Goal: Task Accomplishment & Management: Manage account settings

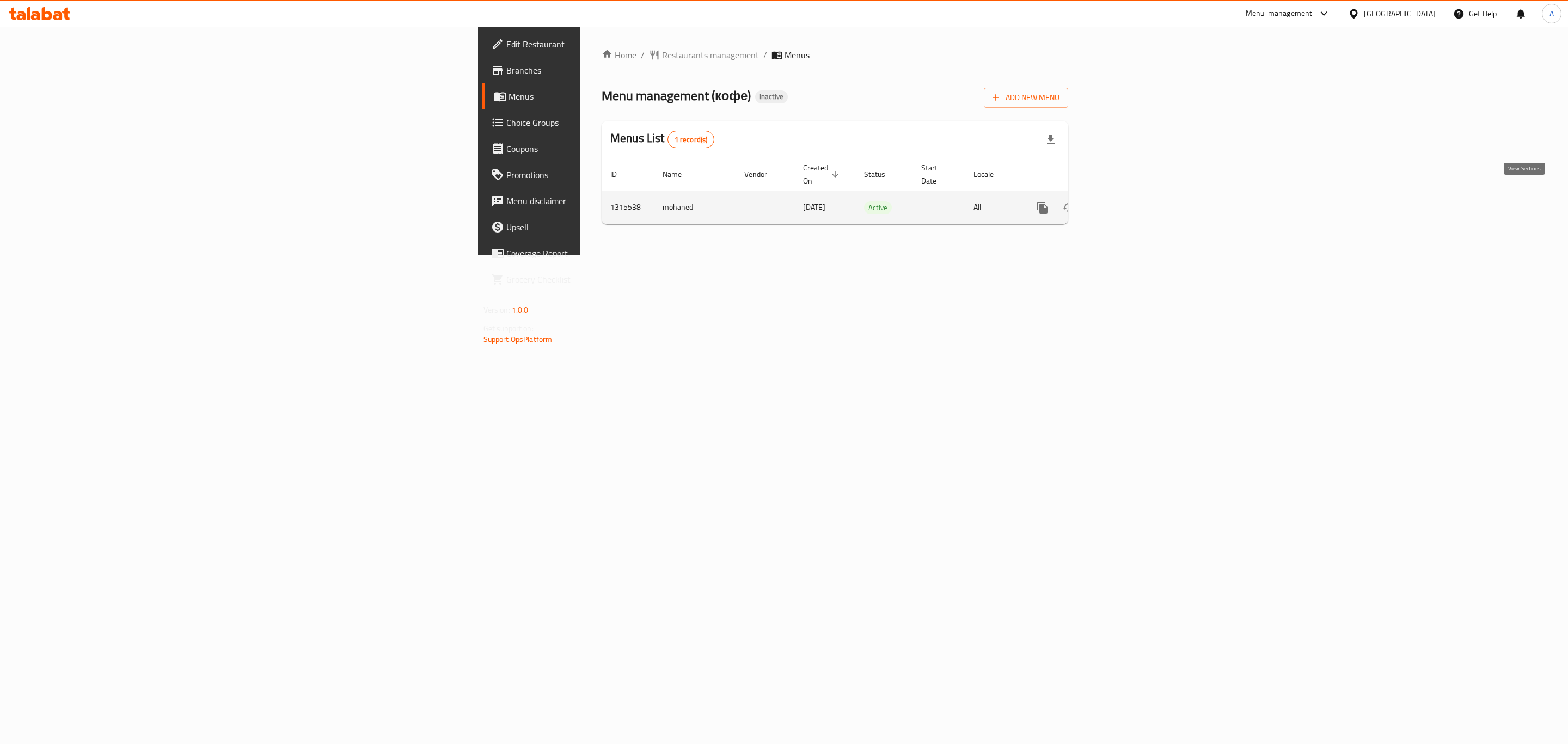
click at [1134, 197] on link "enhanced table" at bounding box center [1121, 207] width 26 height 26
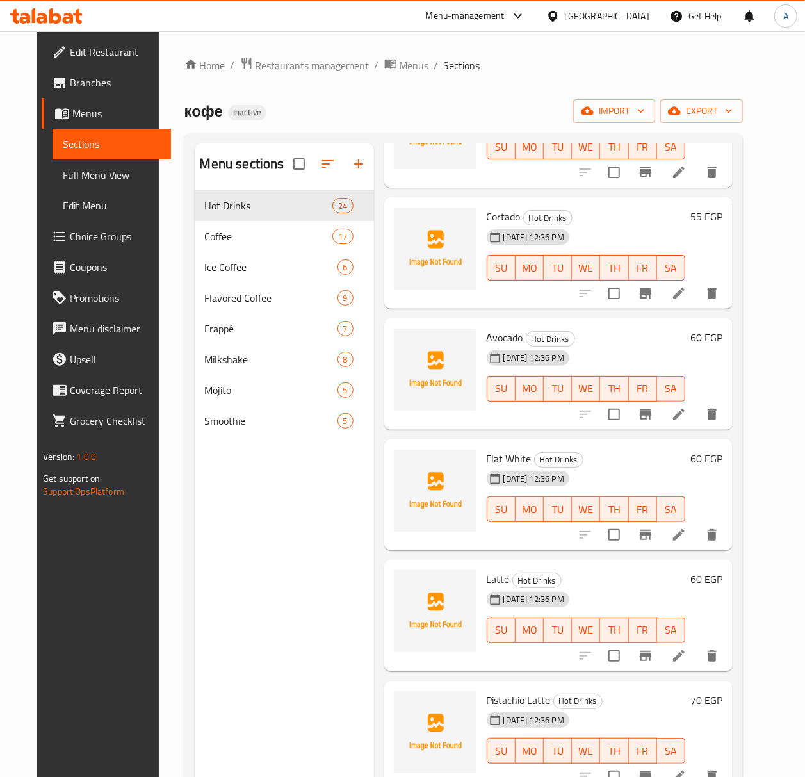
scroll to position [1366, 0]
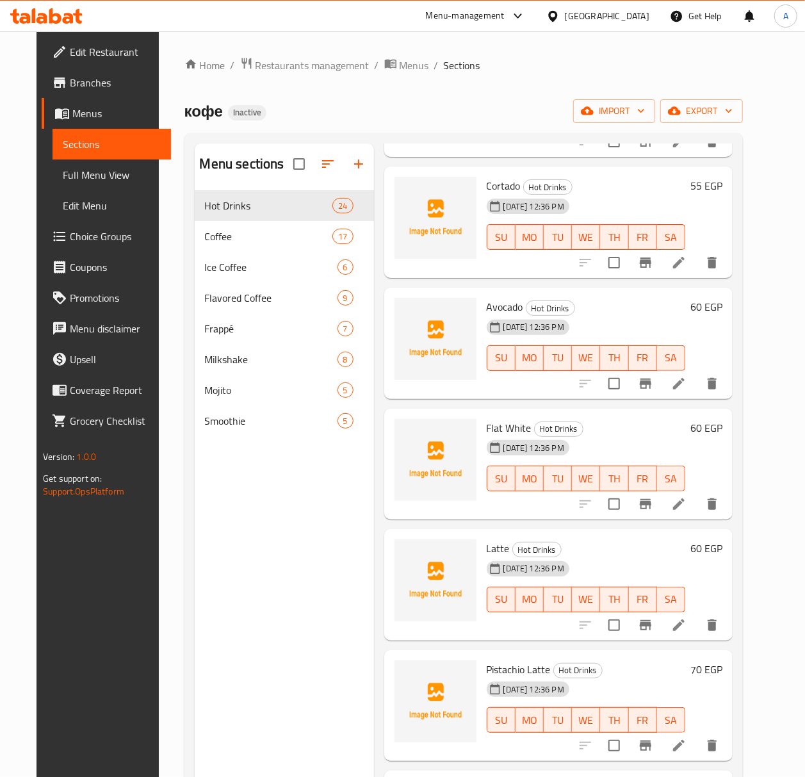
click at [687, 388] on icon at bounding box center [678, 383] width 15 height 15
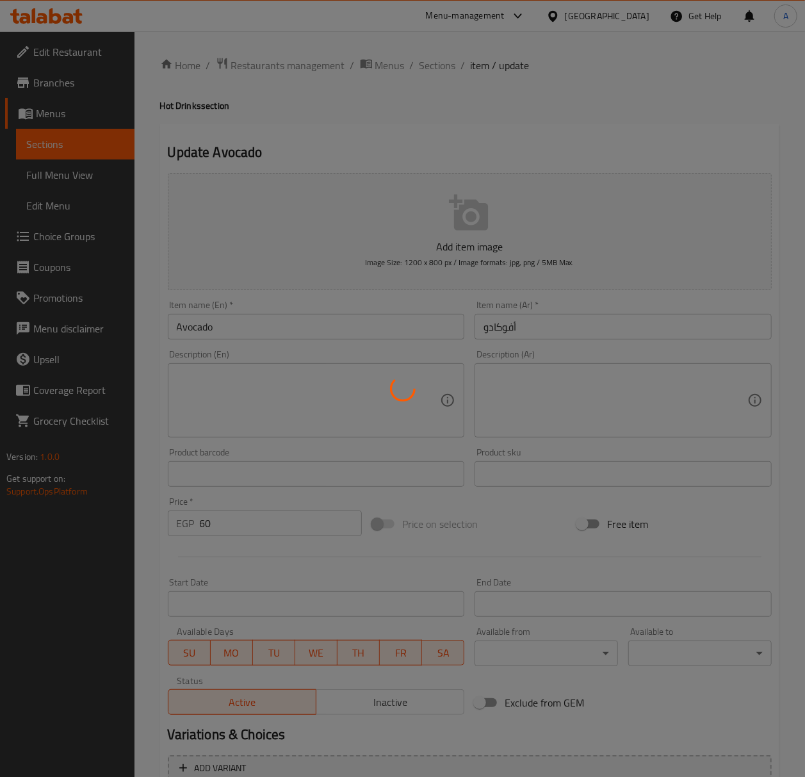
click at [231, 334] on div at bounding box center [402, 388] width 805 height 777
click at [243, 328] on div at bounding box center [402, 388] width 805 height 777
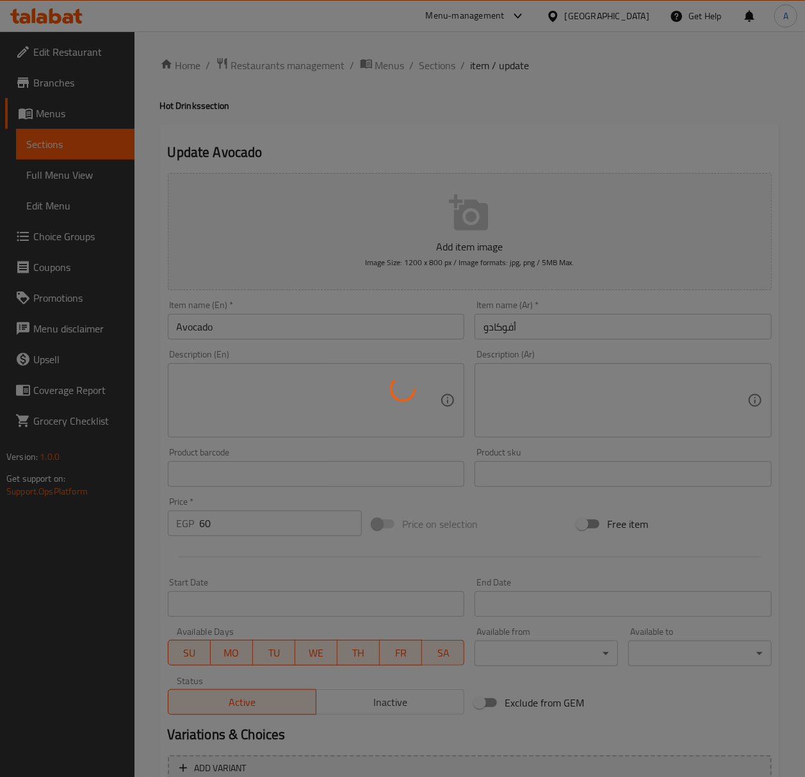
click at [229, 332] on div at bounding box center [402, 388] width 805 height 777
click at [237, 329] on div at bounding box center [402, 388] width 805 height 777
click at [259, 318] on div at bounding box center [402, 388] width 805 height 777
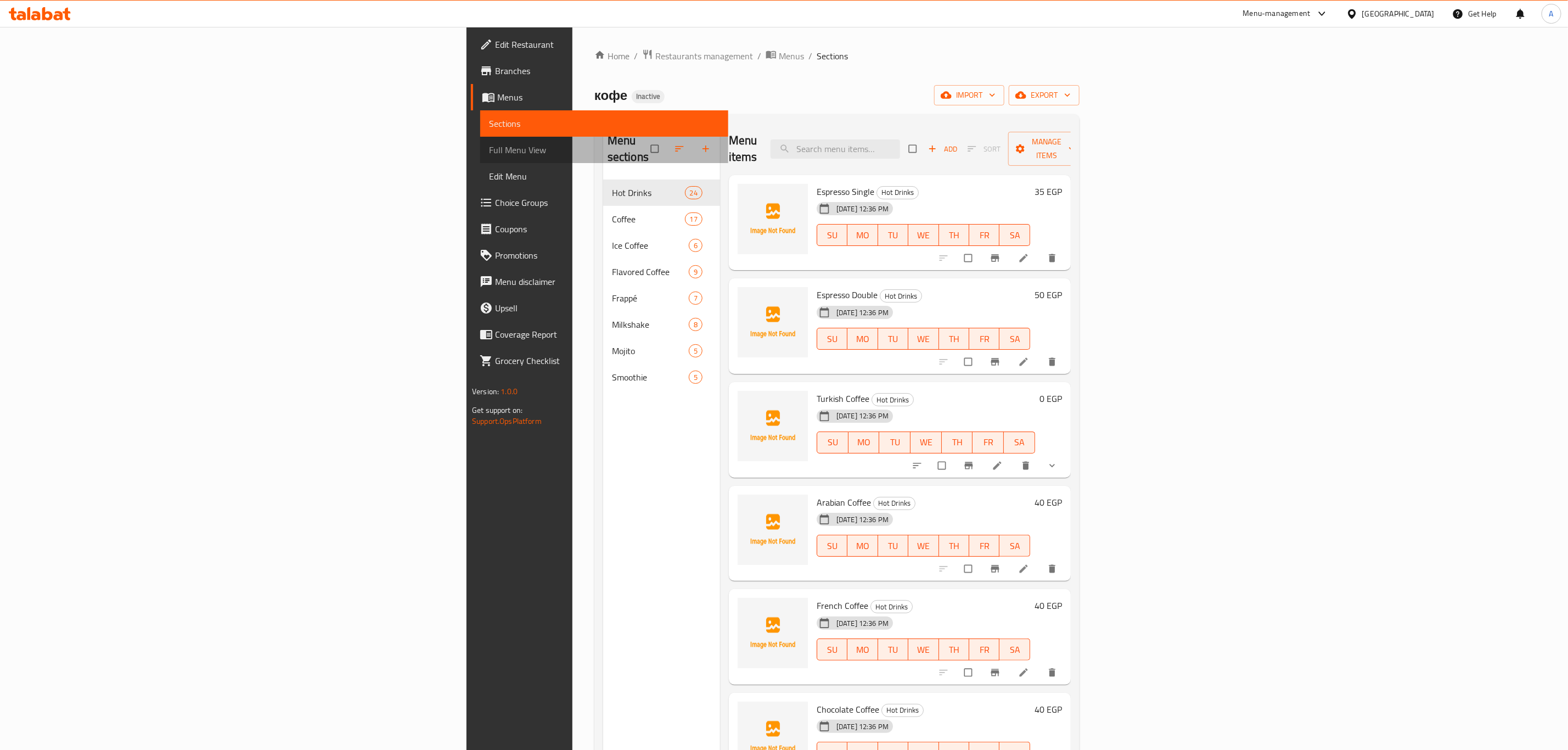
click at [489, 153] on span "Full Menu View" at bounding box center [604, 149] width 230 height 13
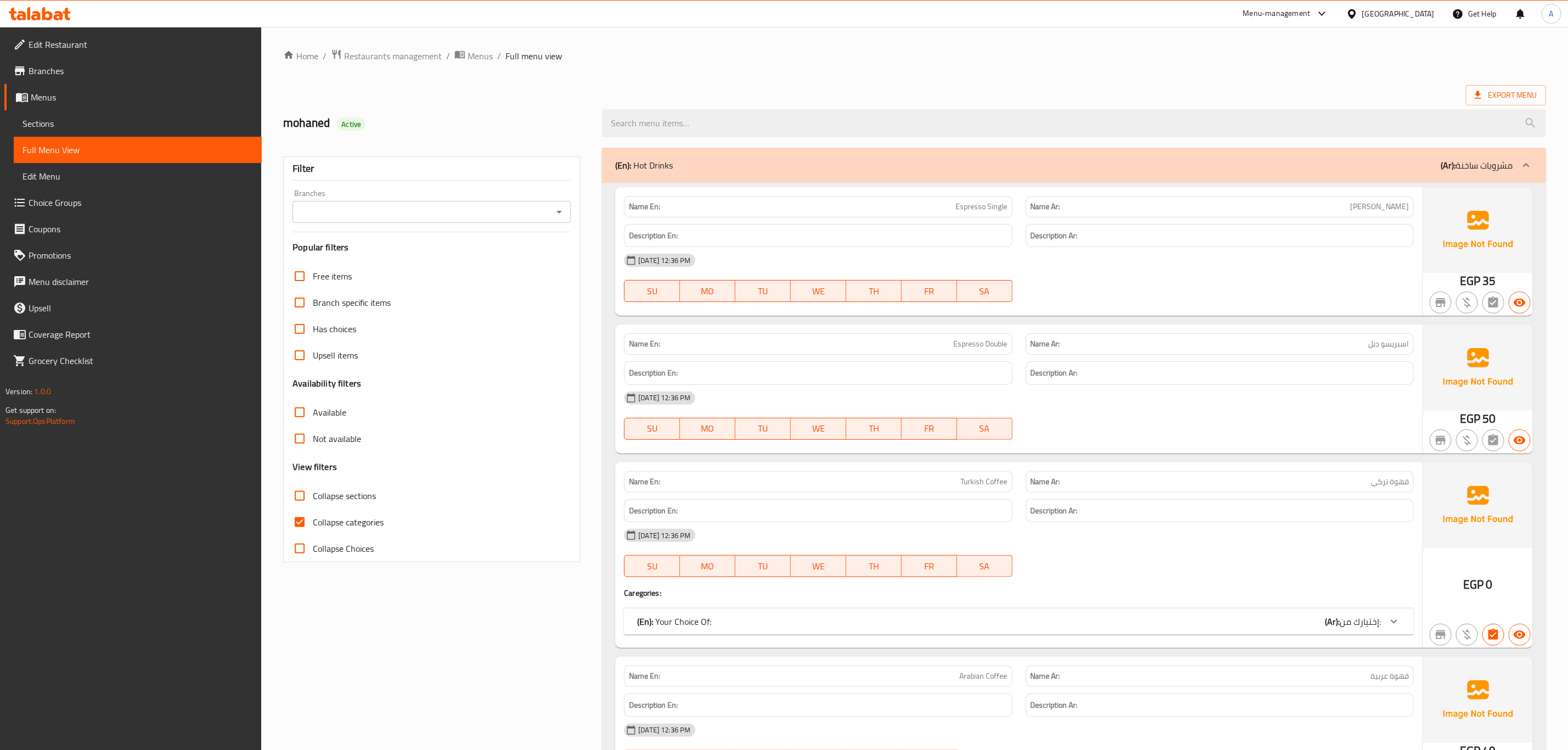
click at [541, 97] on div "Export Menu" at bounding box center [914, 95] width 1263 height 21
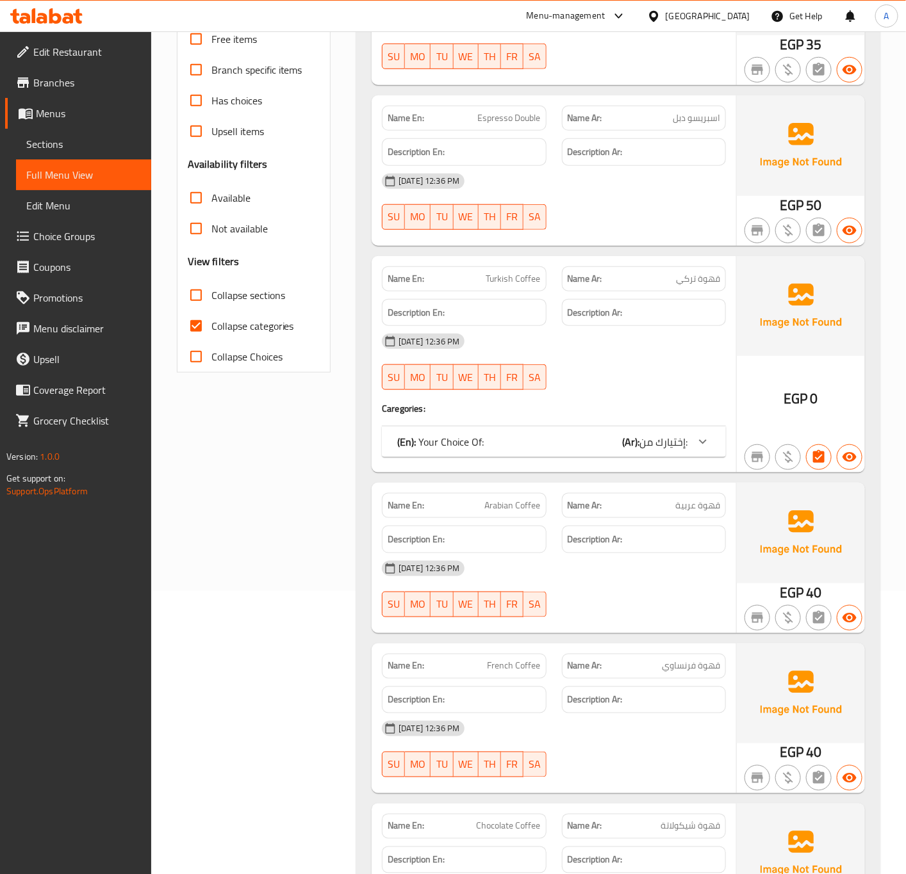
scroll to position [288, 0]
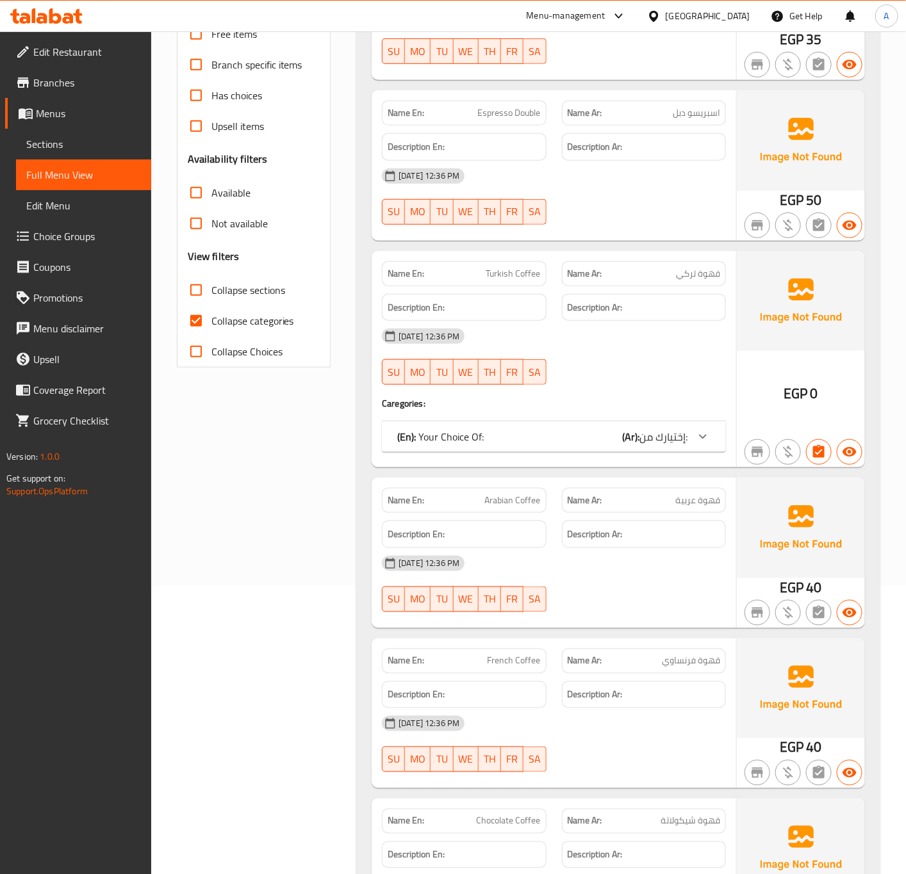
click at [646, 232] on div at bounding box center [643, 224] width 179 height 15
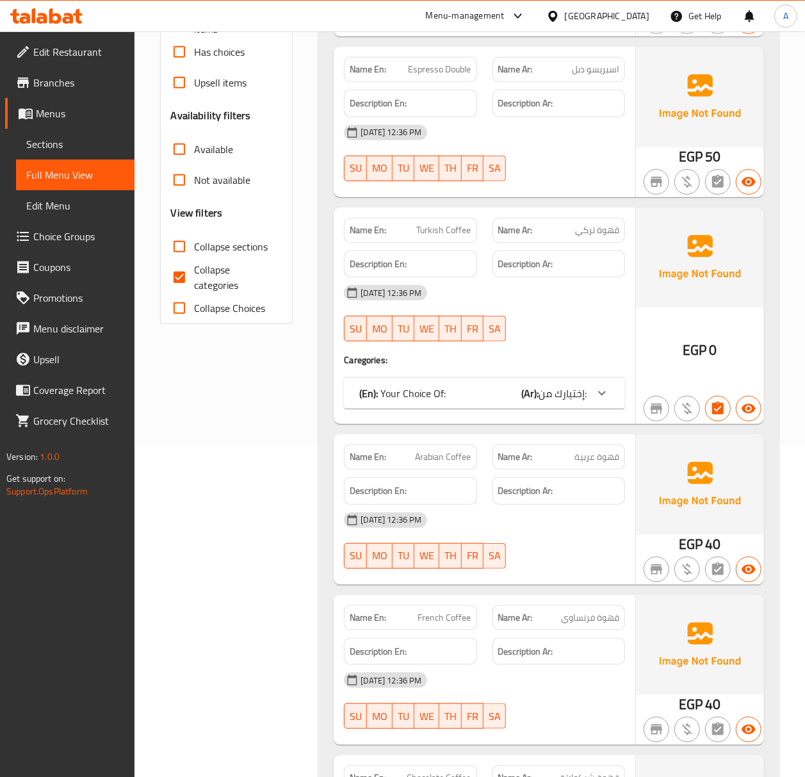
scroll to position [374, 0]
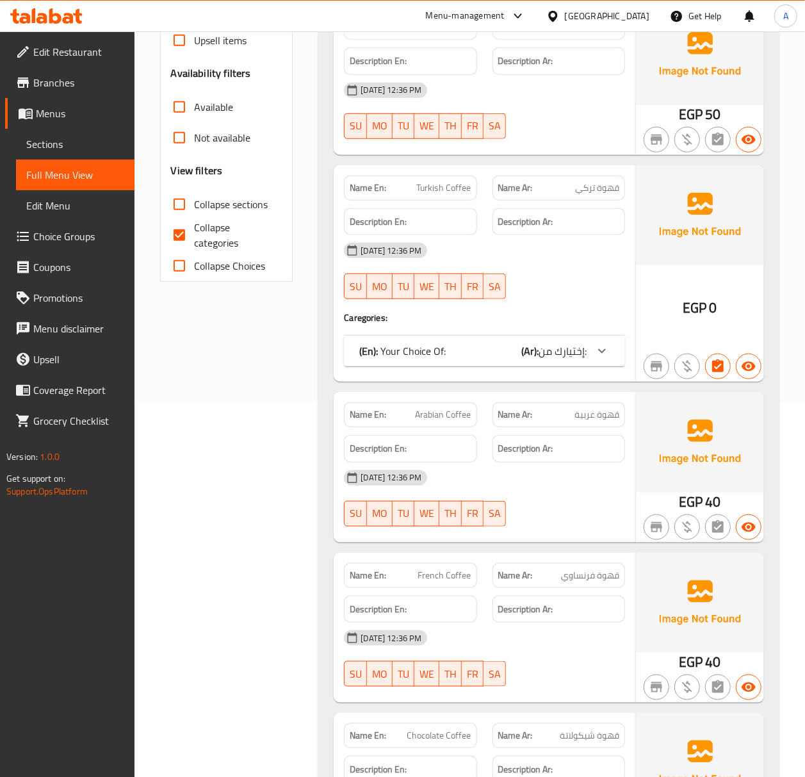
click at [500, 338] on div "(En): Your Choice Of: (Ar): إختيارك من:" at bounding box center [484, 351] width 281 height 31
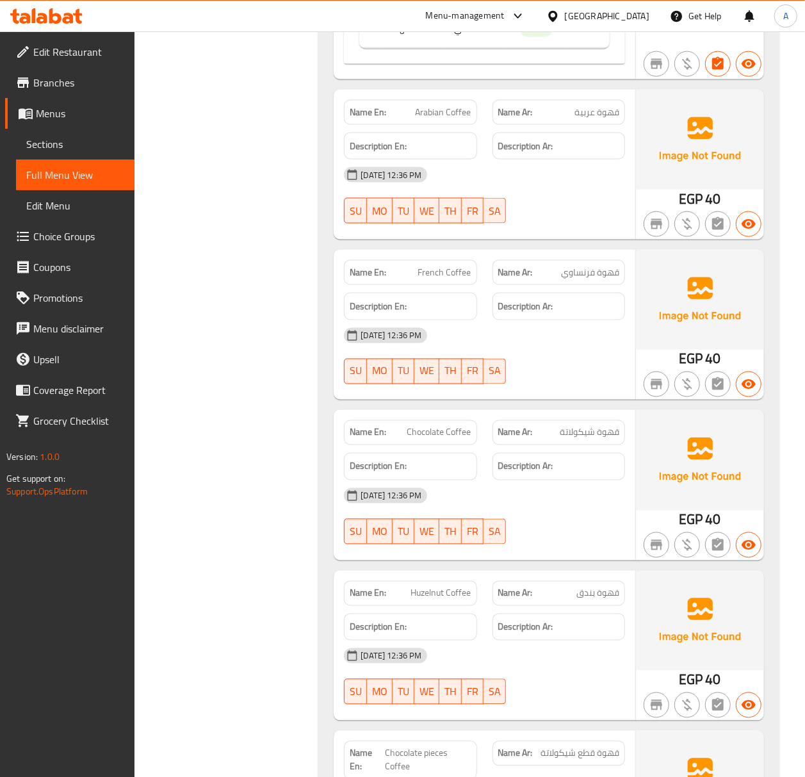
scroll to position [886, 0]
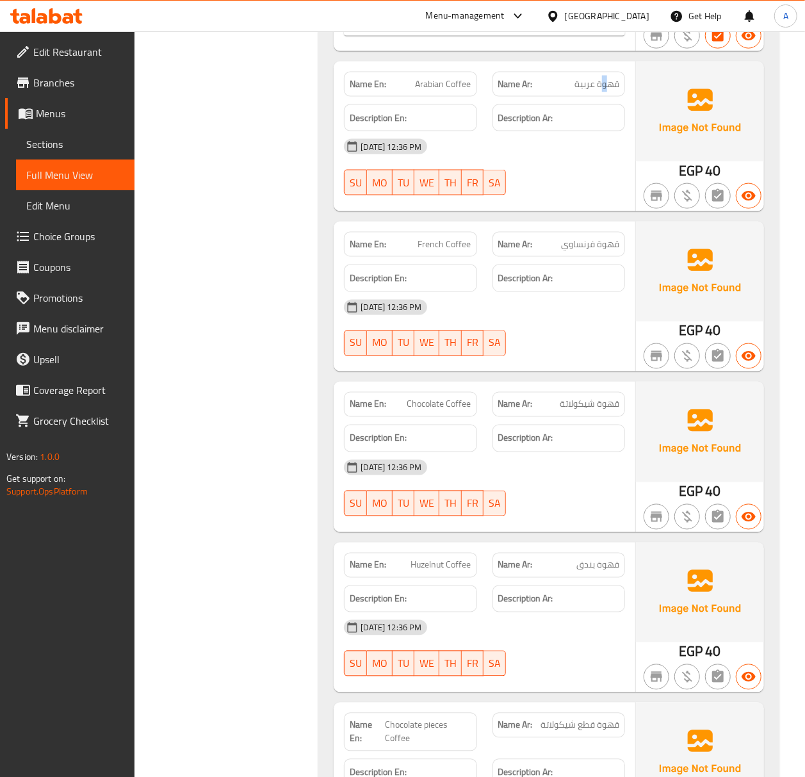
click at [605, 88] on span "قهوة عربية" at bounding box center [596, 83] width 45 height 13
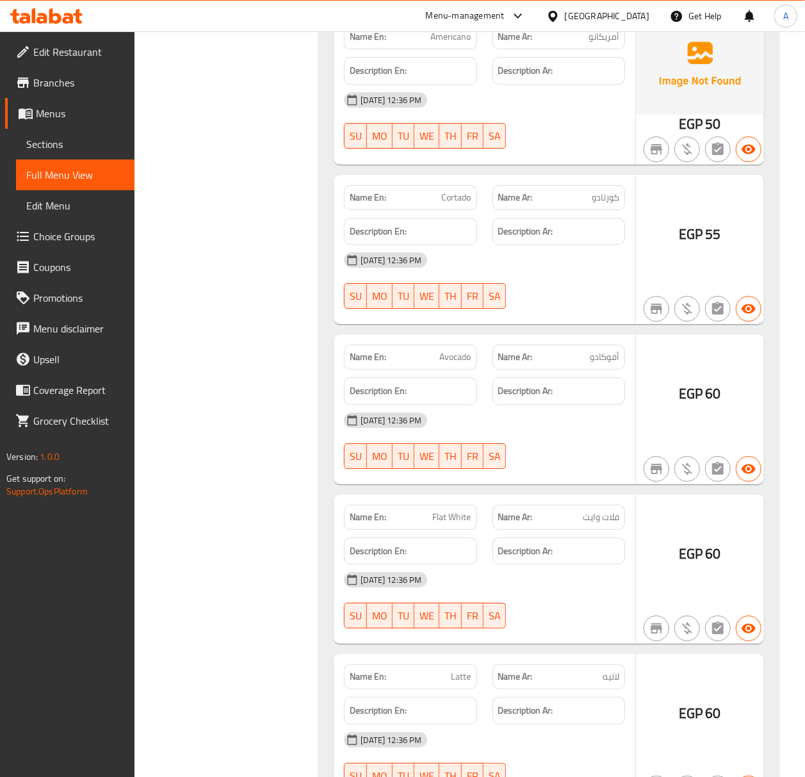
scroll to position [2167, 0]
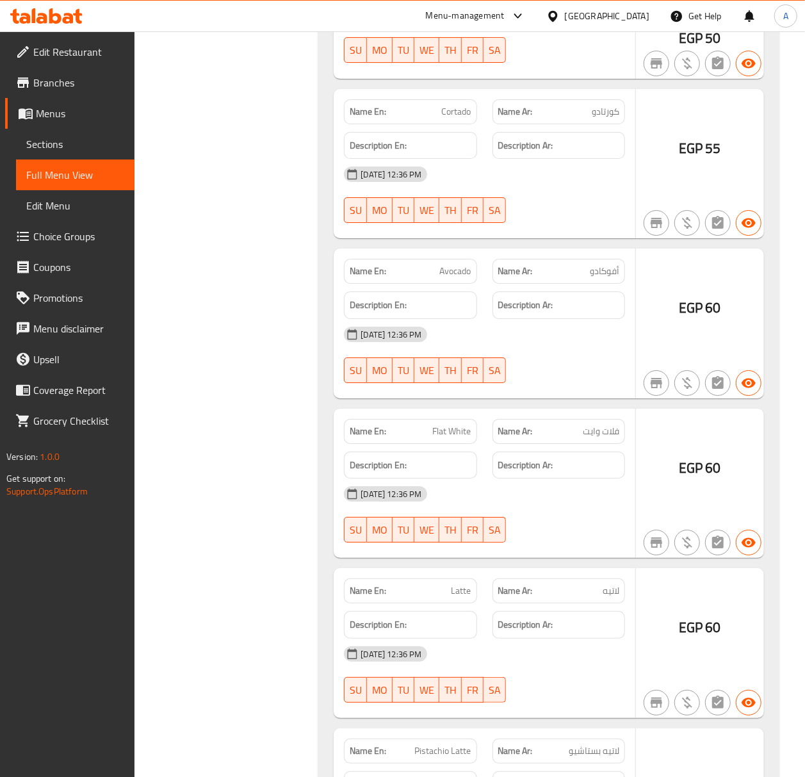
click at [607, 278] on span "أفوكادو" at bounding box center [604, 270] width 29 height 13
click at [608, 278] on span "أفوكادو" at bounding box center [604, 270] width 29 height 13
copy span "أفوكادو"
click at [468, 278] on span "Avocado" at bounding box center [455, 270] width 31 height 13
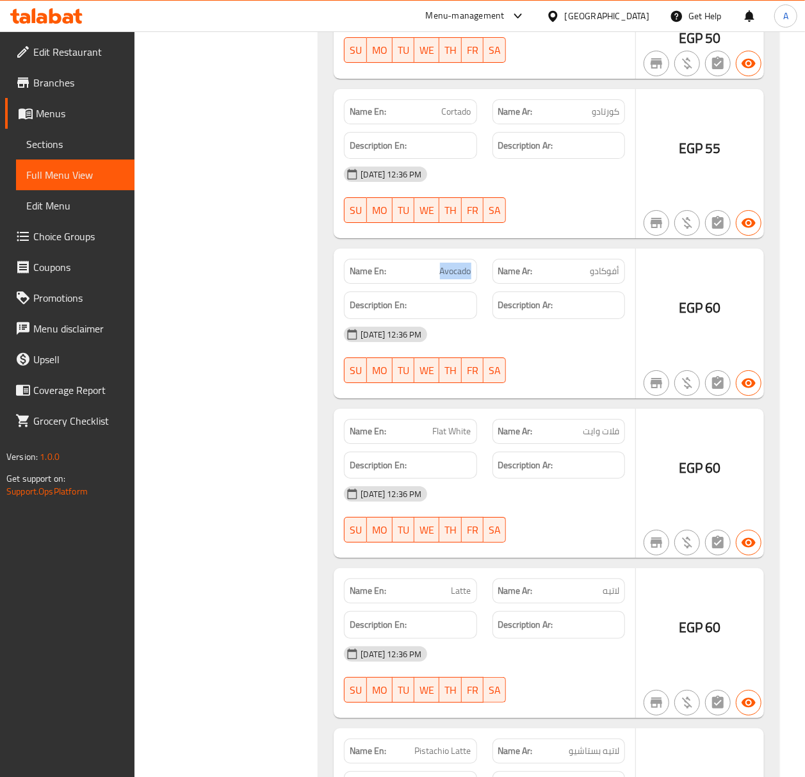
click at [468, 278] on span "Avocado" at bounding box center [455, 270] width 31 height 13
copy span "Avocado"
click at [603, 278] on span "أفوكادو" at bounding box center [604, 270] width 29 height 13
copy span "أفوكادو"
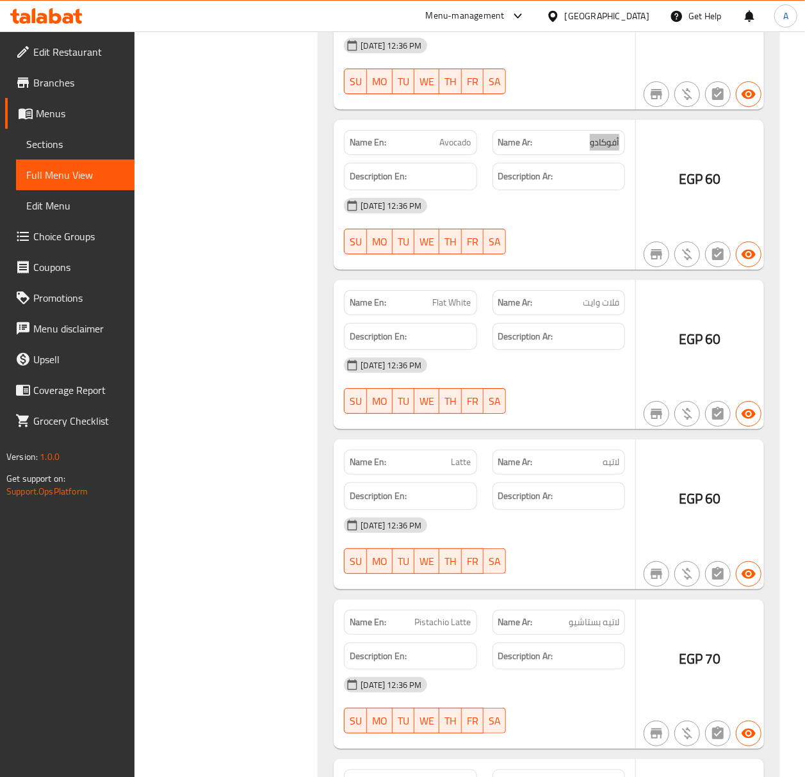
scroll to position [2338, 0]
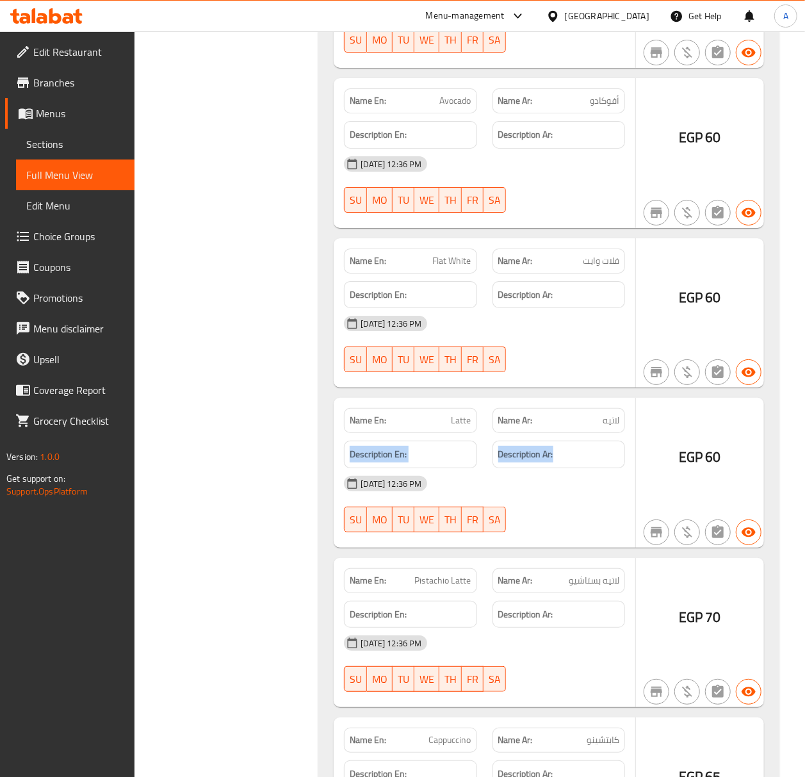
drag, startPoint x: 559, startPoint y: 460, endPoint x: 580, endPoint y: 407, distance: 56.6
click at [580, 407] on div "Name En: Latte Name Ar: لاتيه Description En: Description Ar: 02-10-2025 12:36 …" at bounding box center [485, 473] width 302 height 150
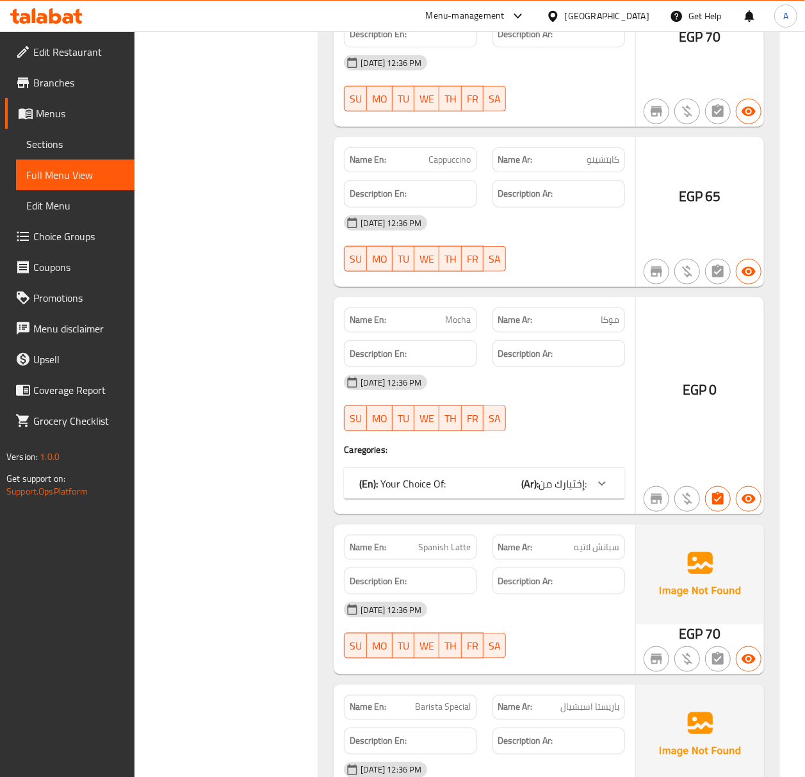
scroll to position [2936, 0]
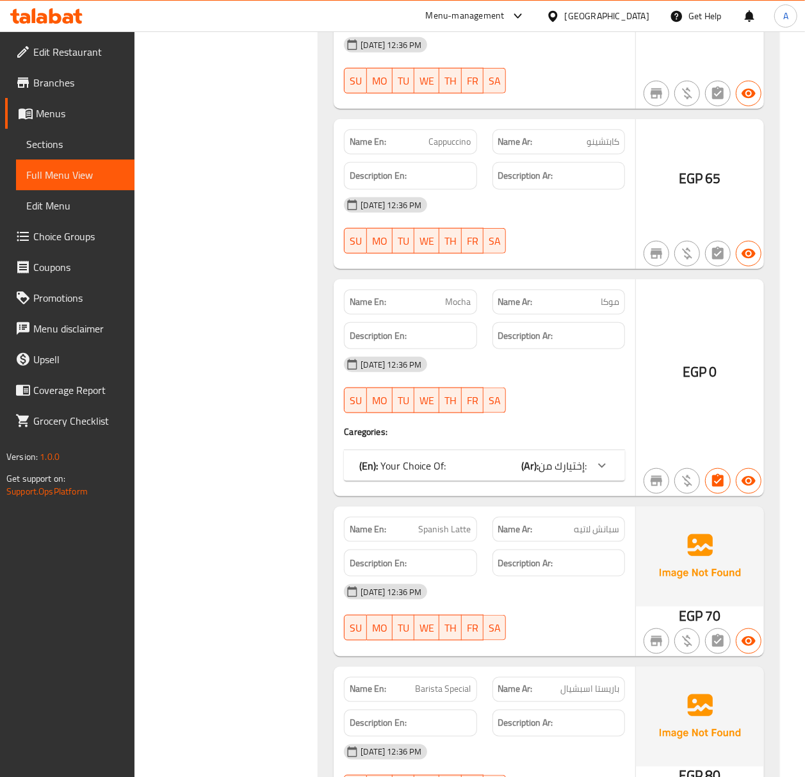
click at [585, 475] on span "إختيارك من:" at bounding box center [563, 465] width 48 height 19
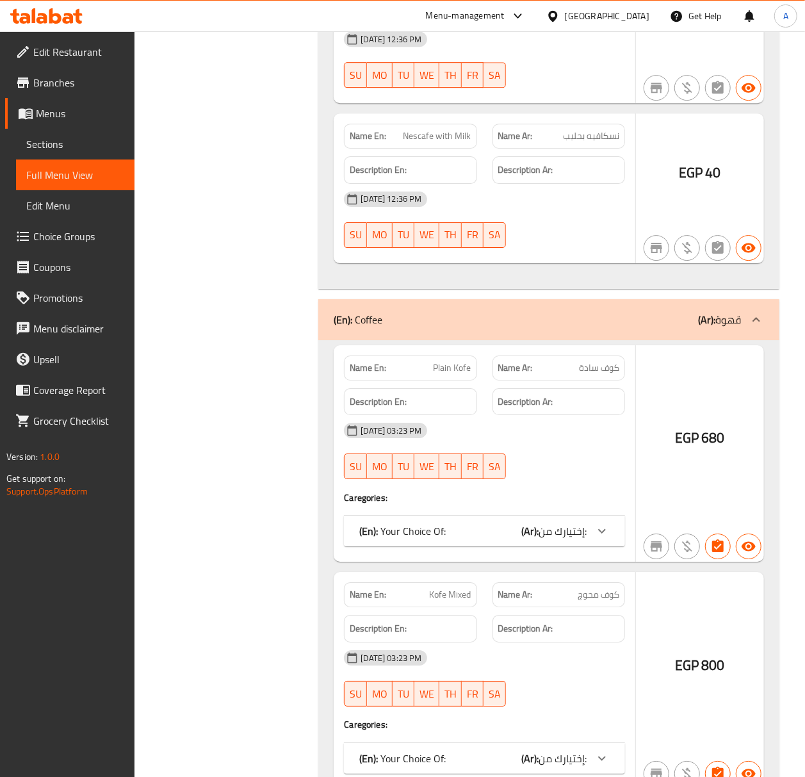
scroll to position [4558, 0]
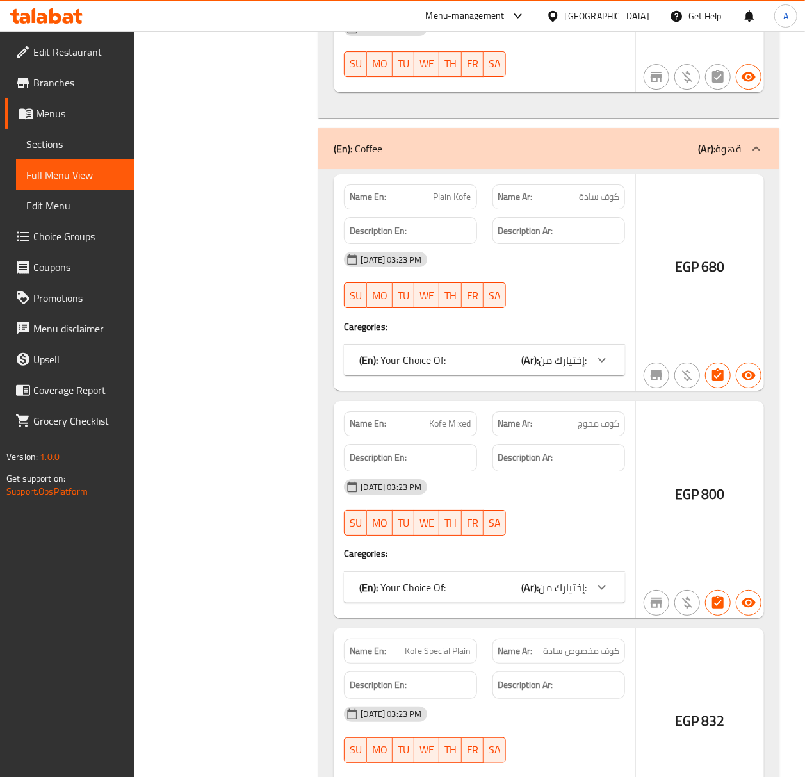
click at [651, 150] on div "(En): Coffee (Ar): قهوة" at bounding box center [548, 148] width 461 height 41
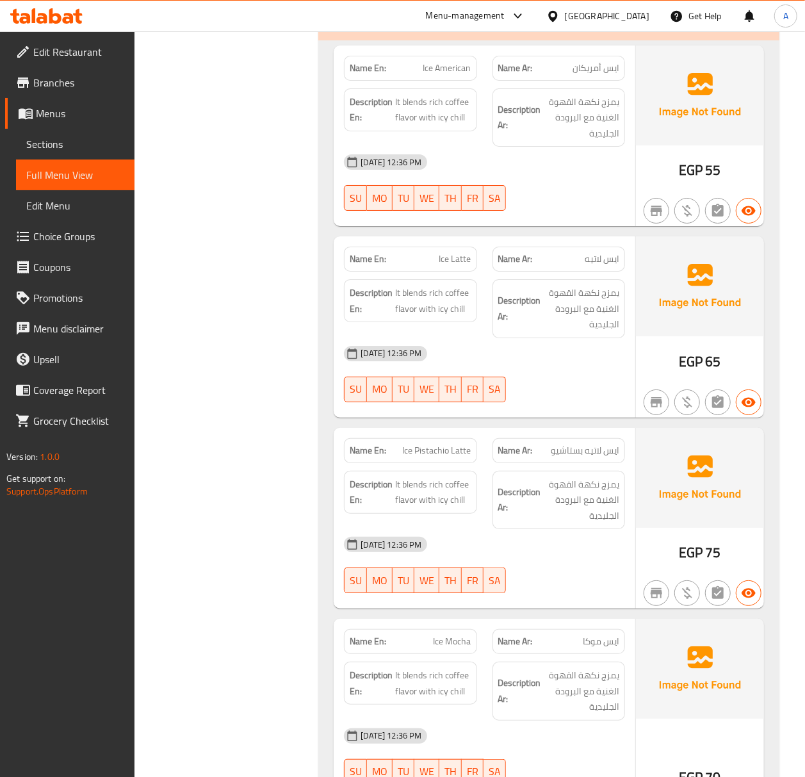
scroll to position [4729, 0]
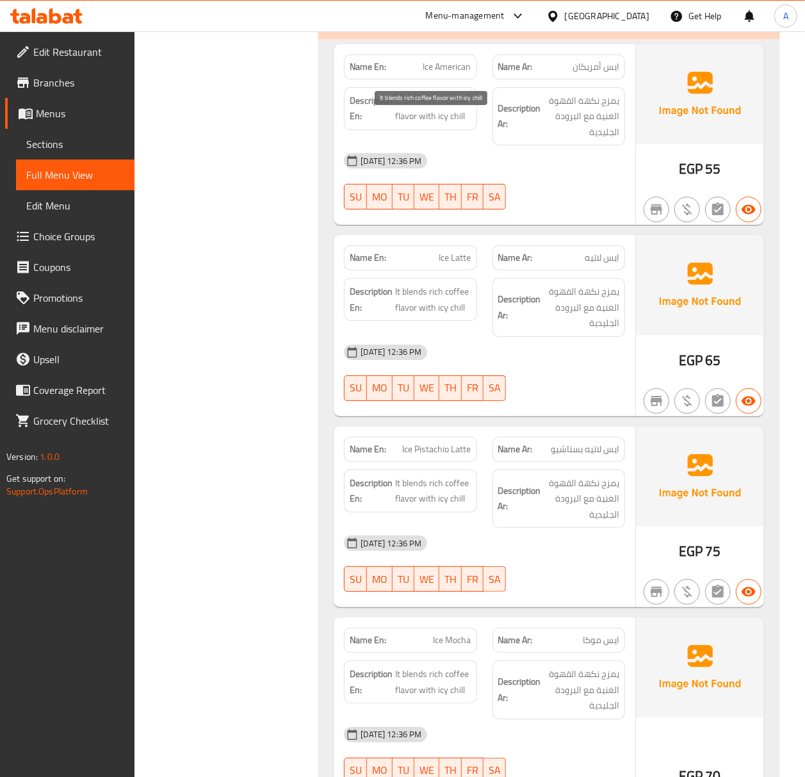
click at [418, 124] on span "It blends rich coffee flavor with icy chill" at bounding box center [433, 108] width 76 height 31
copy span "It blends rich coffee flavor with icy chill"
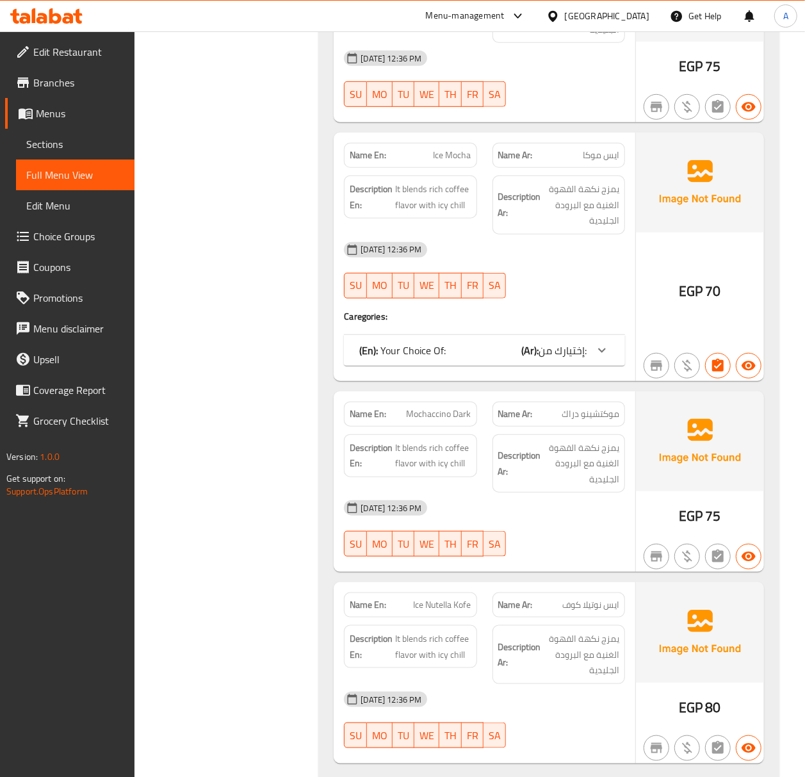
scroll to position [5241, 0]
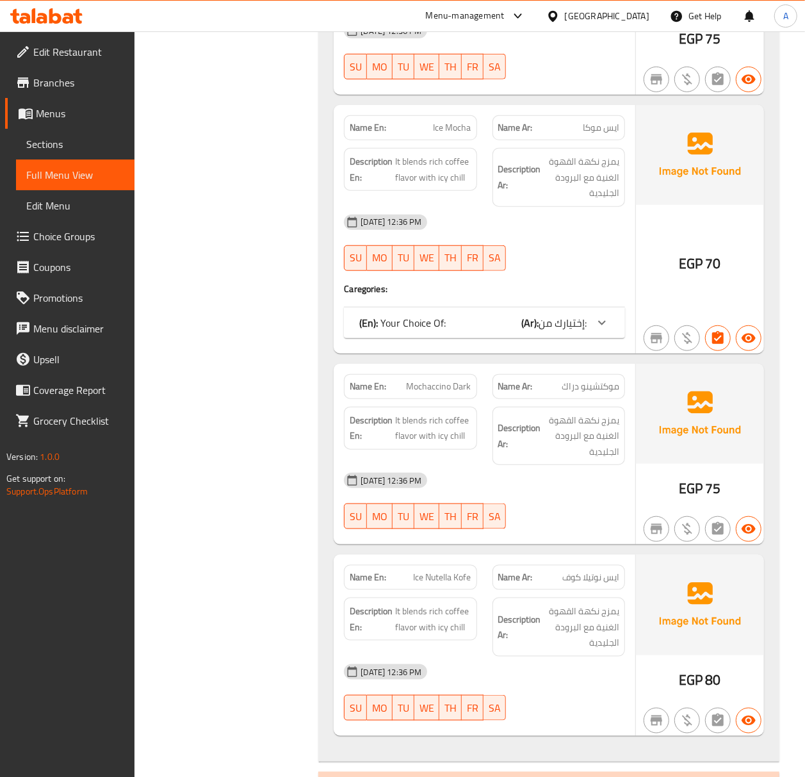
click at [573, 332] on span "إختيارك من:" at bounding box center [563, 322] width 48 height 19
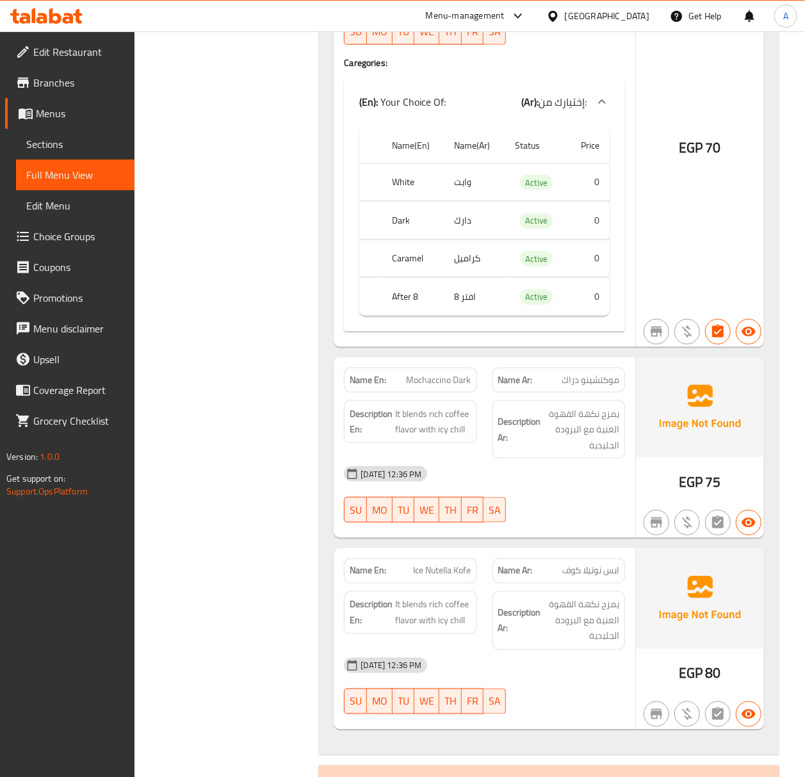
scroll to position [5583, 0]
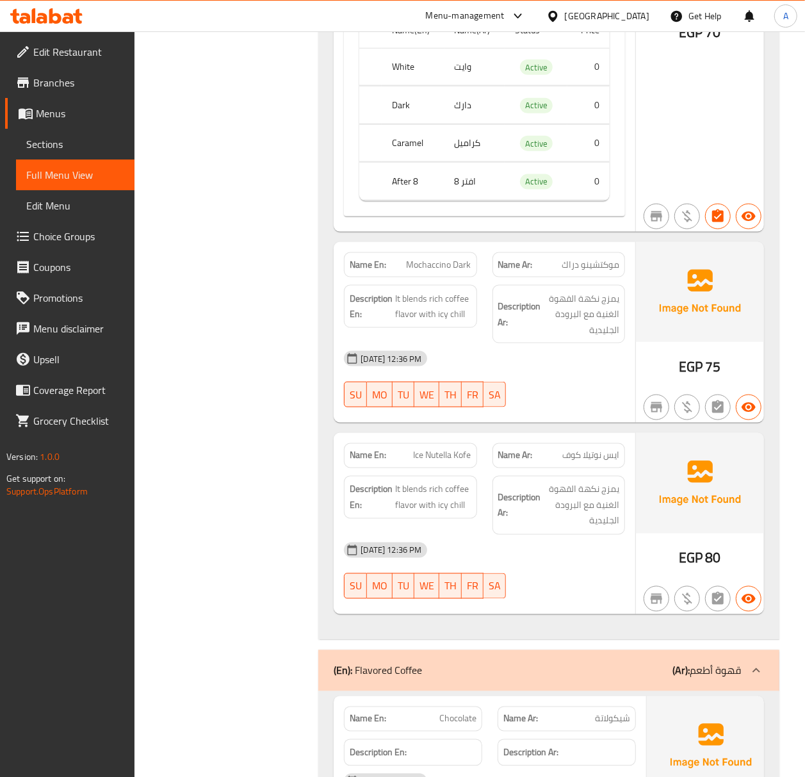
click at [453, 498] on div "Description En: It blends rich coffee flavor with icy chill" at bounding box center [410, 505] width 148 height 74
click at [460, 462] on span "Ice Nutella Kofe" at bounding box center [443, 455] width 58 height 13
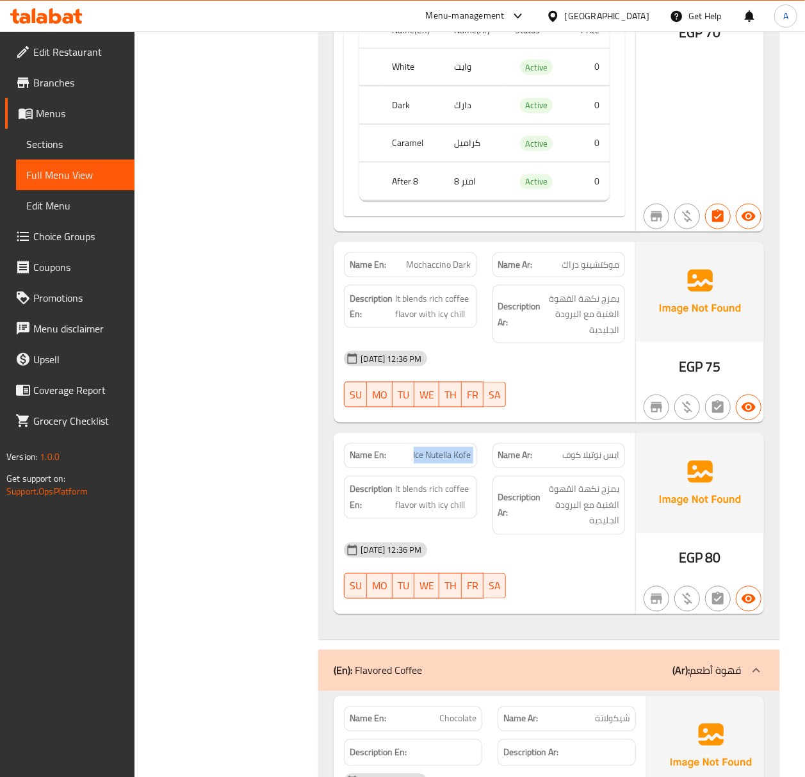
click at [460, 462] on span "Ice Nutella Kofe" at bounding box center [443, 455] width 58 height 13
copy span "Ice Nutella Kofe"
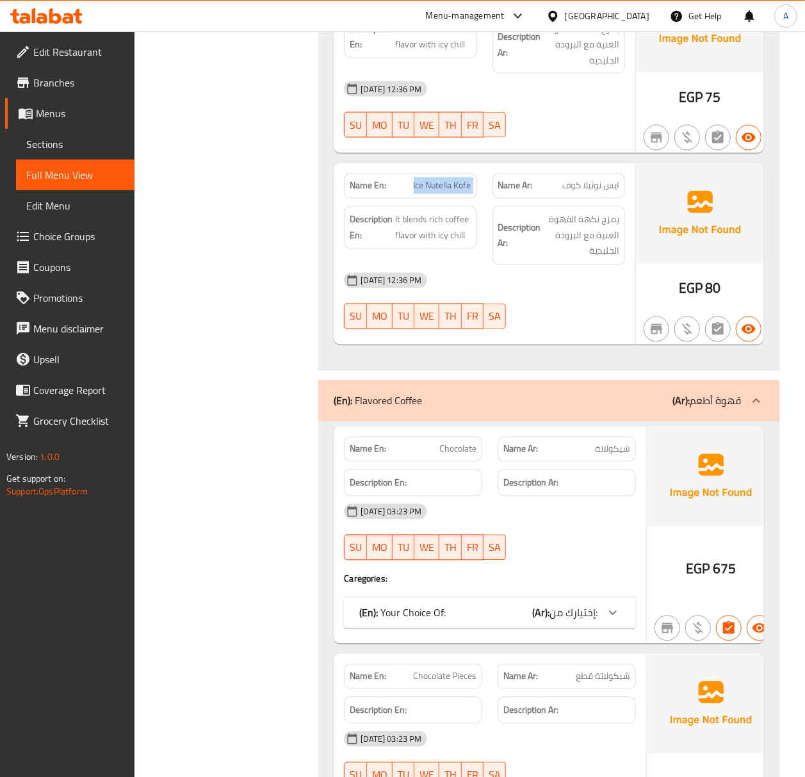
scroll to position [5924, 0]
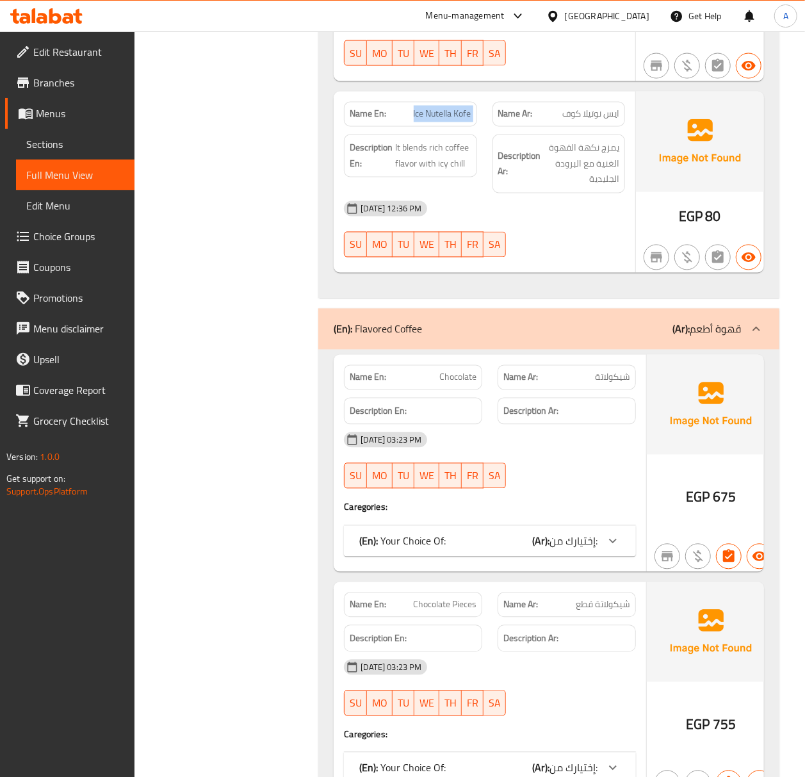
click at [706, 337] on p "(Ar): قهوة أطعم" at bounding box center [706, 328] width 69 height 15
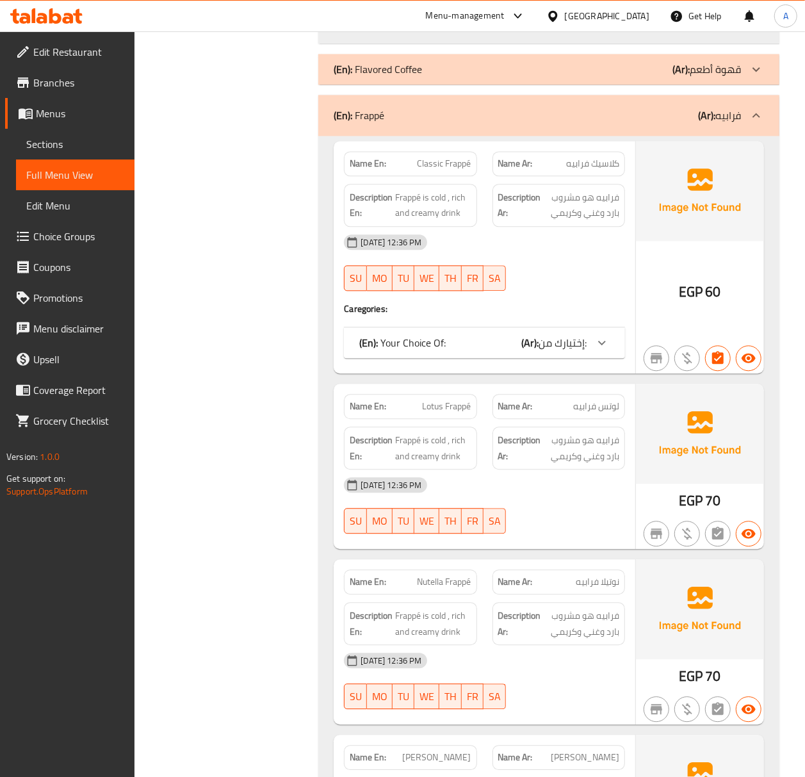
scroll to position [6180, 0]
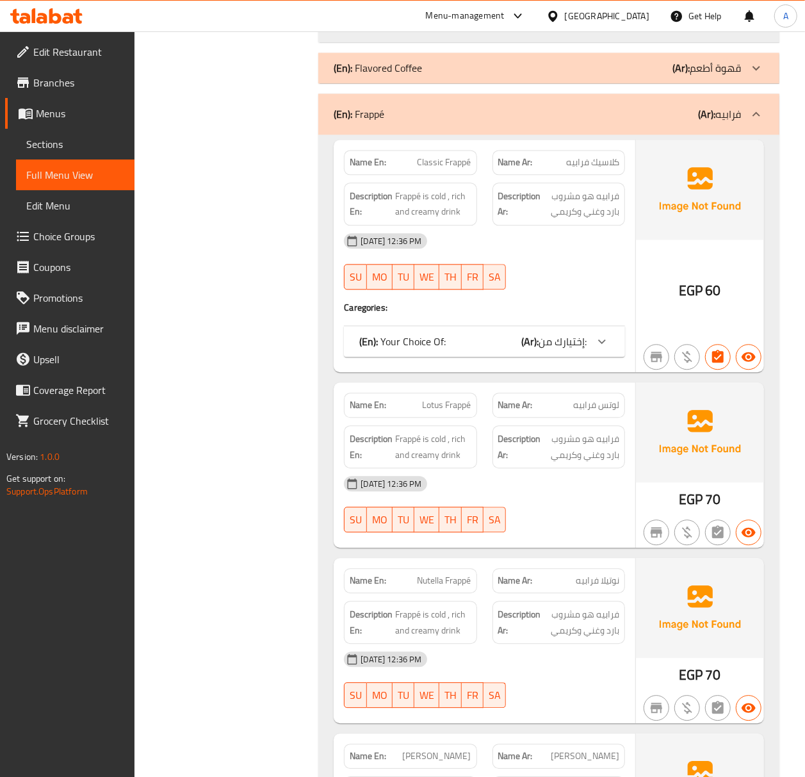
click at [537, 351] on b "(Ar):" at bounding box center [529, 341] width 17 height 19
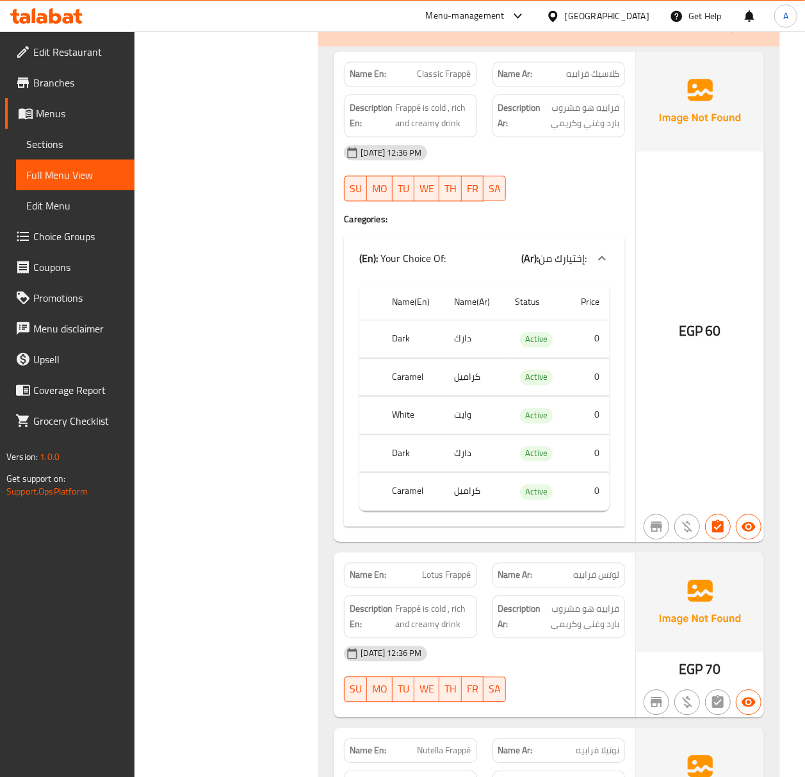
scroll to position [6266, 0]
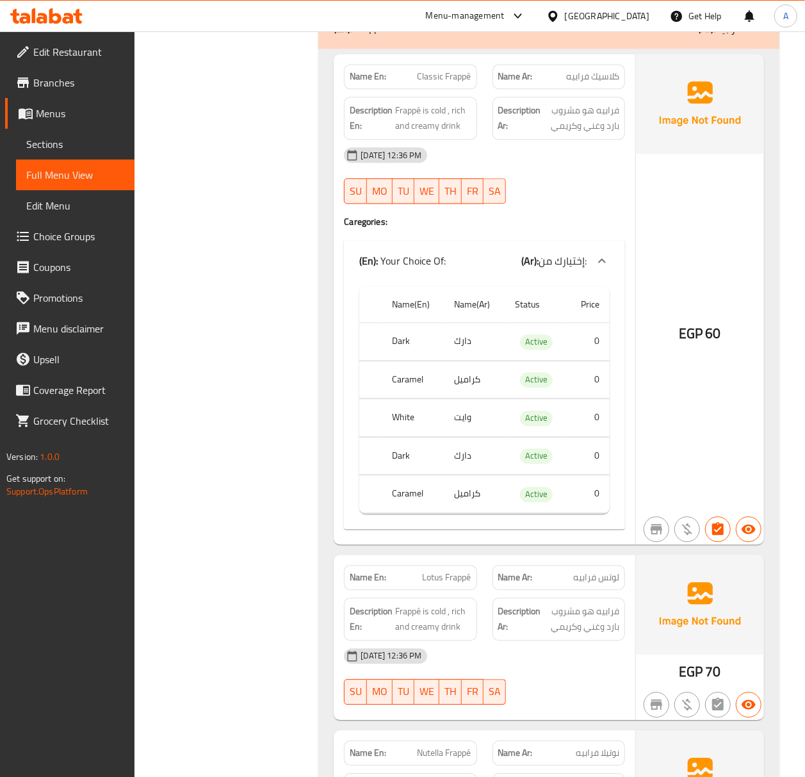
click at [438, 89] on div "Name En: Classic Frappé" at bounding box center [410, 76] width 133 height 25
copy span "Classic Frappé"
click at [433, 89] on div "Name En: Classic Frappé" at bounding box center [410, 76] width 133 height 25
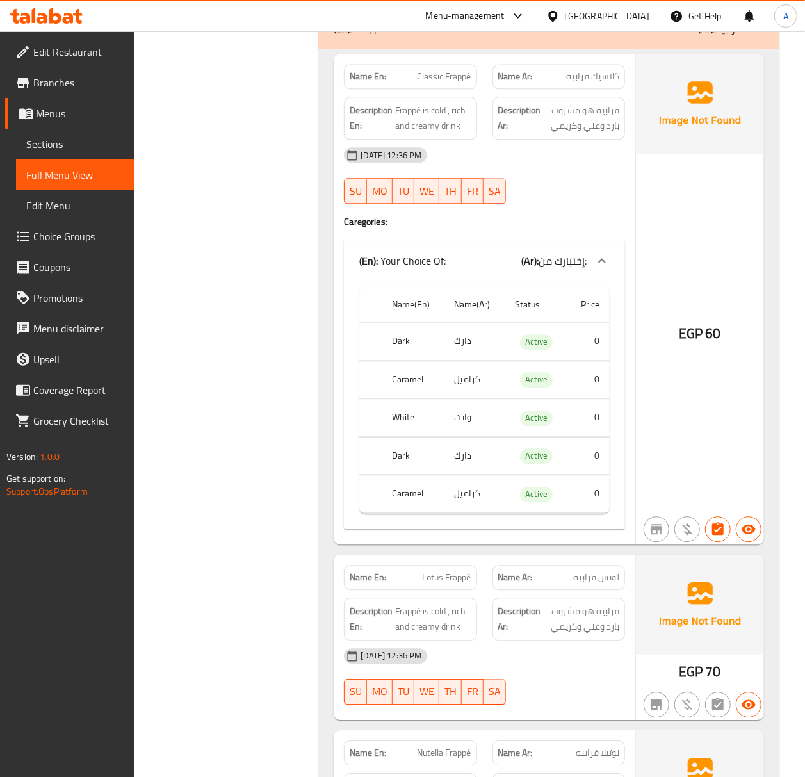
click at [434, 83] on span "Classic Frappé" at bounding box center [445, 76] width 54 height 13
copy span "Classic"
click at [434, 83] on span "Classic Frappé" at bounding box center [445, 76] width 54 height 13
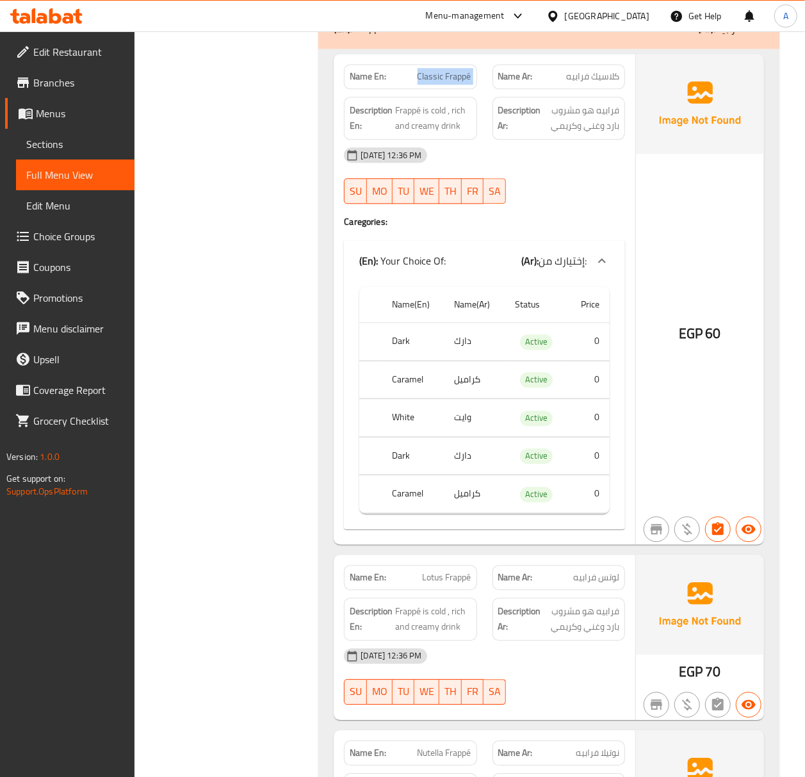
click at [434, 83] on span "Classic Frappé" at bounding box center [445, 76] width 54 height 13
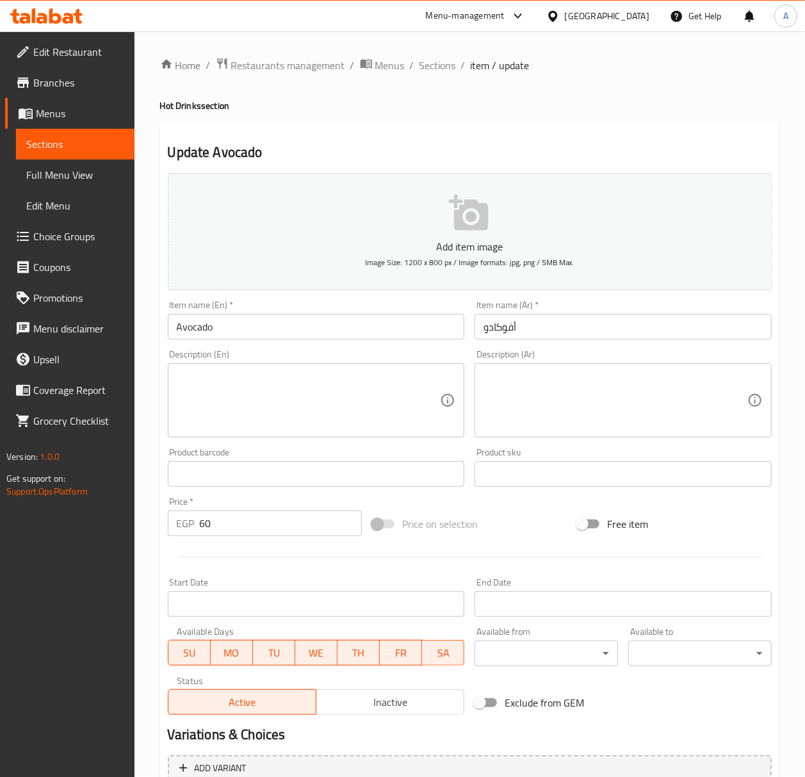
click at [238, 330] on input "Avocado" at bounding box center [316, 327] width 297 height 26
paste input "ffogat"
type input "Affogato"
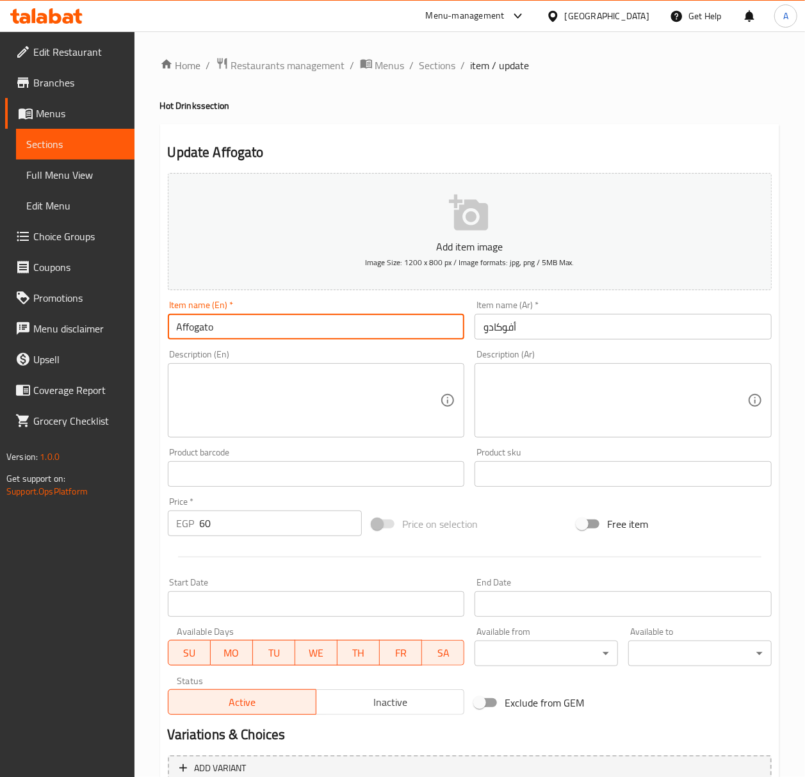
click at [424, 69] on span "Sections" at bounding box center [437, 65] width 37 height 15
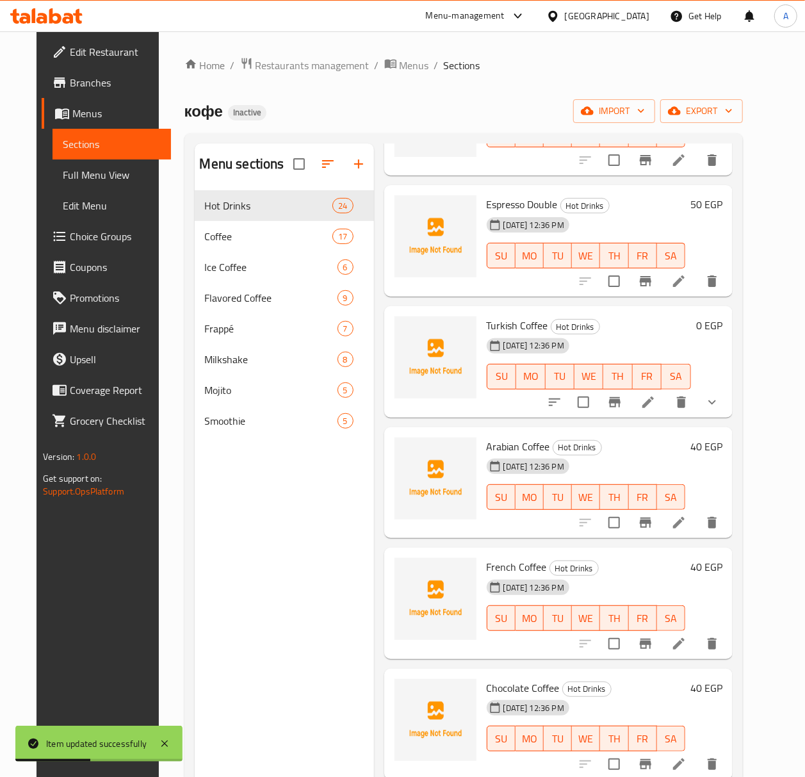
scroll to position [170, 0]
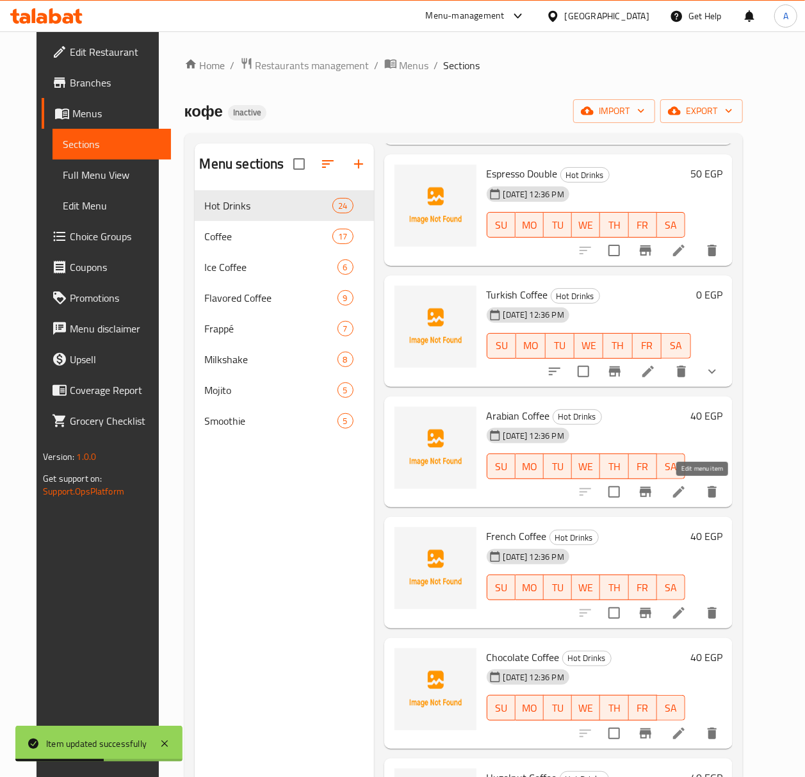
click at [687, 489] on icon at bounding box center [678, 491] width 15 height 15
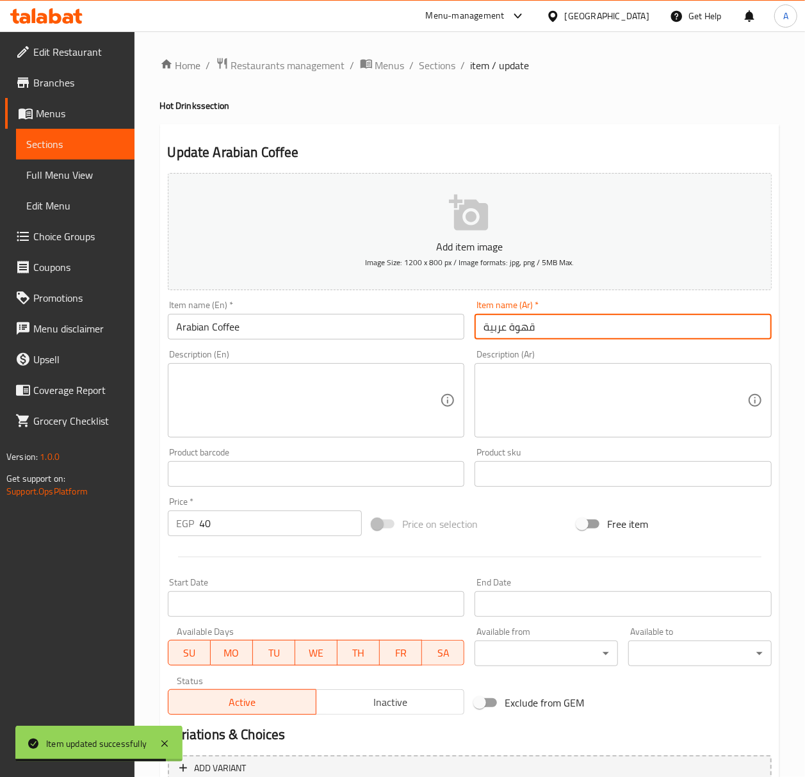
drag, startPoint x: 587, startPoint y: 337, endPoint x: 492, endPoint y: 331, distance: 95.6
click at [492, 331] on input "قهوة عربية" at bounding box center [623, 327] width 297 height 26
click at [505, 338] on input "قهوة عربية" at bounding box center [623, 327] width 297 height 26
drag, startPoint x: 492, startPoint y: 334, endPoint x: 473, endPoint y: 336, distance: 19.4
click at [475, 334] on input "قهوة عربية" at bounding box center [623, 327] width 297 height 26
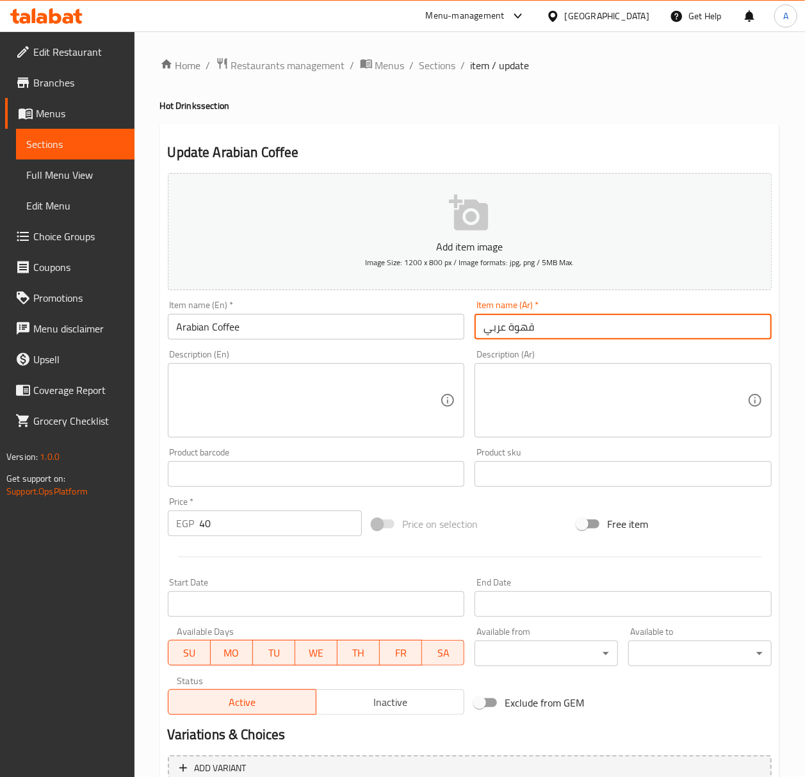
type input "قهوة عربي"
drag, startPoint x: 441, startPoint y: 65, endPoint x: 482, endPoint y: 1, distance: 76.0
click at [441, 65] on span "Sections" at bounding box center [437, 65] width 37 height 15
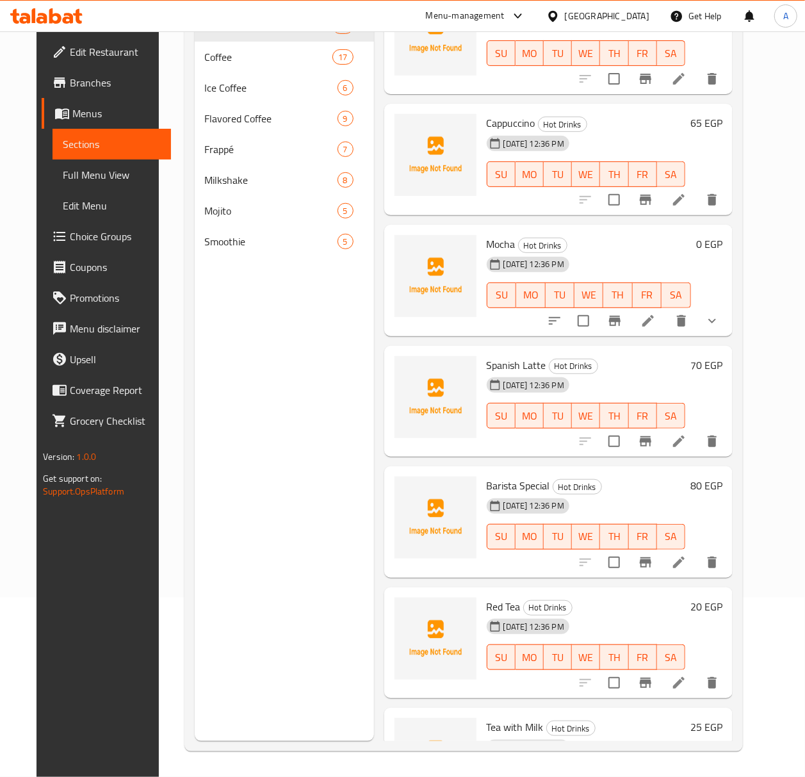
scroll to position [1843, 0]
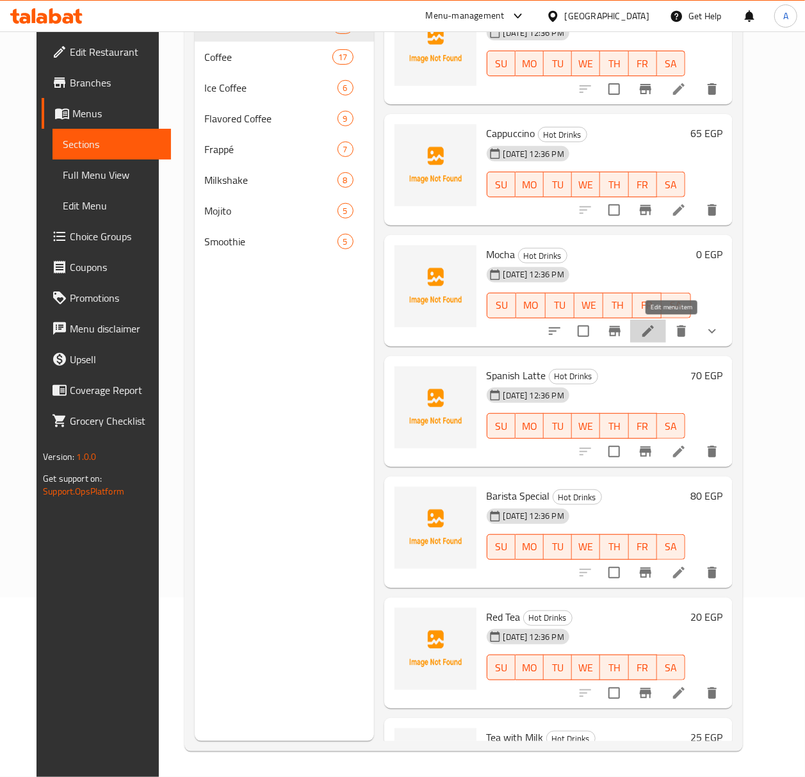
click at [656, 334] on icon at bounding box center [647, 330] width 15 height 15
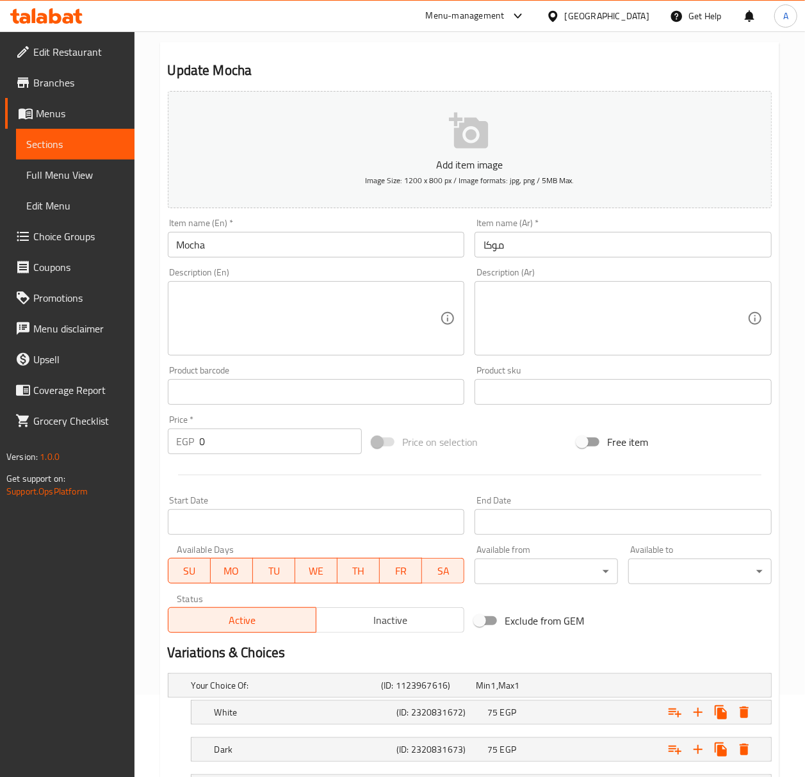
scroll to position [272, 0]
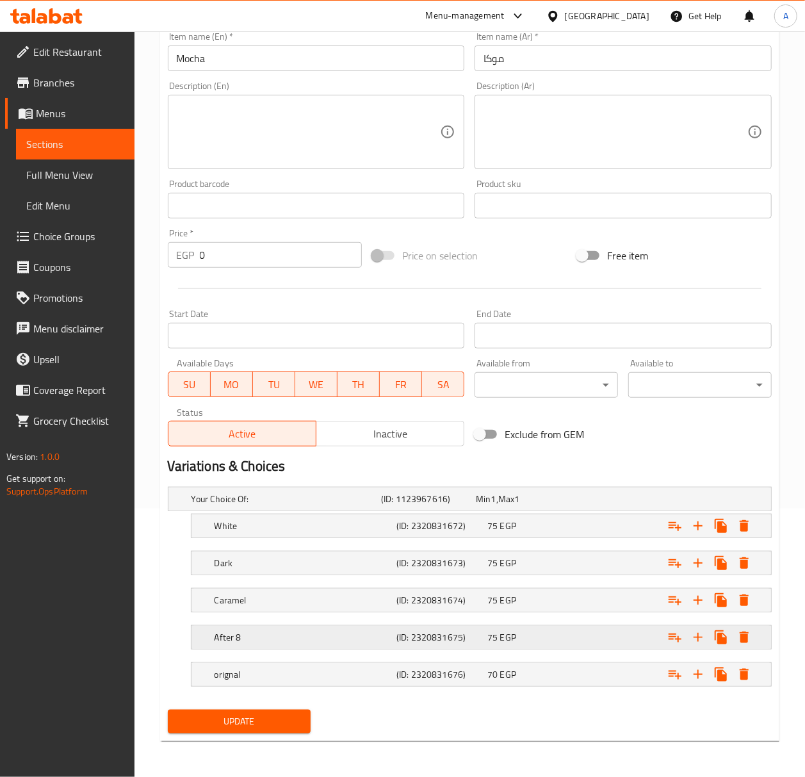
click at [367, 635] on h5 "After 8" at bounding box center [303, 637] width 177 height 13
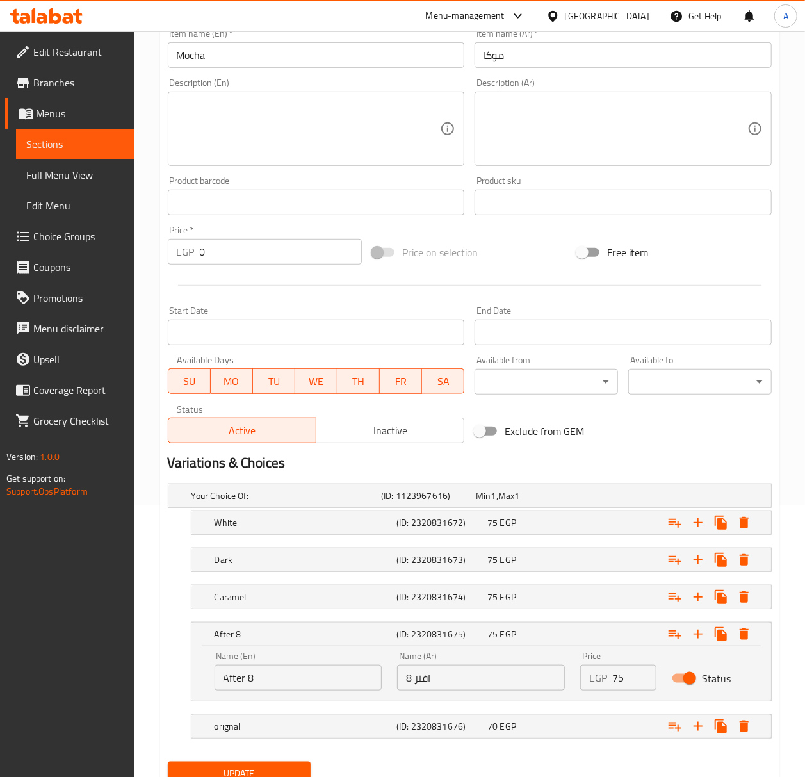
scroll to position [326, 0]
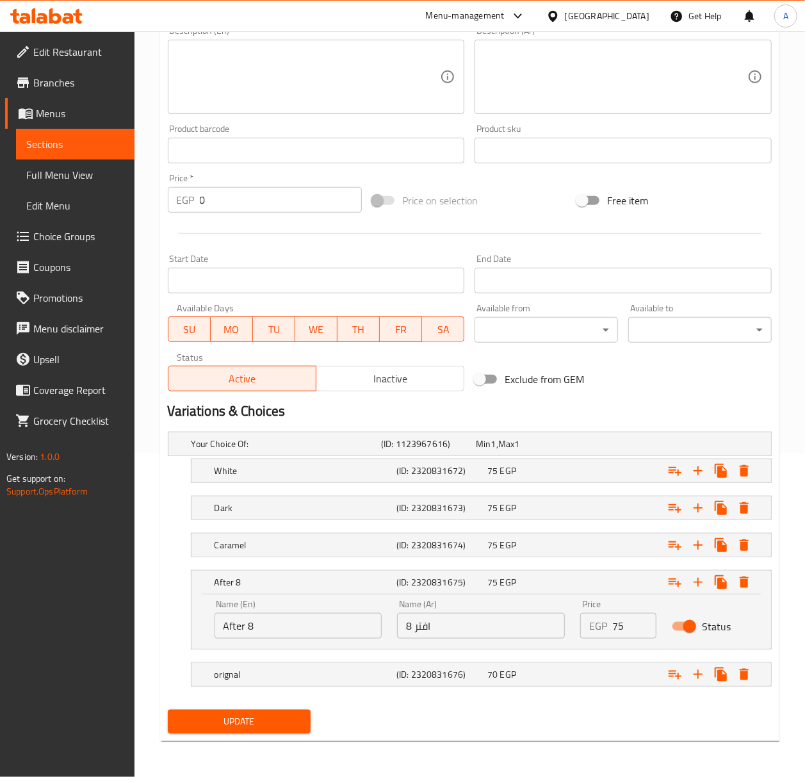
click at [493, 621] on input "افتر 8" at bounding box center [481, 626] width 168 height 26
paste input "ايت"
type input "افتر ايت"
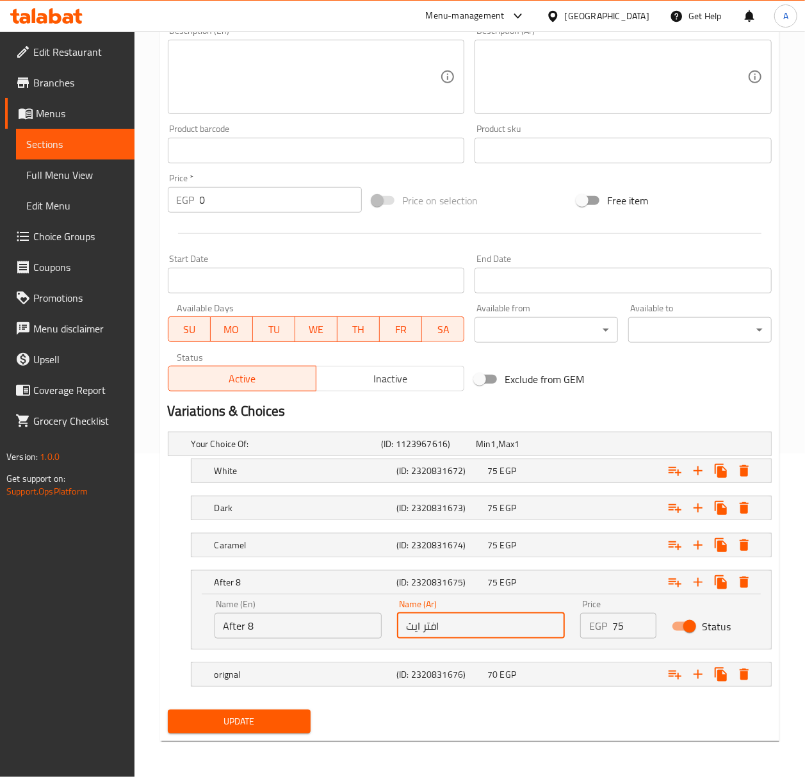
click at [268, 633] on input "After 8" at bounding box center [299, 626] width 168 height 26
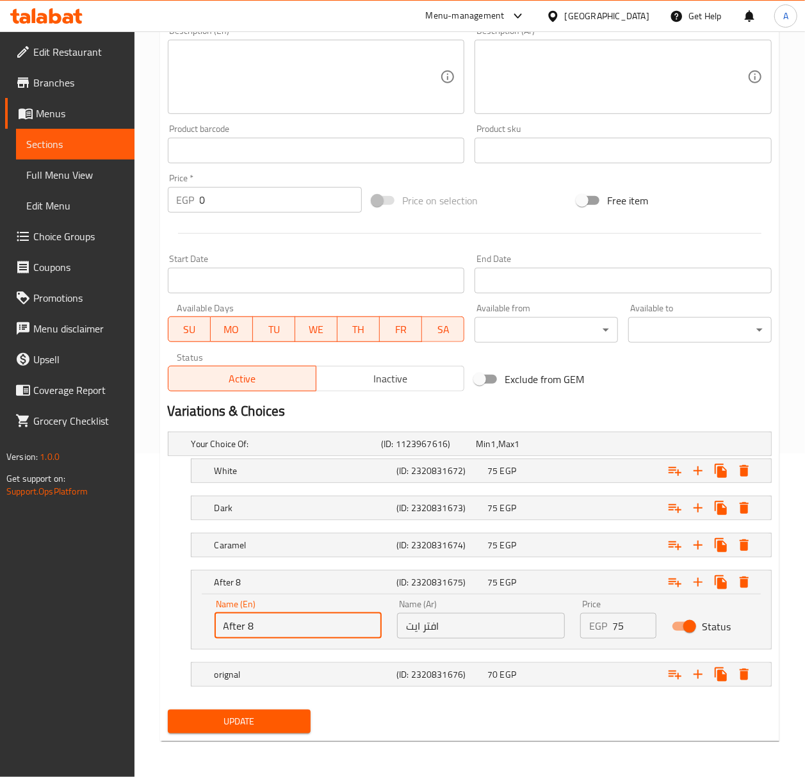
click at [268, 633] on input "After 8" at bounding box center [299, 626] width 168 height 26
paste input "eight cafe قهوة افتر ايت"
drag, startPoint x: 272, startPoint y: 625, endPoint x: 364, endPoint y: 620, distance: 93.0
click at [364, 620] on input "After eight cafe قهوة افتر ايت" at bounding box center [299, 626] width 168 height 26
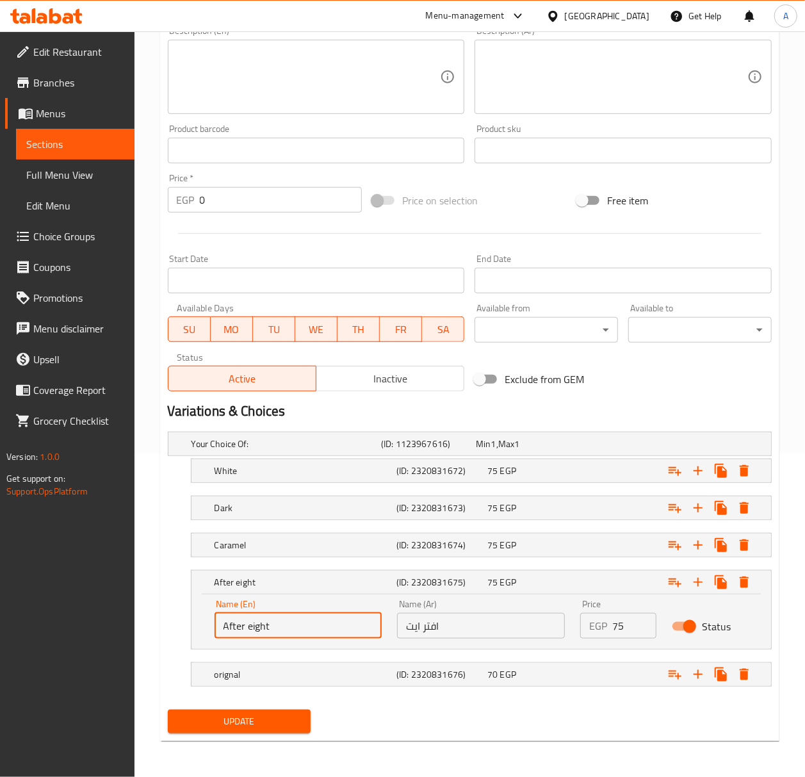
type input "After eight"
click at [168, 710] on button "Update" at bounding box center [239, 722] width 143 height 24
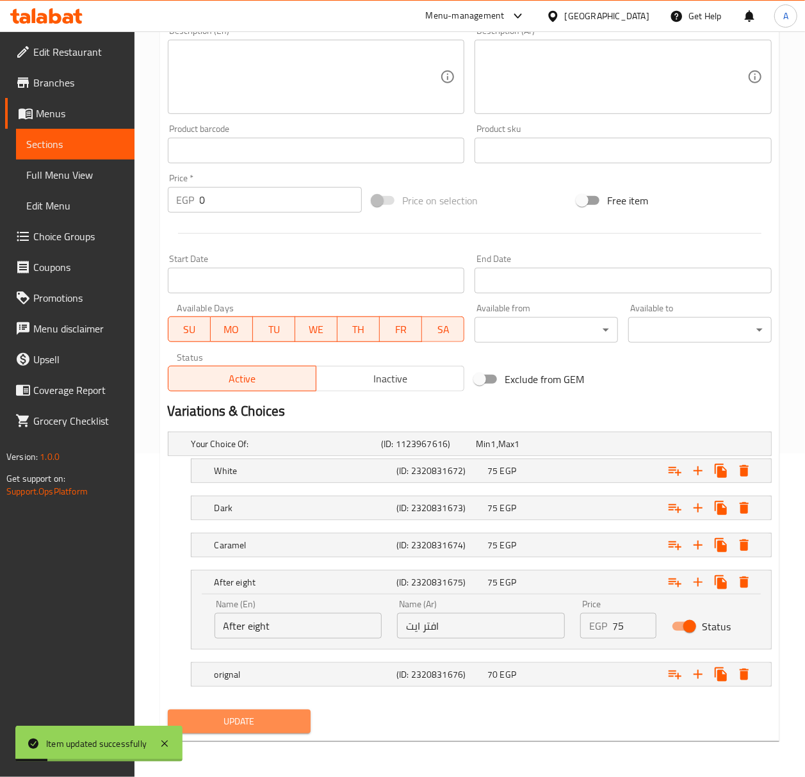
click at [289, 717] on span "Update" at bounding box center [239, 721] width 123 height 16
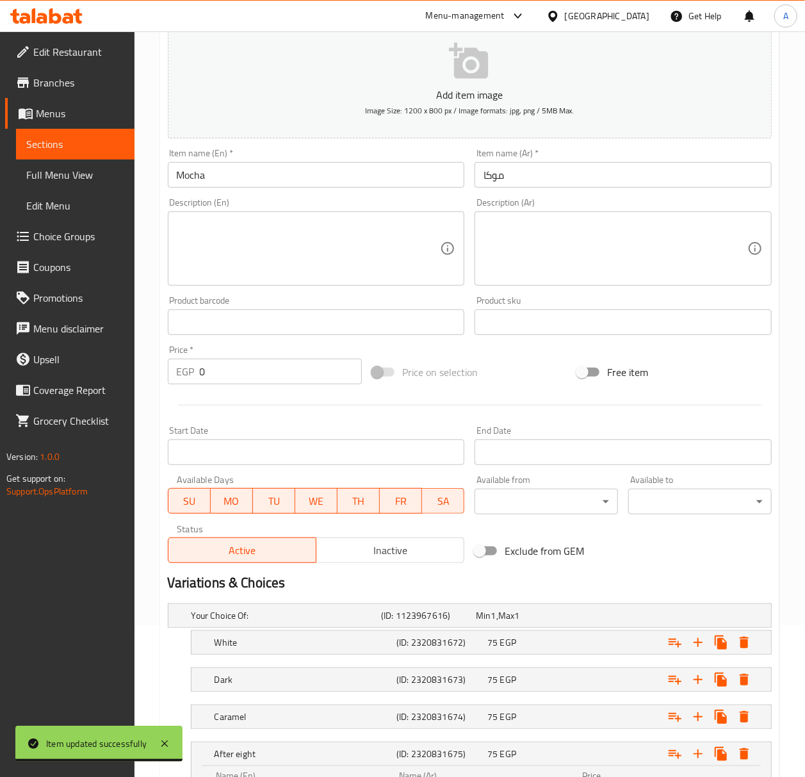
scroll to position [0, 0]
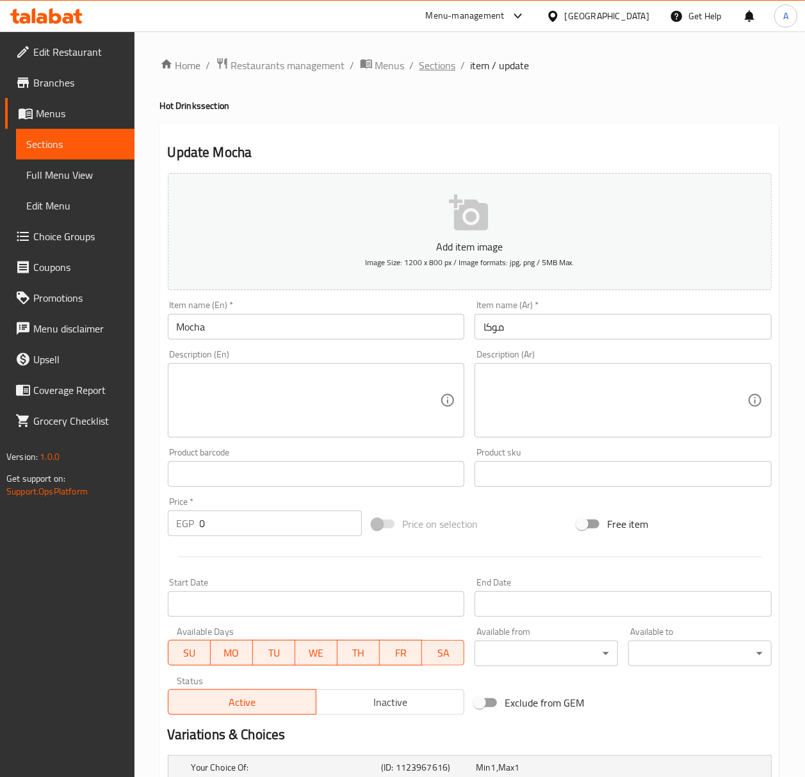
click at [446, 70] on span "Sections" at bounding box center [437, 65] width 37 height 15
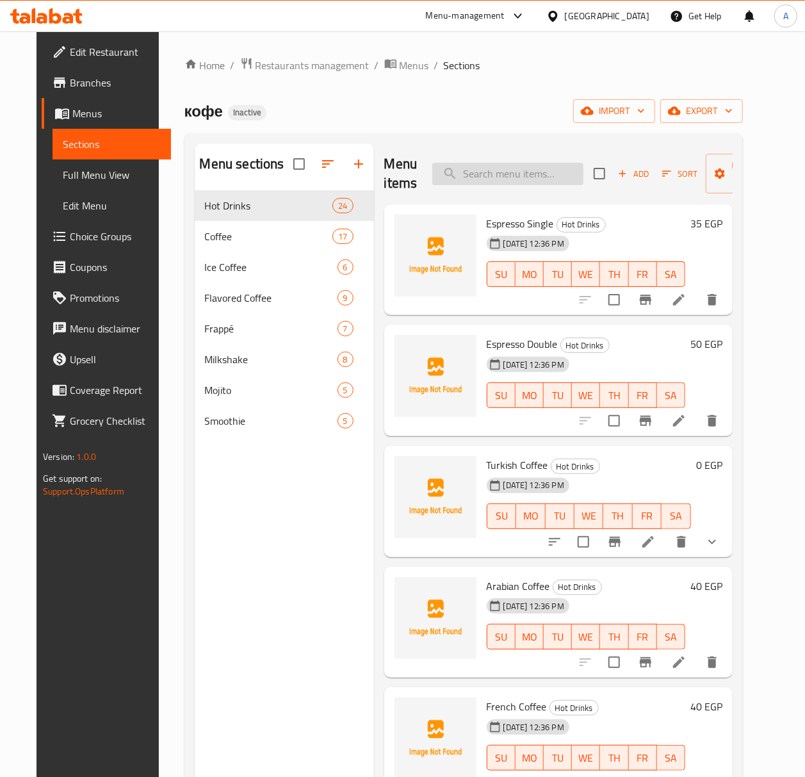
click at [539, 163] on input "search" at bounding box center [507, 174] width 151 height 22
paste input "Ice Nutella Kofe"
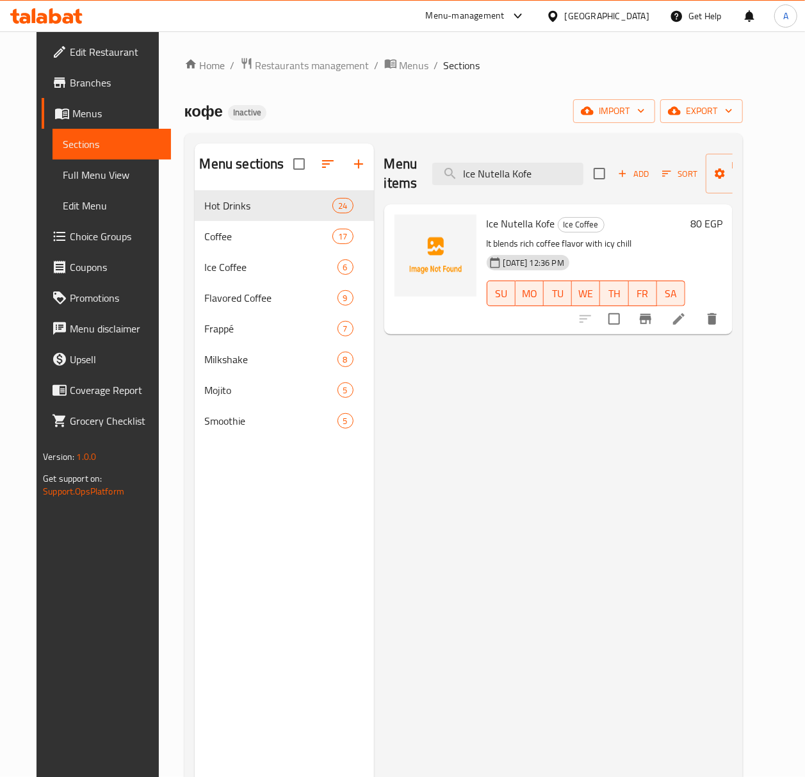
type input "Ice Nutella Kofe"
click at [697, 321] on li at bounding box center [679, 318] width 36 height 23
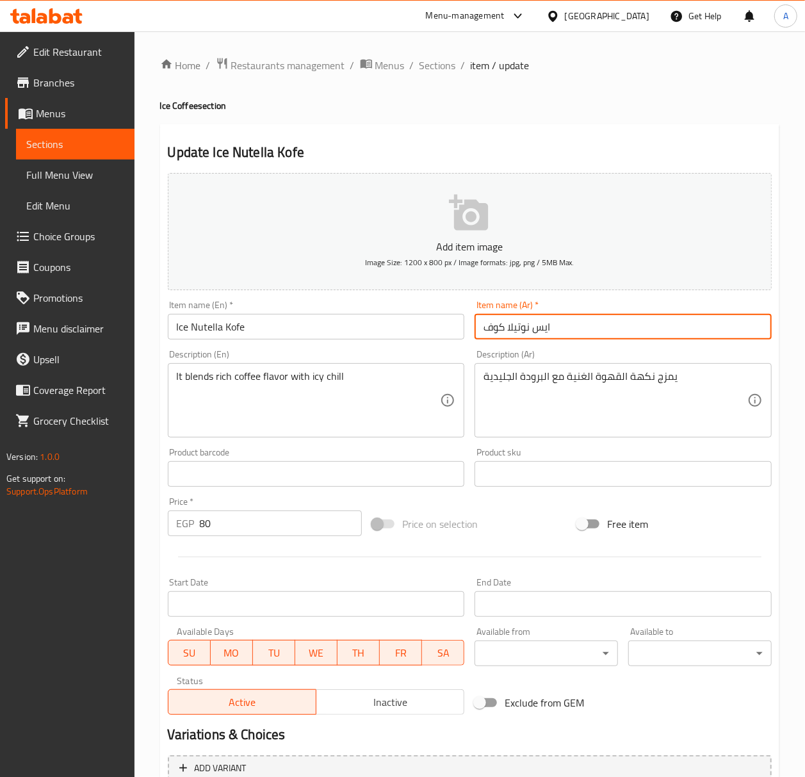
click at [509, 331] on input "ايس نوتيلا كوف" at bounding box center [623, 327] width 297 height 26
click at [226, 327] on input "Ice Nutella Kofe" at bounding box center [316, 327] width 297 height 26
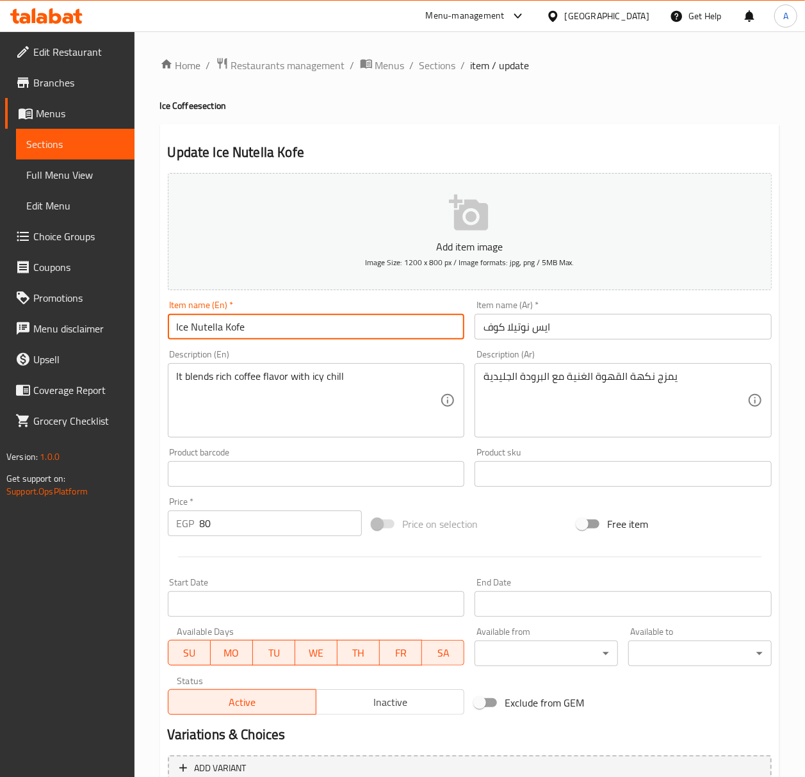
click at [226, 327] on input "Ice Nutella Kofe" at bounding box center [316, 327] width 297 height 26
paste input "кофе"
type input "Ice Nutella кофе"
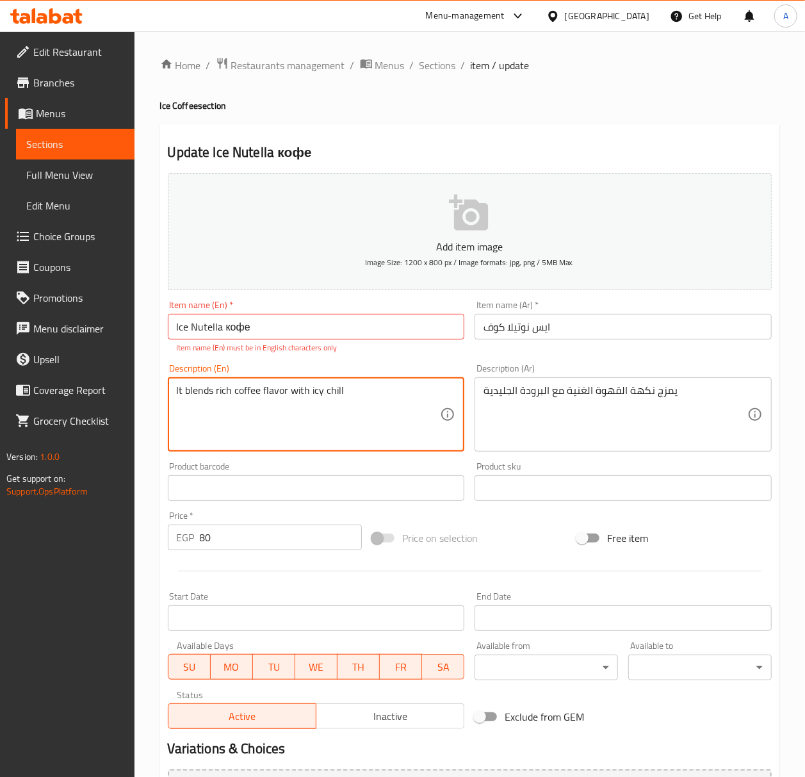
click at [305, 387] on textarea "It blends rich coffee flavor with icy chill" at bounding box center [309, 414] width 264 height 61
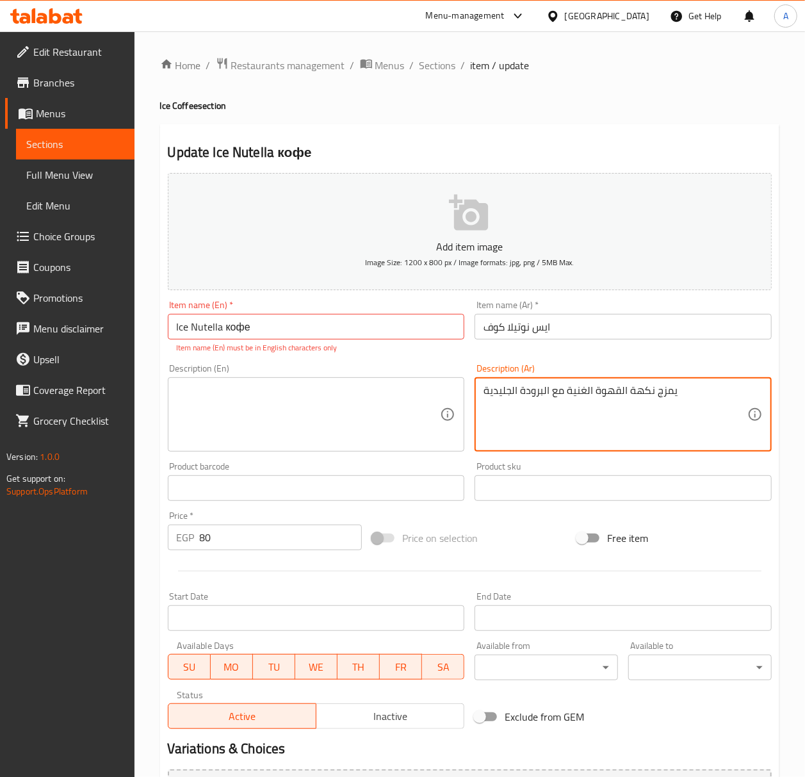
click at [710, 415] on textarea "يمزج نكهة القهوة الغنية مع البرودة الجليدية" at bounding box center [616, 414] width 264 height 61
click at [280, 326] on input "Ice Nutella кофе" at bounding box center [316, 327] width 297 height 26
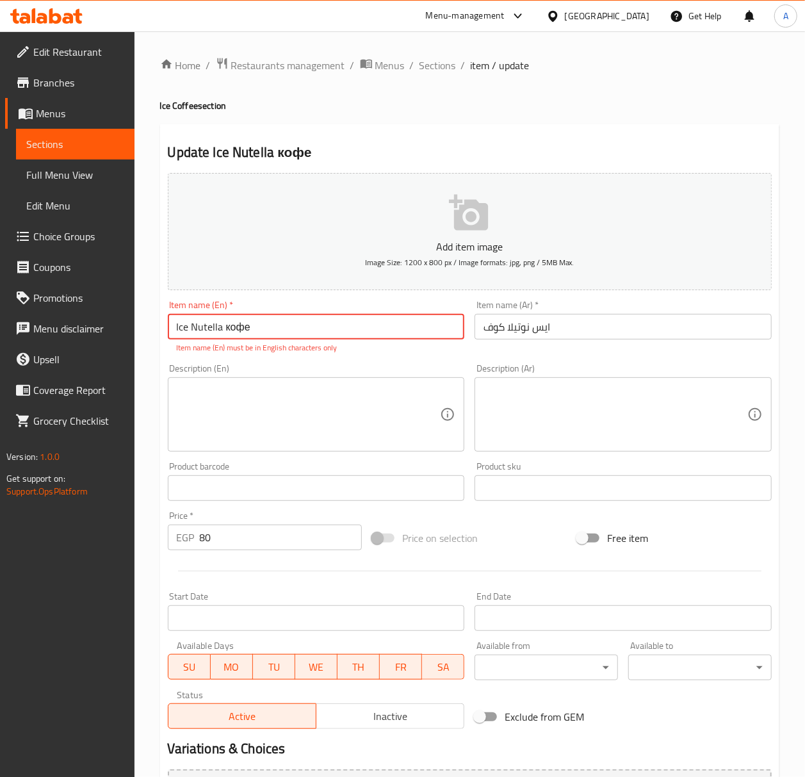
drag, startPoint x: 236, startPoint y: 330, endPoint x: 242, endPoint y: 331, distance: 6.4
click at [242, 331] on input "Ice Nutella кофе" at bounding box center [316, 327] width 297 height 26
click at [487, 331] on input "ايس نوتيلا كوف" at bounding box center [623, 327] width 297 height 26
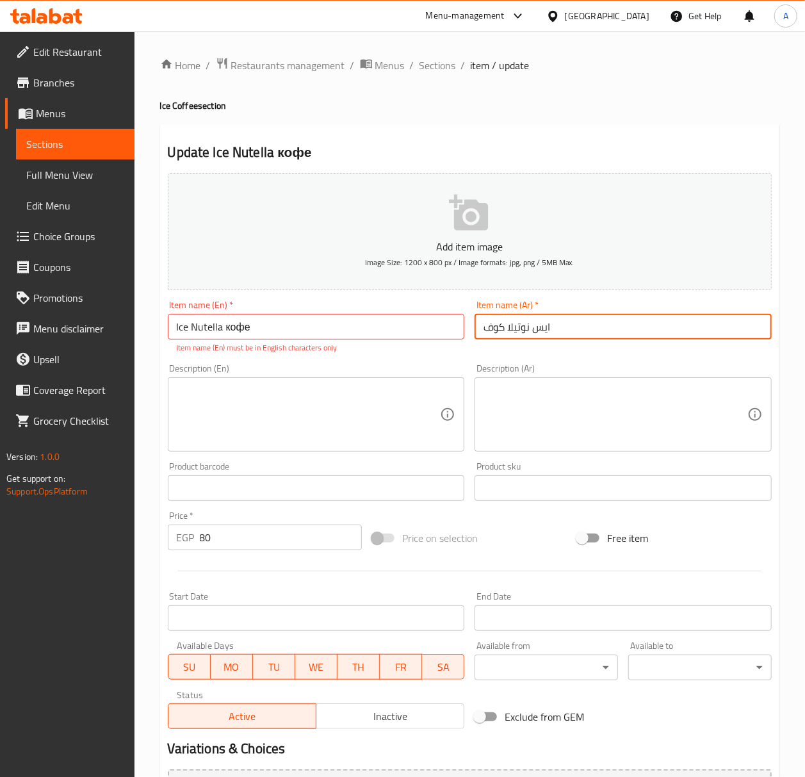
click at [487, 331] on input "ايس نوتيلا كوف" at bounding box center [623, 327] width 297 height 26
click at [500, 330] on input "ايس نوتيلا كوف" at bounding box center [623, 327] width 297 height 26
click at [295, 334] on input "Ice Nutella кофе" at bounding box center [316, 327] width 297 height 26
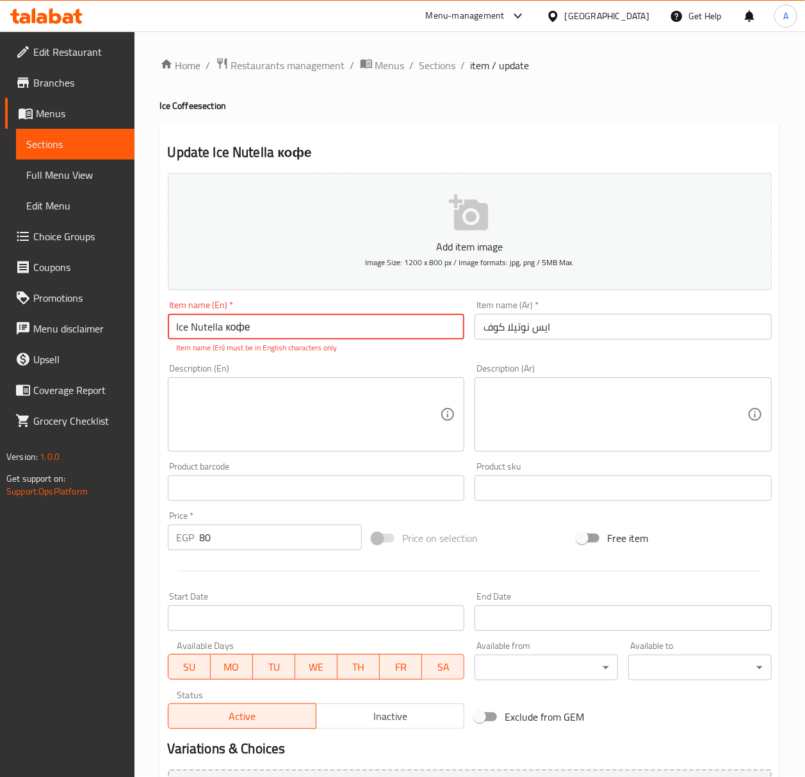
click at [236, 332] on input "Ice Nutella кофе" at bounding box center [316, 327] width 297 height 26
click at [239, 334] on input "Ice Nutella кофе" at bounding box center [316, 327] width 297 height 26
drag, startPoint x: 242, startPoint y: 336, endPoint x: 234, endPoint y: 336, distance: 7.7
click at [234, 336] on input "Ice Nutella кофе" at bounding box center [316, 327] width 297 height 26
click at [493, 336] on input "ايس نوتيلا كوف" at bounding box center [623, 327] width 297 height 26
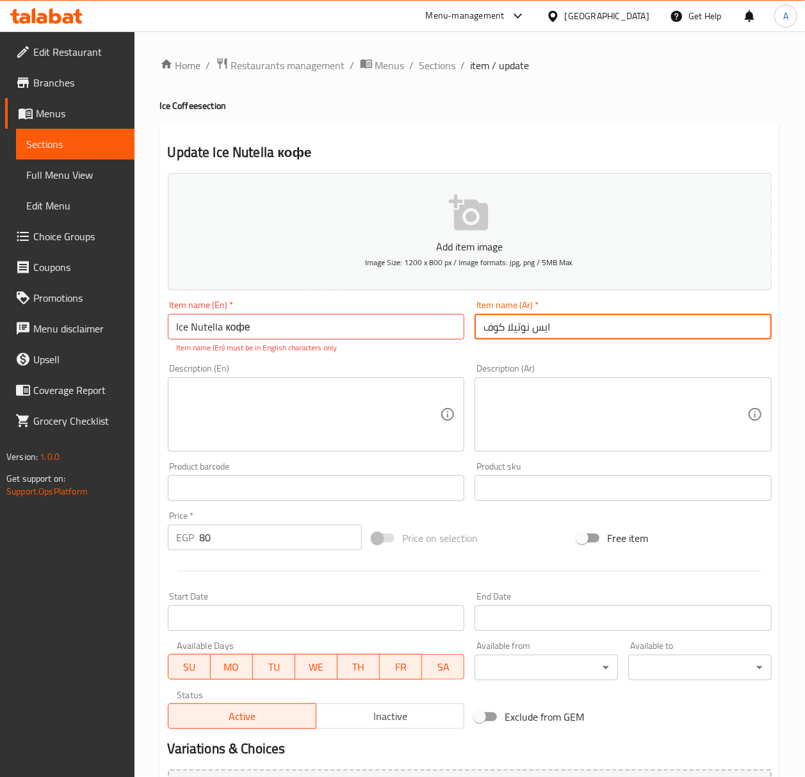
click at [493, 336] on input "ايس نوتيلا كوف" at bounding box center [623, 327] width 297 height 26
drag, startPoint x: 493, startPoint y: 334, endPoint x: 300, endPoint y: 328, distance: 193.5
click at [301, 328] on input "Ice Nutella кофе" at bounding box center [316, 327] width 297 height 26
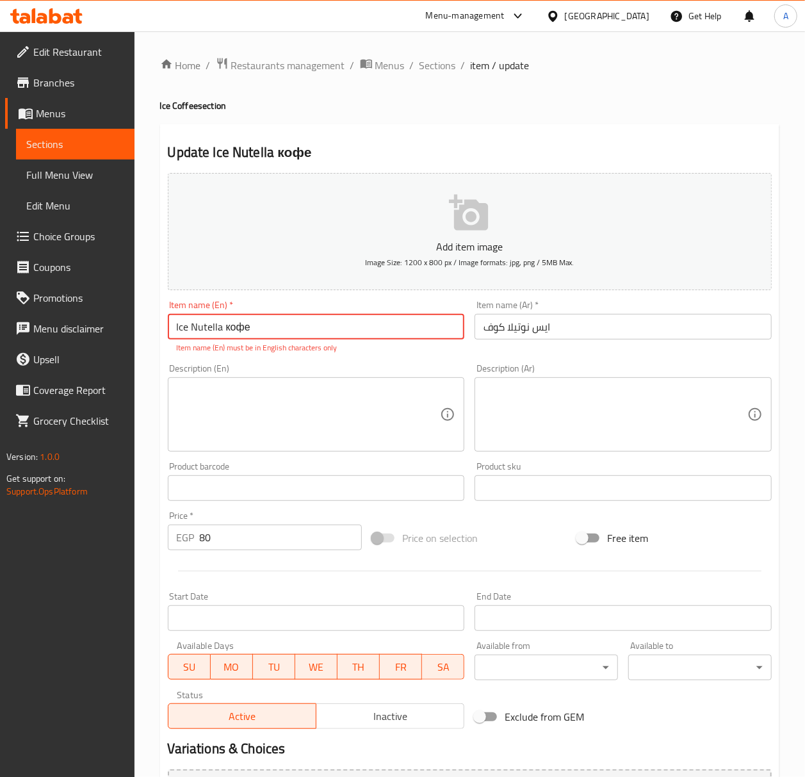
click at [234, 328] on input "Ice Nutella кофе" at bounding box center [316, 327] width 297 height 26
click at [236, 333] on input "Ice Nutella кофе" at bounding box center [316, 327] width 297 height 26
type input "Ice Nutella кофе"
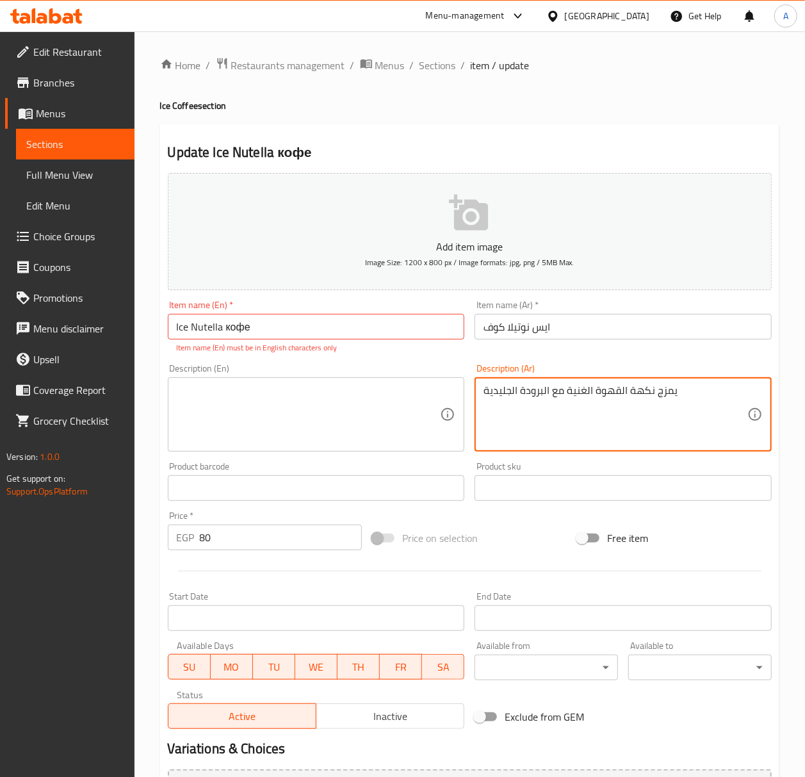
type textarea "يمزج نكهة القهوة الغنية مع البرودة الجليدية"
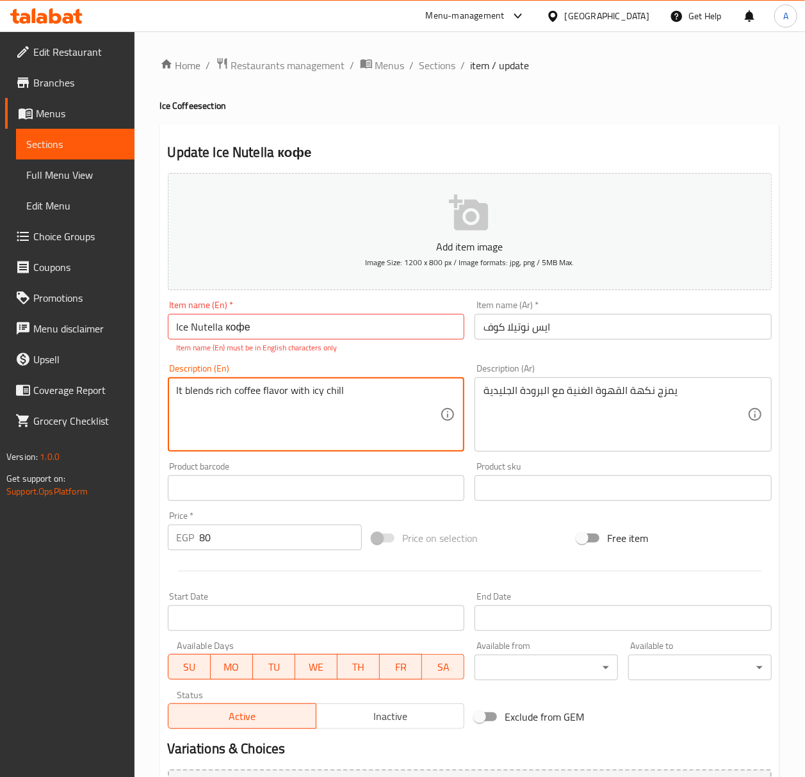
type textarea "It blends rich coffee flavor with icy chill"
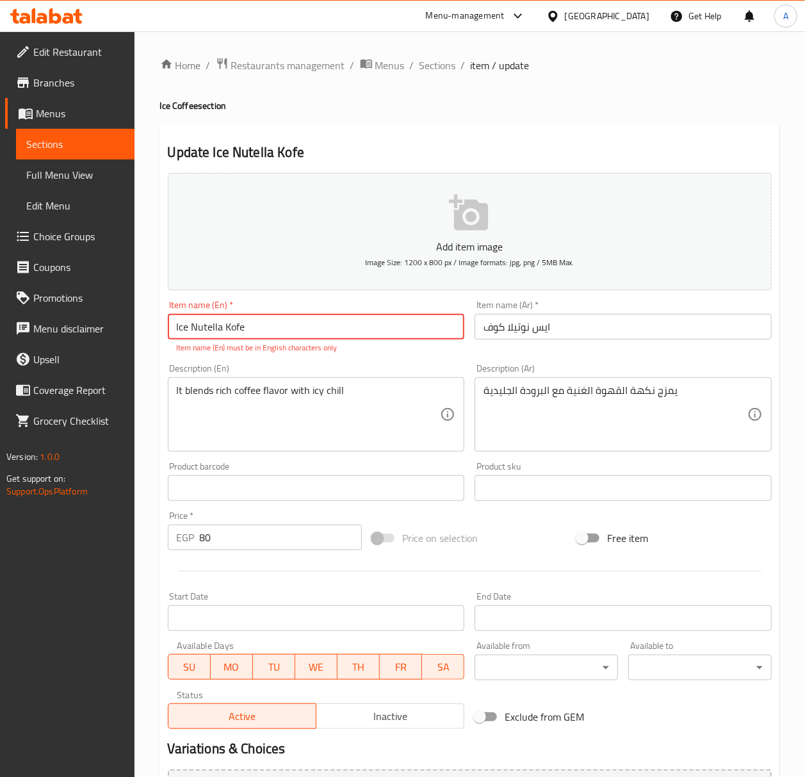
type input "Ice Nutella Kofe"
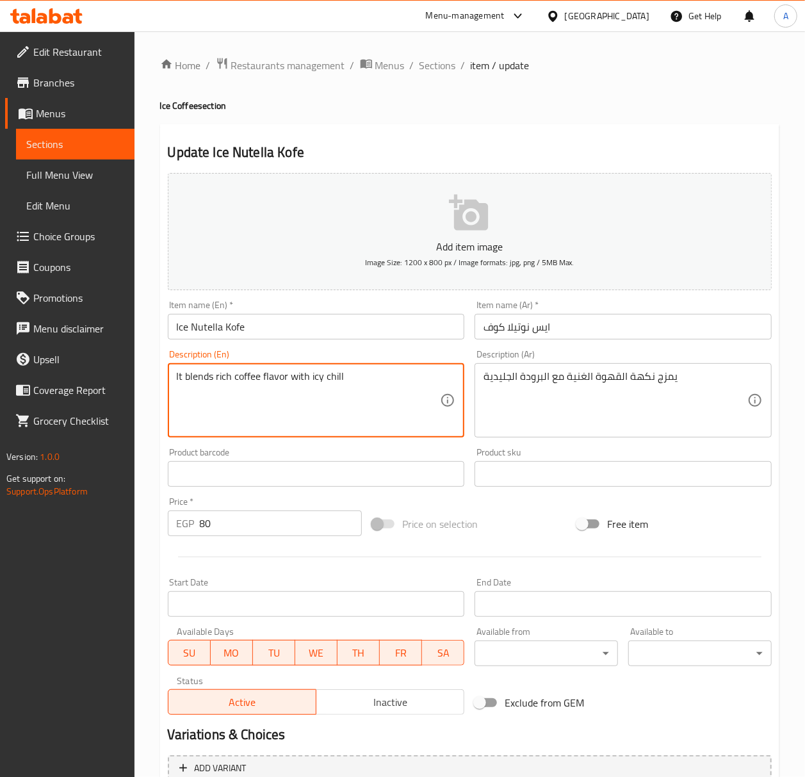
click at [288, 410] on textarea "It blends rich coffee flavor with icy chill" at bounding box center [309, 400] width 264 height 61
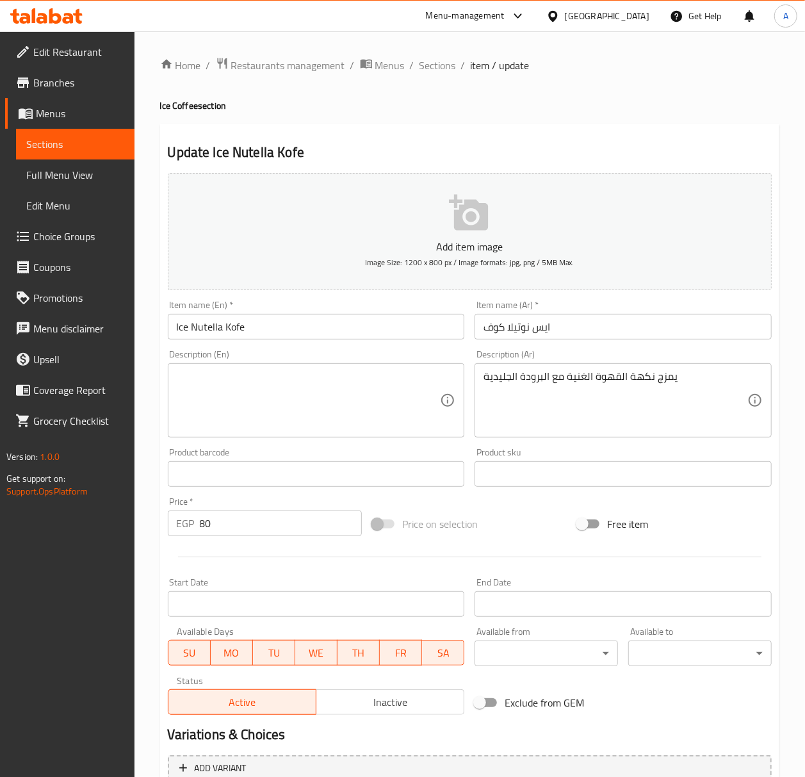
click at [671, 369] on div "يمزج نكهة القهوة الغنية مع البرودة الجليدية Description (Ar)" at bounding box center [623, 400] width 297 height 74
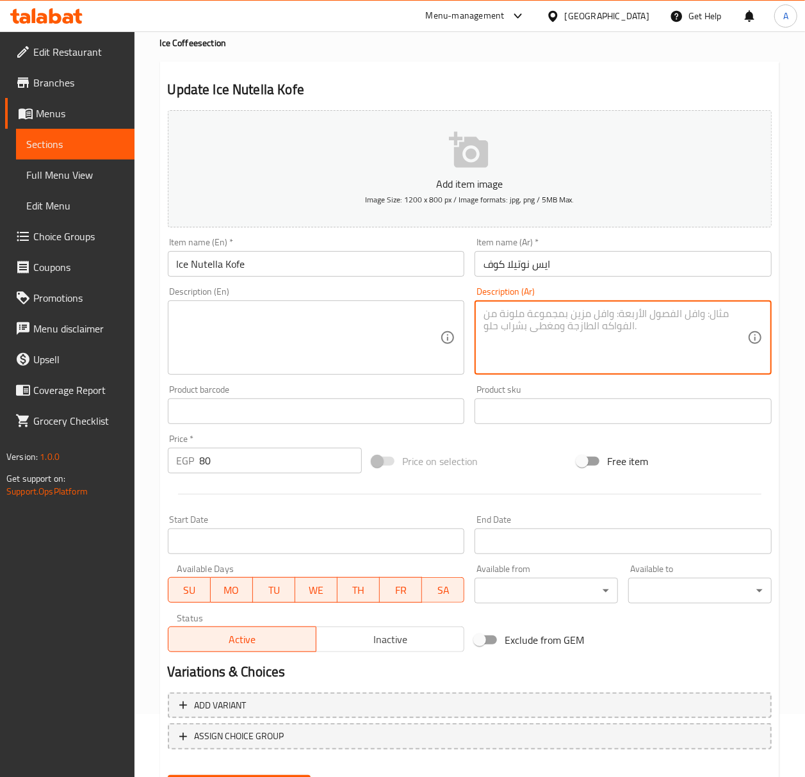
scroll to position [127, 0]
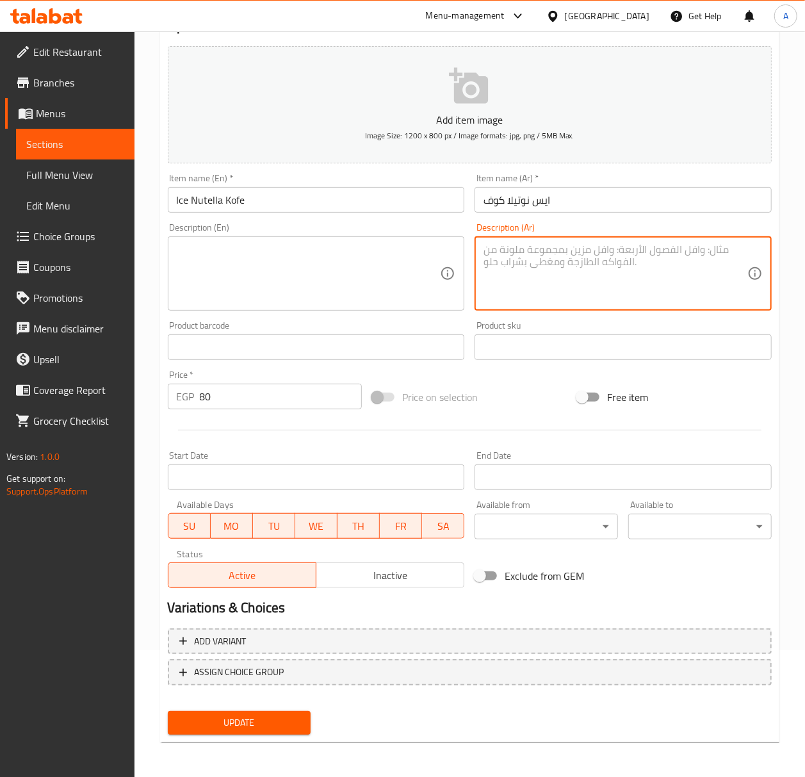
click at [243, 720] on span "Update" at bounding box center [239, 723] width 123 height 16
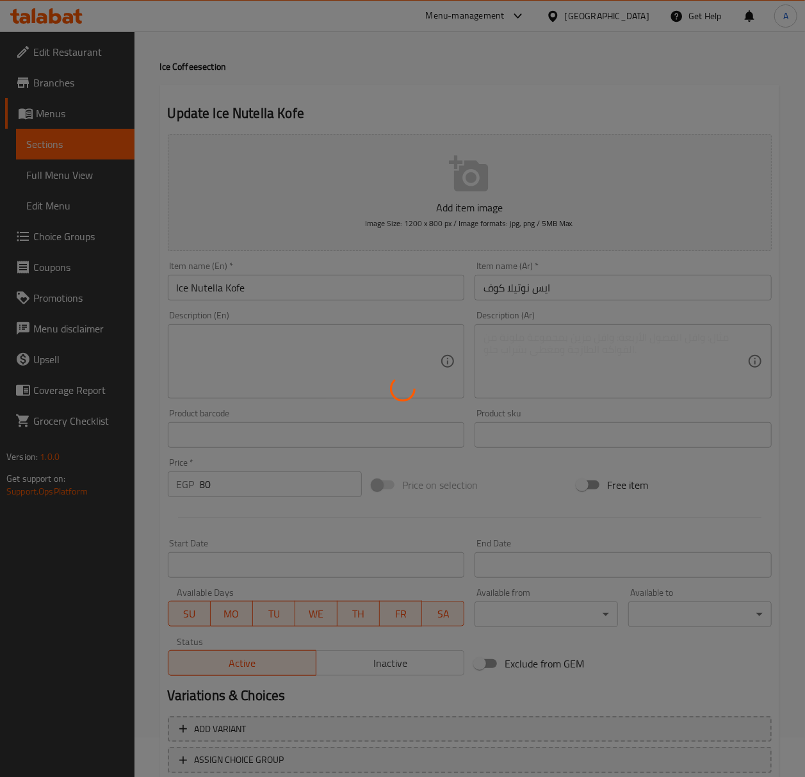
scroll to position [0, 0]
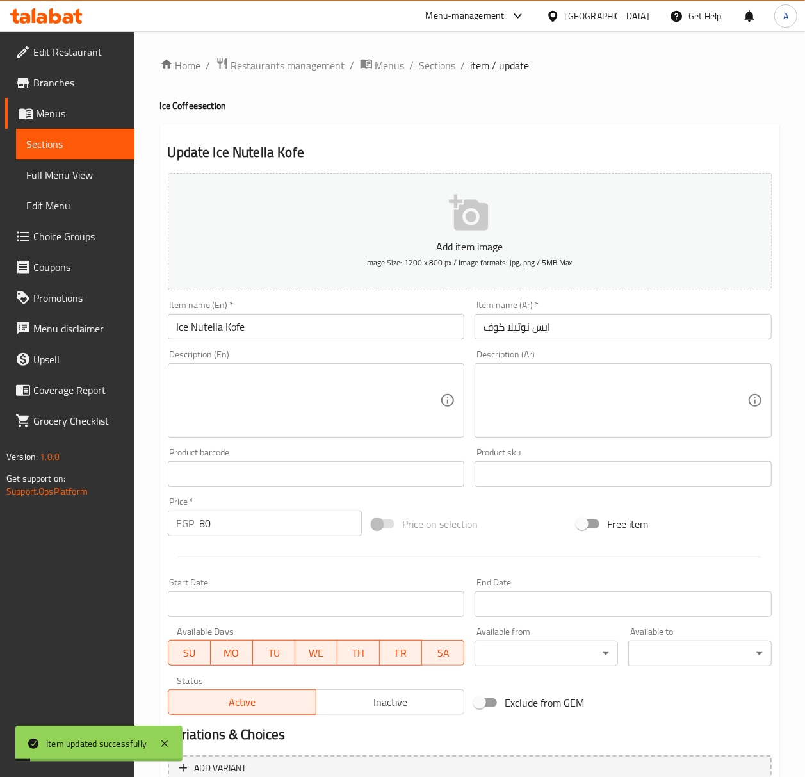
click at [411, 64] on li "/" at bounding box center [412, 65] width 4 height 15
click at [424, 63] on span "Sections" at bounding box center [437, 65] width 37 height 15
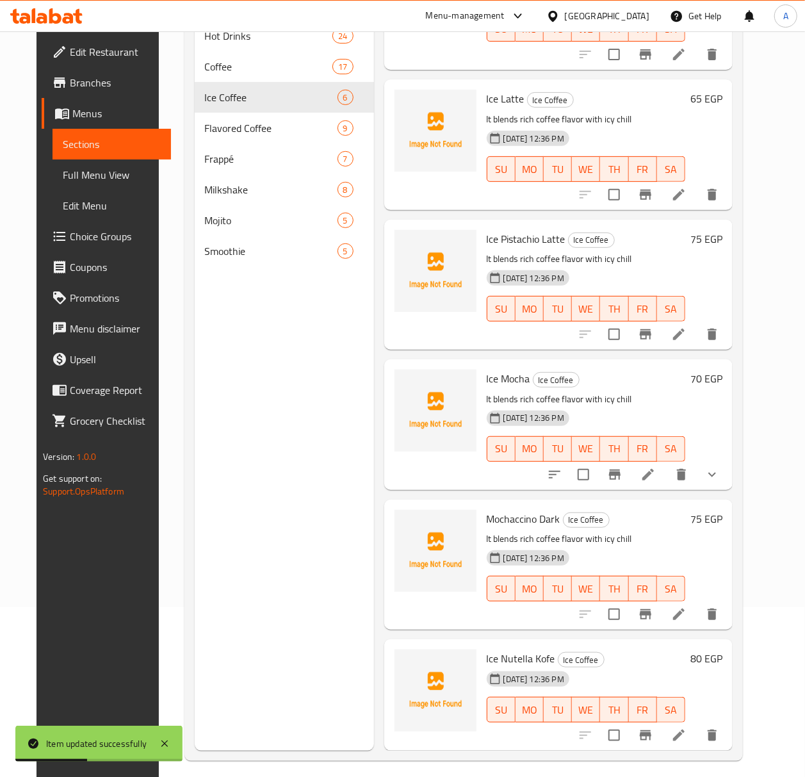
scroll to position [170, 0]
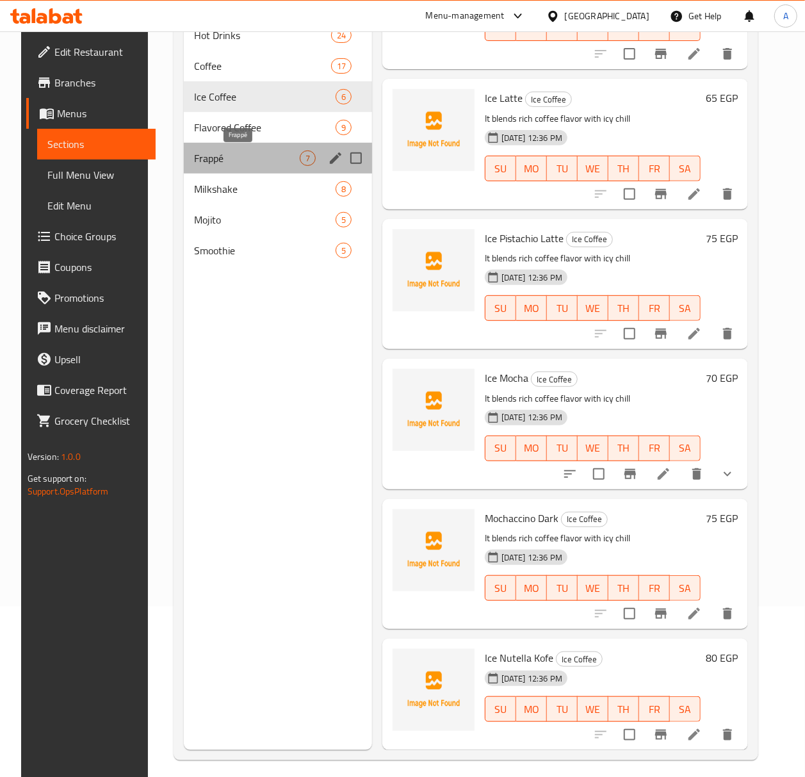
click at [238, 159] on span "Frappé" at bounding box center [247, 158] width 106 height 15
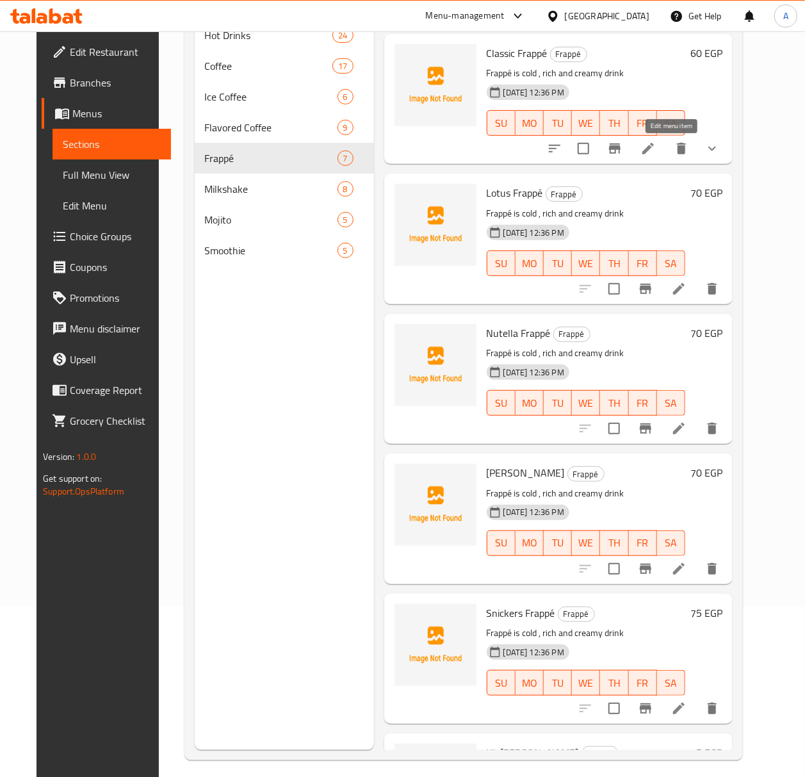
click at [656, 155] on icon at bounding box center [647, 148] width 15 height 15
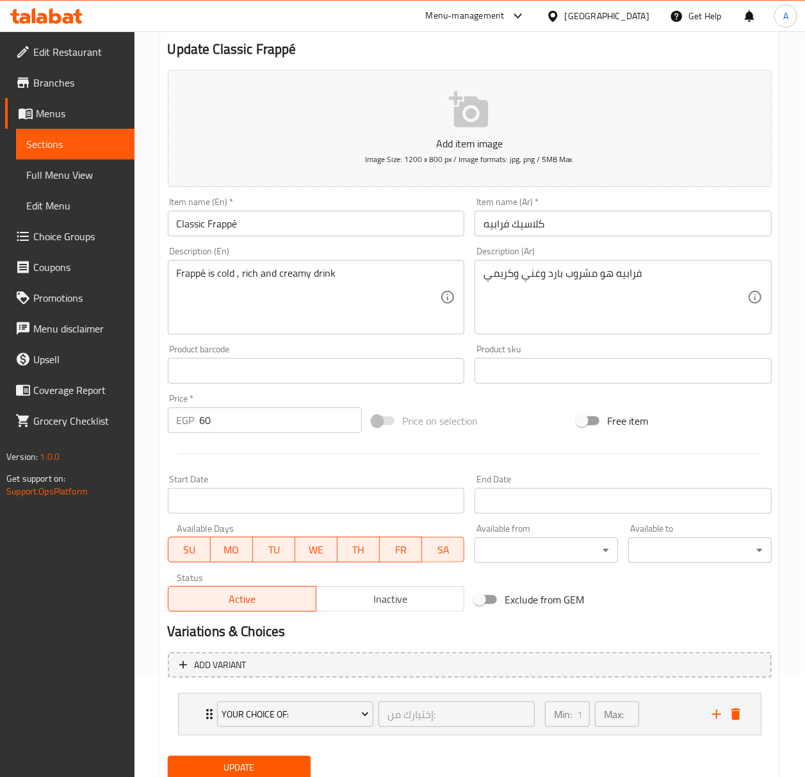
scroll to position [150, 0]
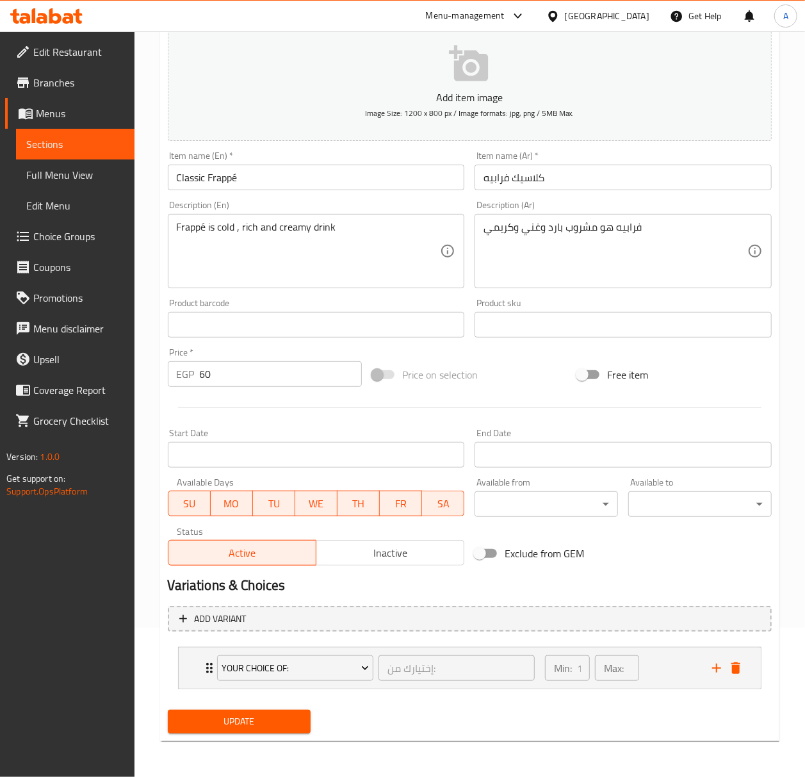
click at [346, 690] on li "Your Choice Of: إختيارك من: ​ Min: 1 ​ Max: 1 ​ Dark (ID: 2320831599) 0 EGP Nam…" at bounding box center [470, 668] width 604 height 53
click at [366, 687] on div "Your Choice Of: إختيارك من: ​" at bounding box center [376, 667] width 334 height 41
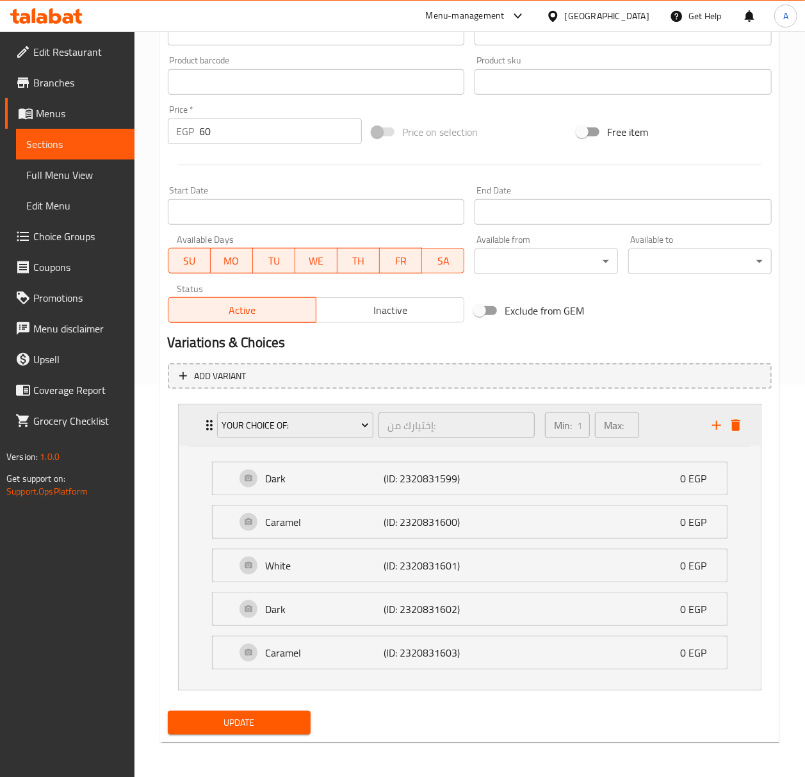
scroll to position [396, 0]
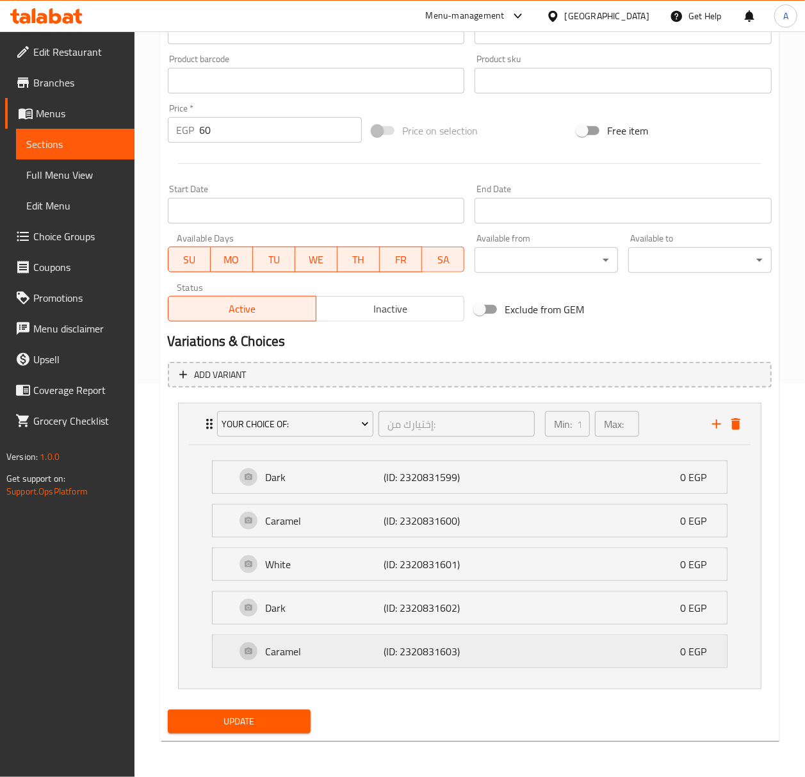
click at [444, 646] on p "(ID: 2320831603)" at bounding box center [423, 651] width 79 height 15
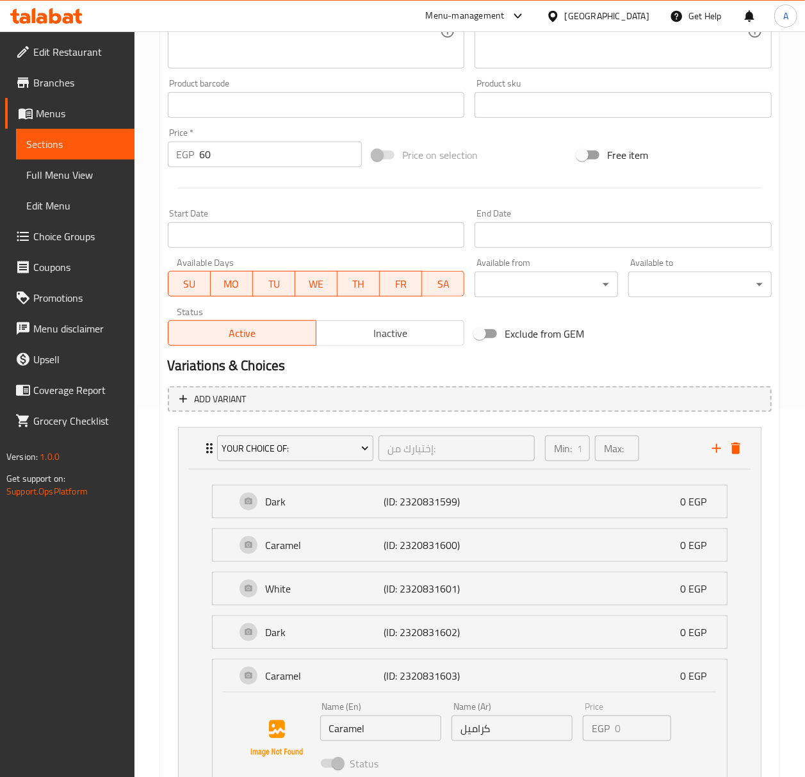
scroll to position [238, 0]
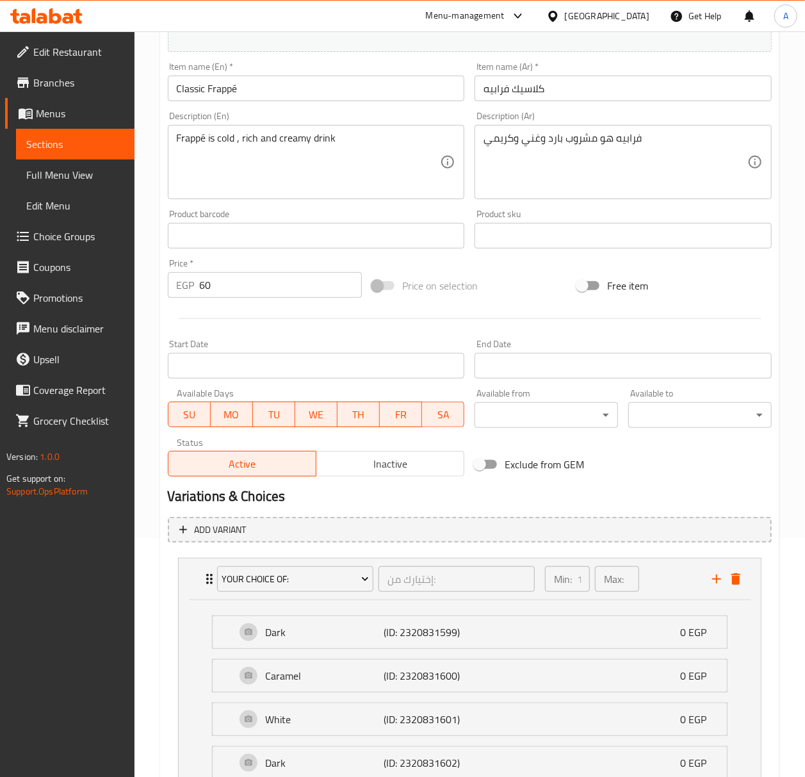
click at [68, 240] on span "Choice Groups" at bounding box center [78, 236] width 91 height 15
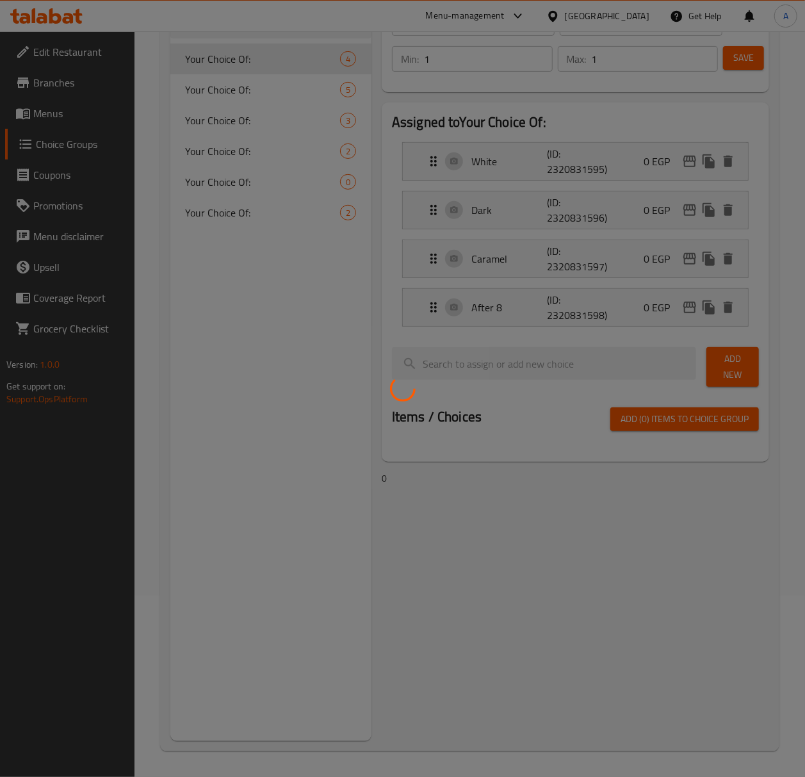
scroll to position [182, 0]
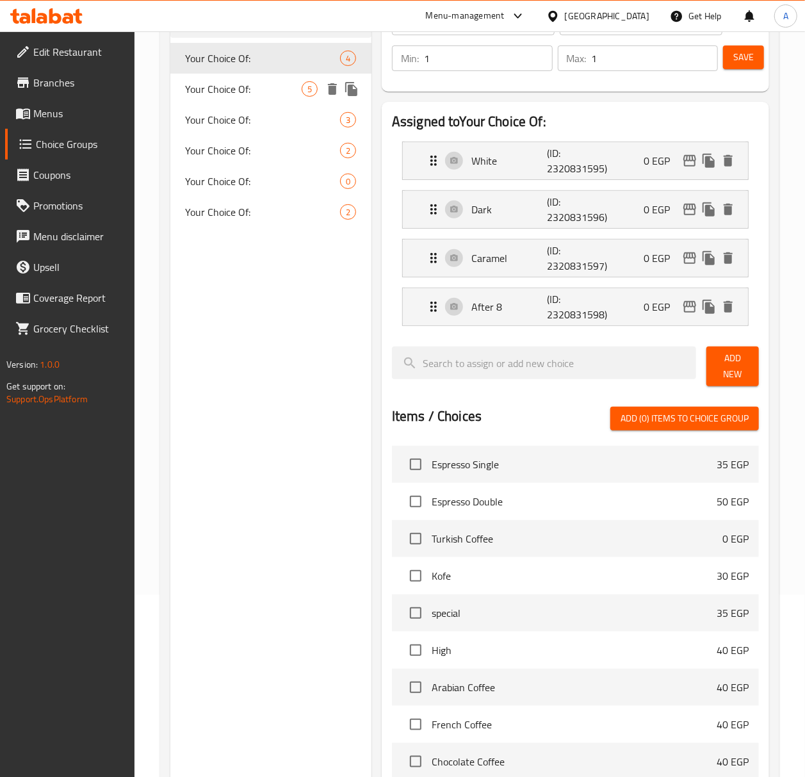
click at [272, 95] on span "Your Choice Of:" at bounding box center [244, 88] width 116 height 15
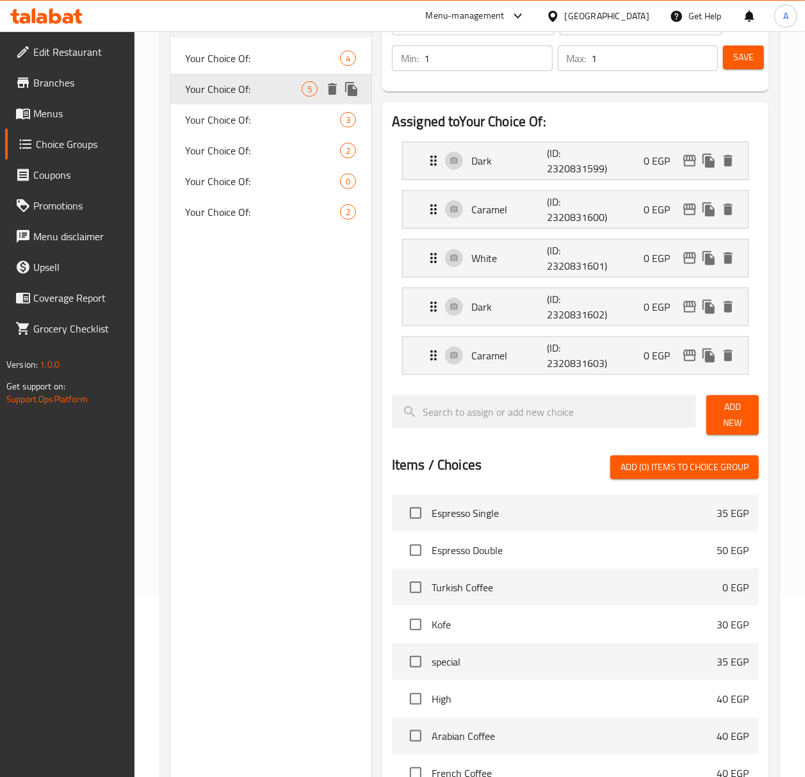
click at [283, 67] on div "Your Choice Of: 4" at bounding box center [270, 58] width 201 height 31
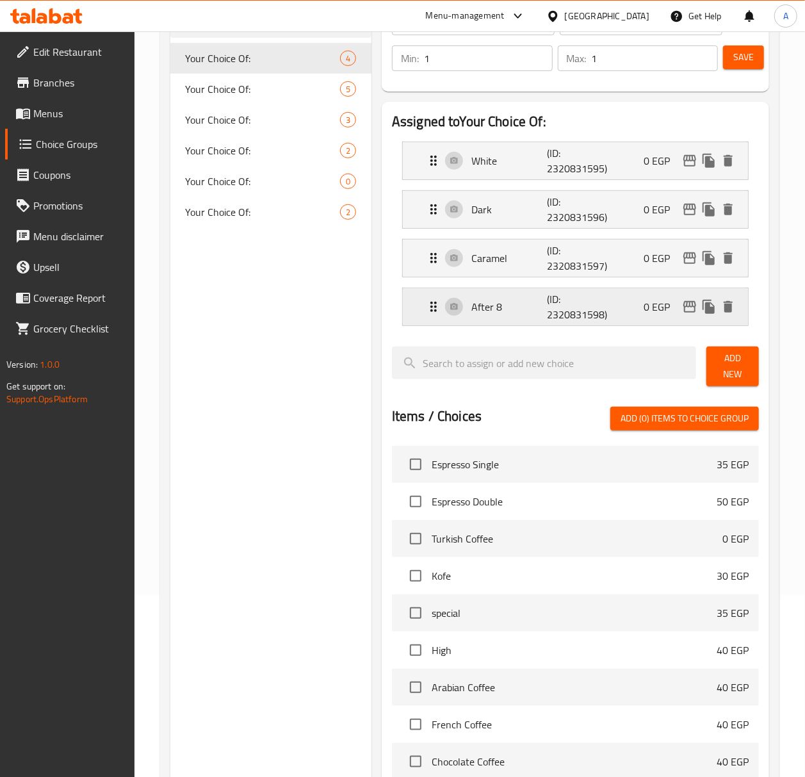
click at [500, 319] on div "After 8 (ID: 2320831598) 0 EGP" at bounding box center [579, 306] width 307 height 37
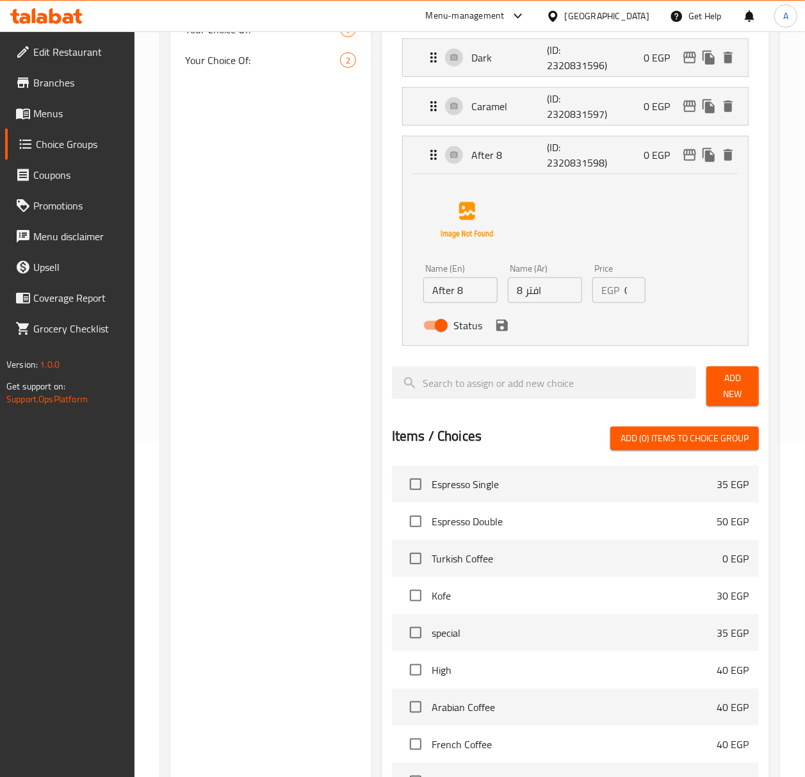
scroll to position [352, 0]
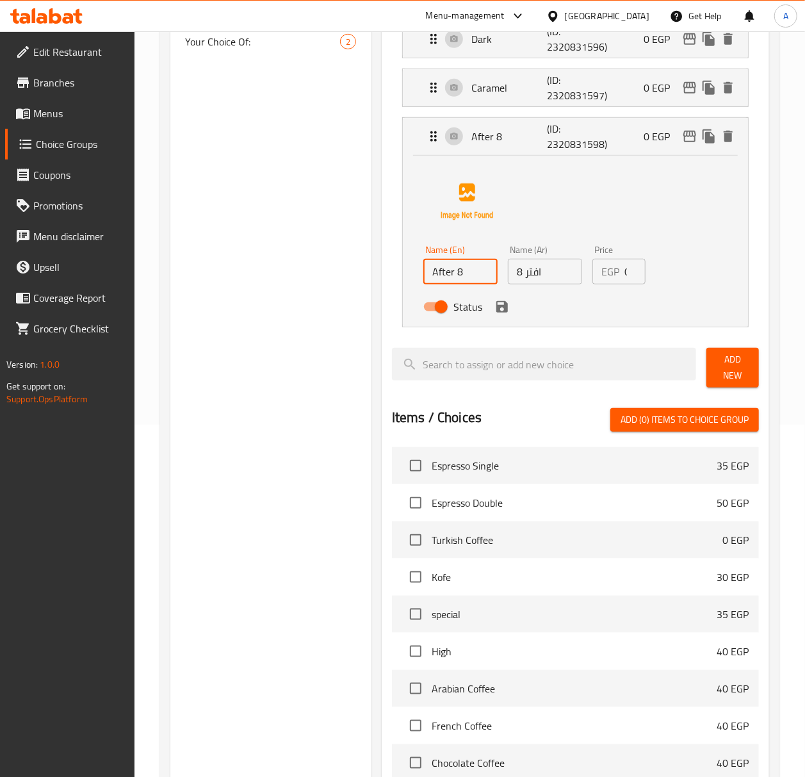
click at [471, 275] on input "After 8" at bounding box center [460, 272] width 74 height 26
click at [517, 274] on input "افتر 8" at bounding box center [545, 272] width 74 height 26
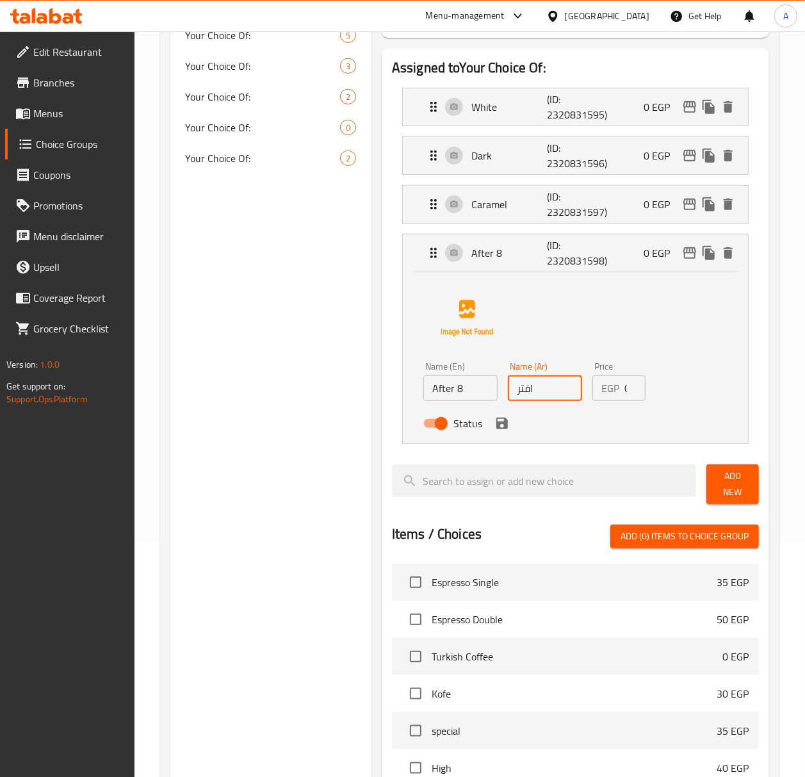
scroll to position [182, 0]
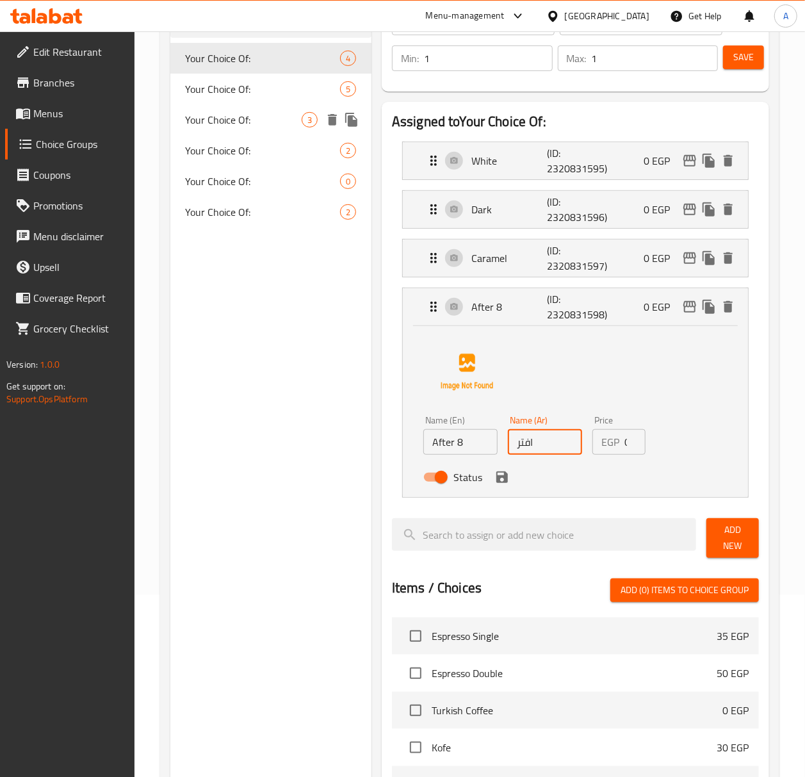
type input "افتر"
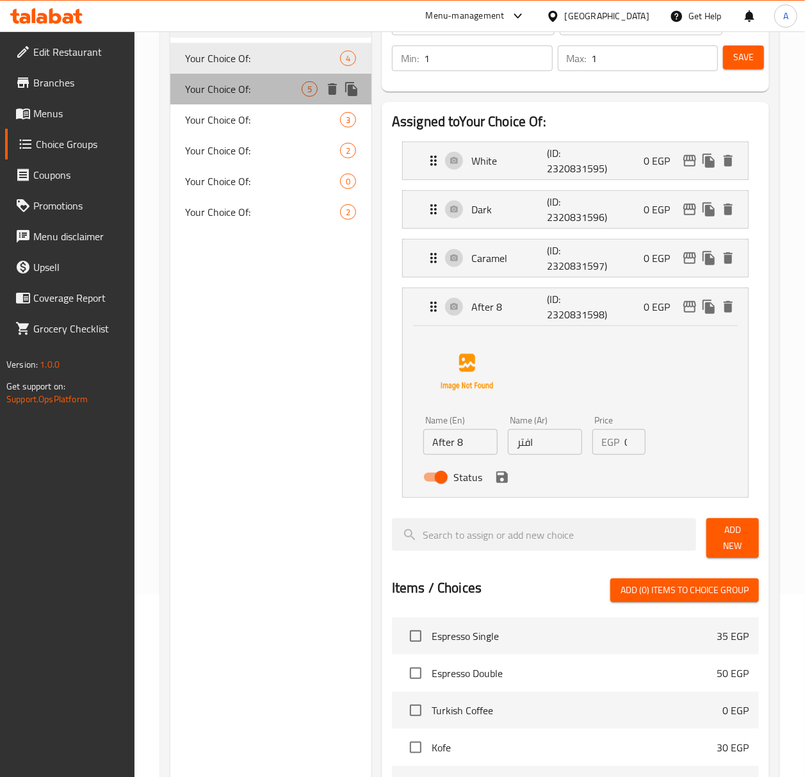
click at [239, 101] on div "Your Choice Of: 5" at bounding box center [270, 89] width 201 height 31
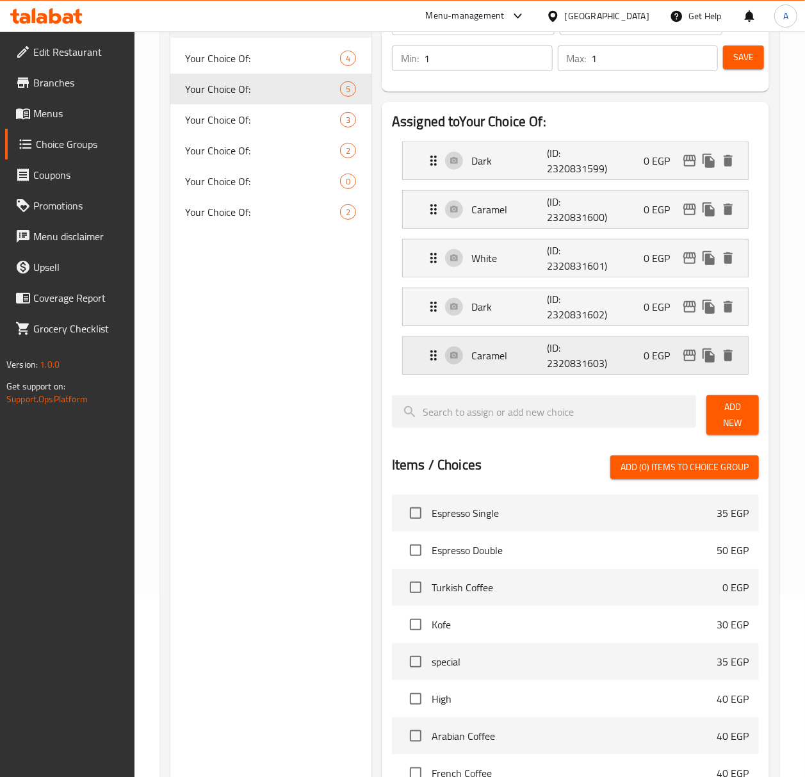
click at [733, 357] on icon "delete" at bounding box center [727, 355] width 15 height 15
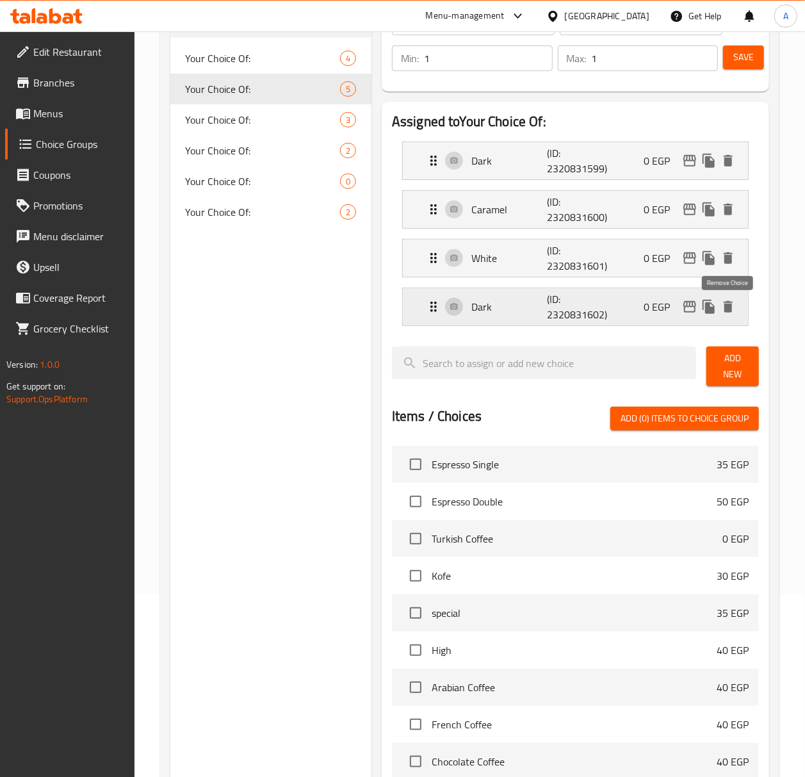
click at [731, 308] on icon "delete" at bounding box center [728, 307] width 9 height 12
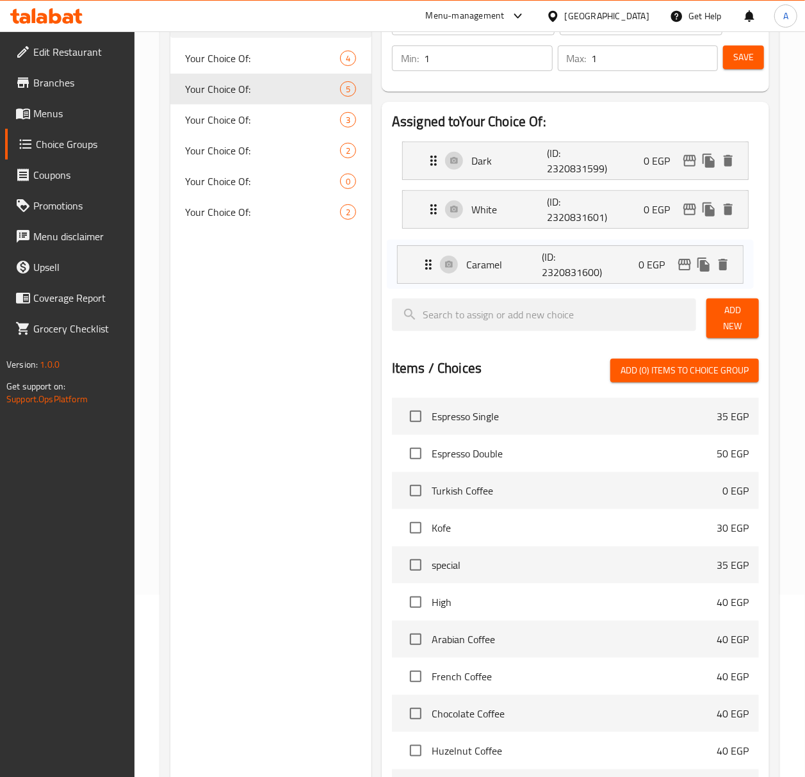
drag, startPoint x: 434, startPoint y: 209, endPoint x: 431, endPoint y: 266, distance: 57.7
click at [431, 266] on nav "Dark (ID: 2320831599) 0 EGP Name (En) Dark Name (En) Name (Ar) دارك Name (Ar) P…" at bounding box center [575, 209] width 367 height 157
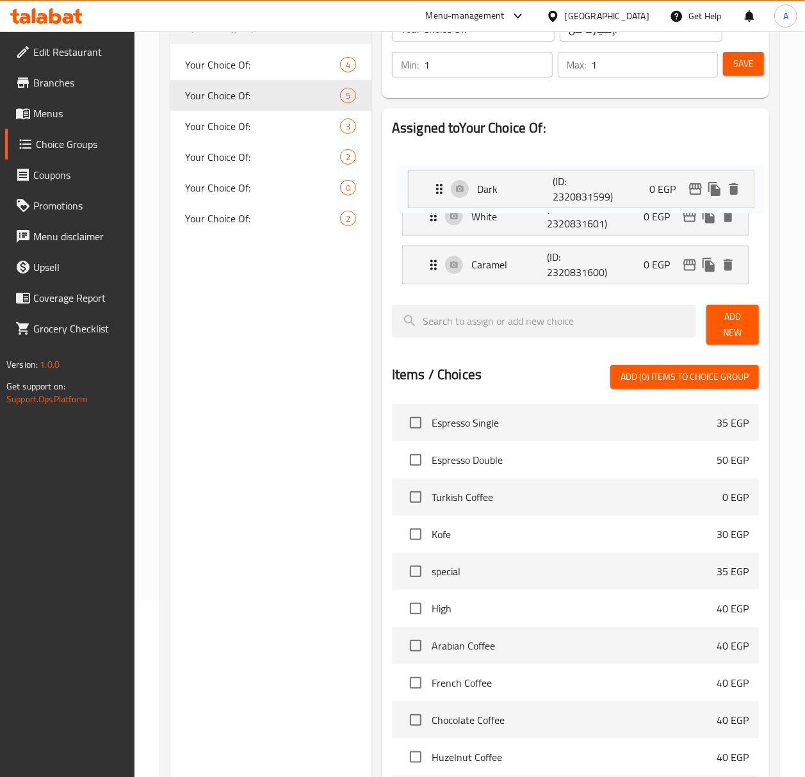
scroll to position [170, 0]
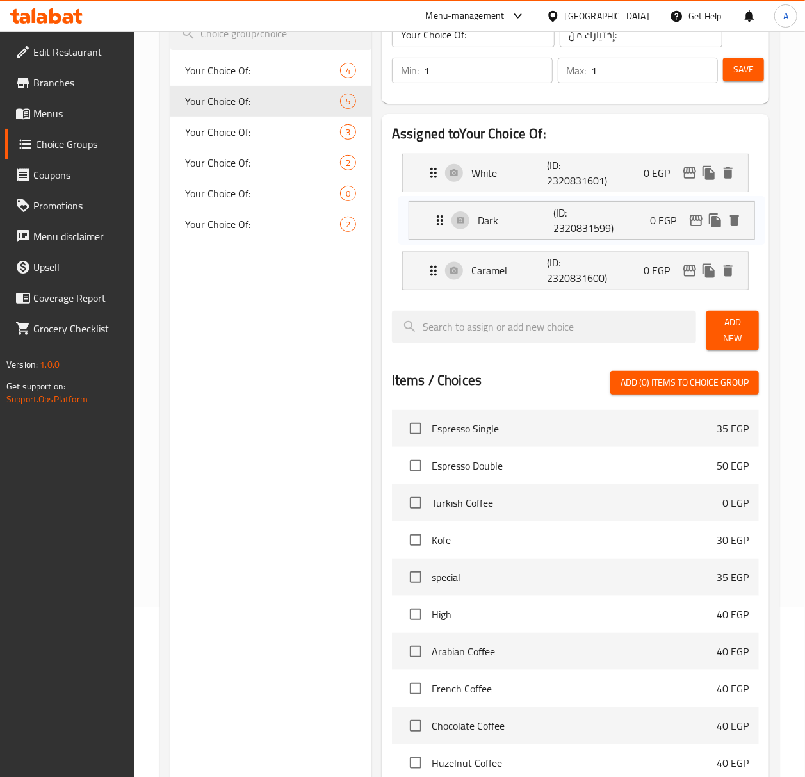
drag, startPoint x: 428, startPoint y: 158, endPoint x: 437, endPoint y: 222, distance: 64.6
click at [437, 222] on nav "Dark (ID: 2320831599) 0 EGP Name (En) Dark Name (En) Name (Ar) دارك Name (Ar) P…" at bounding box center [575, 221] width 367 height 157
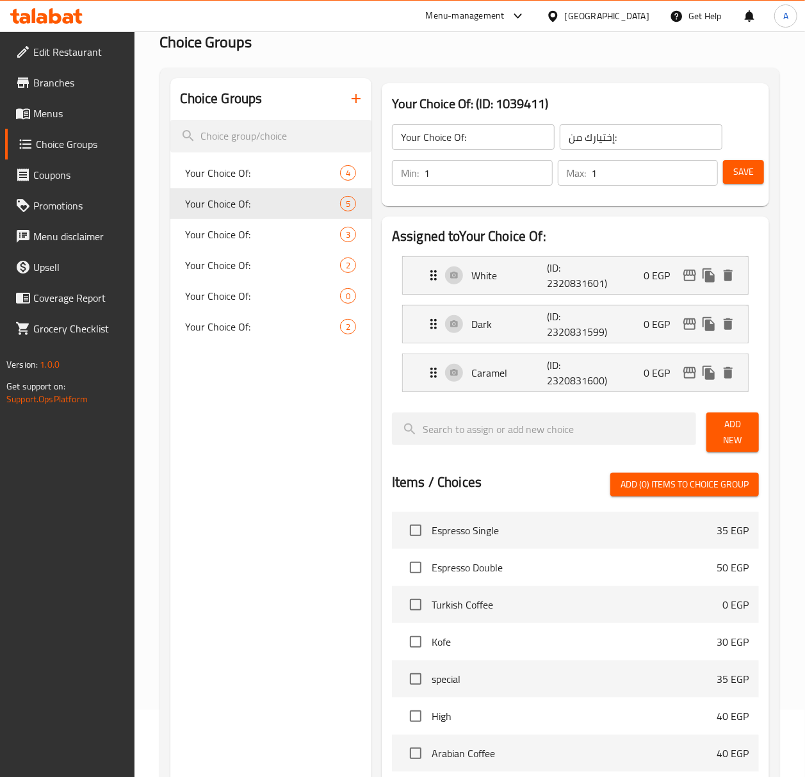
scroll to position [0, 0]
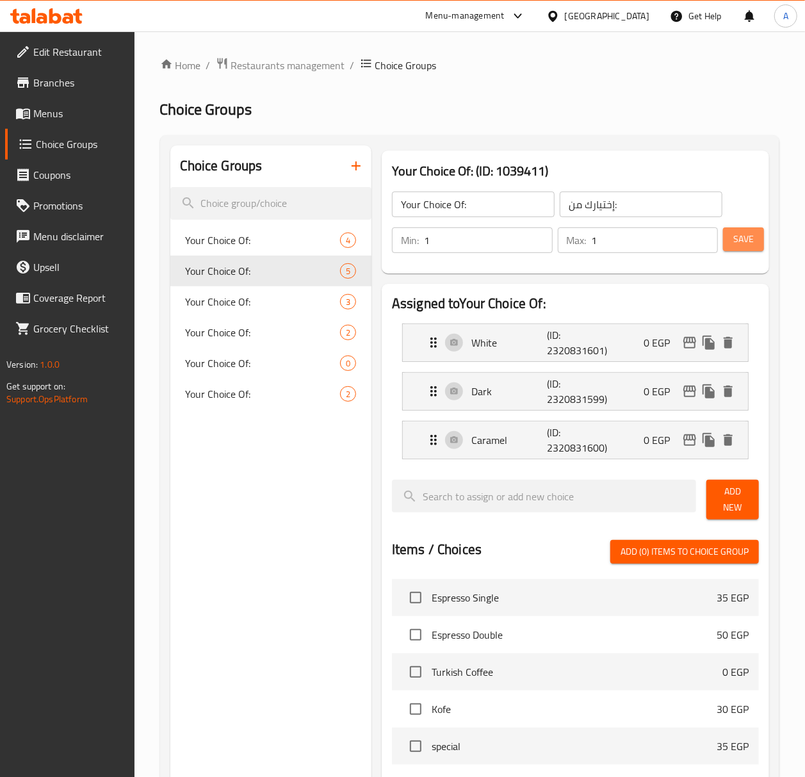
click at [749, 234] on span "Save" at bounding box center [743, 239] width 20 height 16
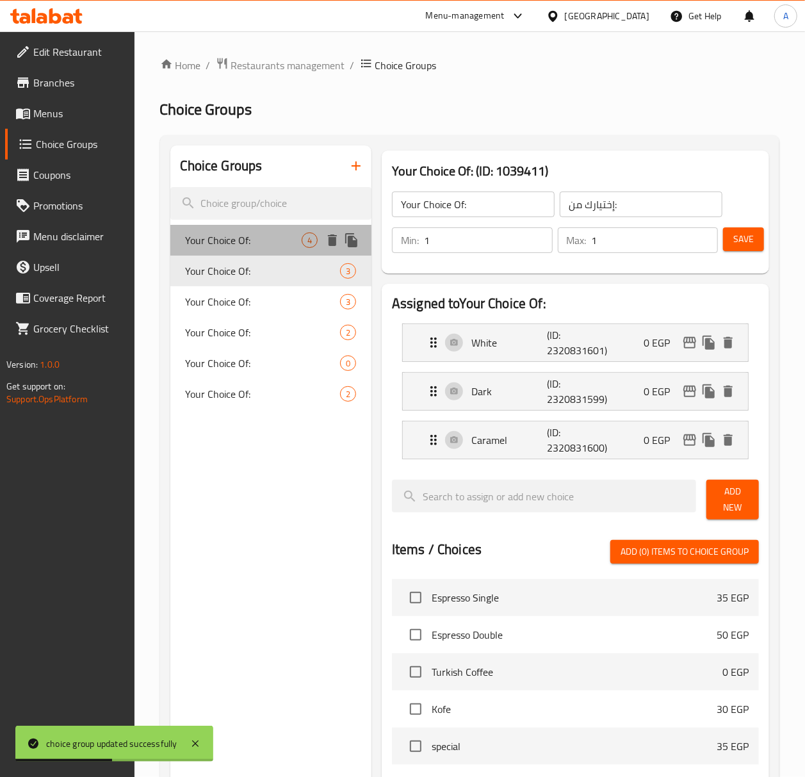
click at [232, 238] on span "Your Choice Of:" at bounding box center [244, 239] width 116 height 15
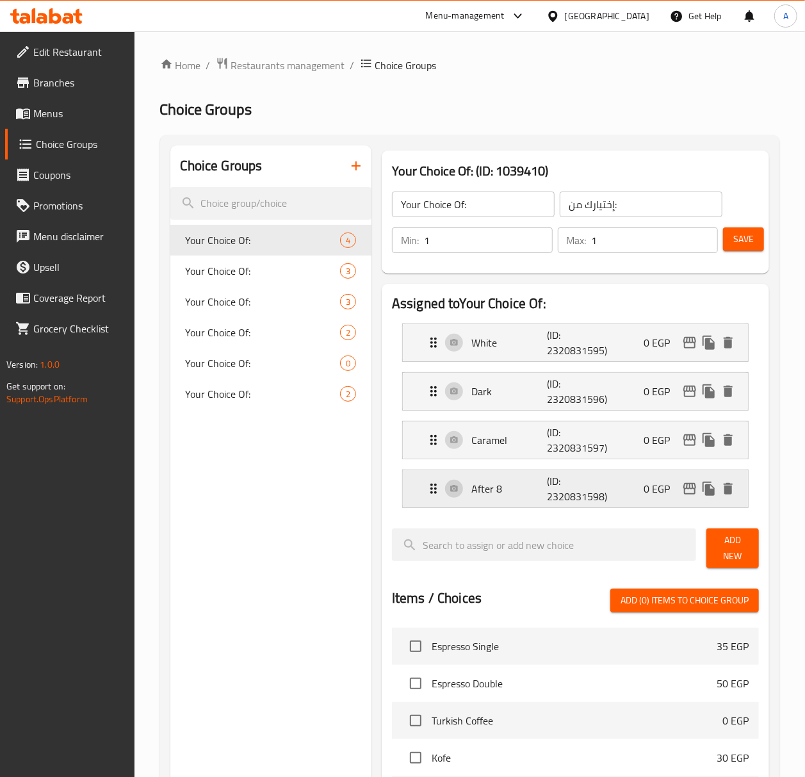
click at [536, 500] on div "After 8 (ID: 2320831598) 0 EGP" at bounding box center [579, 488] width 307 height 37
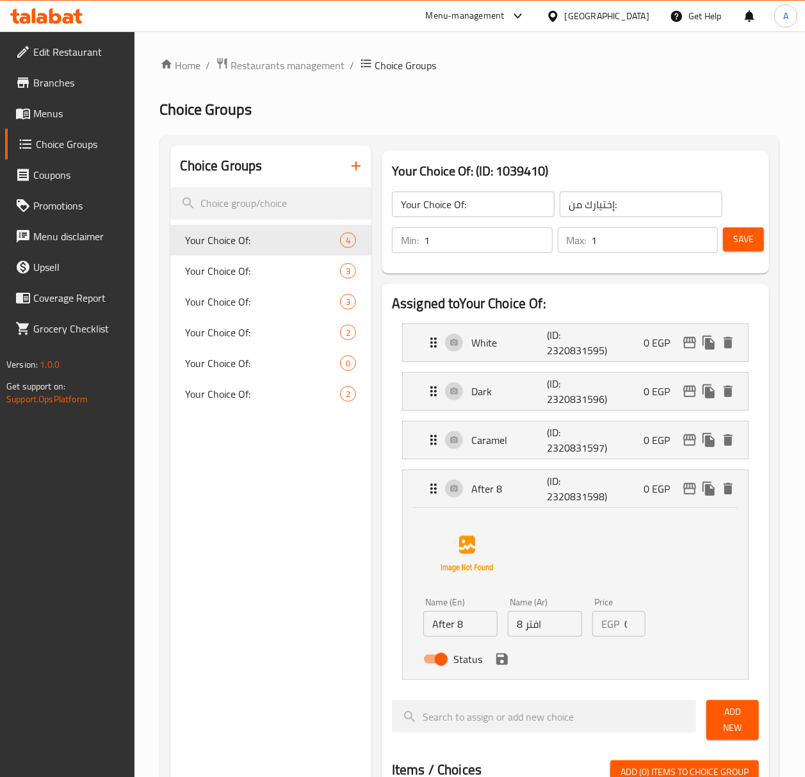
click at [483, 639] on div "Name (En) After 8 Name (En)" at bounding box center [460, 616] width 85 height 49
click at [479, 629] on input "After 8" at bounding box center [460, 624] width 74 height 26
paste input "eight"
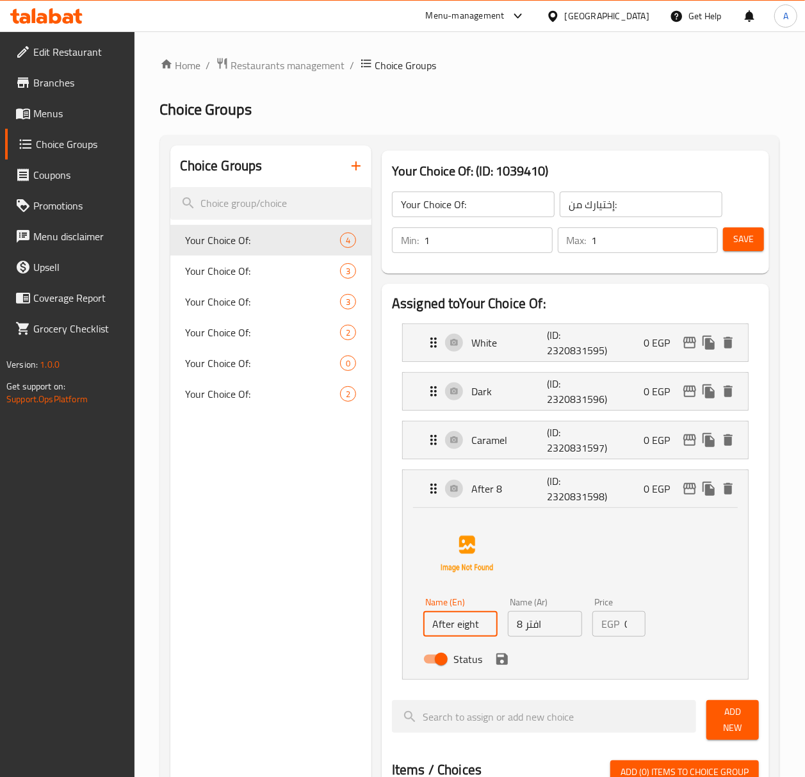
type input "After eight"
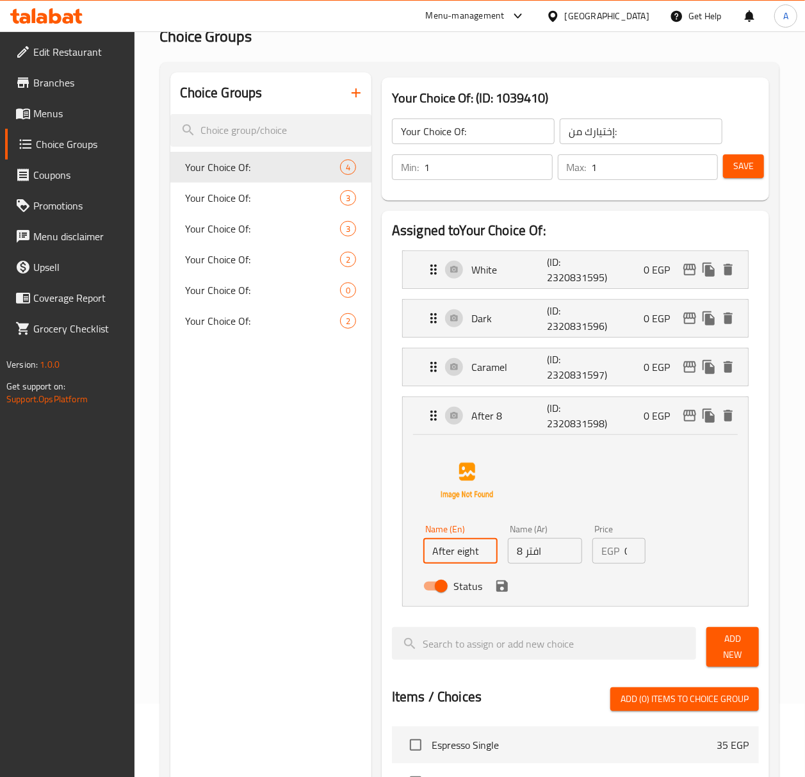
scroll to position [170, 0]
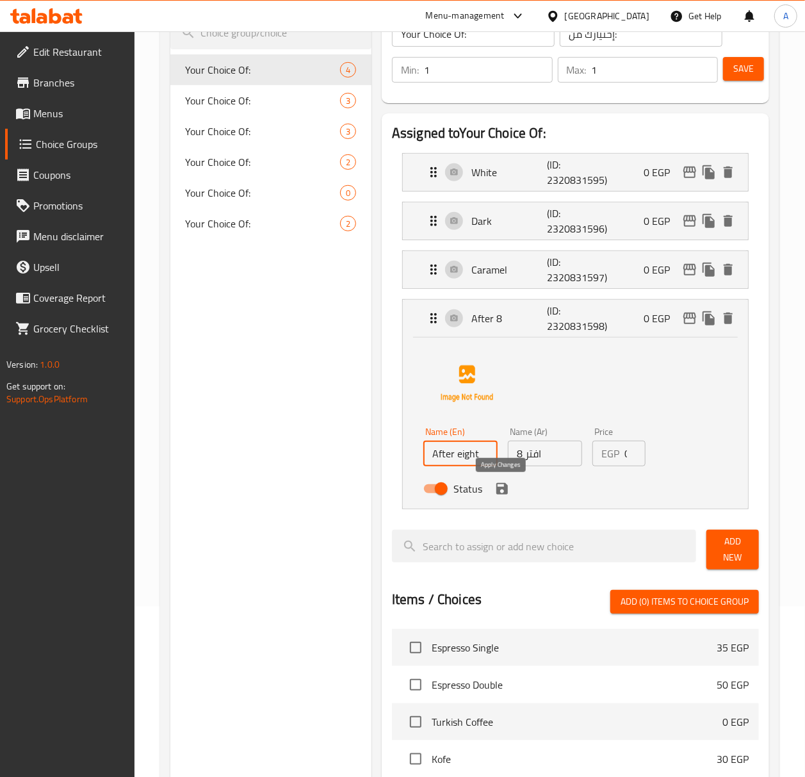
click at [506, 494] on icon "save" at bounding box center [502, 489] width 12 height 12
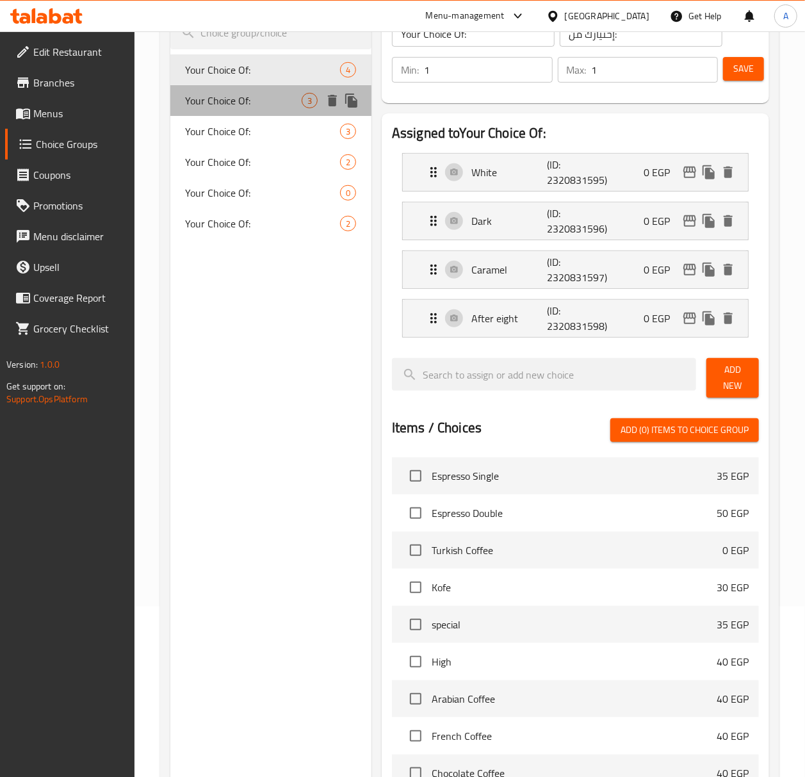
click at [234, 97] on span "Your Choice Of:" at bounding box center [244, 100] width 116 height 15
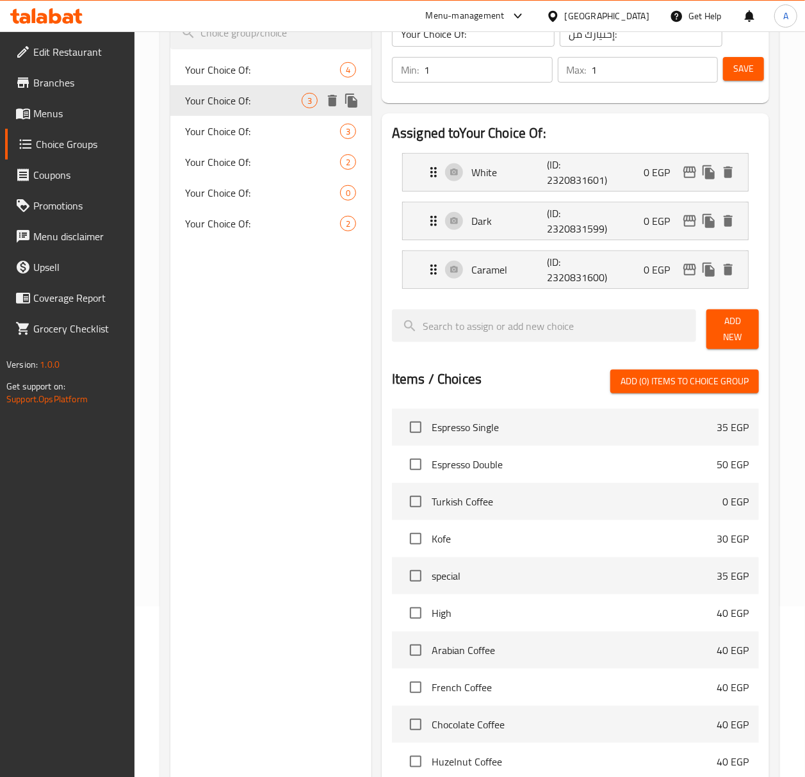
click at [241, 111] on div "Your Choice Of: 3" at bounding box center [270, 100] width 201 height 31
click at [255, 127] on span "Your Choice Of:" at bounding box center [244, 131] width 116 height 15
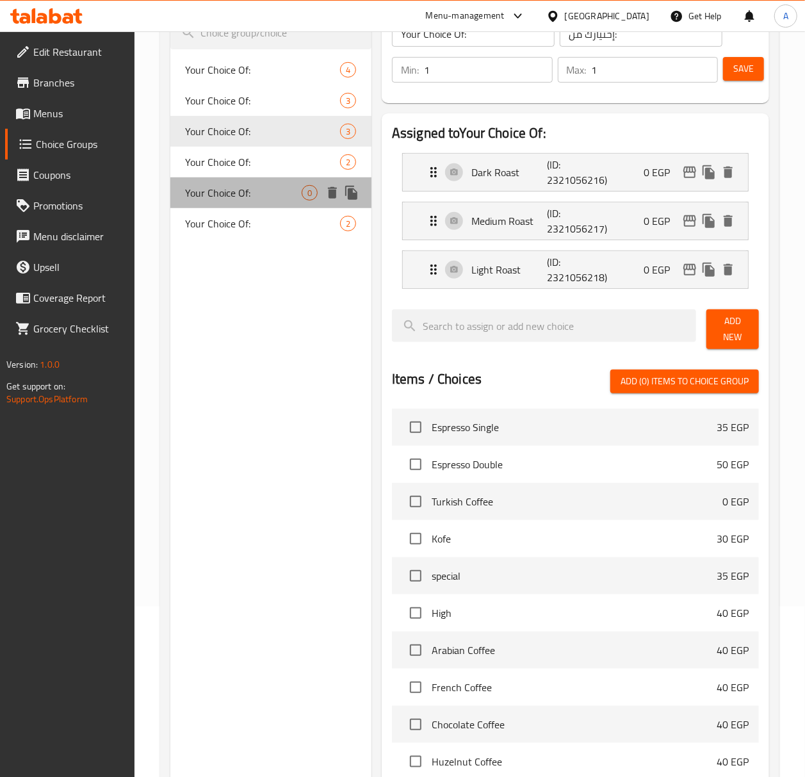
click at [275, 197] on span "Your Choice Of:" at bounding box center [244, 192] width 116 height 15
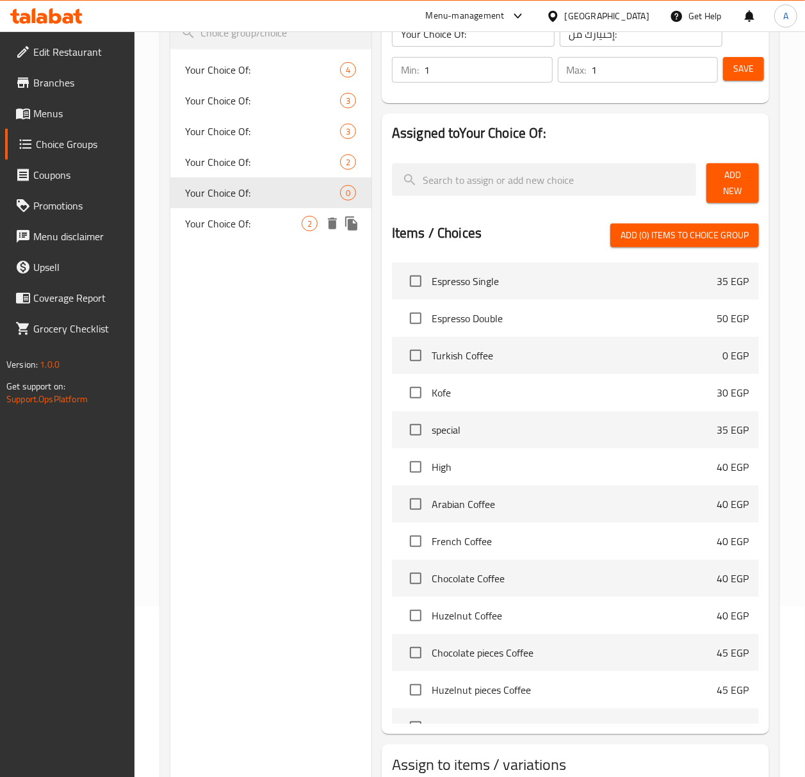
click at [278, 216] on span "Your Choice Of:" at bounding box center [244, 223] width 116 height 15
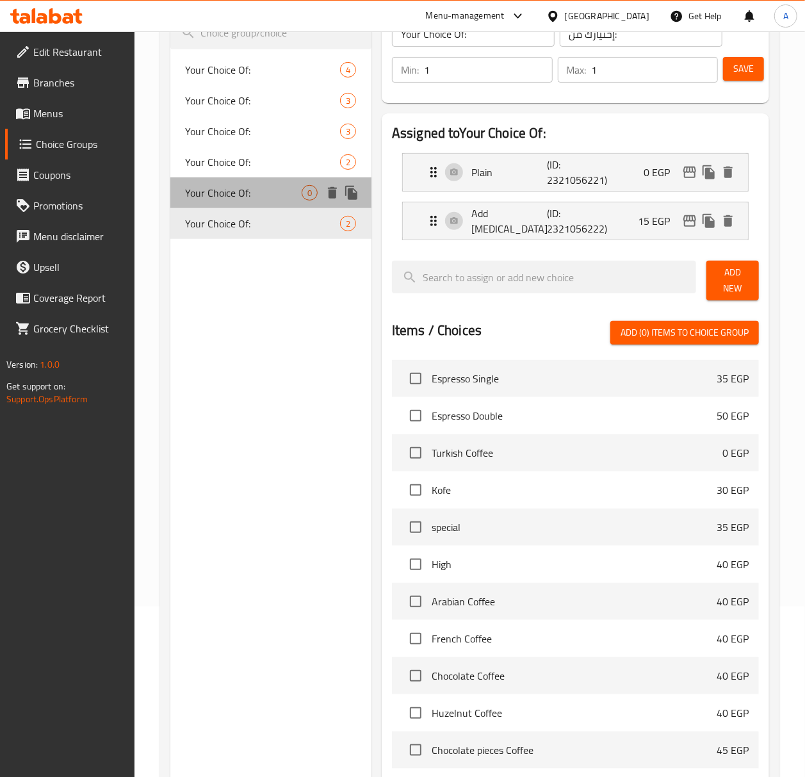
click at [272, 193] on span "Your Choice Of:" at bounding box center [244, 192] width 116 height 15
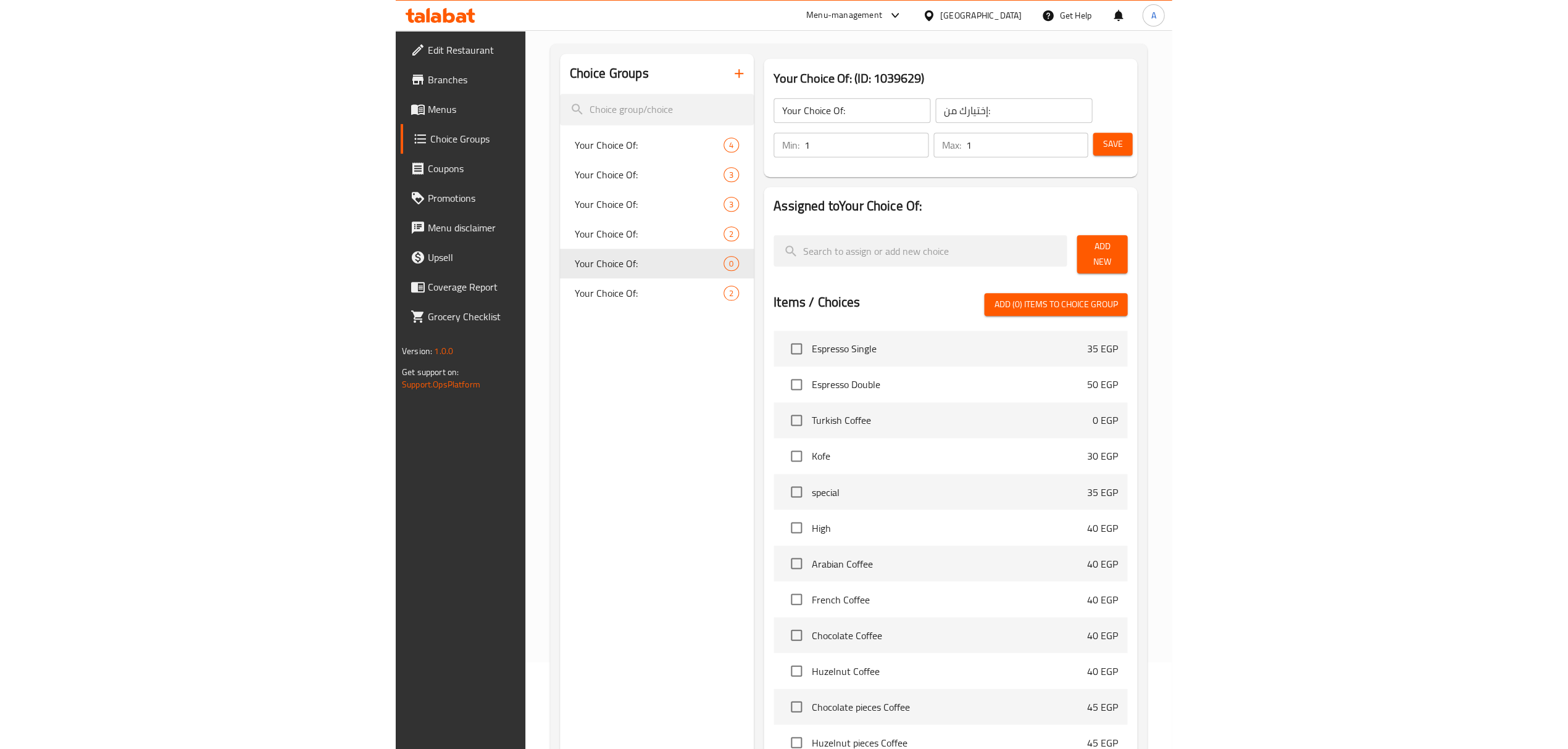
scroll to position [0, 0]
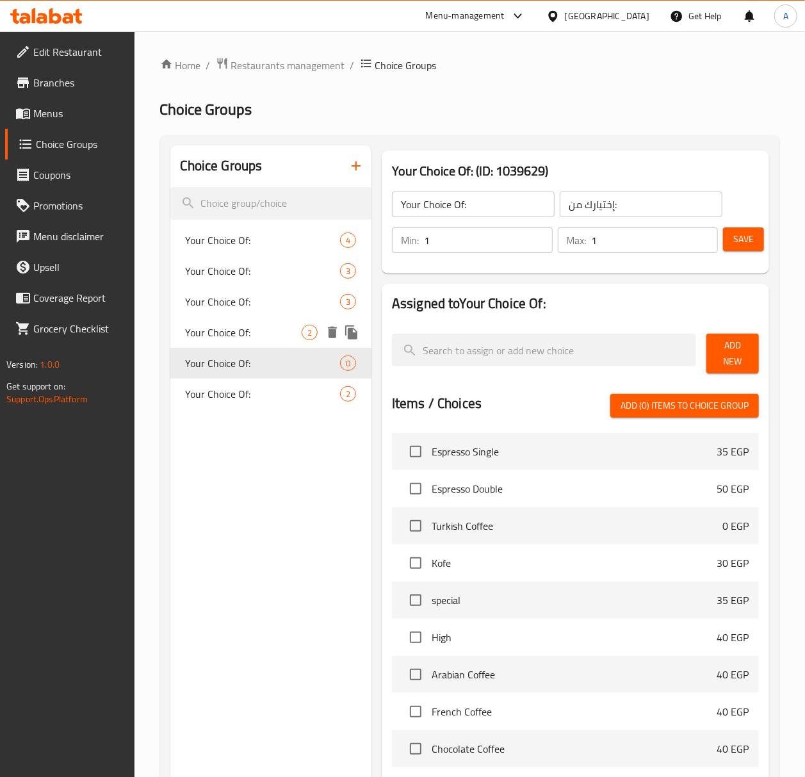
click at [270, 323] on div "Your Choice Of: 2" at bounding box center [270, 332] width 201 height 31
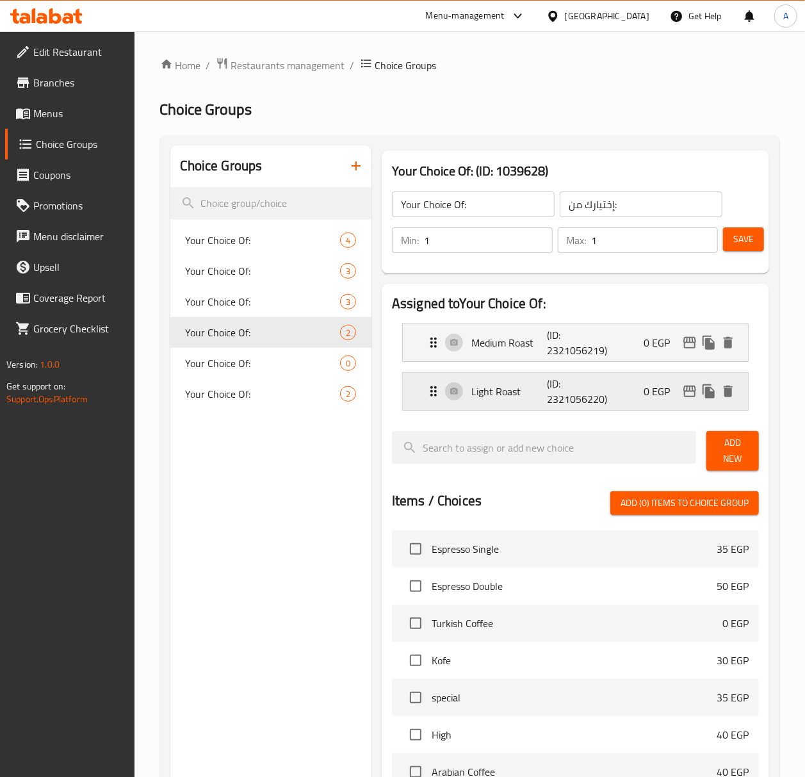
drag, startPoint x: 503, startPoint y: 392, endPoint x: 507, endPoint y: 385, distance: 8.4
click at [503, 392] on p "Light Roast" at bounding box center [509, 391] width 76 height 15
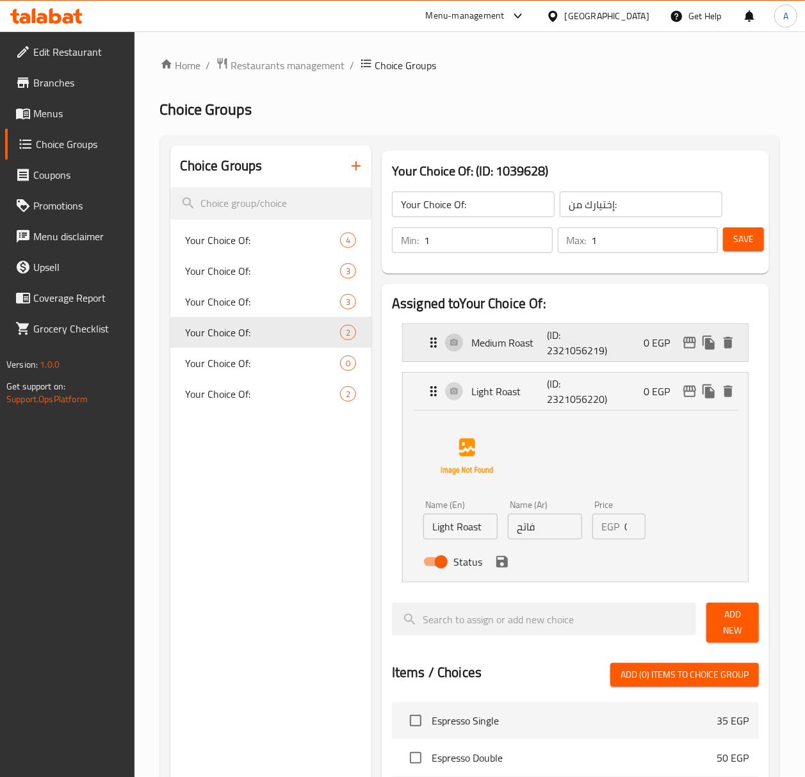
click at [510, 355] on div "Medium Roast (ID: 2321056219) 0 EGP" at bounding box center [579, 342] width 307 height 37
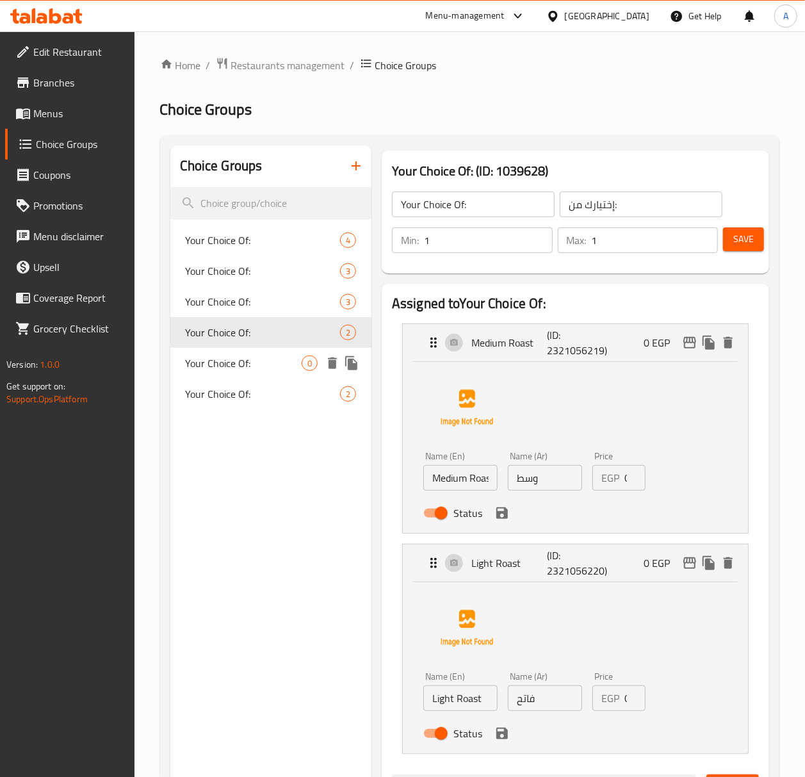
click at [280, 365] on span "Your Choice Of:" at bounding box center [244, 362] width 116 height 15
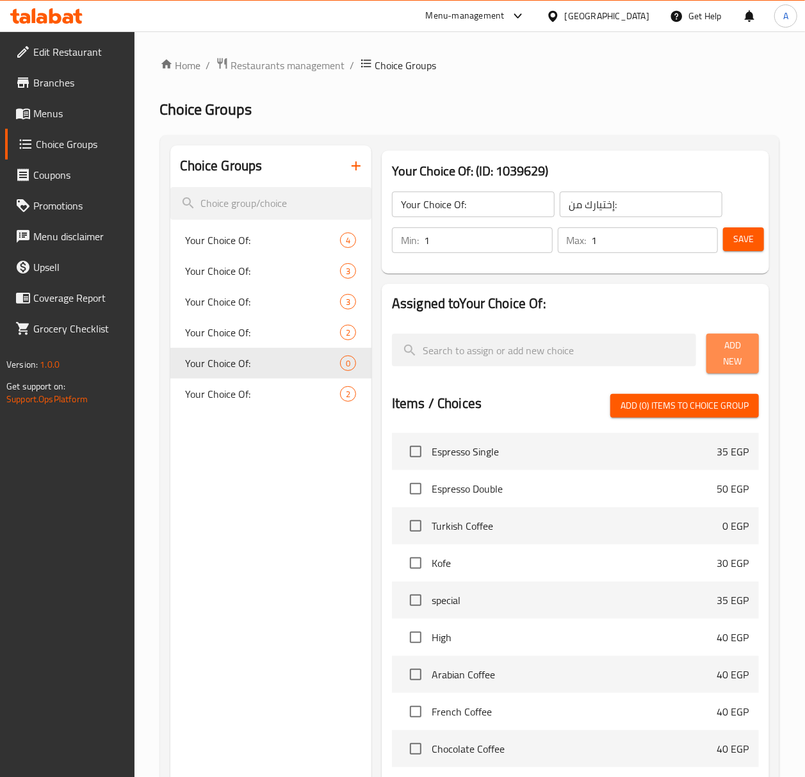
click at [747, 364] on span "Add New" at bounding box center [733, 354] width 32 height 32
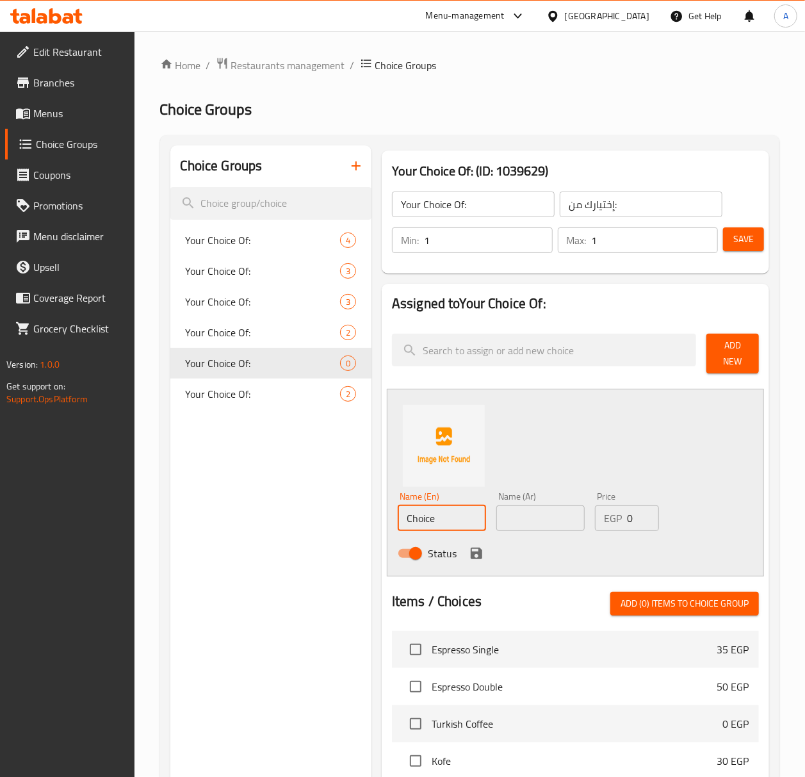
click at [434, 517] on input "Choice" at bounding box center [442, 518] width 88 height 26
type input "with milk"
click at [546, 514] on input "text" at bounding box center [540, 518] width 88 height 26
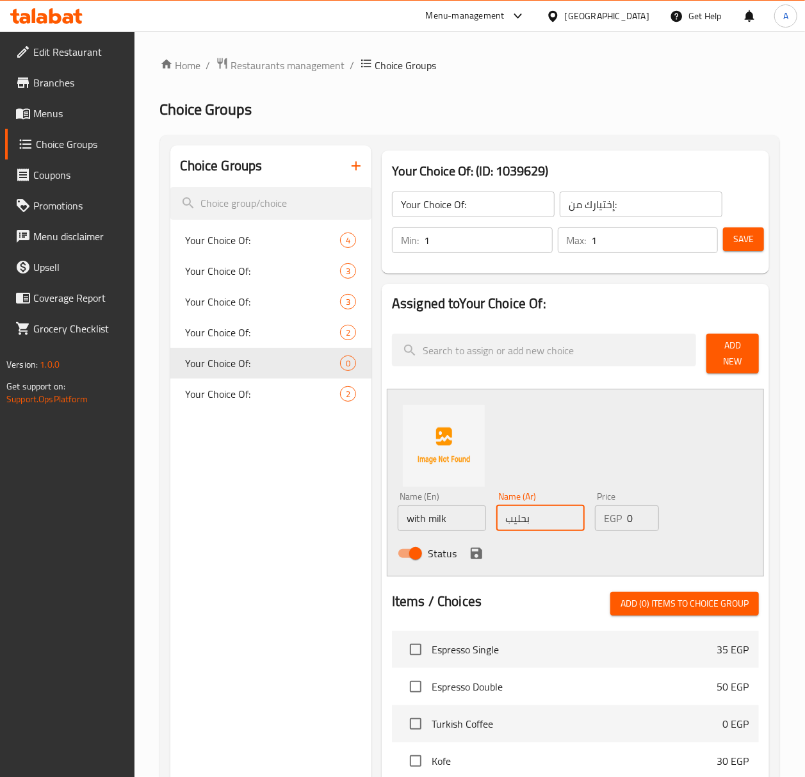
type input "بحليب"
drag, startPoint x: 636, startPoint y: 518, endPoint x: 628, endPoint y: 518, distance: 7.7
click at [628, 518] on input "0" at bounding box center [643, 518] width 32 height 26
type input "10"
click at [474, 558] on icon "save" at bounding box center [477, 554] width 12 height 12
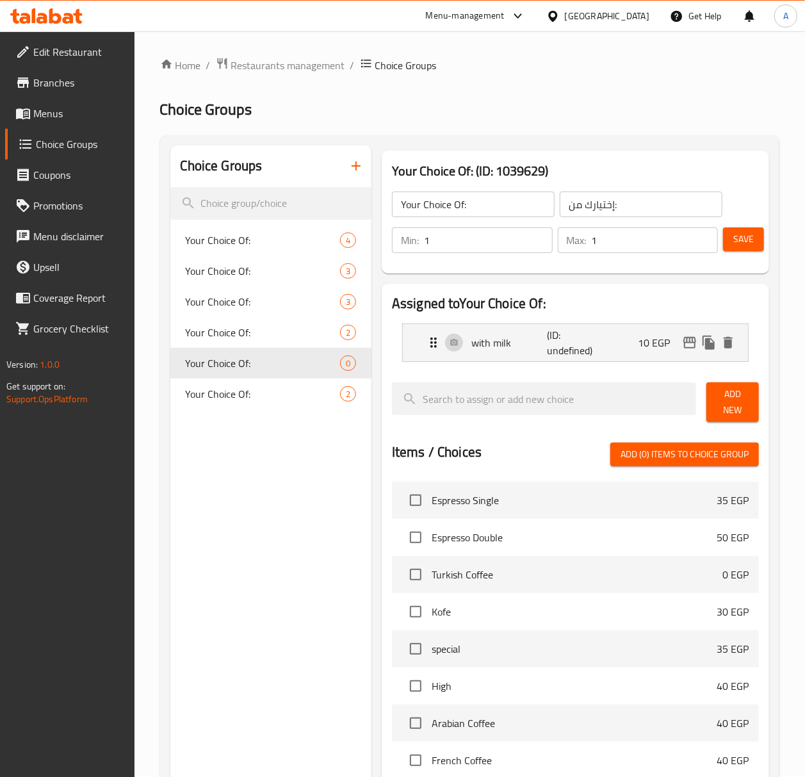
click at [749, 242] on span "Save" at bounding box center [743, 239] width 20 height 16
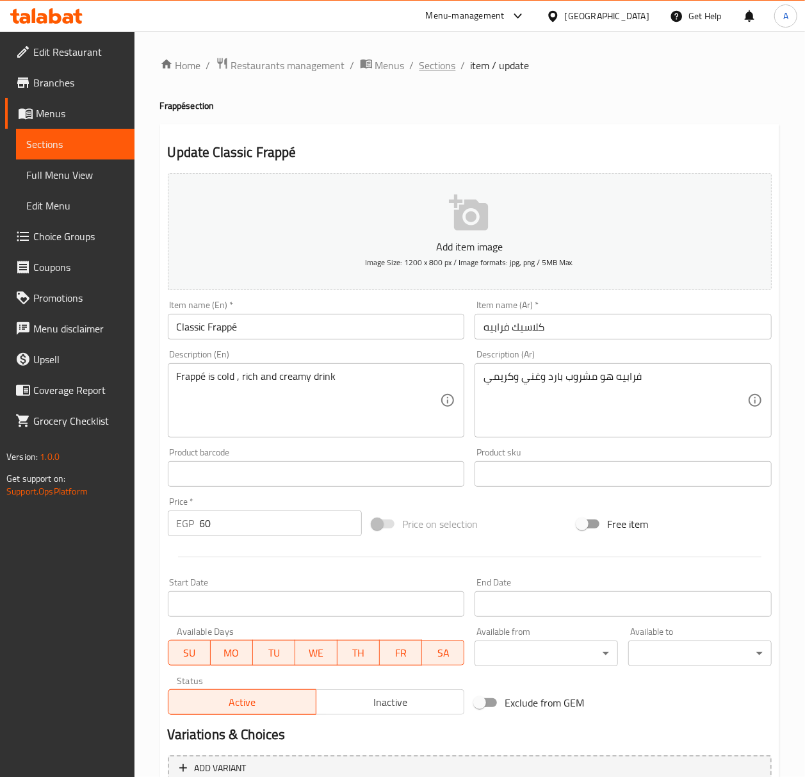
click at [425, 64] on span "Sections" at bounding box center [437, 65] width 37 height 15
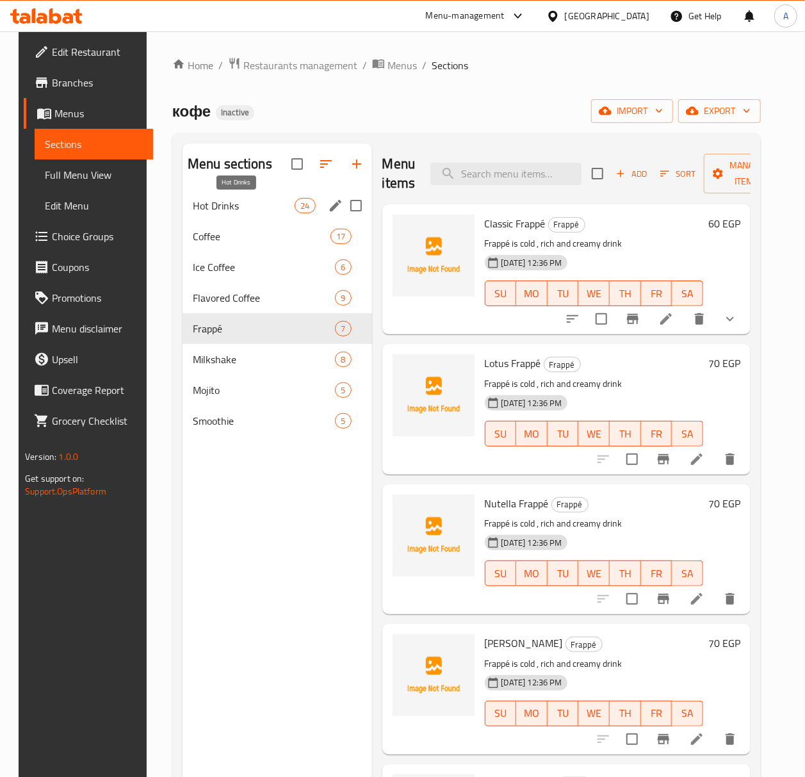
drag, startPoint x: 229, startPoint y: 204, endPoint x: 263, endPoint y: 206, distance: 34.0
click at [229, 204] on span "Hot Drinks" at bounding box center [244, 205] width 102 height 15
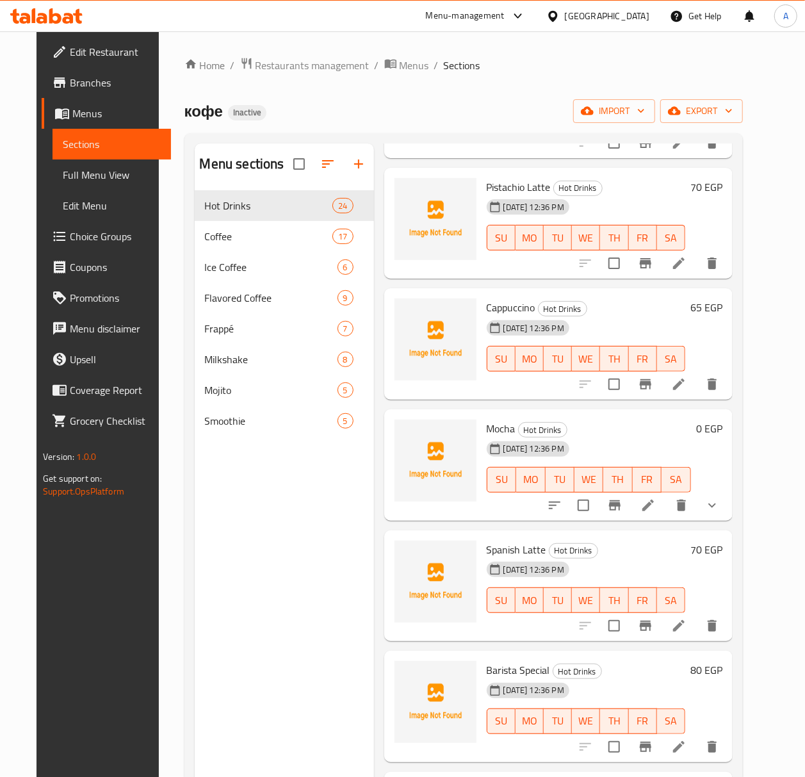
scroll to position [1878, 0]
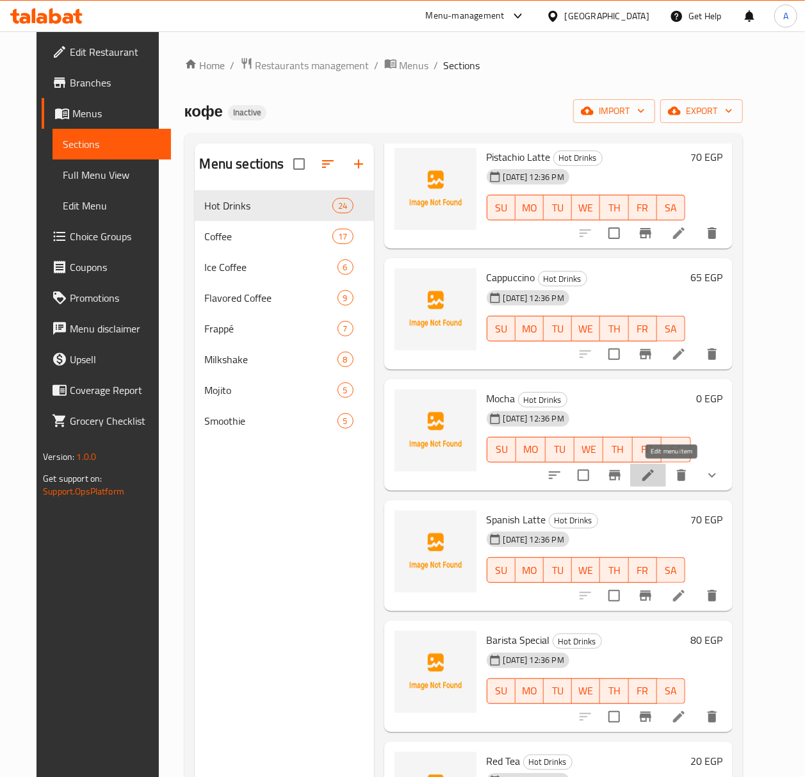
click at [656, 471] on icon at bounding box center [647, 475] width 15 height 15
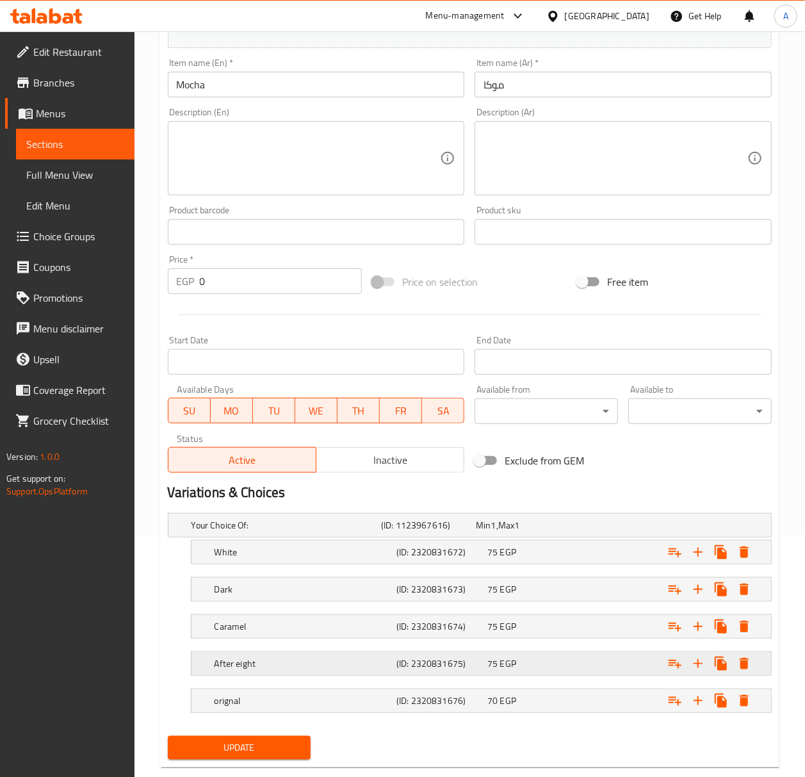
scroll to position [263, 0]
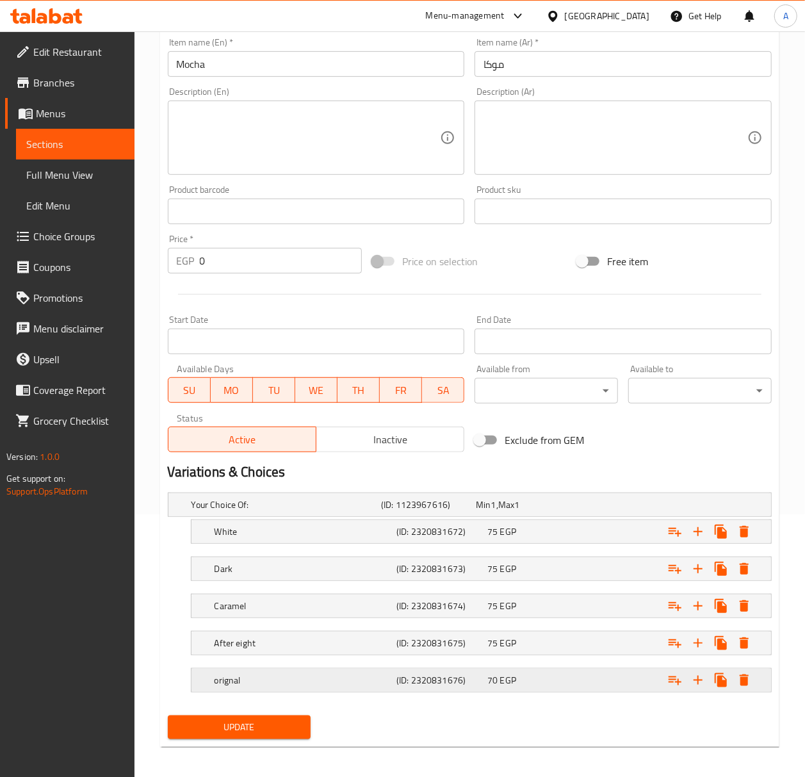
click at [300, 674] on div "orignal" at bounding box center [303, 680] width 182 height 18
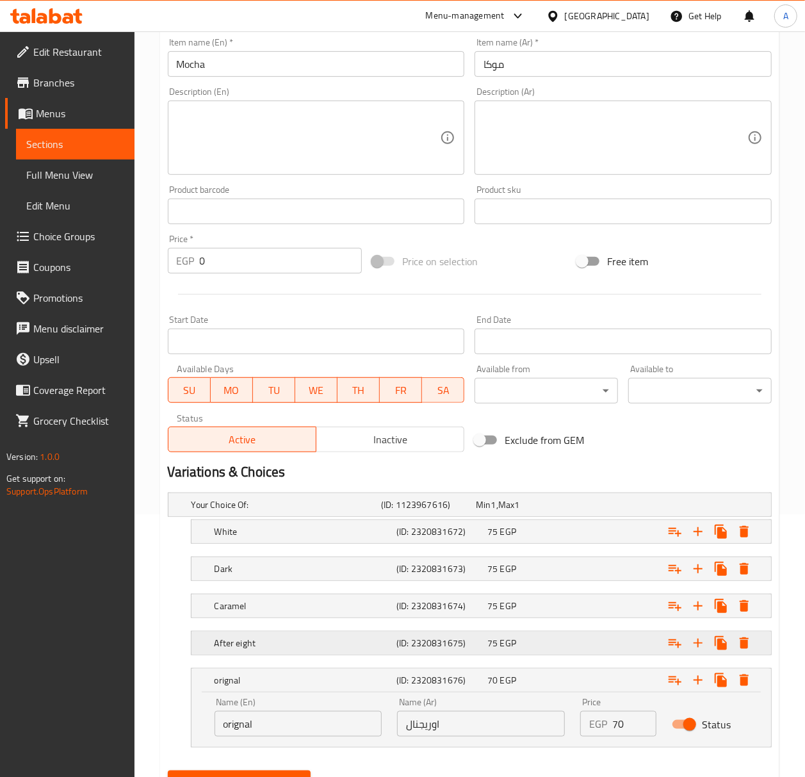
click at [315, 655] on div "After eight (ID: 2320831675) 75 EGP" at bounding box center [485, 643] width 546 height 28
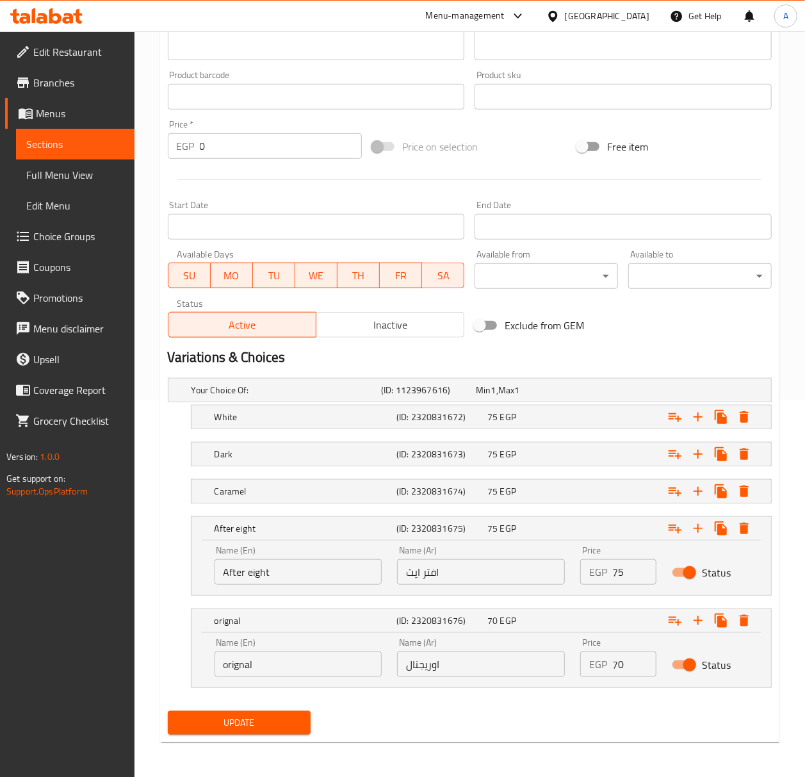
scroll to position [382, 0]
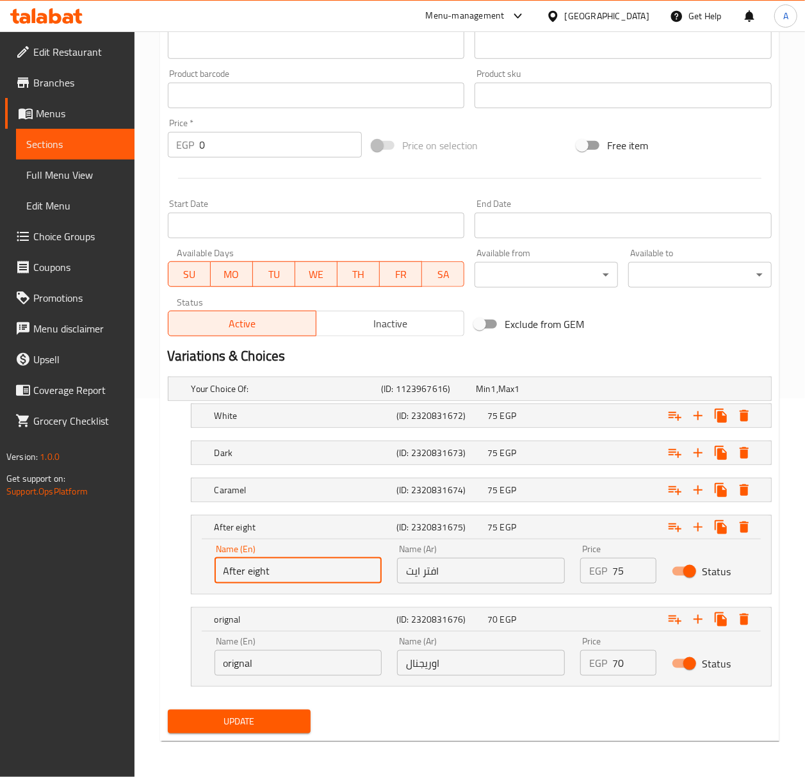
click at [318, 562] on input "After eight" at bounding box center [299, 571] width 168 height 26
click at [454, 585] on div "Name (Ar) افتر ايت Name (Ar)" at bounding box center [480, 564] width 183 height 54
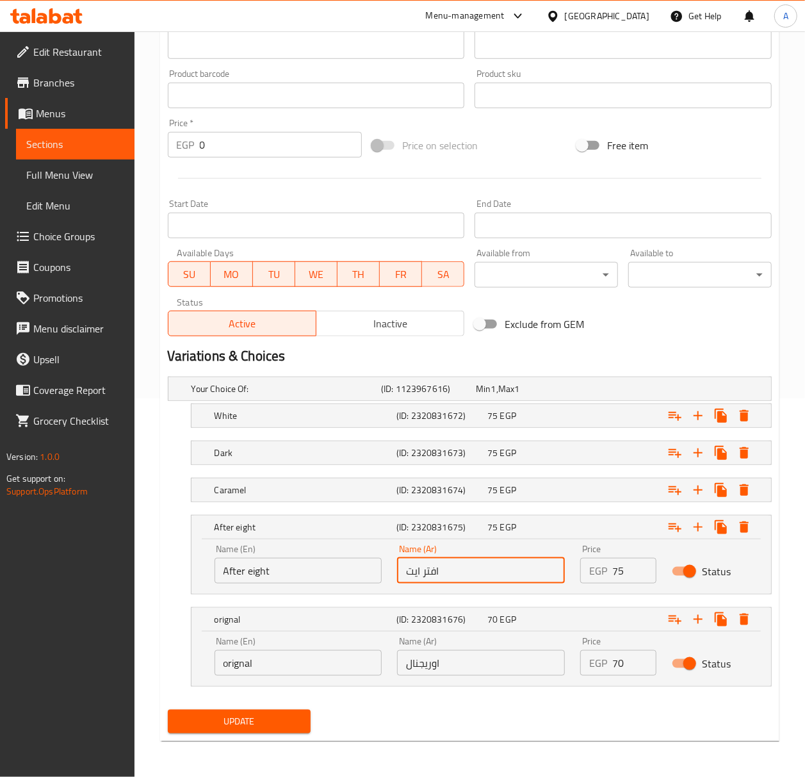
click at [450, 572] on input "افتر ايت" at bounding box center [481, 571] width 168 height 26
click at [423, 567] on input "افتر ايت" at bounding box center [481, 571] width 168 height 26
click at [412, 573] on input "افتر ايت" at bounding box center [481, 571] width 168 height 26
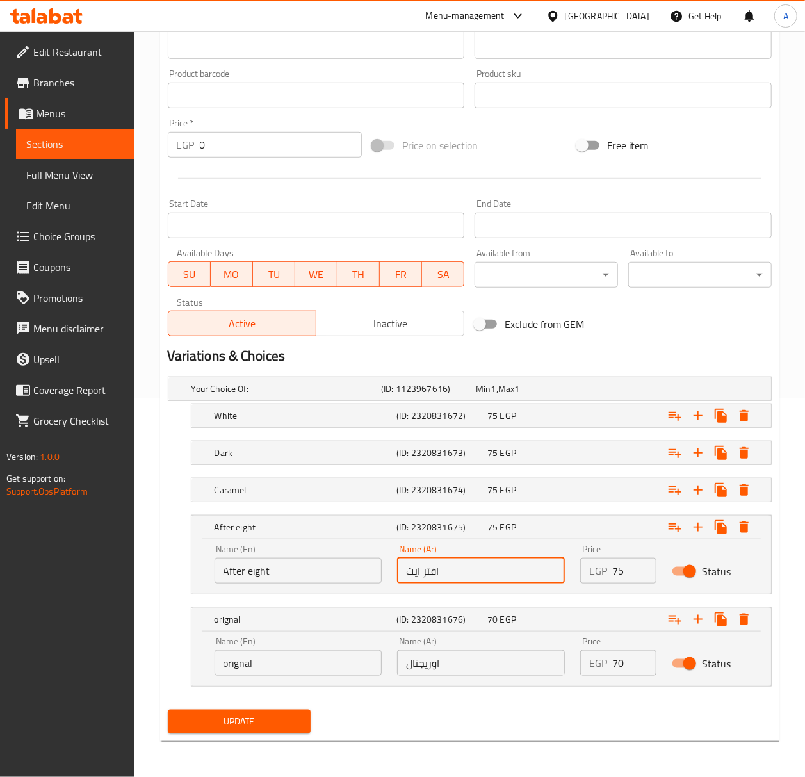
click at [412, 573] on input "افتر ايت" at bounding box center [481, 571] width 168 height 26
type input "افتر 8"
click at [168, 710] on button "Update" at bounding box center [239, 722] width 143 height 24
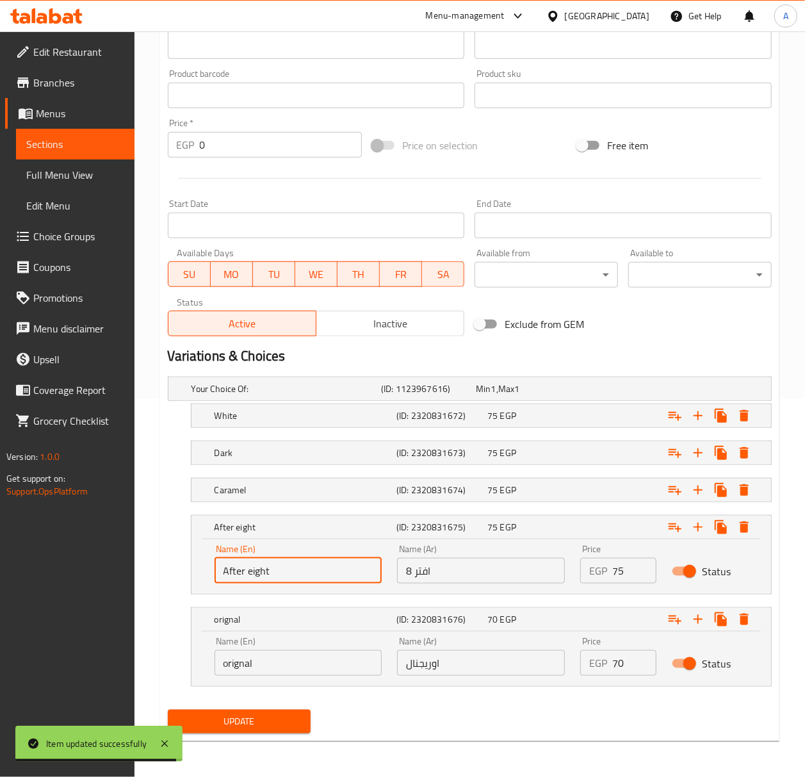
click at [264, 574] on input "After eight" at bounding box center [299, 571] width 168 height 26
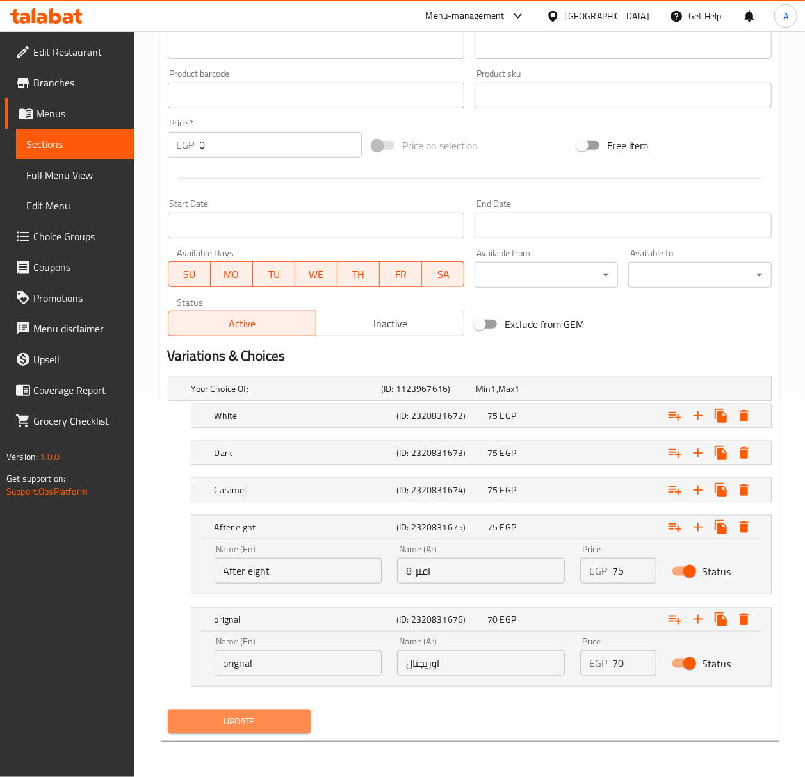
click at [293, 720] on span "Update" at bounding box center [239, 721] width 123 height 16
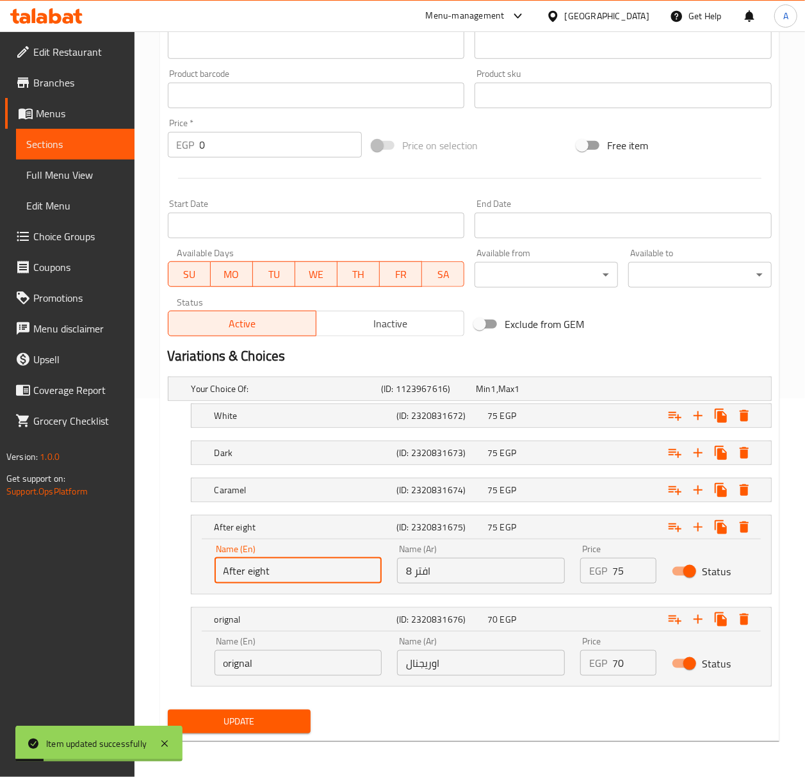
click at [259, 576] on input "After eight" at bounding box center [299, 571] width 168 height 26
type input "After 8"
click at [261, 710] on button "Update" at bounding box center [239, 722] width 143 height 24
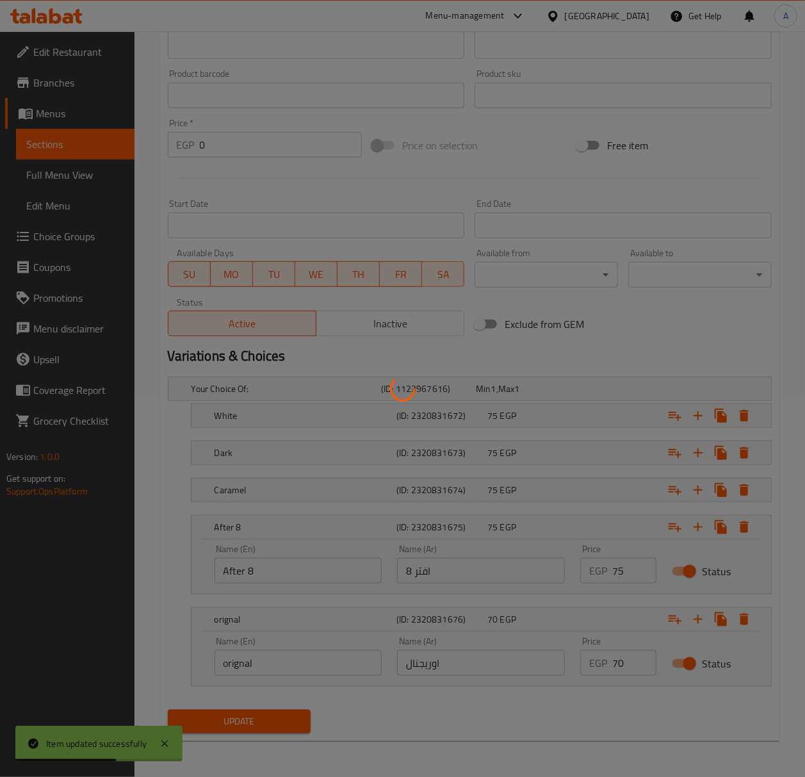
scroll to position [0, 0]
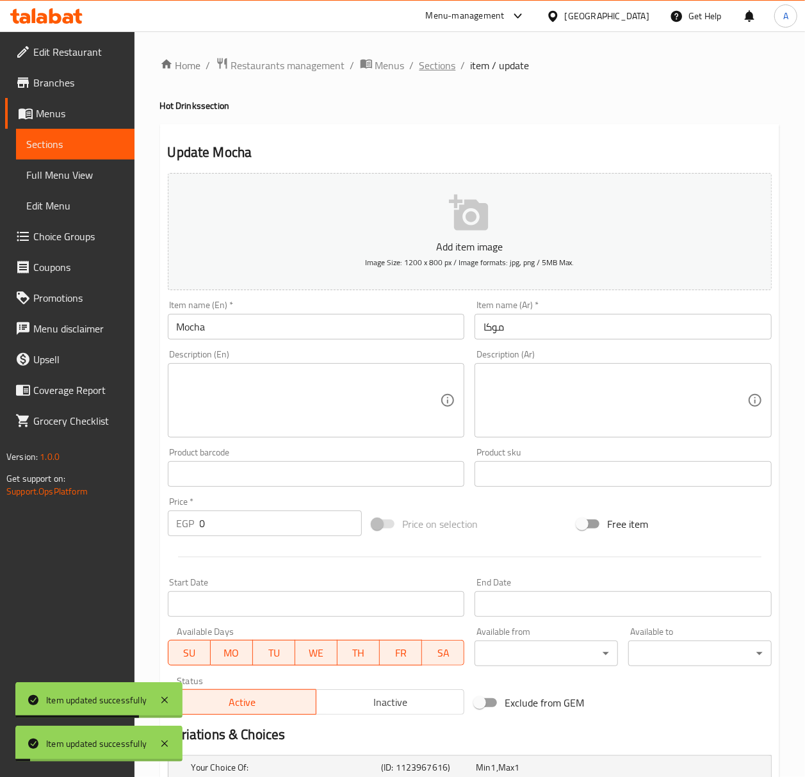
click at [442, 64] on span "Sections" at bounding box center [437, 65] width 37 height 15
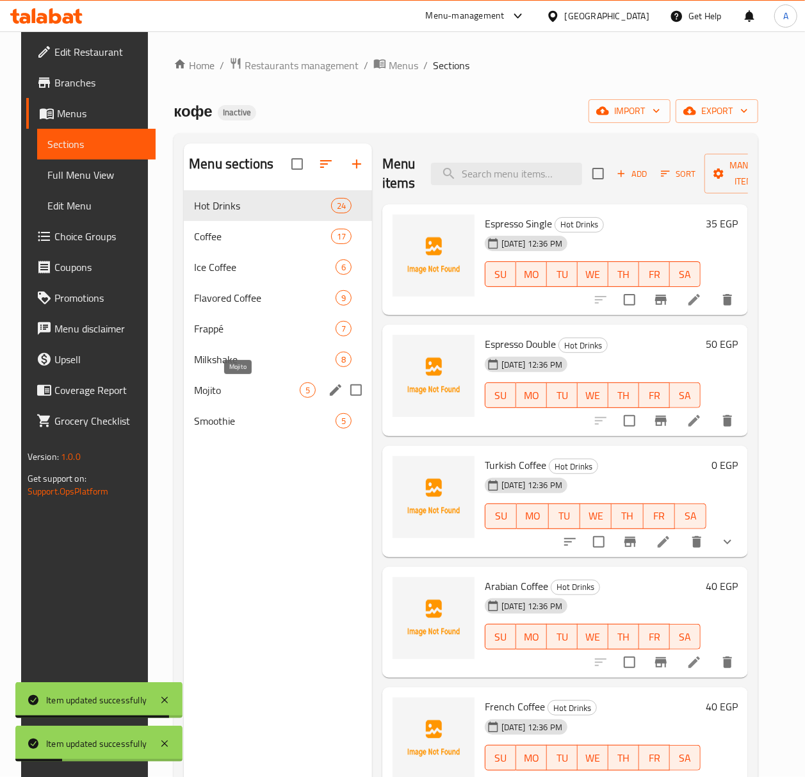
click at [236, 387] on span "Mojito" at bounding box center [247, 389] width 106 height 15
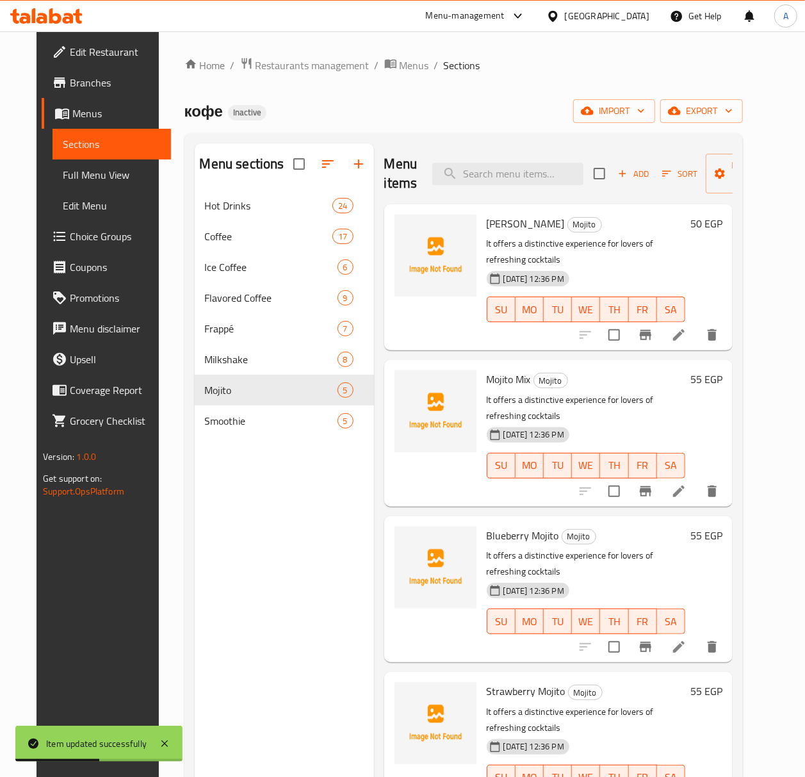
click at [526, 223] on span "[PERSON_NAME]" at bounding box center [526, 223] width 78 height 19
copy h6 "Mojito"
click at [350, 514] on div "Menu sections Hot Drinks 24 Coffee 17 Ice Coffee 6 Flavored Coffee 9 Frappé 7 M…" at bounding box center [284, 531] width 179 height 777
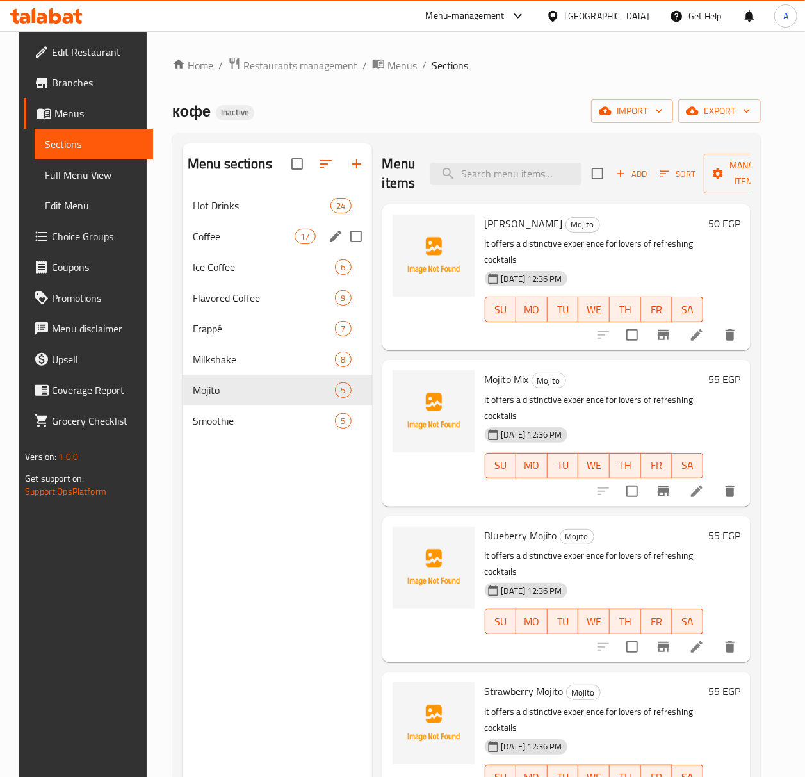
click at [232, 228] on div "Coffee 17" at bounding box center [278, 236] width 190 height 31
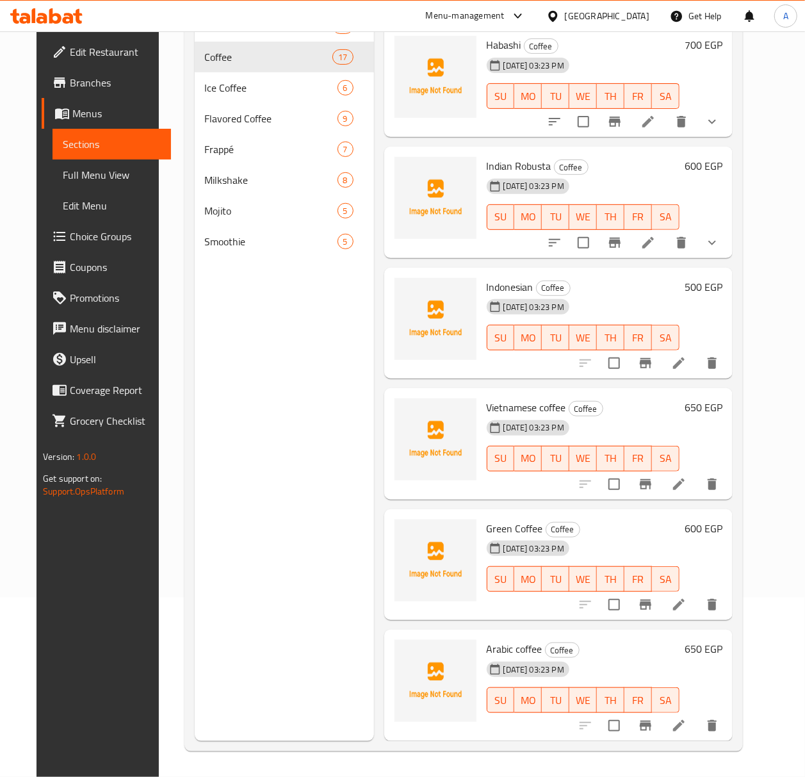
scroll to position [1340, 0]
click at [685, 478] on icon at bounding box center [679, 484] width 12 height 12
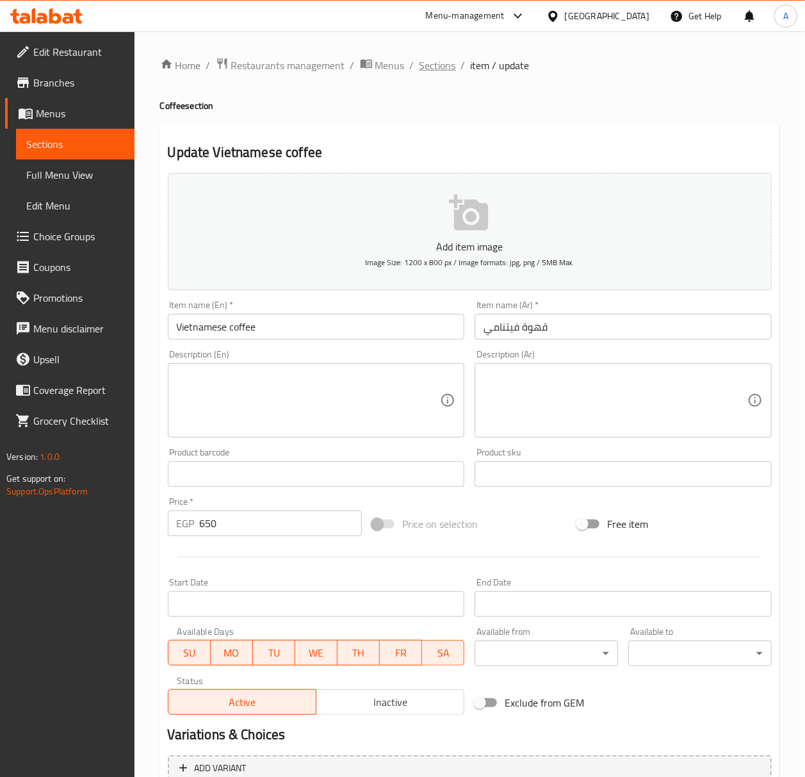
click at [439, 65] on span "Sections" at bounding box center [437, 65] width 37 height 15
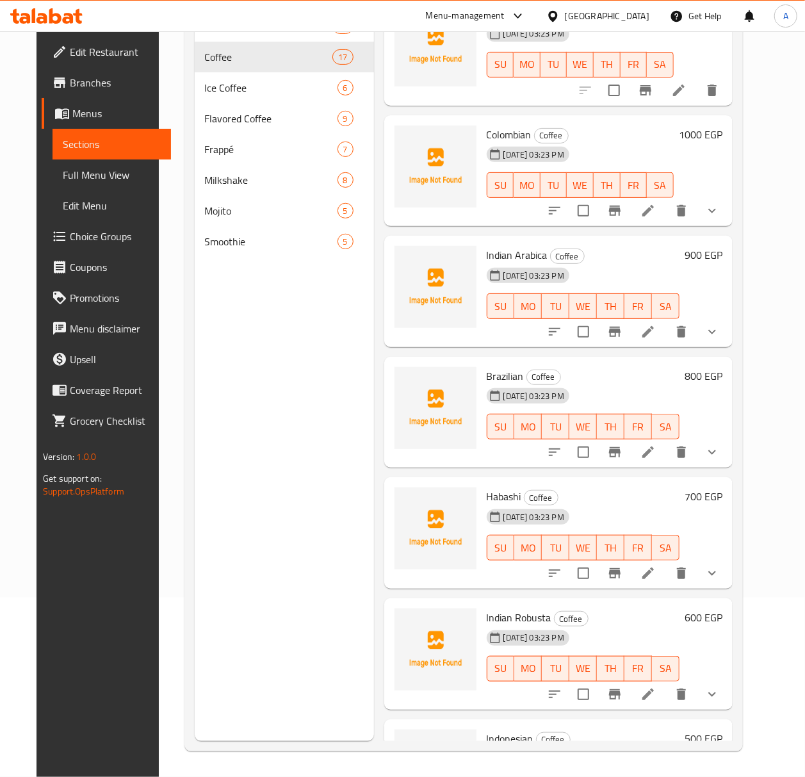
scroll to position [1281, 0]
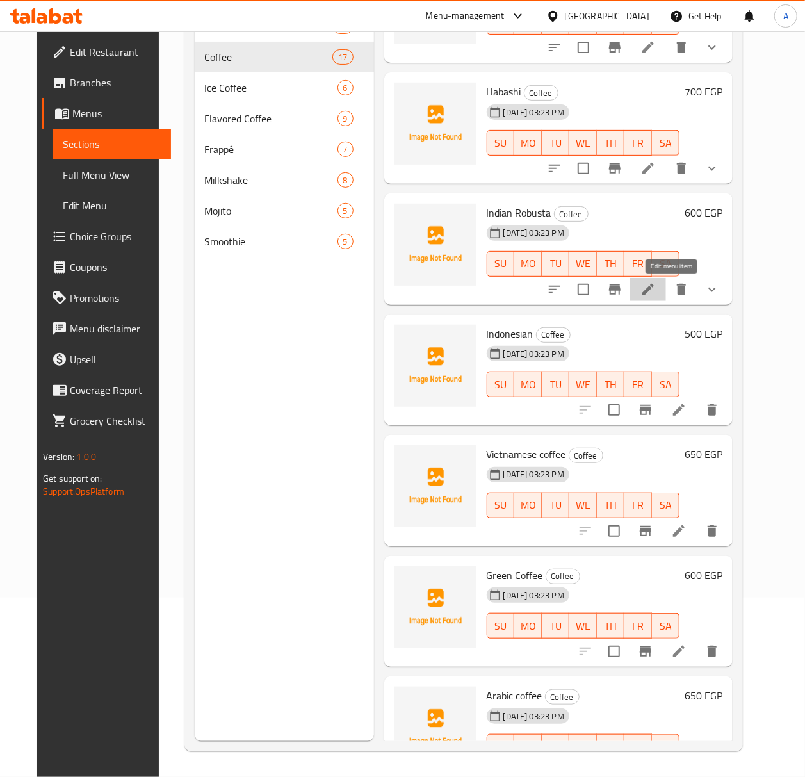
click at [654, 286] on icon at bounding box center [648, 290] width 12 height 12
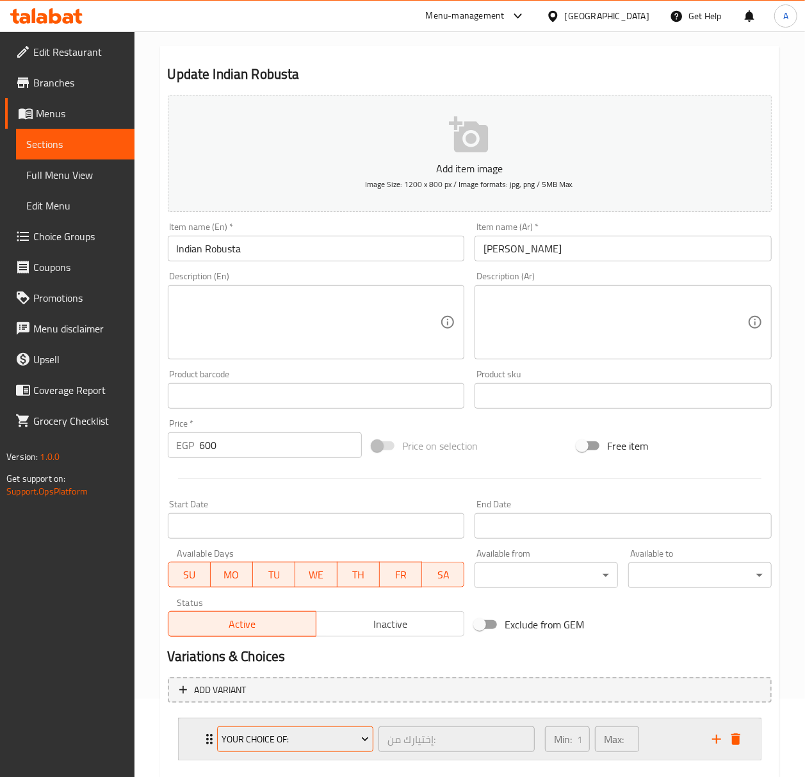
scroll to position [150, 0]
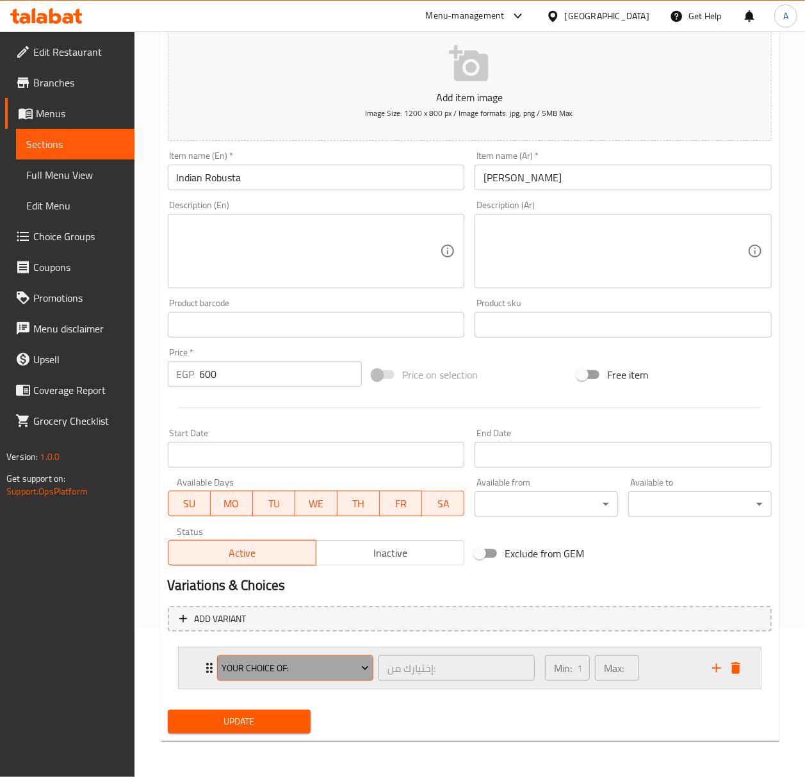
click at [329, 657] on button "Your Choice Of:" at bounding box center [295, 668] width 156 height 26
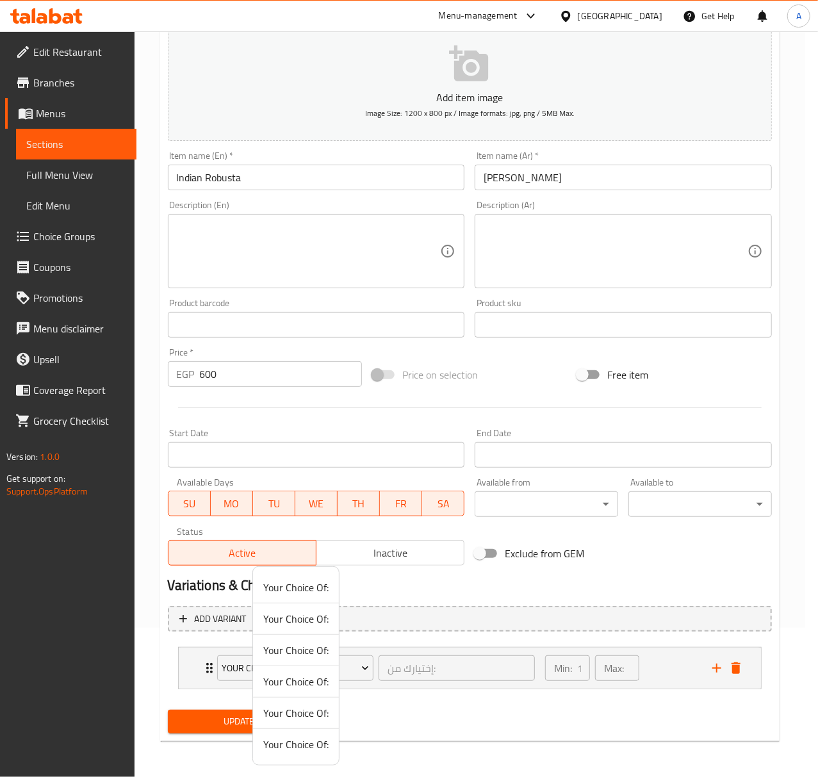
click at [319, 649] on span "Your Choice Of:" at bounding box center [295, 649] width 65 height 15
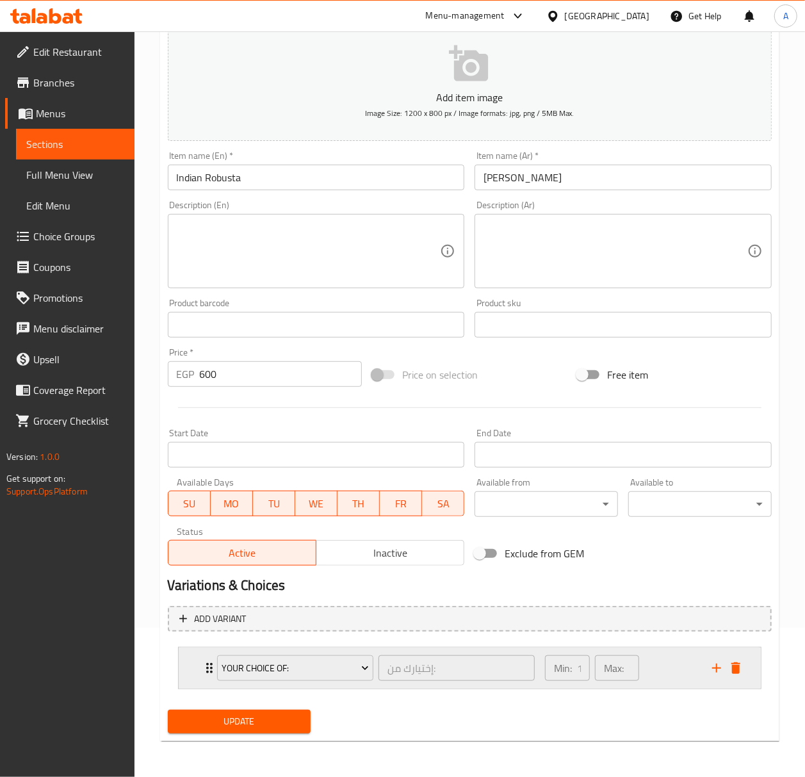
click at [346, 683] on div "Your Choice Of:" at bounding box center [295, 668] width 161 height 31
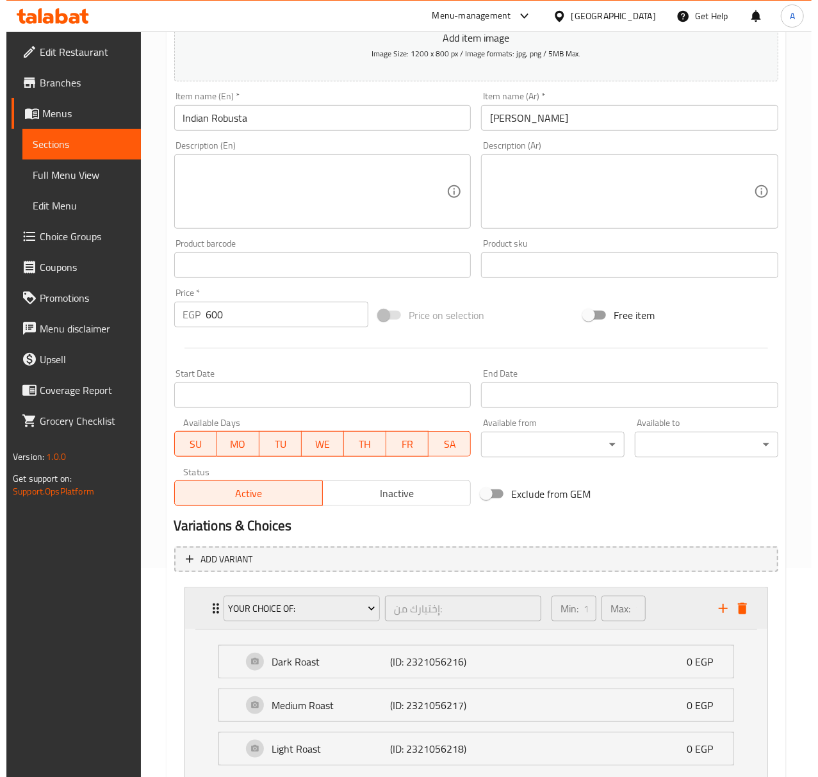
scroll to position [308, 0]
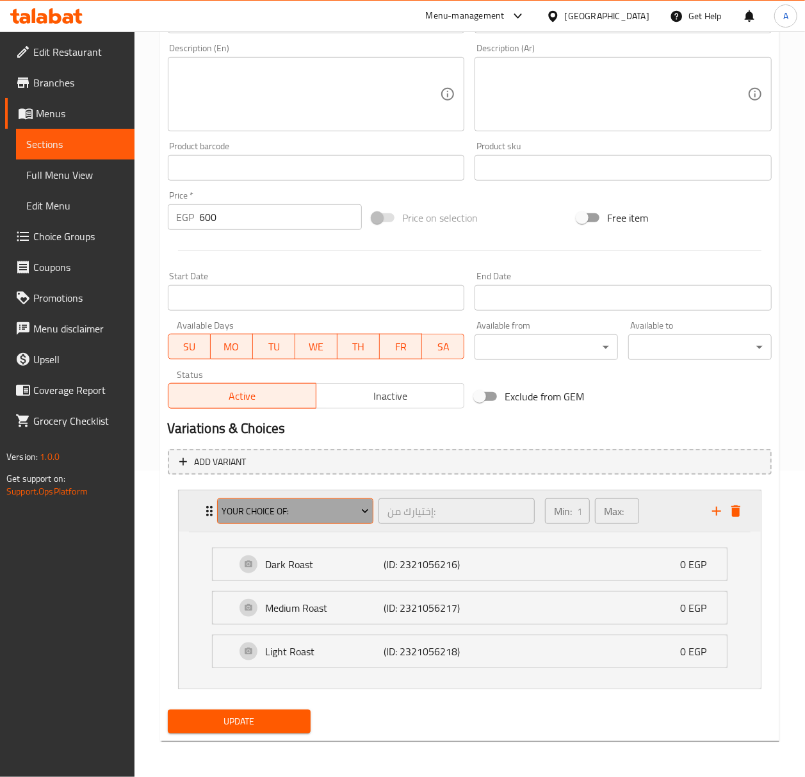
click at [355, 503] on span "Your Choice Of:" at bounding box center [295, 511] width 147 height 16
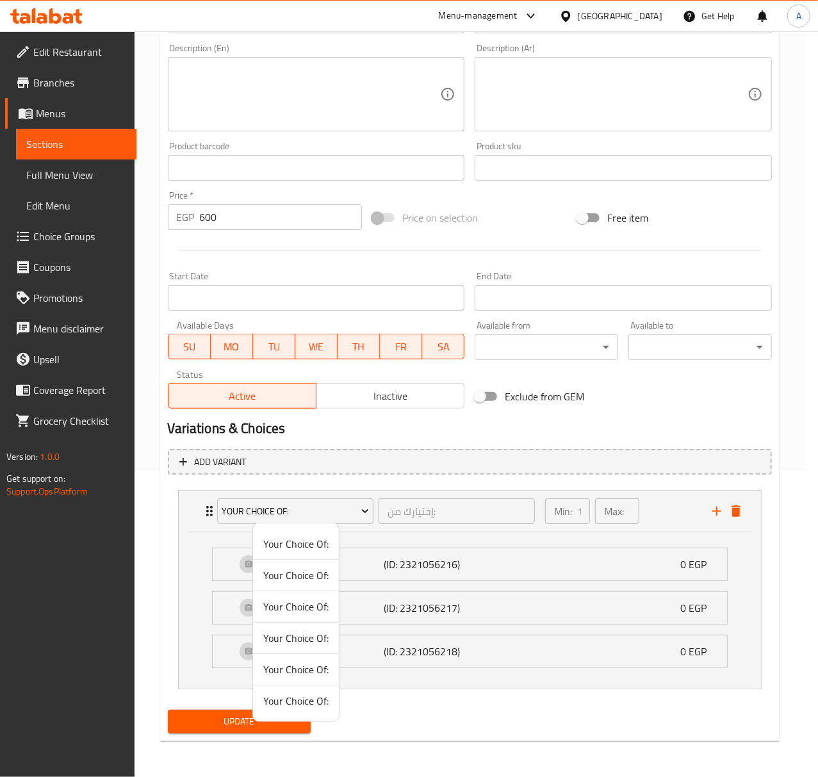
click at [311, 636] on span "Your Choice Of:" at bounding box center [295, 637] width 65 height 15
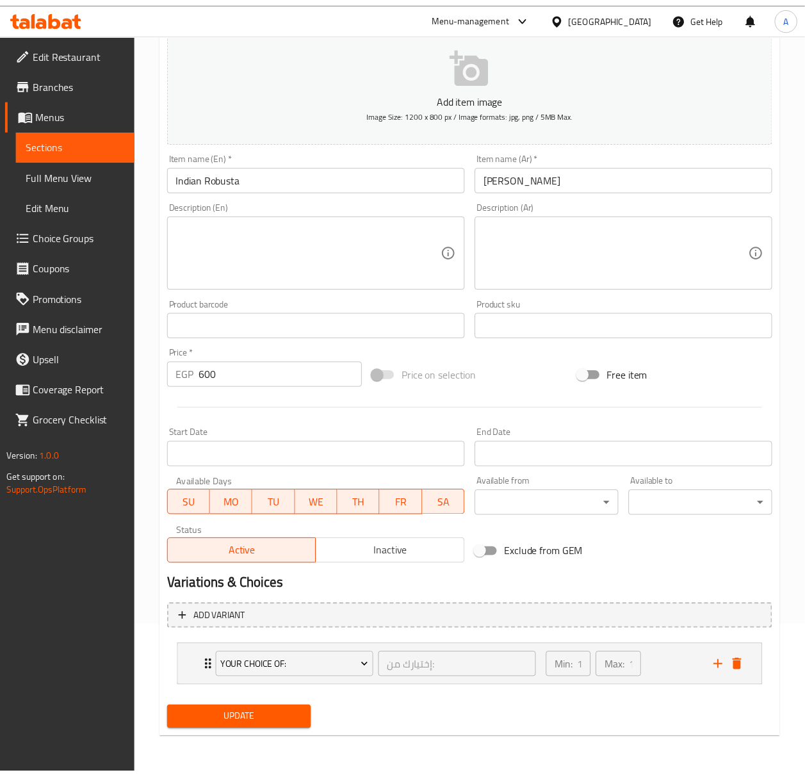
scroll to position [150, 0]
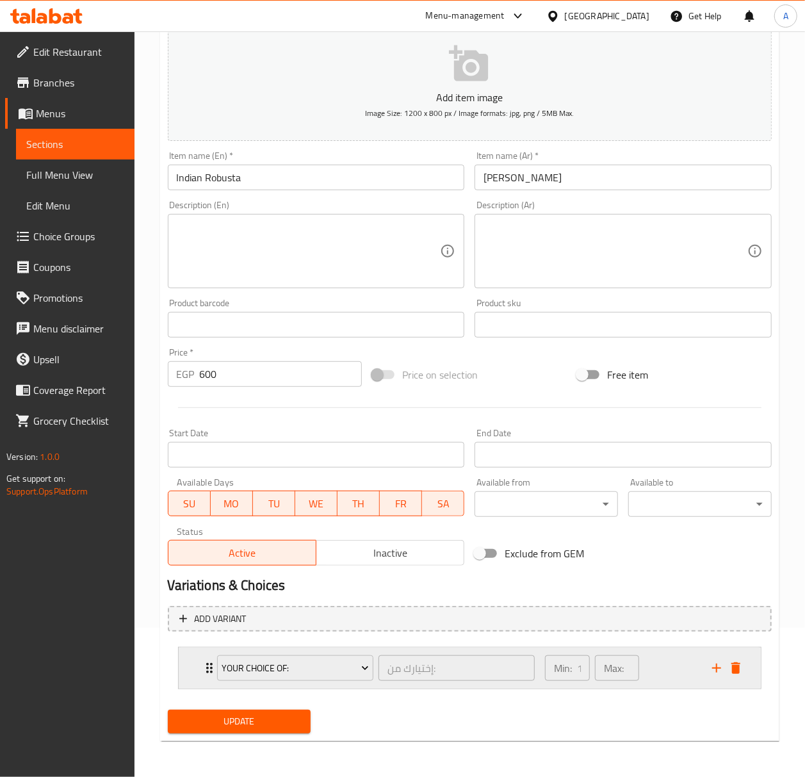
click at [345, 683] on div "Your Choice Of:" at bounding box center [295, 668] width 161 height 31
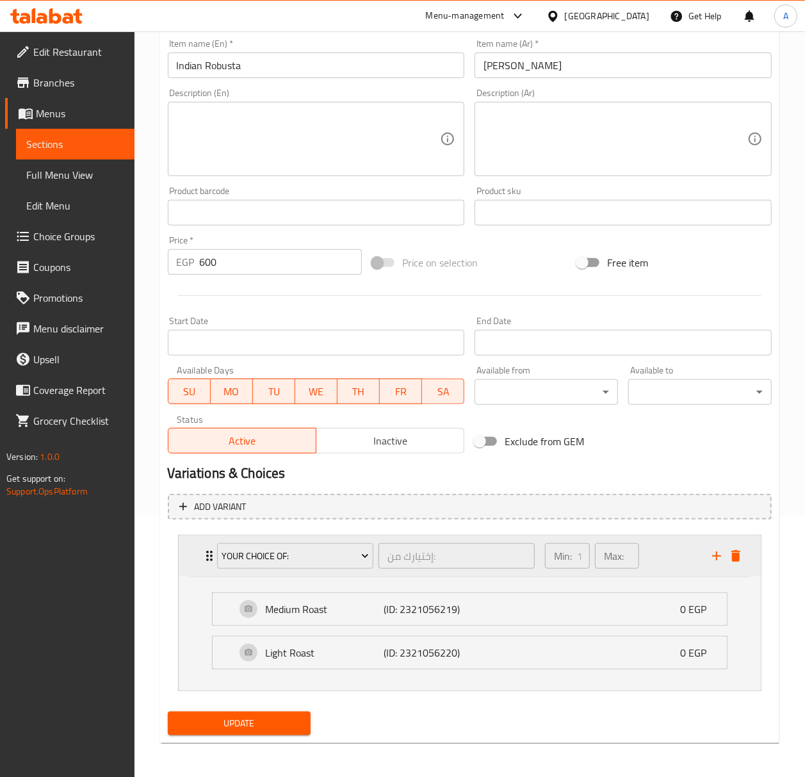
scroll to position [264, 0]
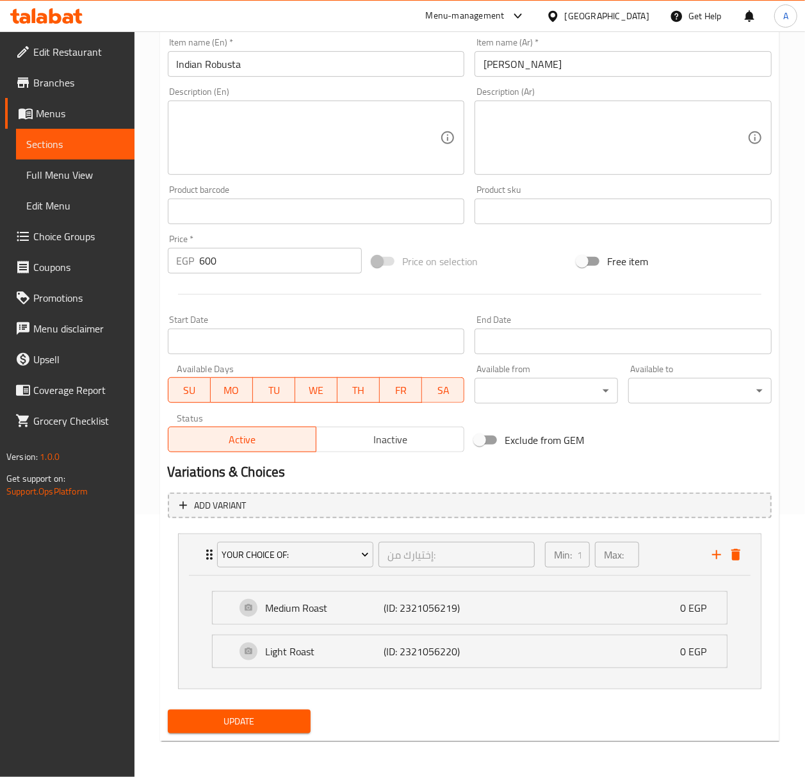
click at [289, 715] on span "Update" at bounding box center [239, 721] width 123 height 16
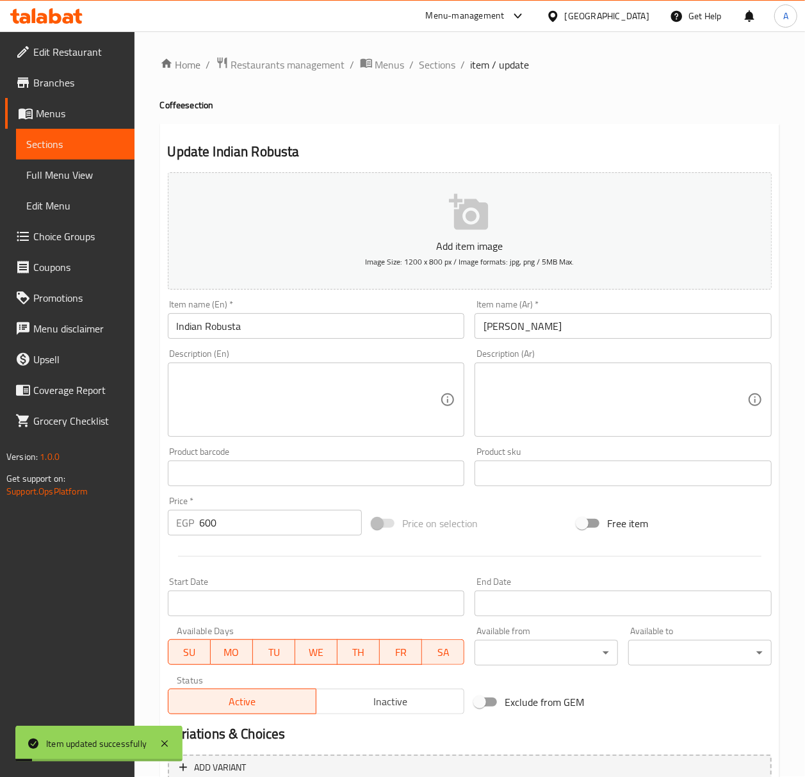
scroll to position [0, 0]
click at [446, 67] on span "Sections" at bounding box center [437, 65] width 37 height 15
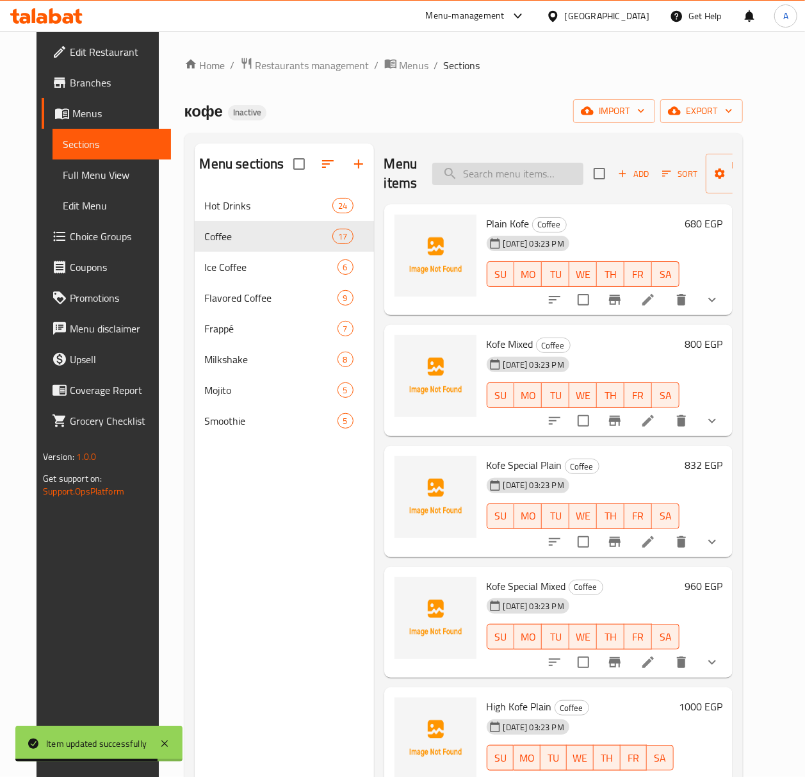
click at [554, 175] on input "search" at bounding box center [507, 174] width 151 height 22
paste input "Nescafe Black"
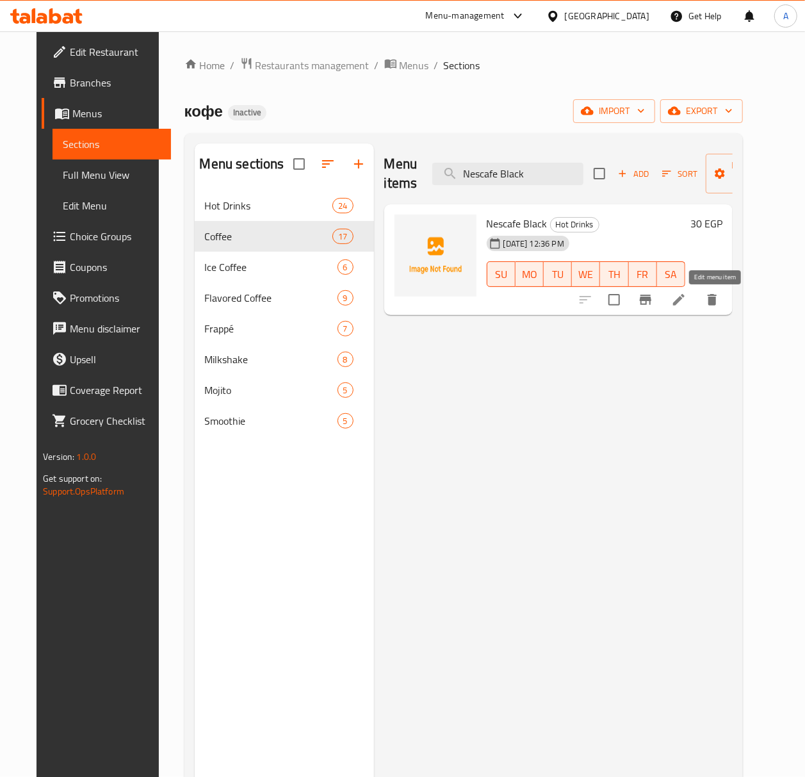
type input "Nescafe Black"
click at [687, 296] on icon at bounding box center [678, 299] width 15 height 15
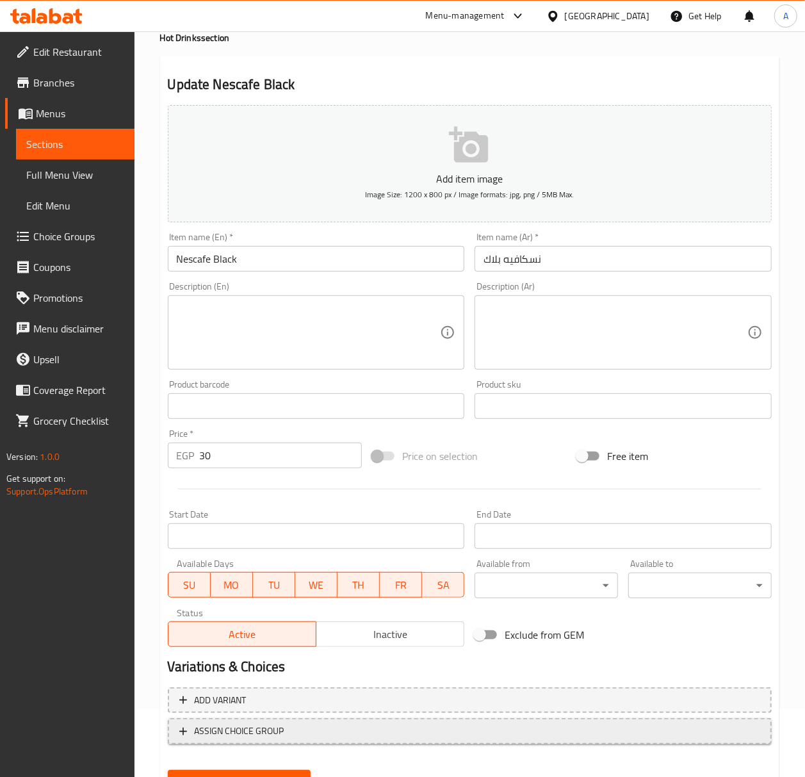
scroll to position [127, 0]
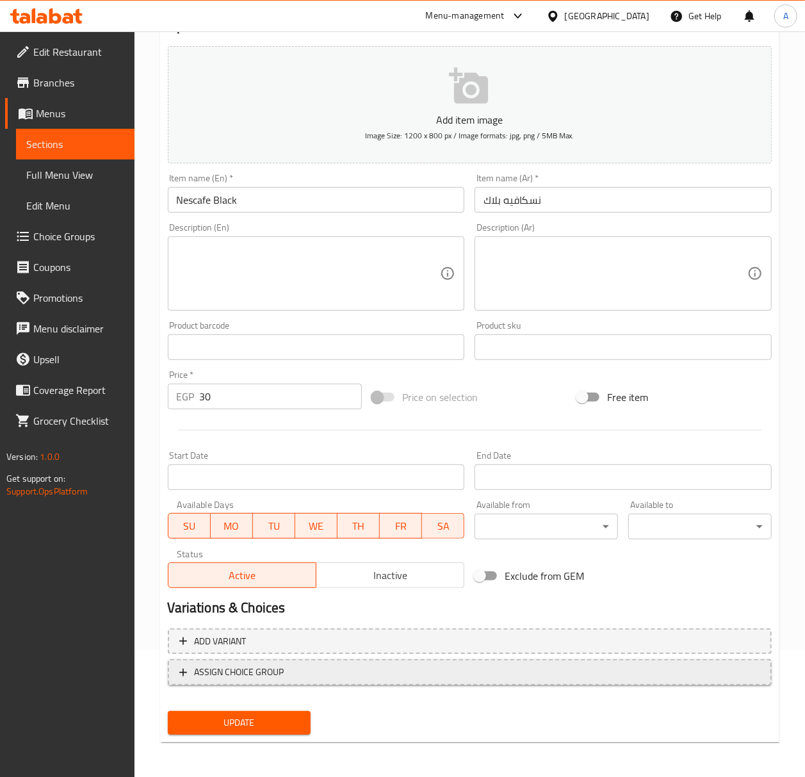
click at [288, 672] on span "ASSIGN CHOICE GROUP" at bounding box center [469, 672] width 581 height 16
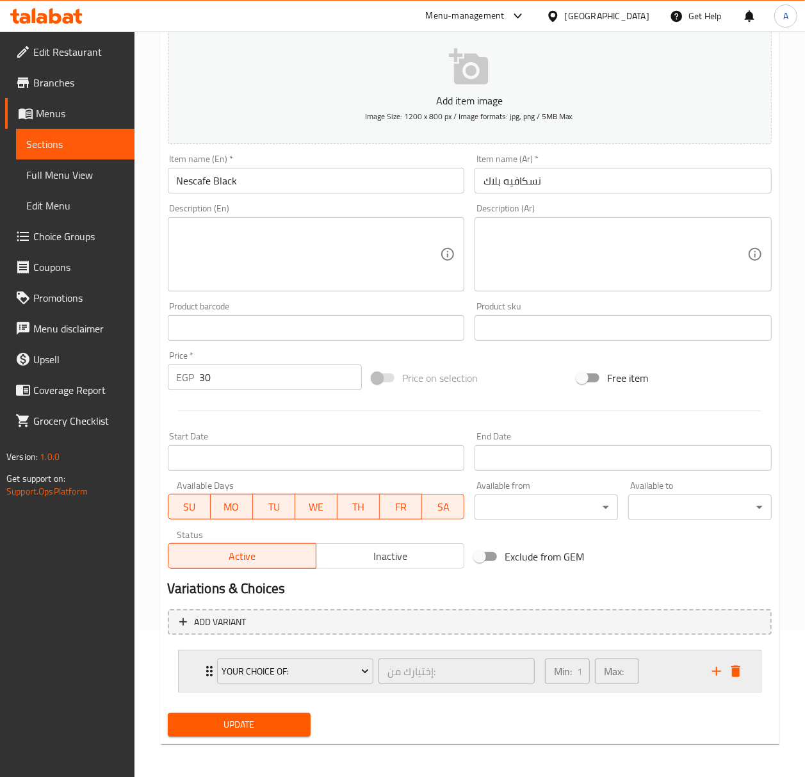
scroll to position [150, 0]
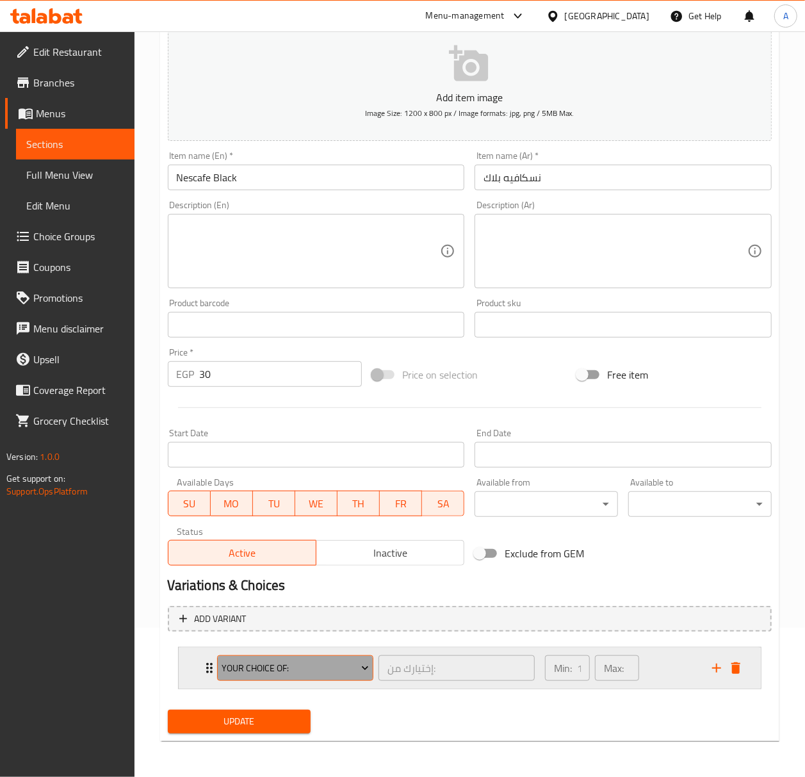
click at [290, 655] on button "Your Choice Of:" at bounding box center [295, 668] width 156 height 26
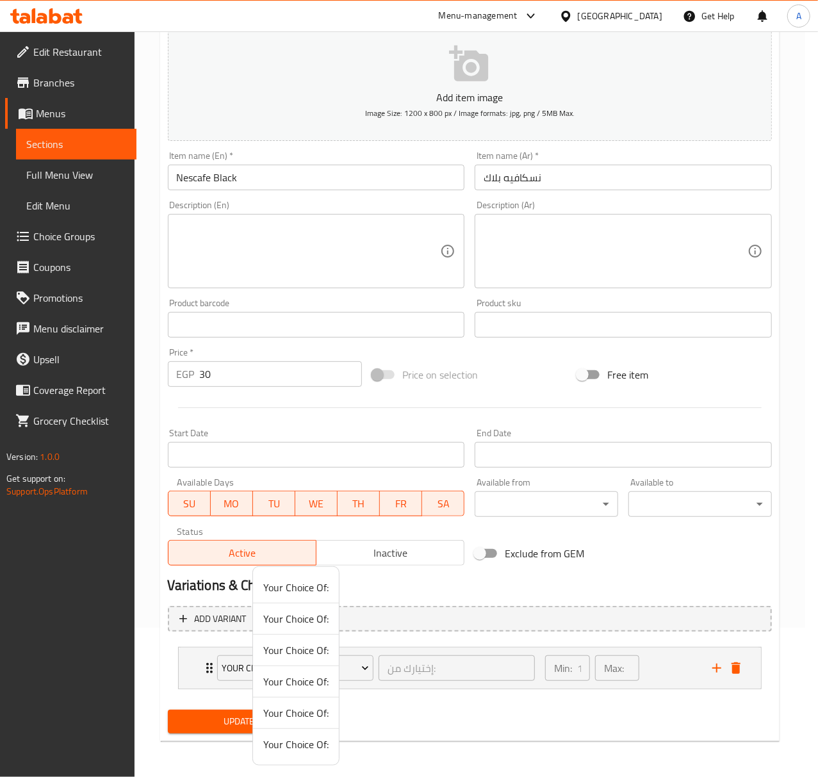
click at [295, 708] on span "Your Choice Of:" at bounding box center [295, 712] width 65 height 15
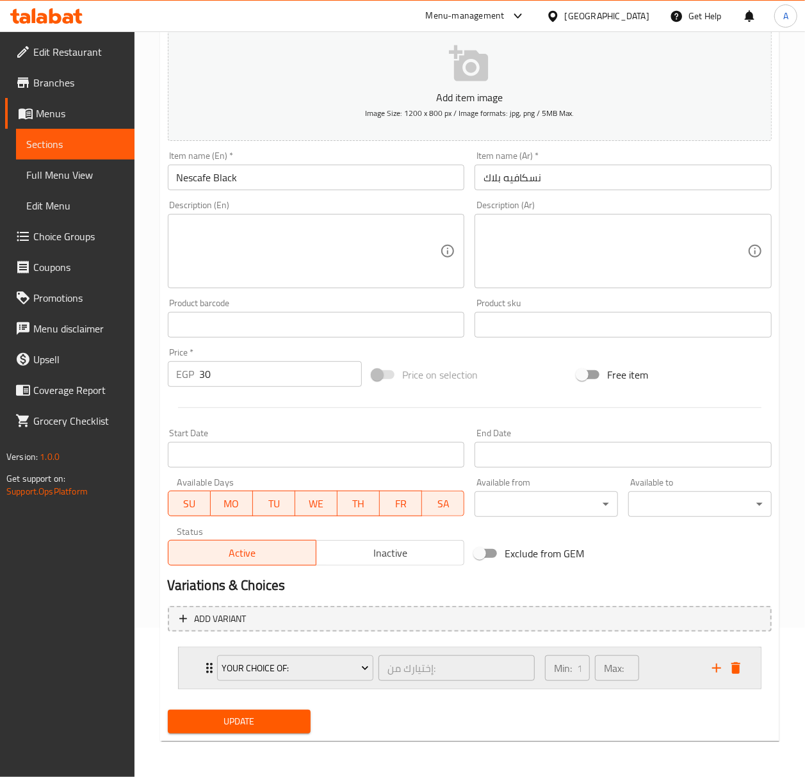
click at [318, 688] on div "Your Choice Of: إختيارك من: ​" at bounding box center [376, 667] width 334 height 41
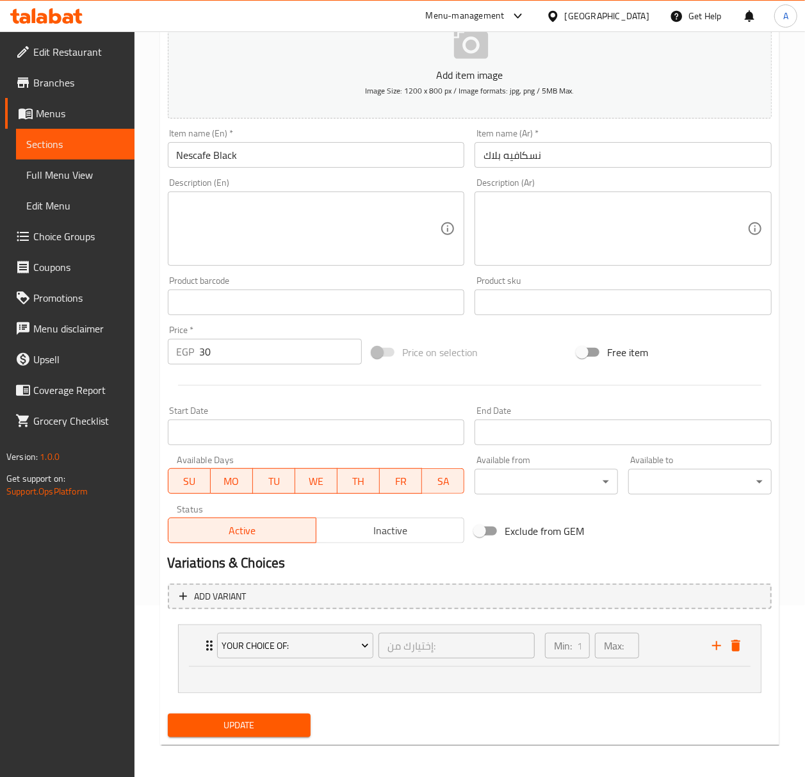
scroll to position [177, 0]
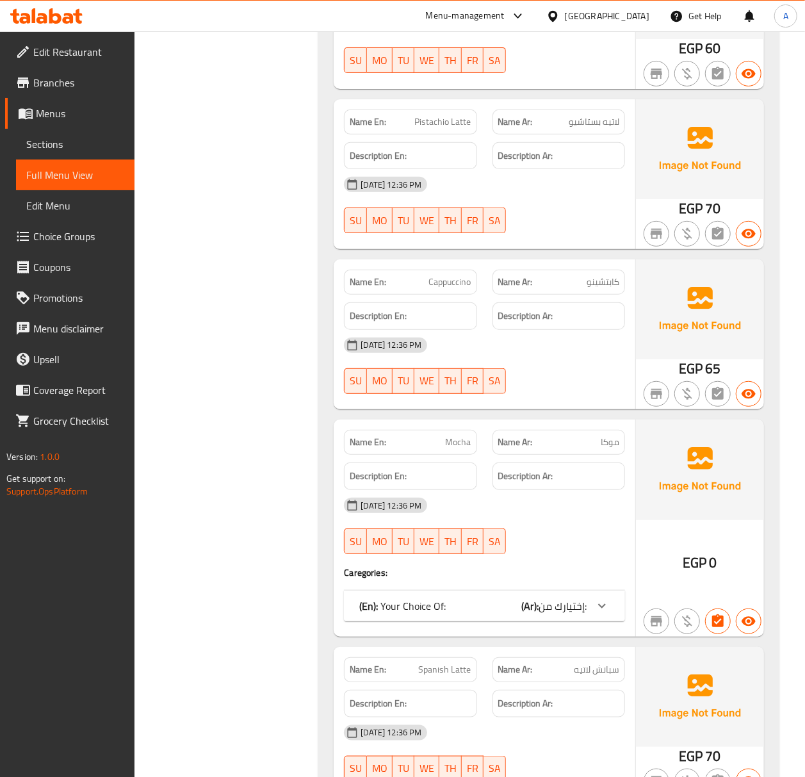
scroll to position [2647, 0]
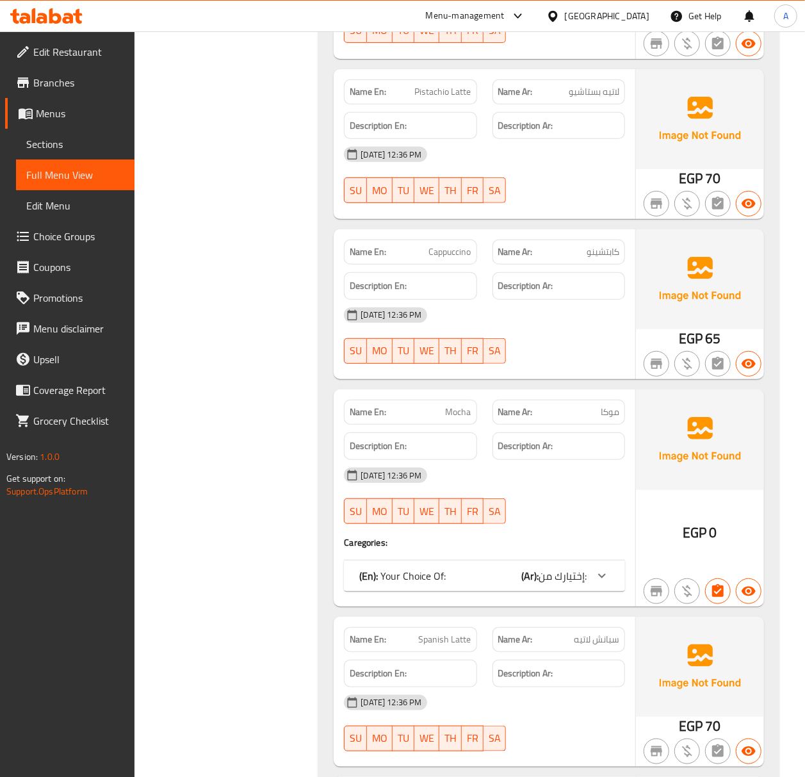
drag, startPoint x: 560, startPoint y: 590, endPoint x: 570, endPoint y: 582, distance: 13.2
click at [560, 585] on span "إختيارك من:" at bounding box center [563, 575] width 48 height 19
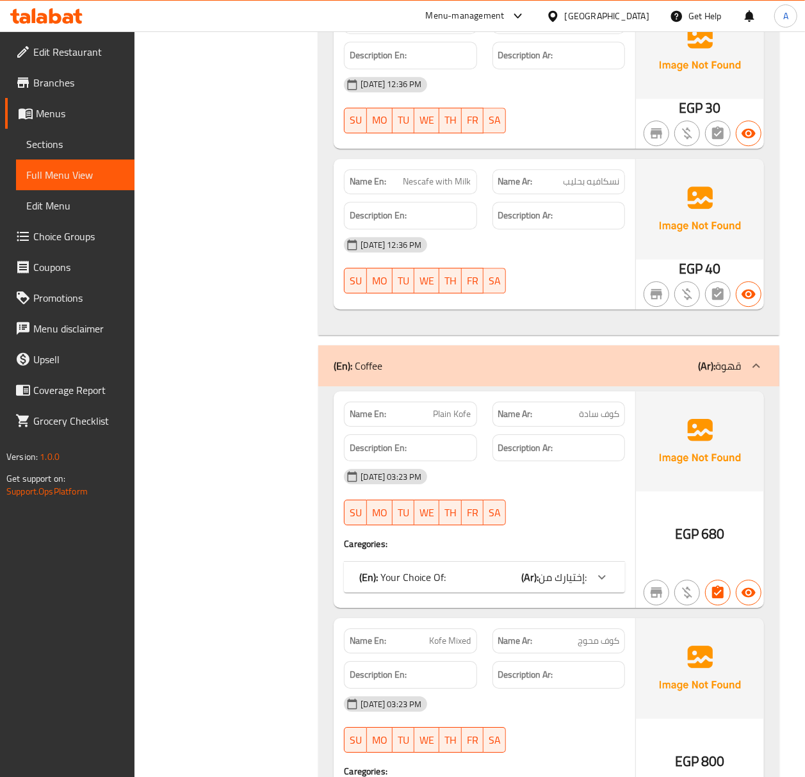
scroll to position [4269, 0]
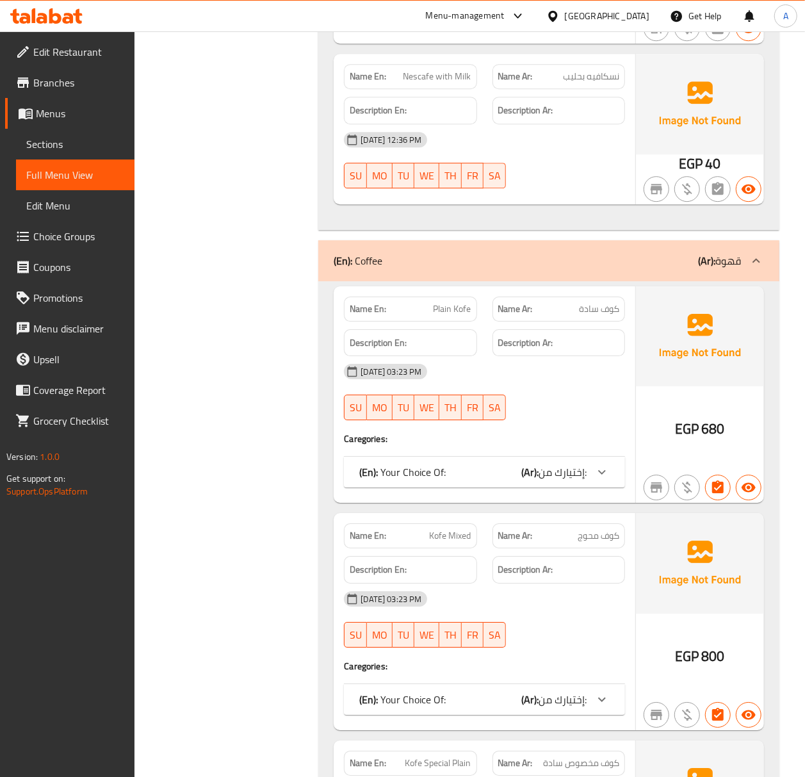
click at [549, 482] on span "إختيارك من:" at bounding box center [563, 471] width 48 height 19
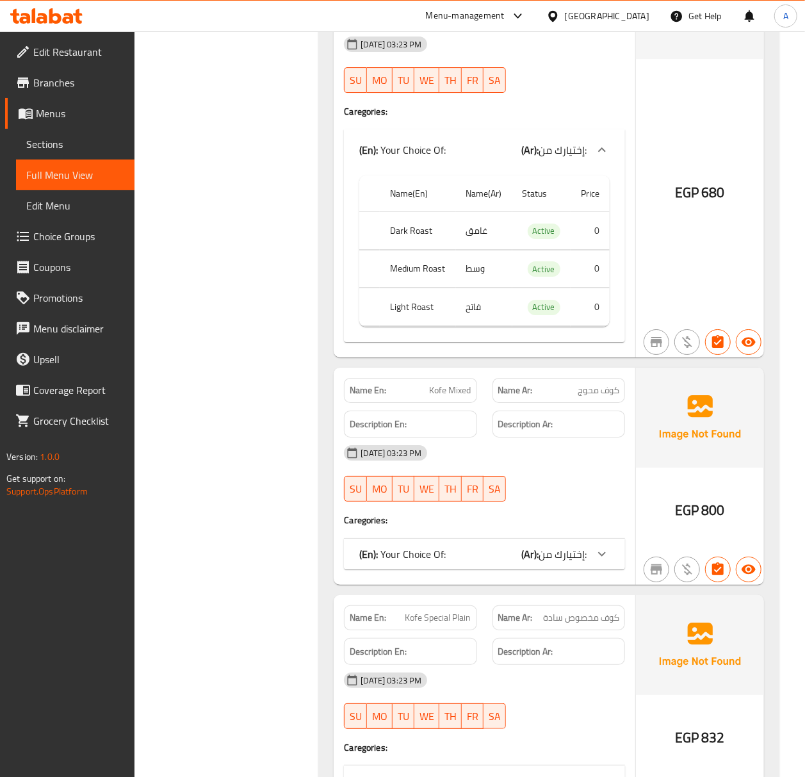
scroll to position [4440, 0]
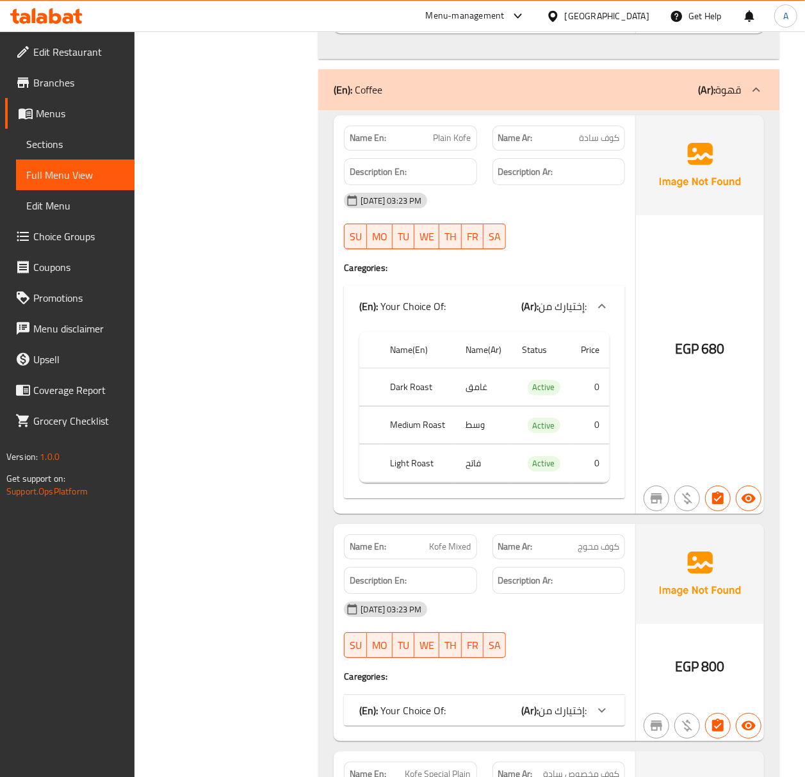
click at [652, 97] on div "(En): Coffee (Ar): قهوة" at bounding box center [537, 89] width 407 height 15
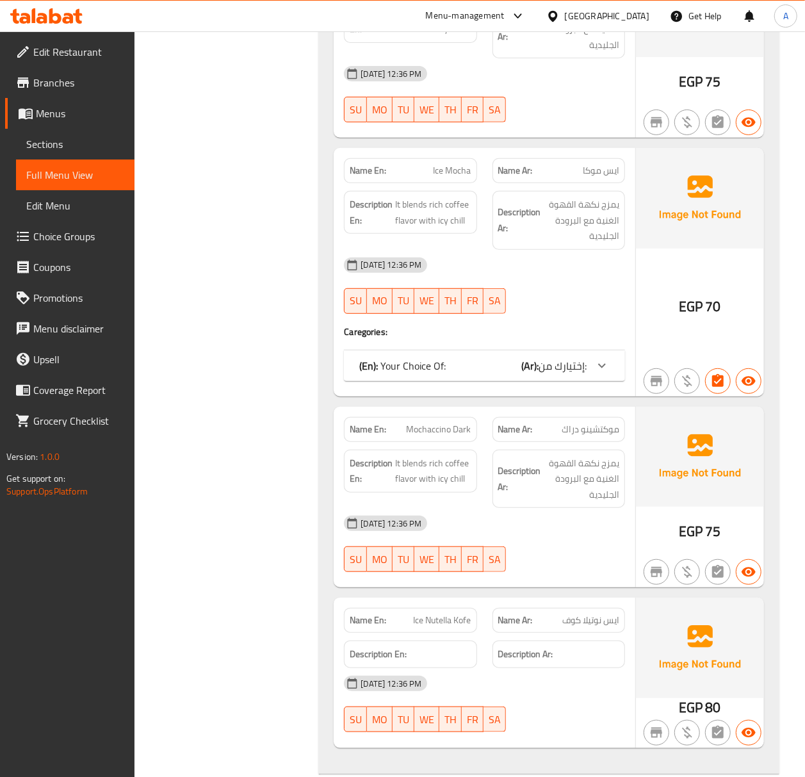
scroll to position [5123, 0]
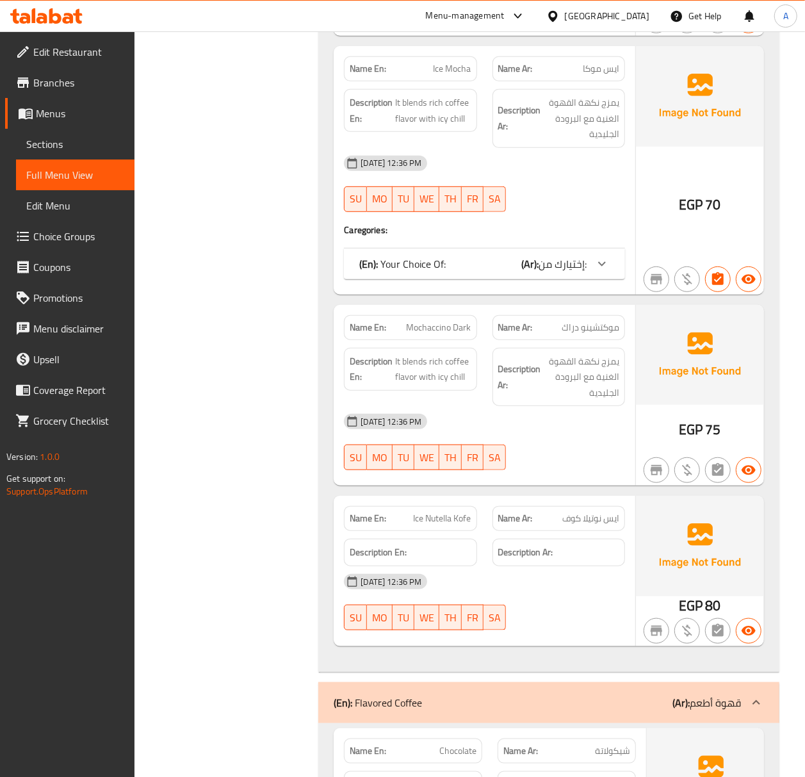
click at [557, 273] on span "إختيارك من:" at bounding box center [563, 263] width 48 height 19
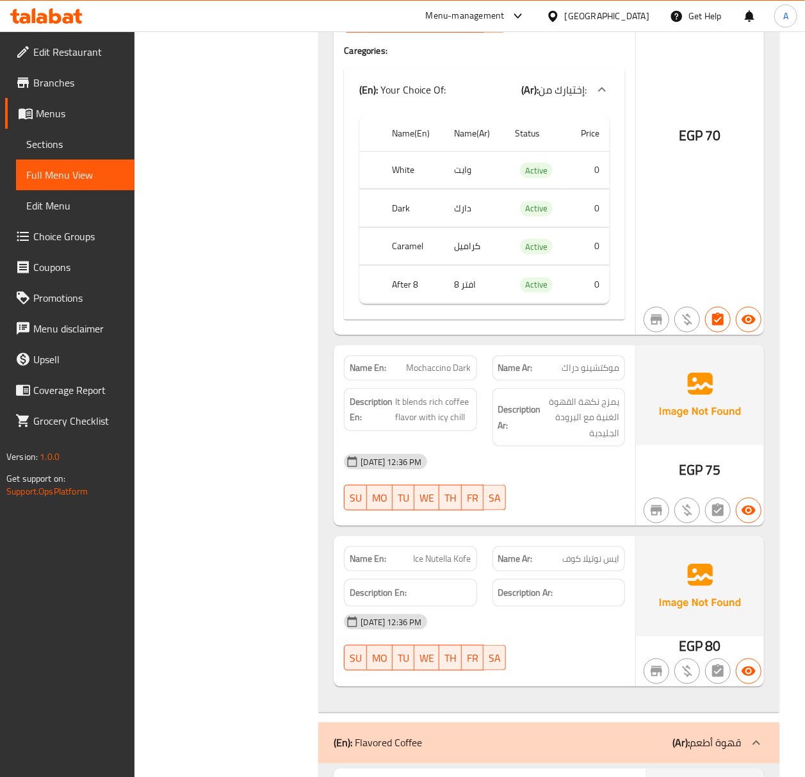
scroll to position [5209, 0]
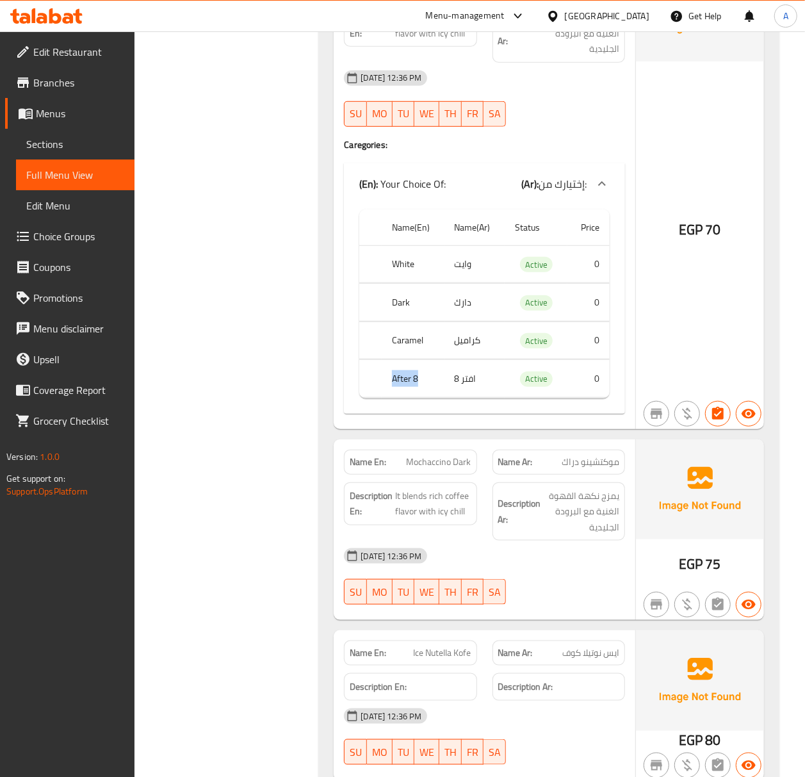
drag, startPoint x: 424, startPoint y: 400, endPoint x: 385, endPoint y: 400, distance: 39.1
click at [385, 398] on th "After 8" at bounding box center [413, 379] width 63 height 38
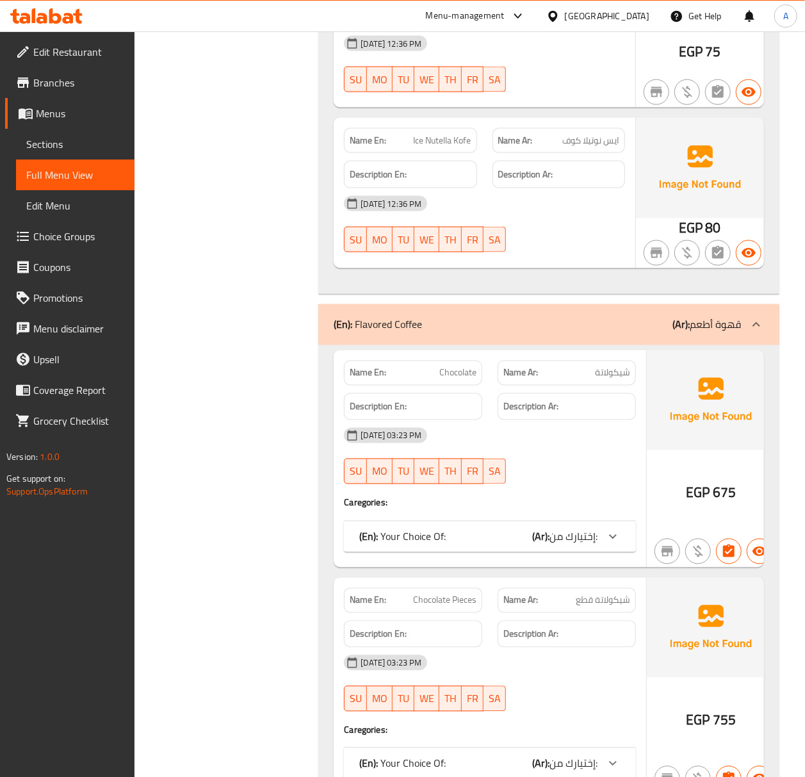
scroll to position [5892, 0]
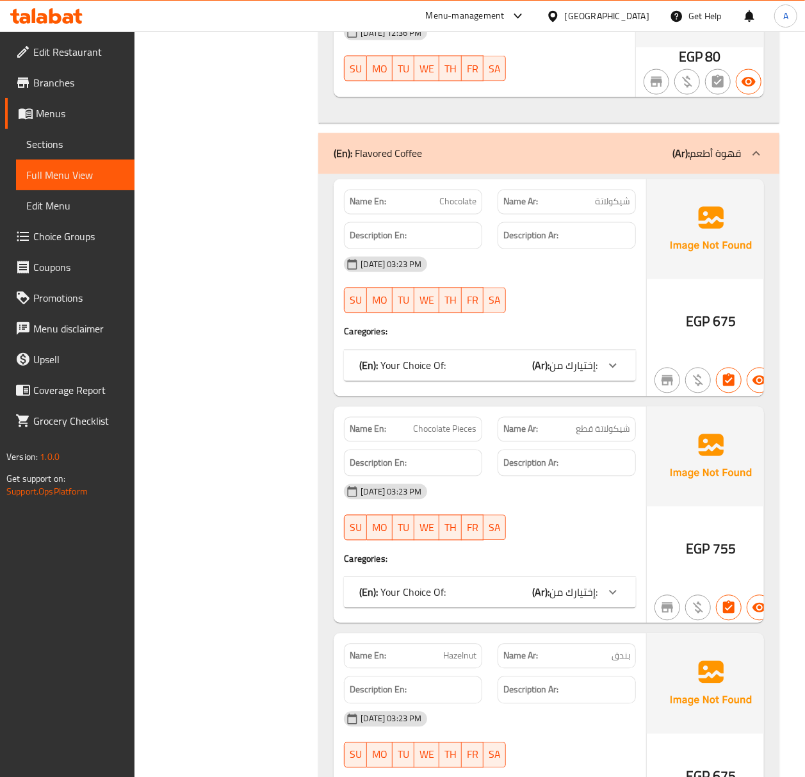
click at [567, 174] on div "(En): Flavored Coffee (Ar): قهوة أطعم" at bounding box center [548, 153] width 461 height 41
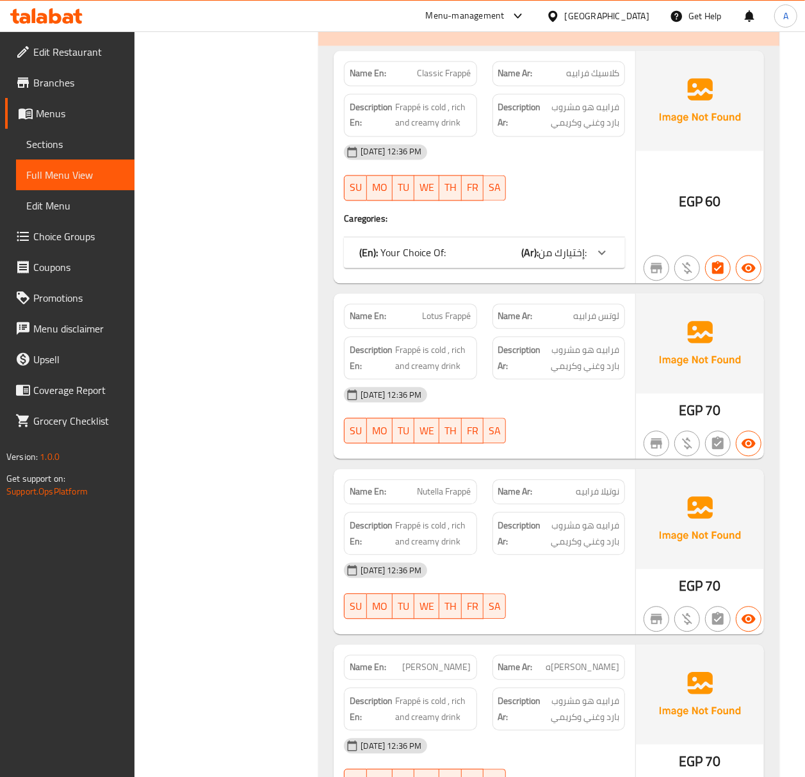
scroll to position [6062, 0]
click at [582, 261] on span "إختيارك من:" at bounding box center [563, 251] width 48 height 19
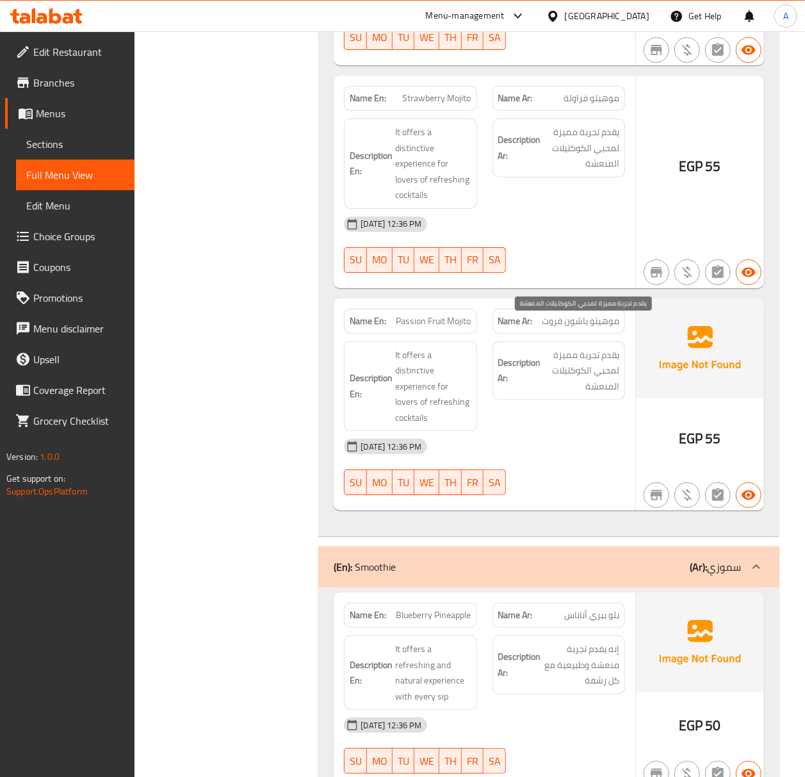
scroll to position [9640, 0]
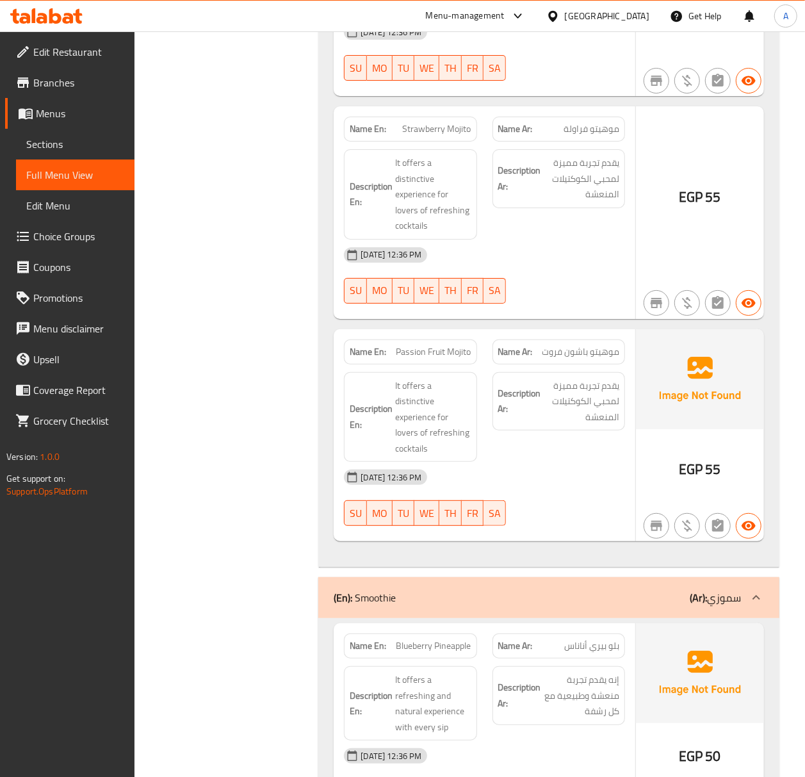
click at [679, 579] on div "(En): Smoothie (Ar): سموزي" at bounding box center [548, 597] width 461 height 41
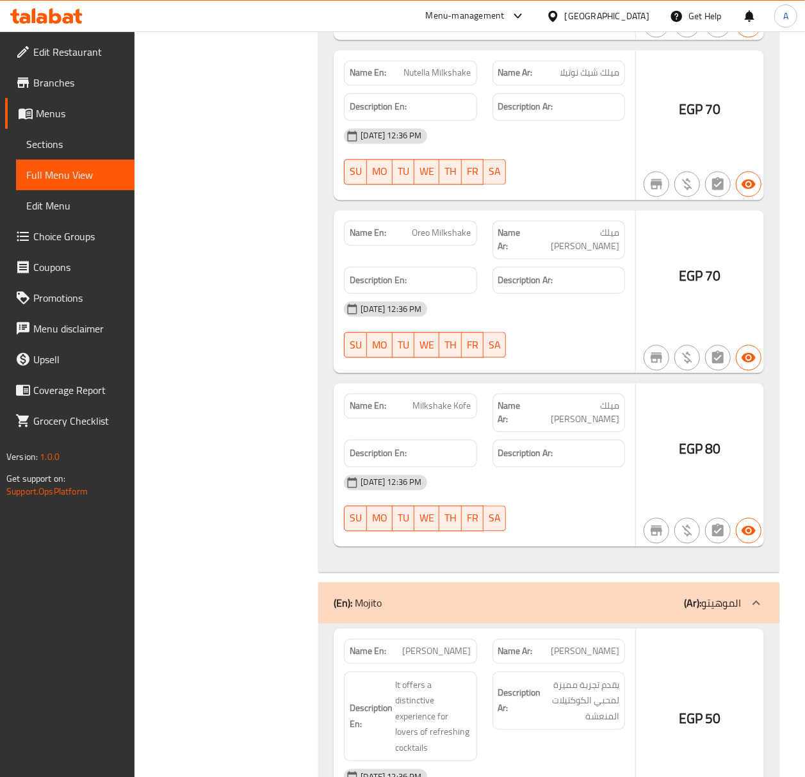
scroll to position [8444, 0]
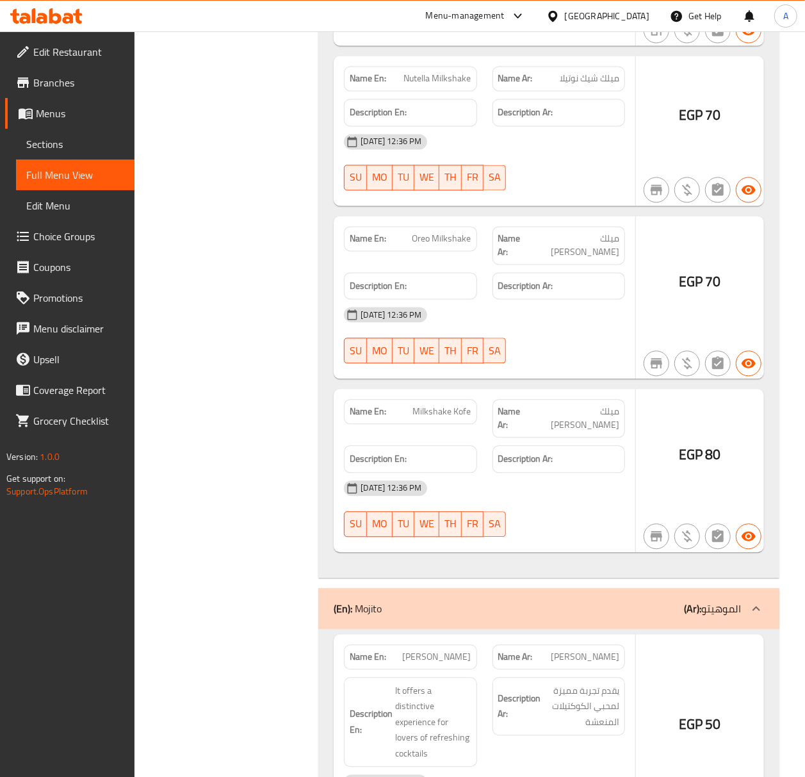
click at [593, 601] on div "(En): Mojito (Ar): الموهيتو" at bounding box center [537, 608] width 407 height 15
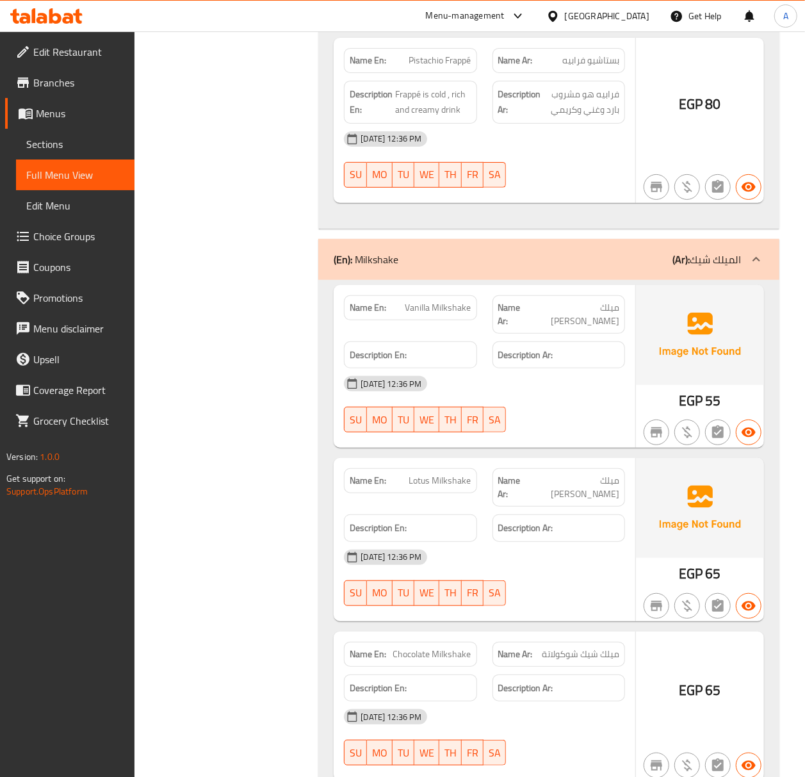
scroll to position [7286, 0]
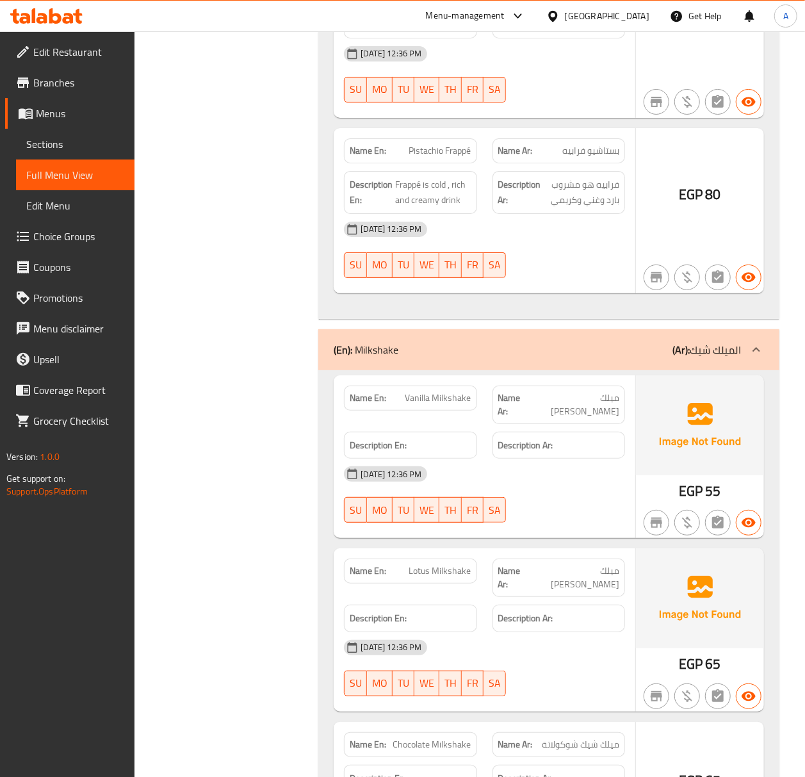
click at [640, 357] on div "(En): Milkshake (Ar): الميلك شيك" at bounding box center [537, 349] width 407 height 15
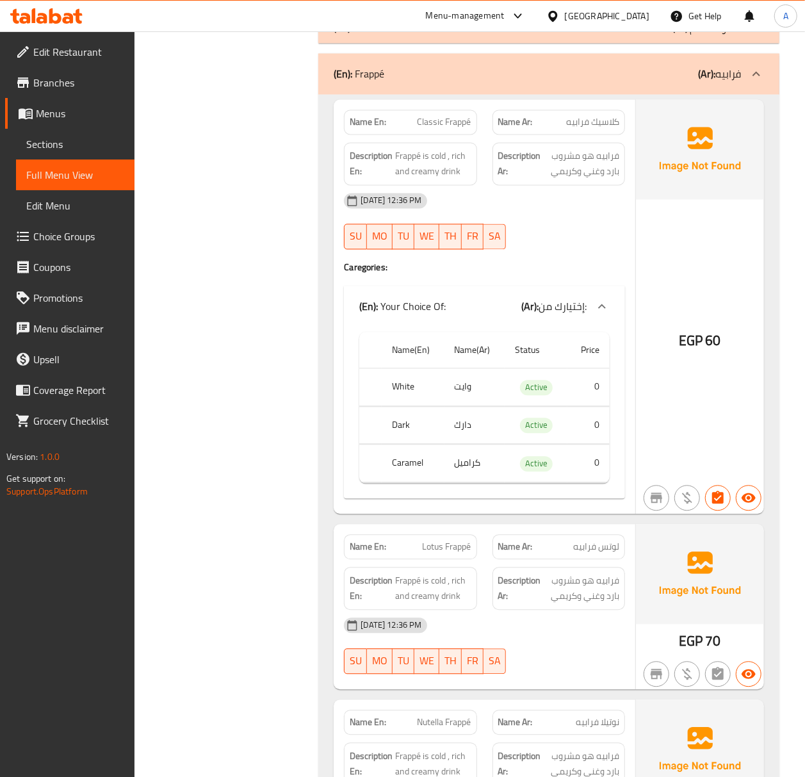
scroll to position [5789, 0]
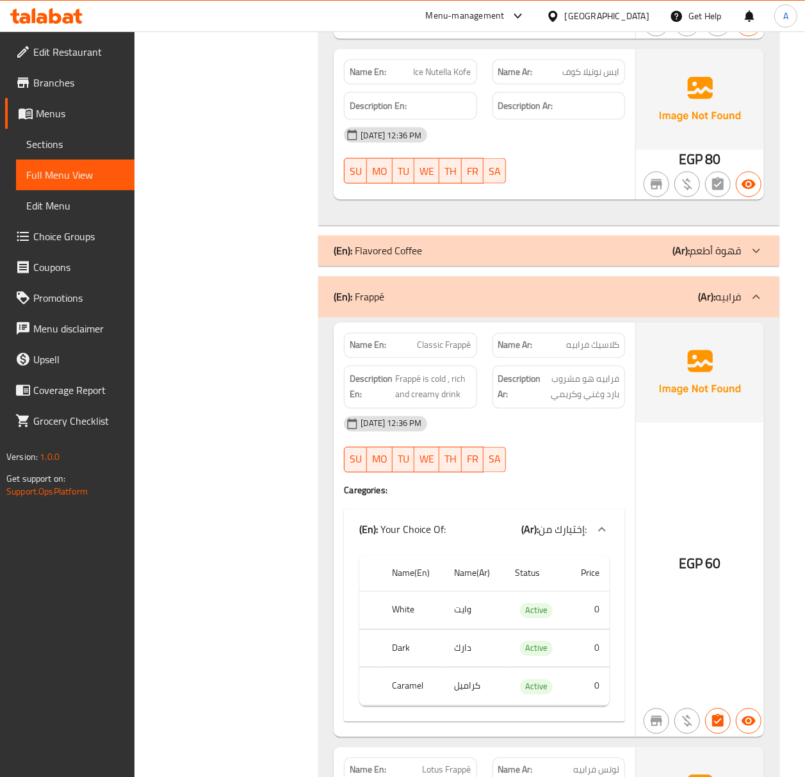
click at [649, 318] on div "(En): Frappé (Ar): فرابيه" at bounding box center [548, 297] width 461 height 41
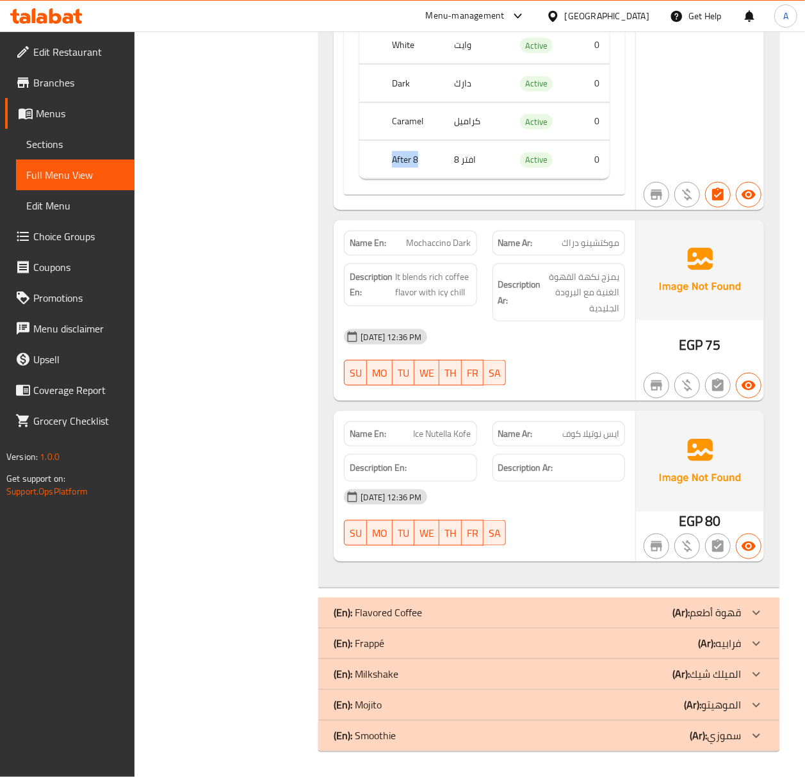
scroll to position [5449, 0]
click at [577, 614] on div "(En): Flavored Coffee (Ar): قهوة أطعم" at bounding box center [537, 612] width 407 height 15
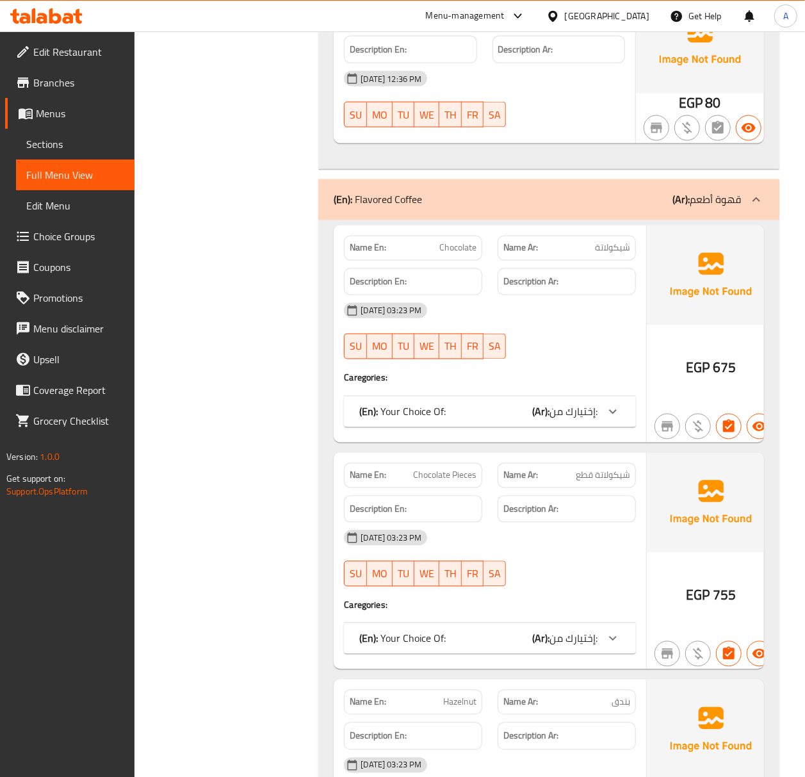
scroll to position [5875, 0]
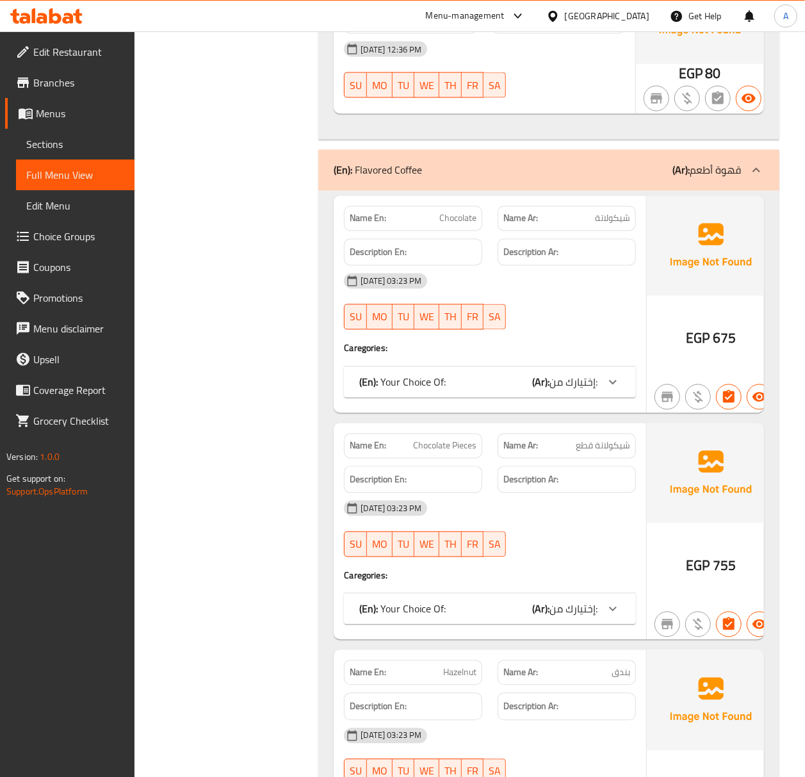
click at [574, 392] on span "إختيارك من:" at bounding box center [573, 382] width 48 height 19
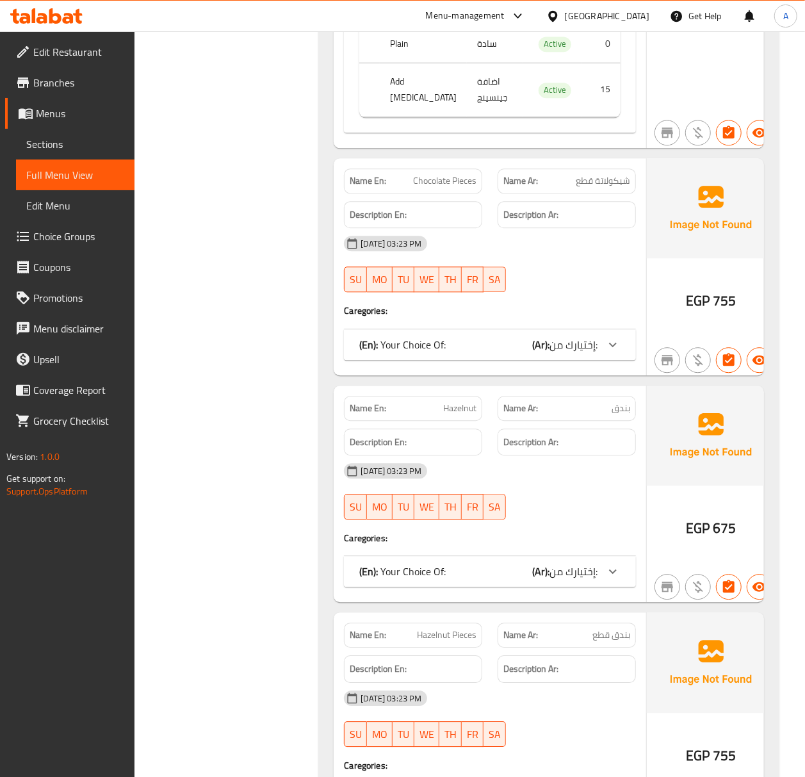
scroll to position [6302, 0]
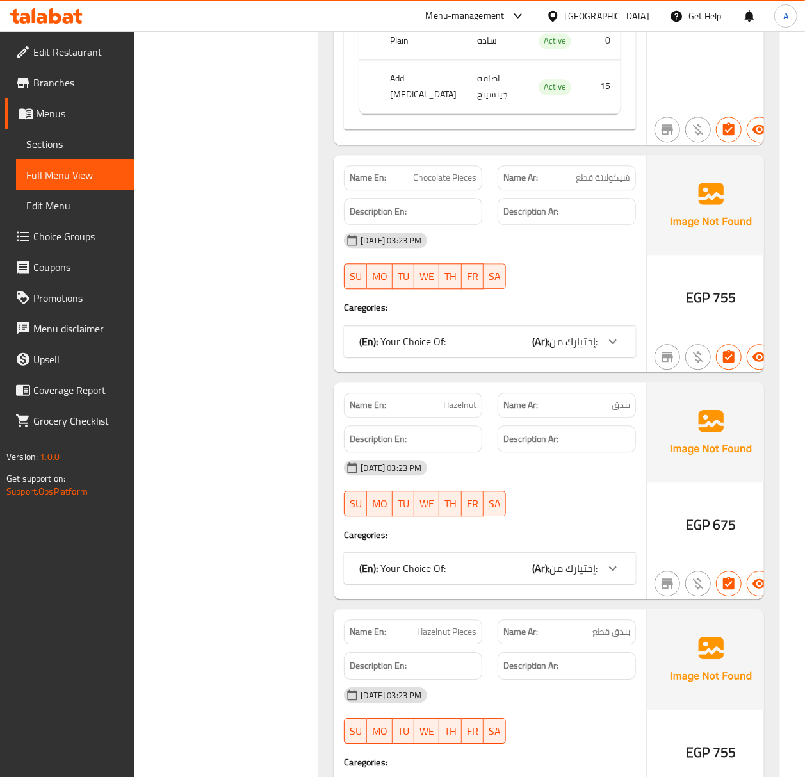
click at [566, 351] on span "إختيارك من:" at bounding box center [573, 341] width 48 height 19
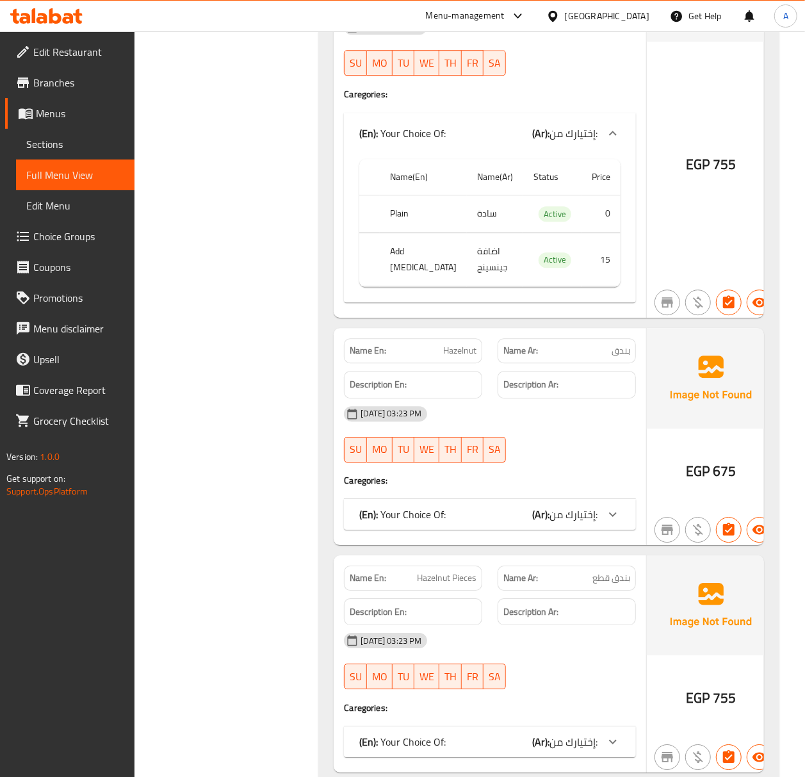
scroll to position [6559, 0]
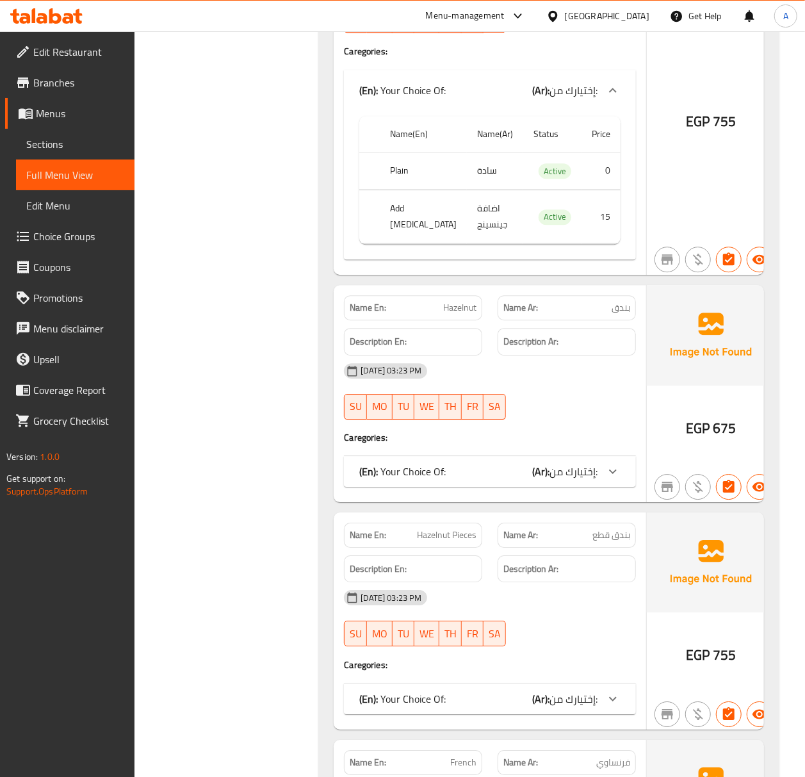
drag, startPoint x: 577, startPoint y: 492, endPoint x: 574, endPoint y: 482, distance: 10.1
click at [576, 481] on span "إختيارك من:" at bounding box center [573, 471] width 48 height 19
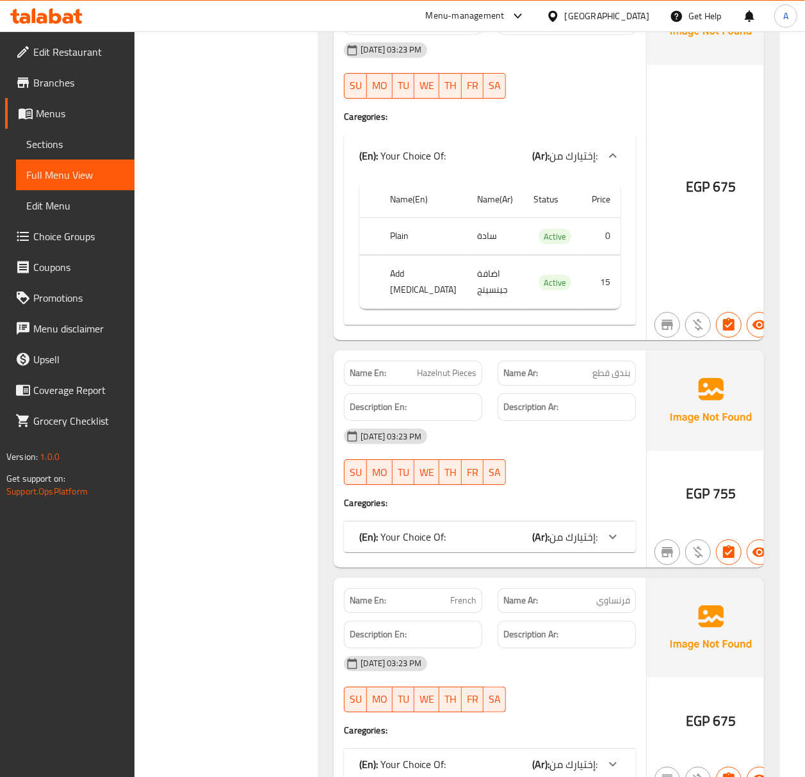
scroll to position [6900, 0]
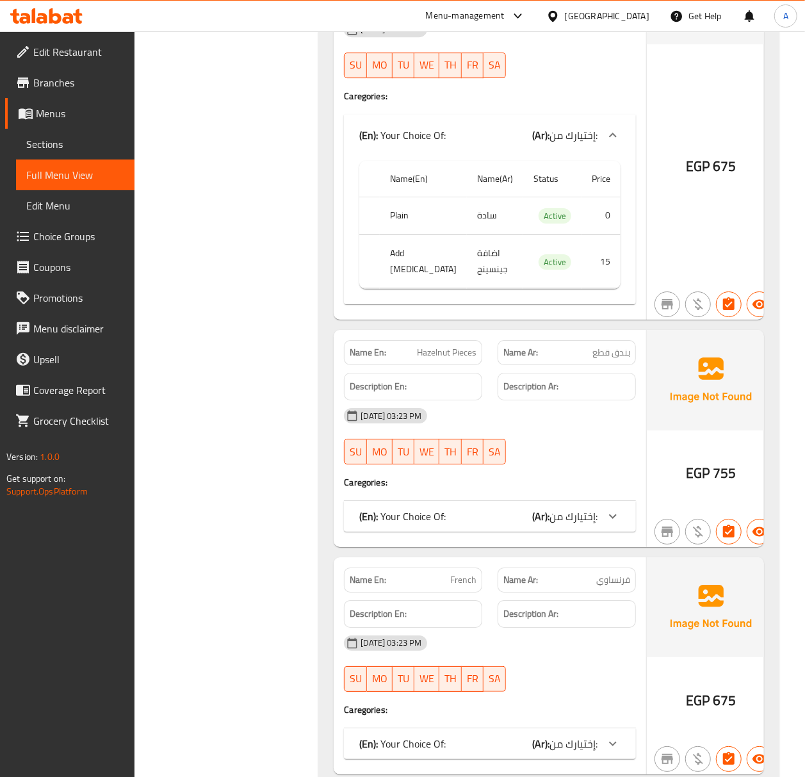
click at [598, 532] on div at bounding box center [613, 516] width 31 height 31
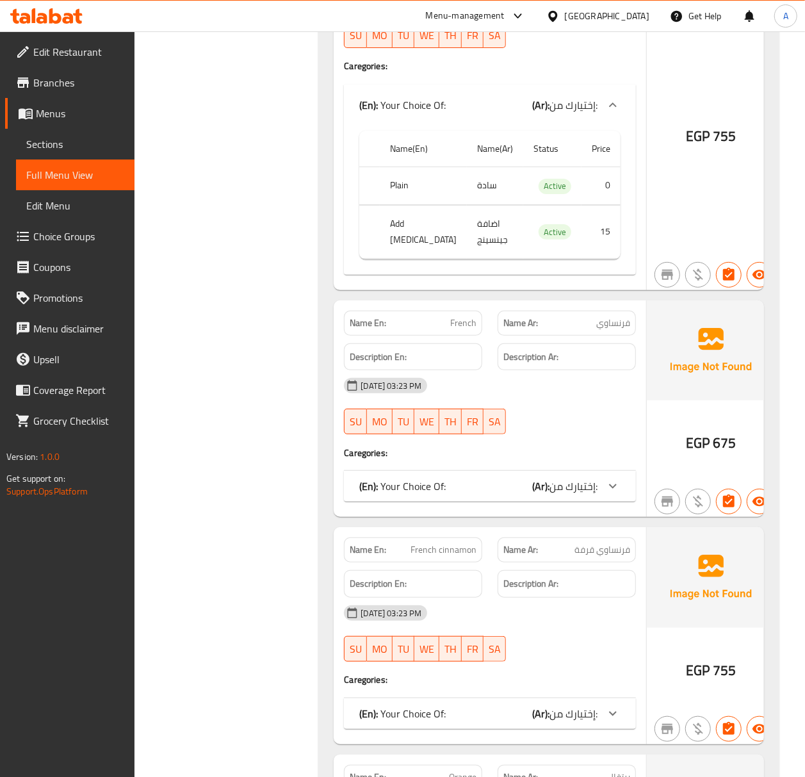
scroll to position [7327, 0]
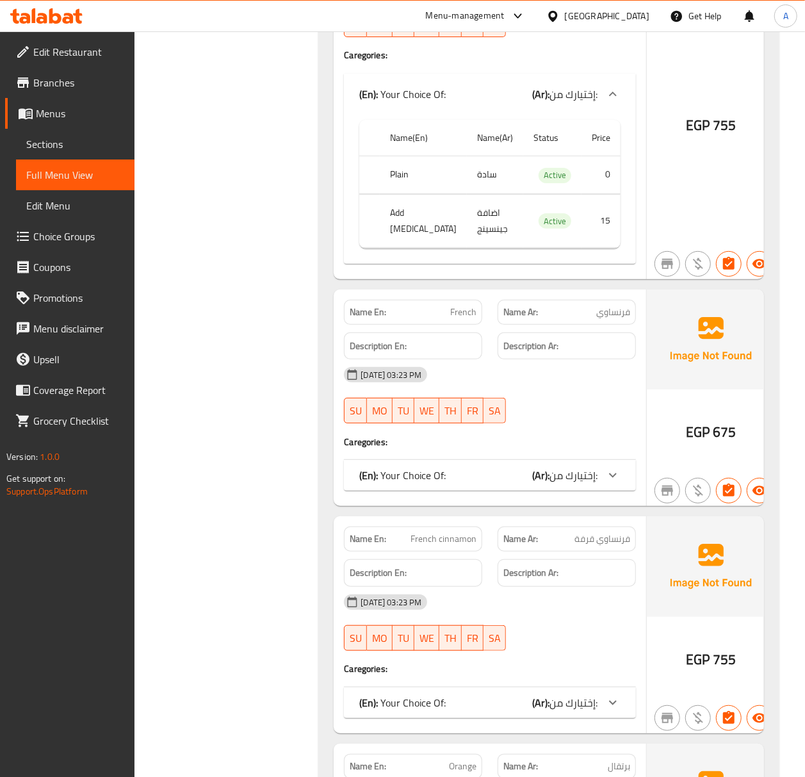
click at [582, 485] on span "إختيارك من:" at bounding box center [573, 475] width 48 height 19
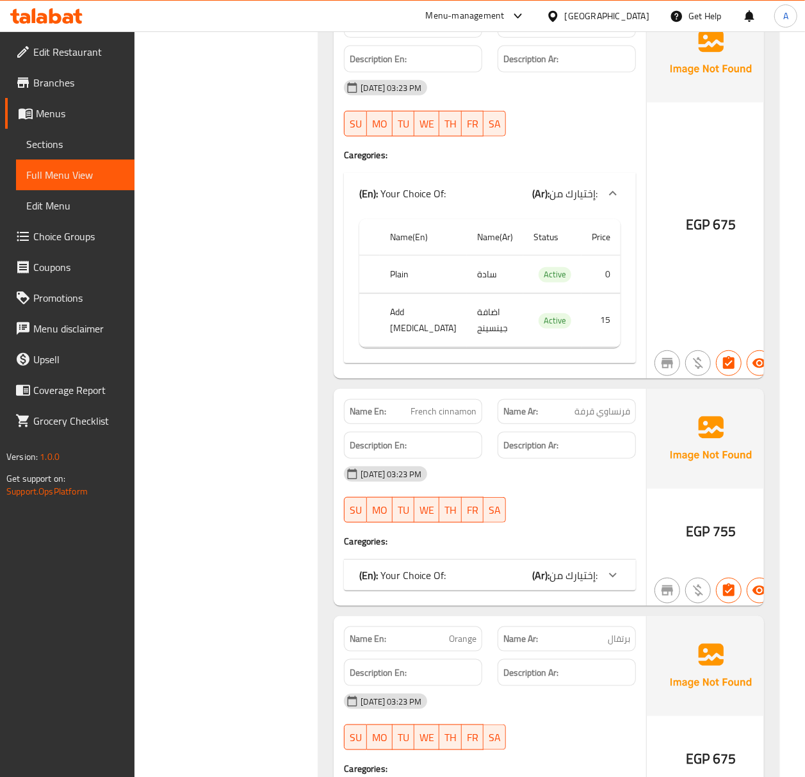
scroll to position [7669, 0]
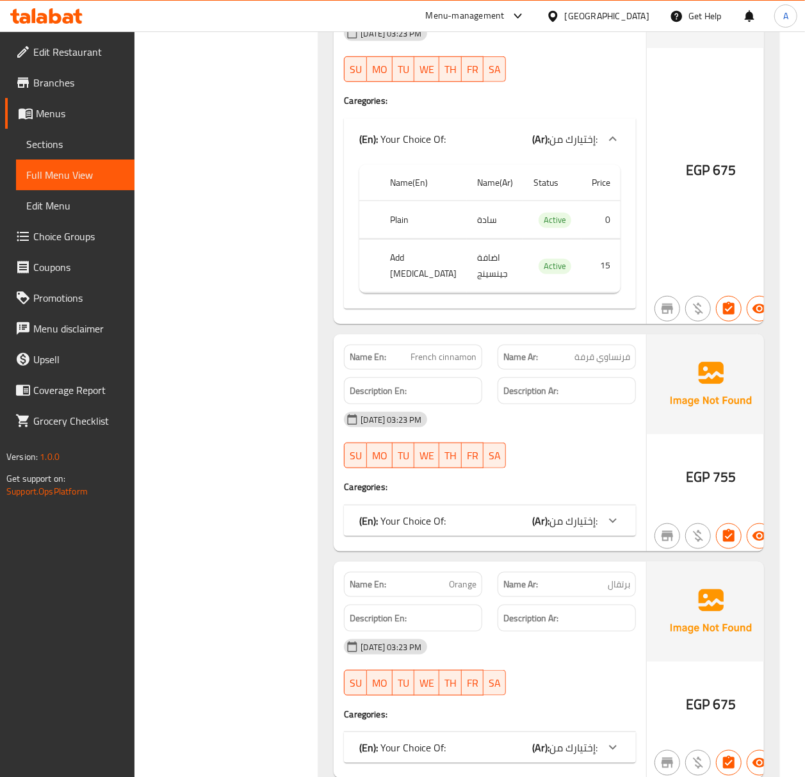
click at [585, 530] on span "إختيارك من:" at bounding box center [573, 520] width 48 height 19
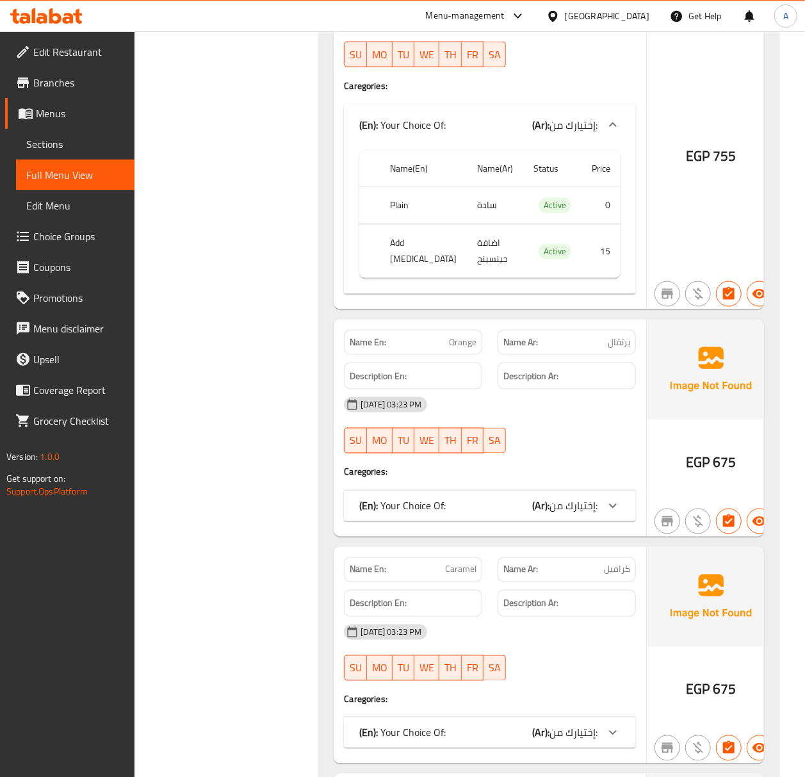
scroll to position [8096, 0]
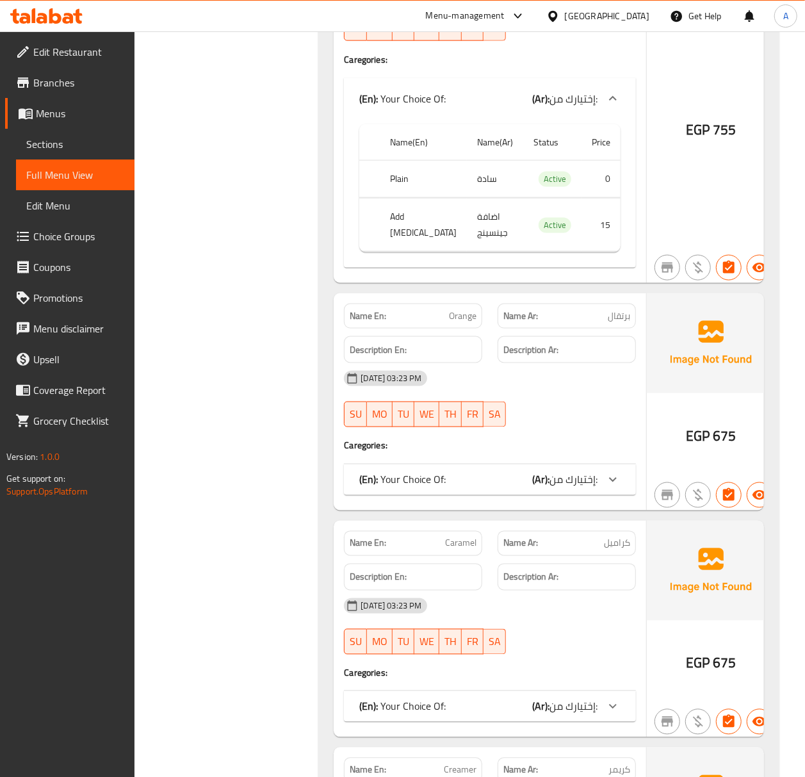
click at [572, 489] on span "إختيارك من:" at bounding box center [573, 479] width 48 height 19
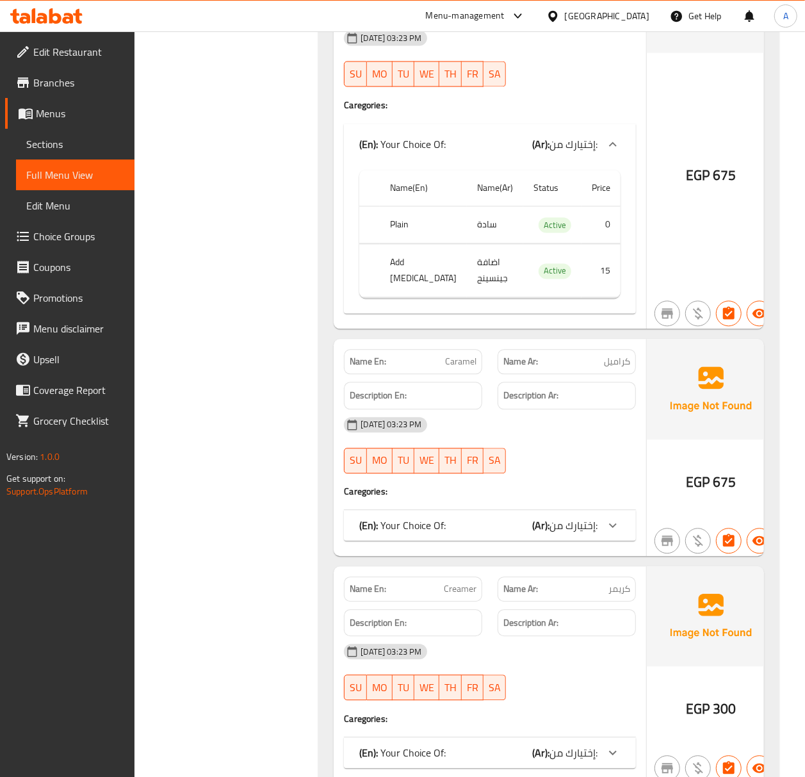
scroll to position [8437, 0]
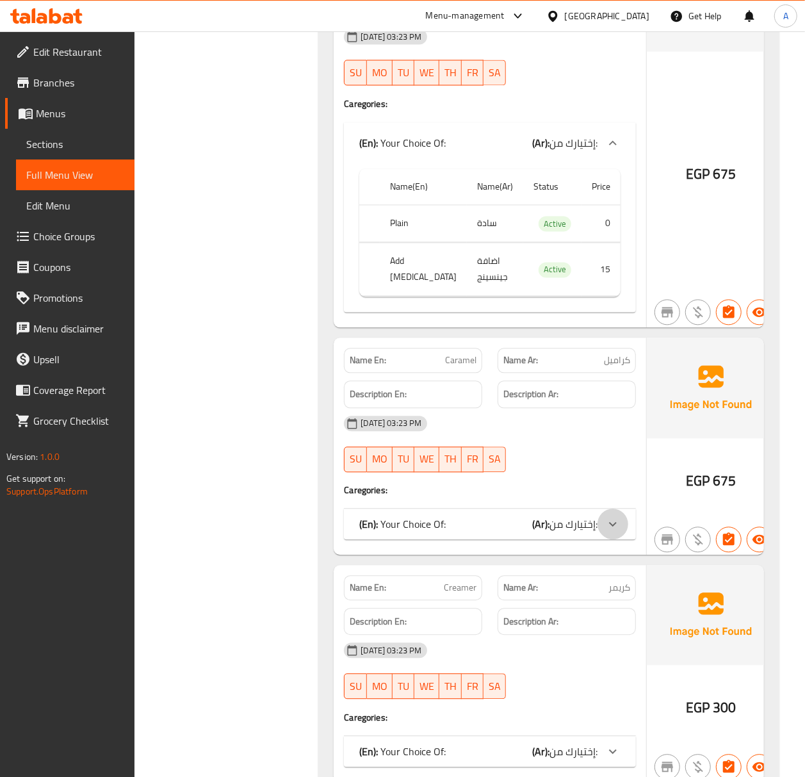
click at [605, 532] on icon at bounding box center [612, 524] width 15 height 15
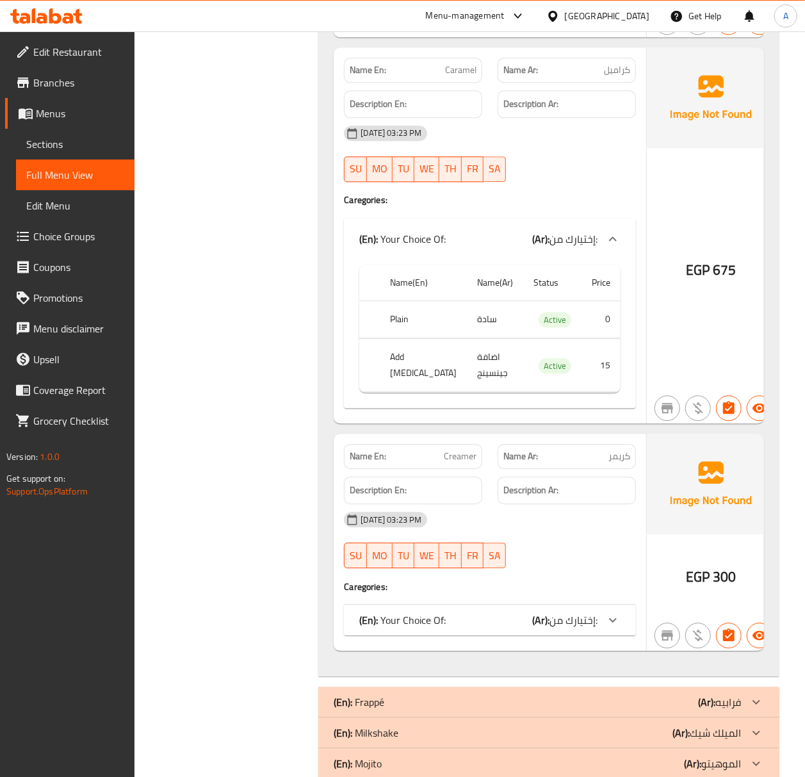
scroll to position [8779, 0]
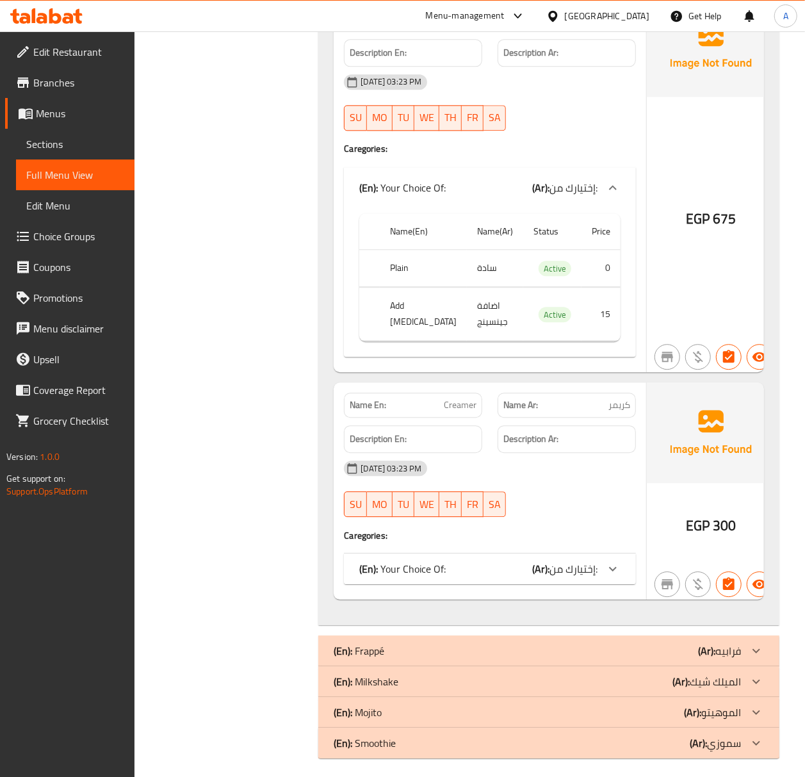
click at [576, 578] on span "إختيارك من:" at bounding box center [573, 568] width 48 height 19
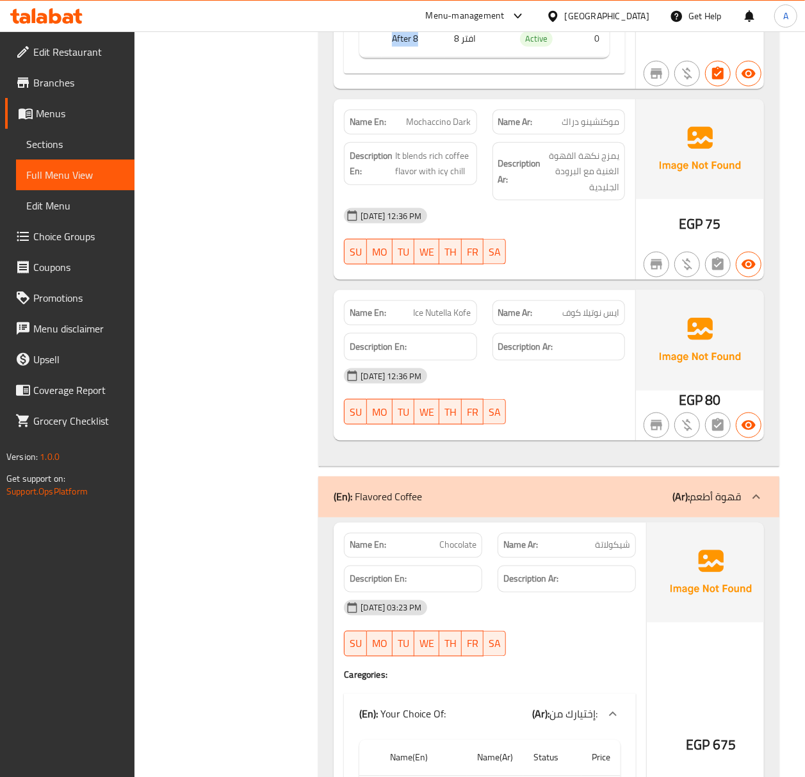
scroll to position [5363, 0]
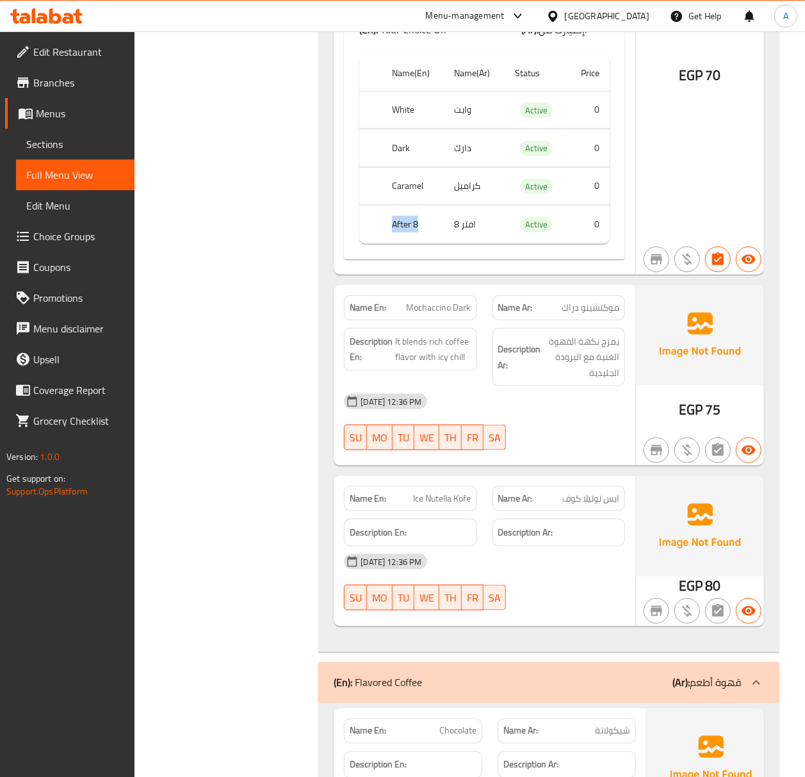
click at [603, 687] on div "(En): Flavored Coffee (Ar): قهوة أطعم" at bounding box center [548, 682] width 461 height 41
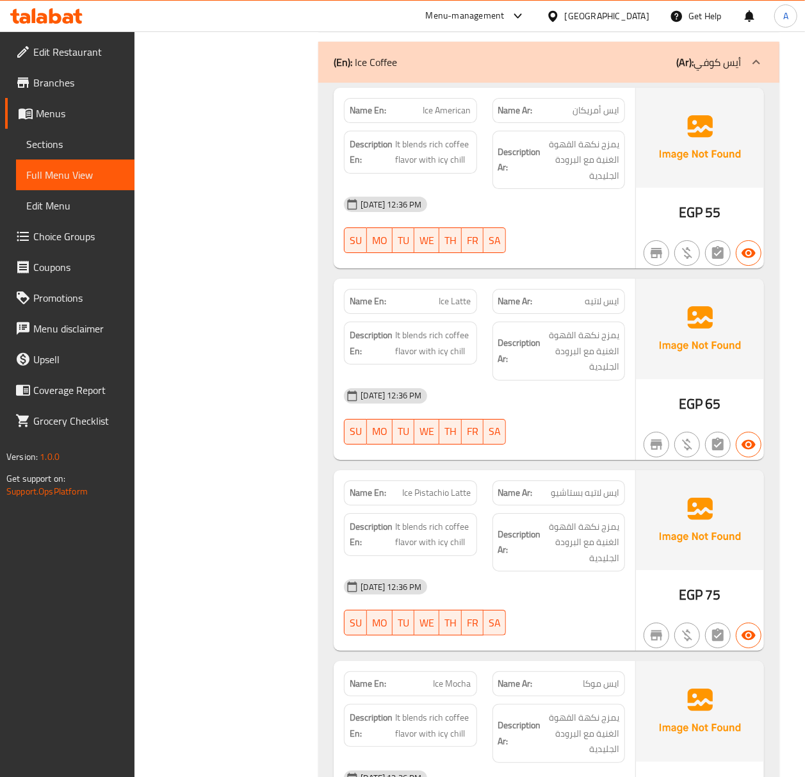
scroll to position [4168, 0]
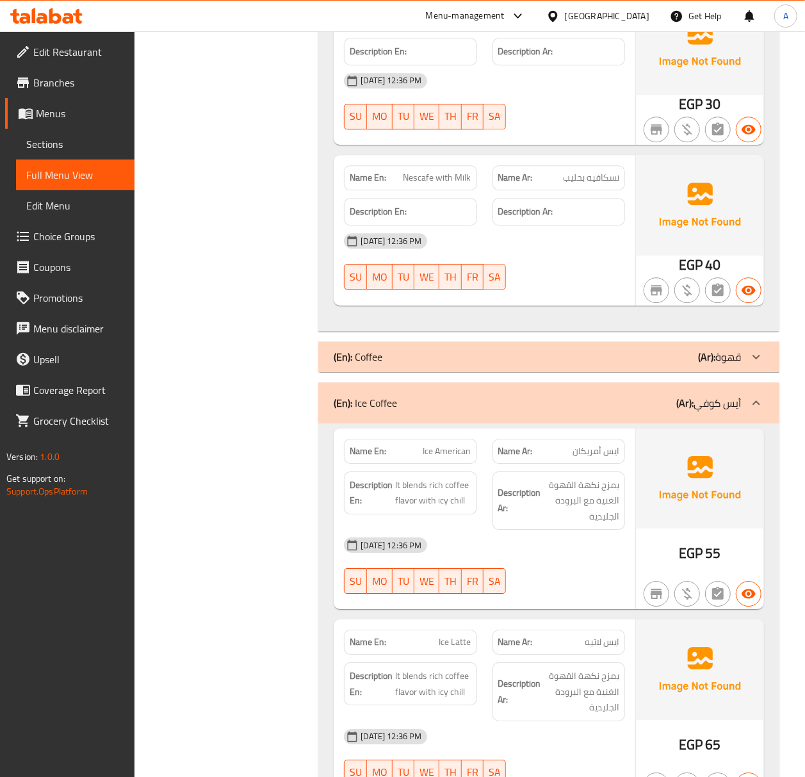
click at [638, 411] on div "(En): Ice Coffee (Ar): أيس كوفي" at bounding box center [537, 402] width 407 height 15
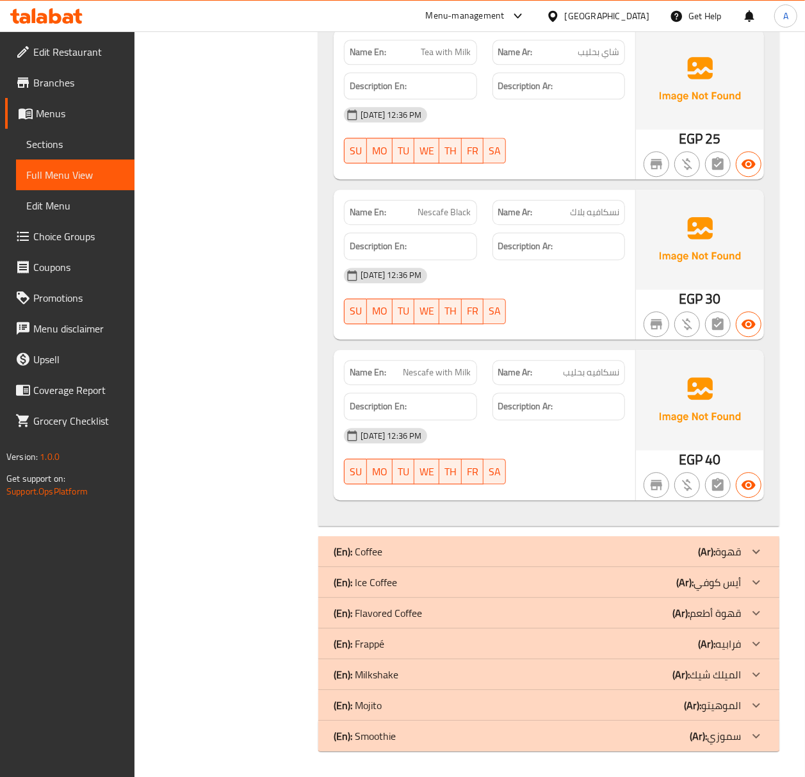
scroll to position [3987, 0]
click at [570, 542] on div "(En): Coffee (Ar): قهوة" at bounding box center [548, 551] width 461 height 31
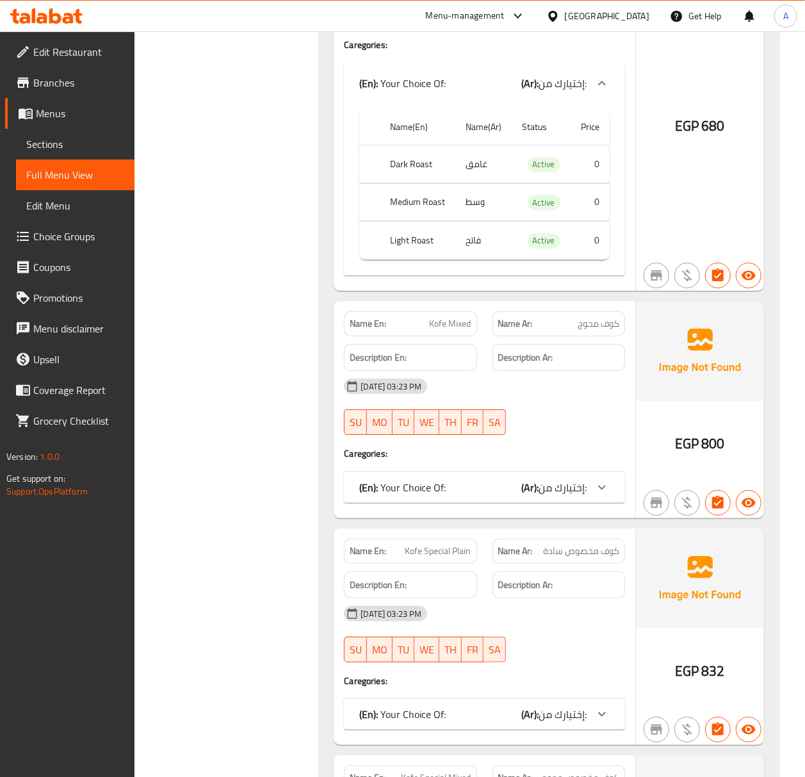
scroll to position [4670, 0]
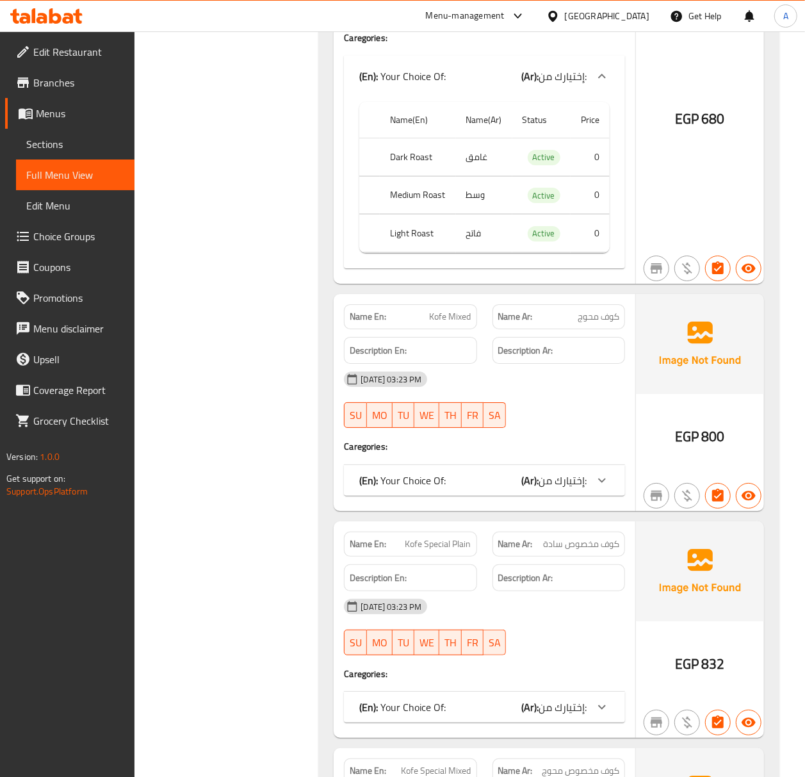
drag, startPoint x: 531, startPoint y: 493, endPoint x: 541, endPoint y: 516, distance: 25.2
click at [530, 490] on b "(Ar):" at bounding box center [529, 480] width 17 height 19
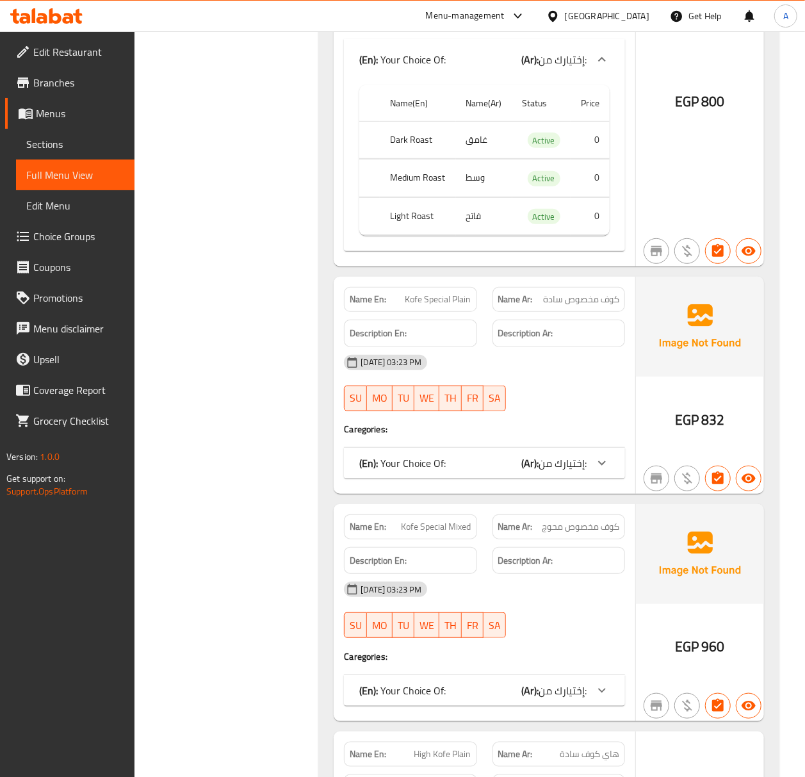
scroll to position [5097, 0]
click at [577, 472] on span "إختيارك من:" at bounding box center [563, 462] width 48 height 19
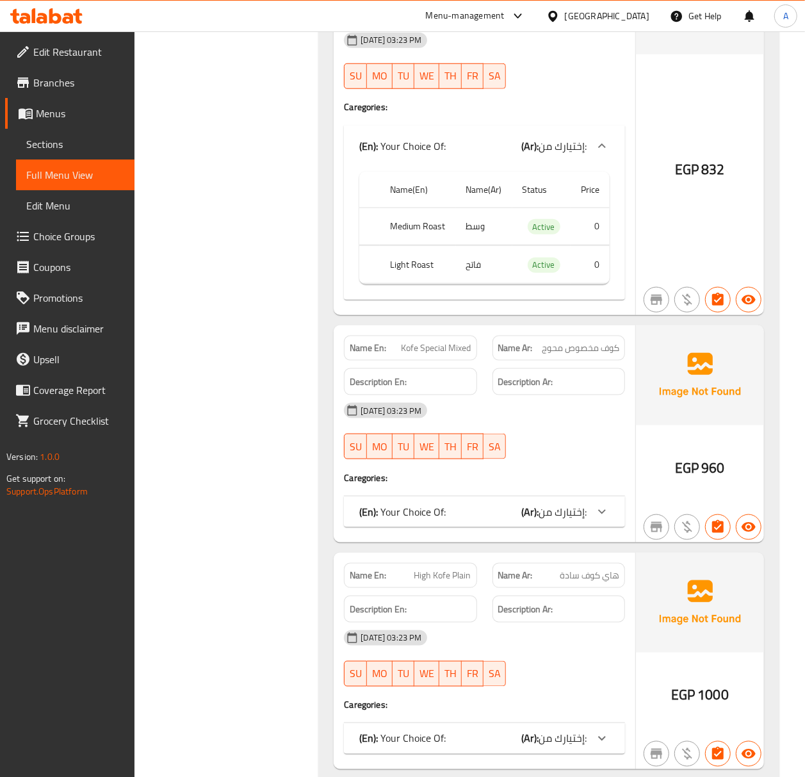
scroll to position [5439, 0]
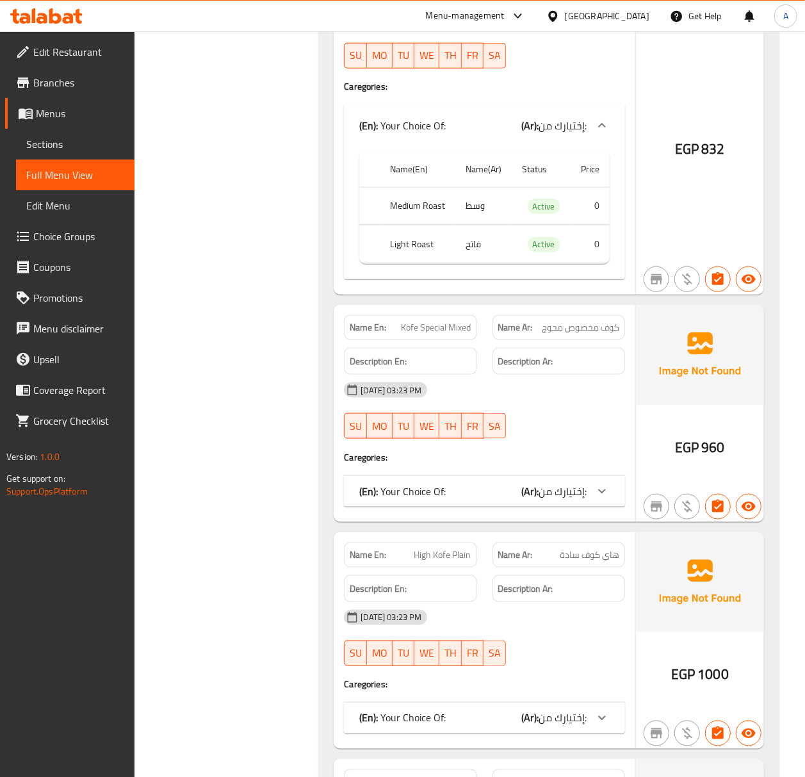
click at [584, 501] on span "إختيارك من:" at bounding box center [563, 491] width 48 height 19
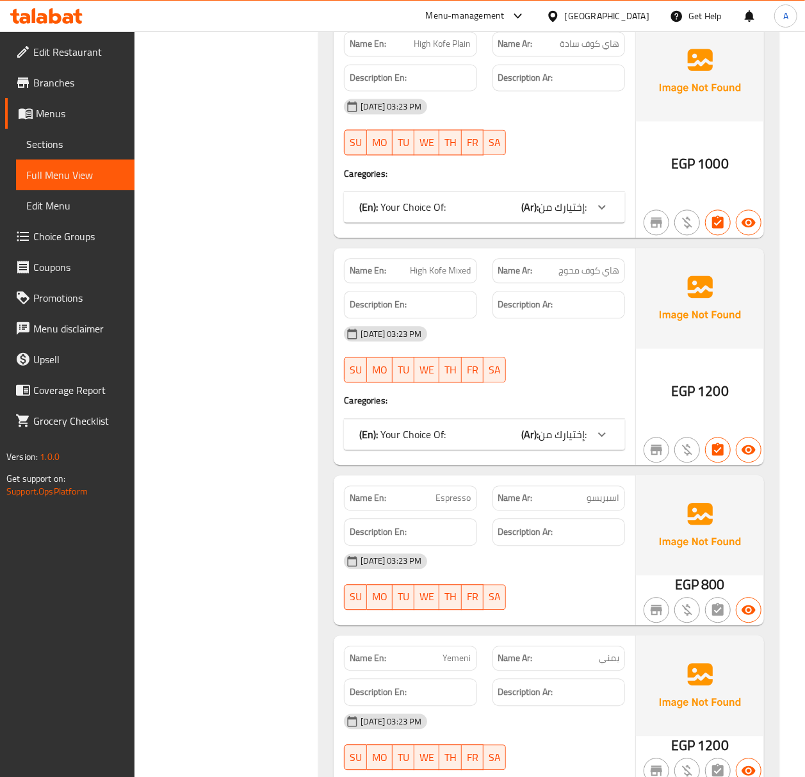
scroll to position [6121, 0]
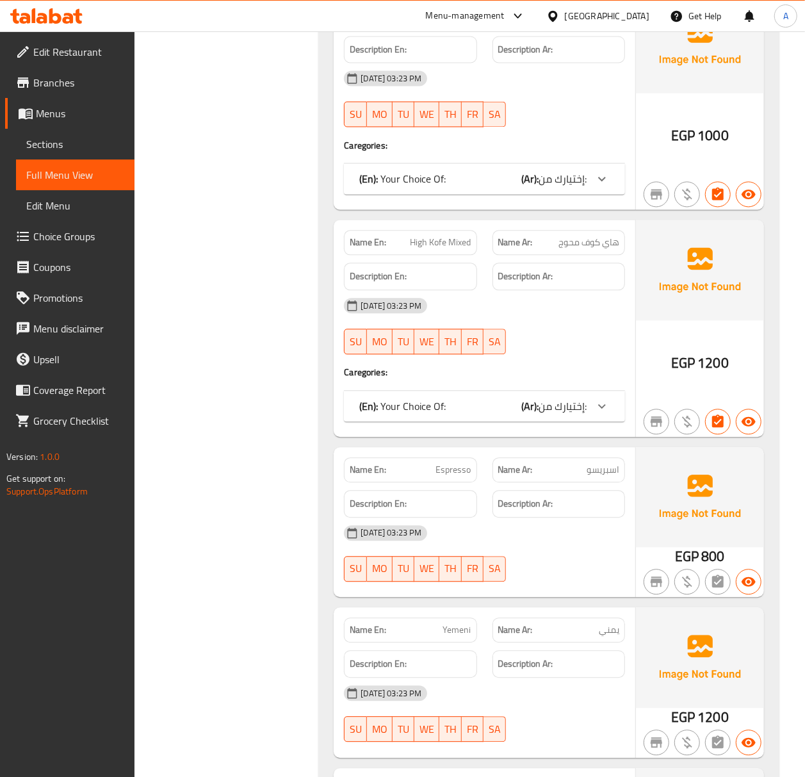
click at [574, 416] on span "إختيارك من:" at bounding box center [563, 405] width 48 height 19
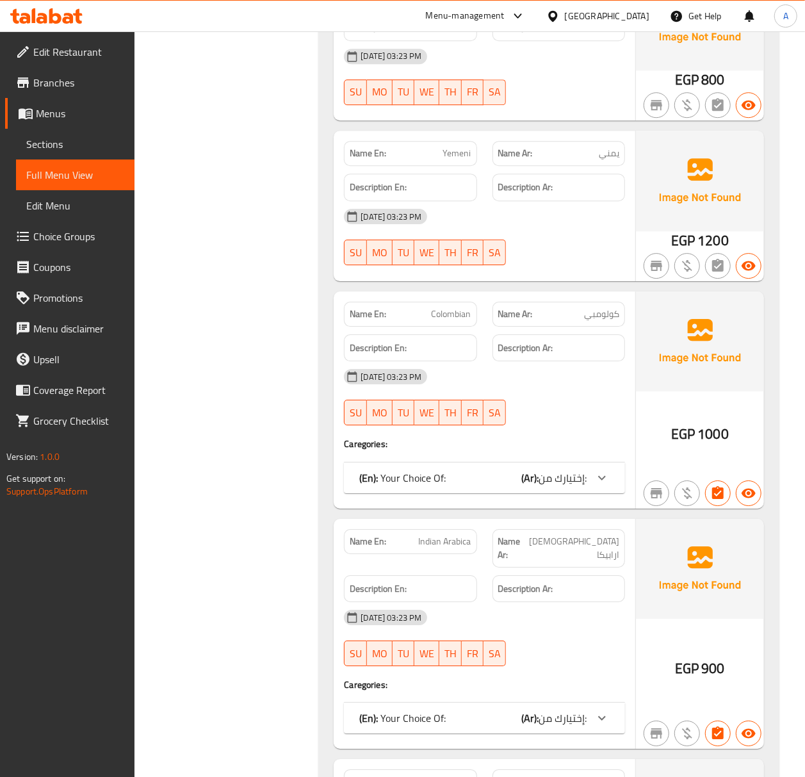
scroll to position [6805, 0]
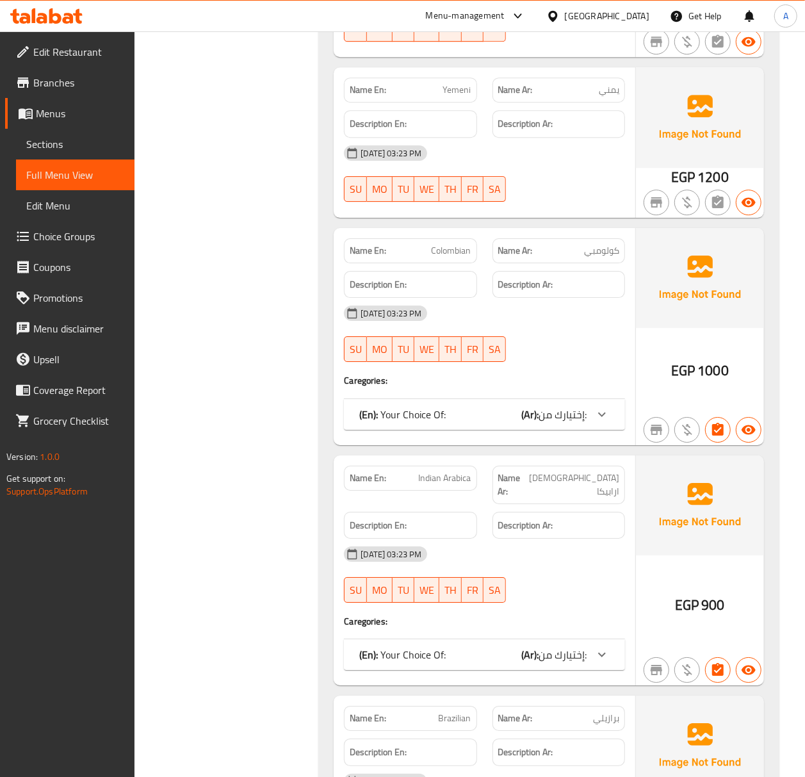
click at [574, 424] on span "إختيارك من:" at bounding box center [563, 414] width 48 height 19
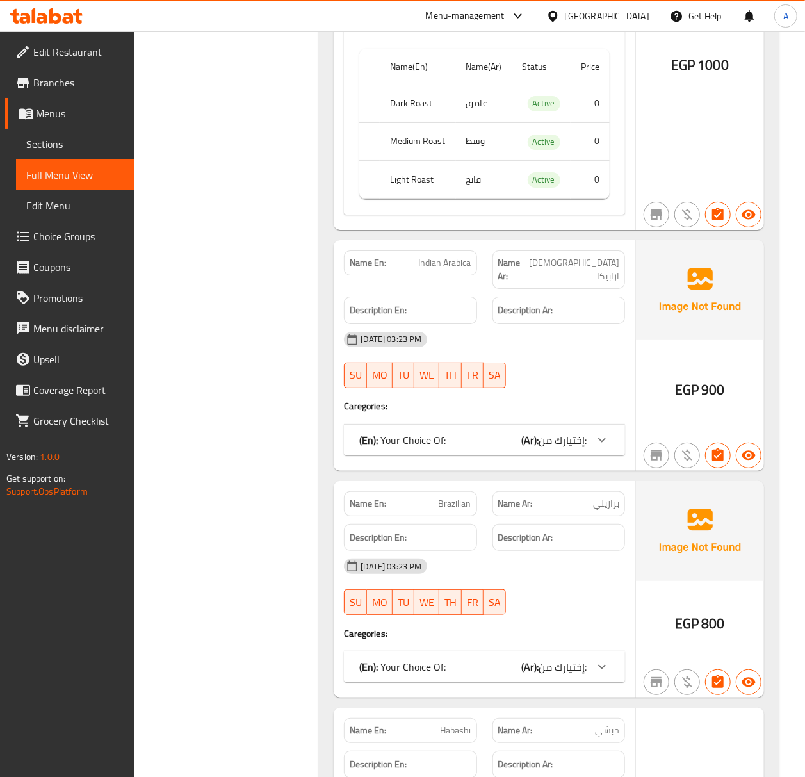
scroll to position [7232, 0]
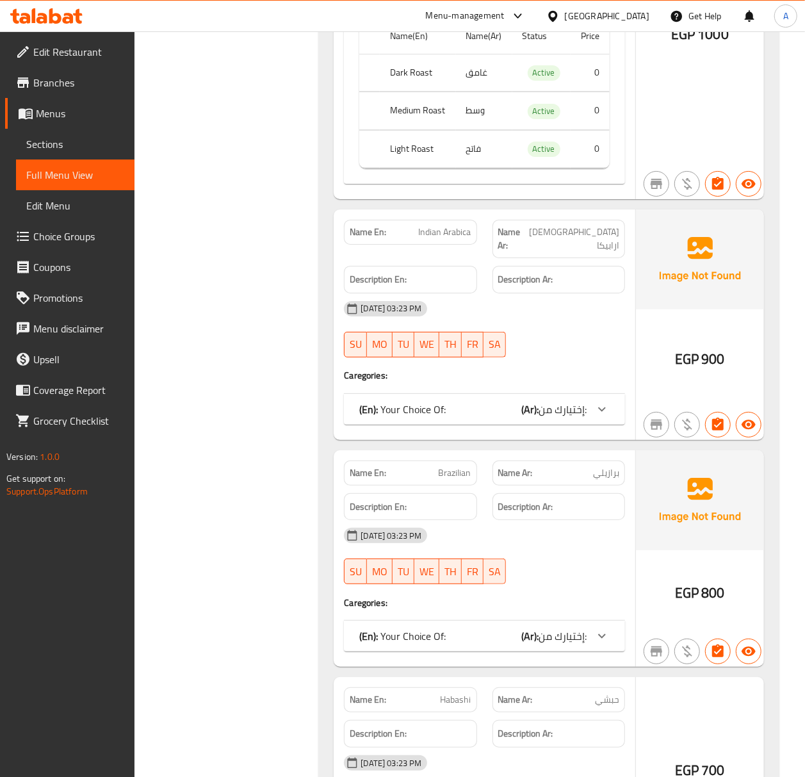
click at [560, 419] on span "إختيارك من:" at bounding box center [563, 409] width 48 height 19
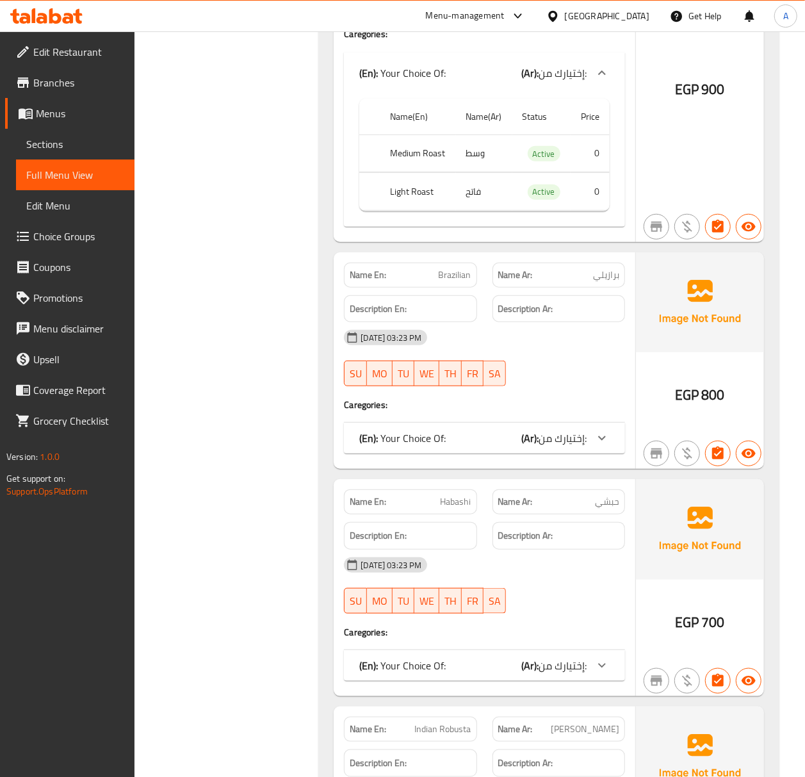
scroll to position [7658, 0]
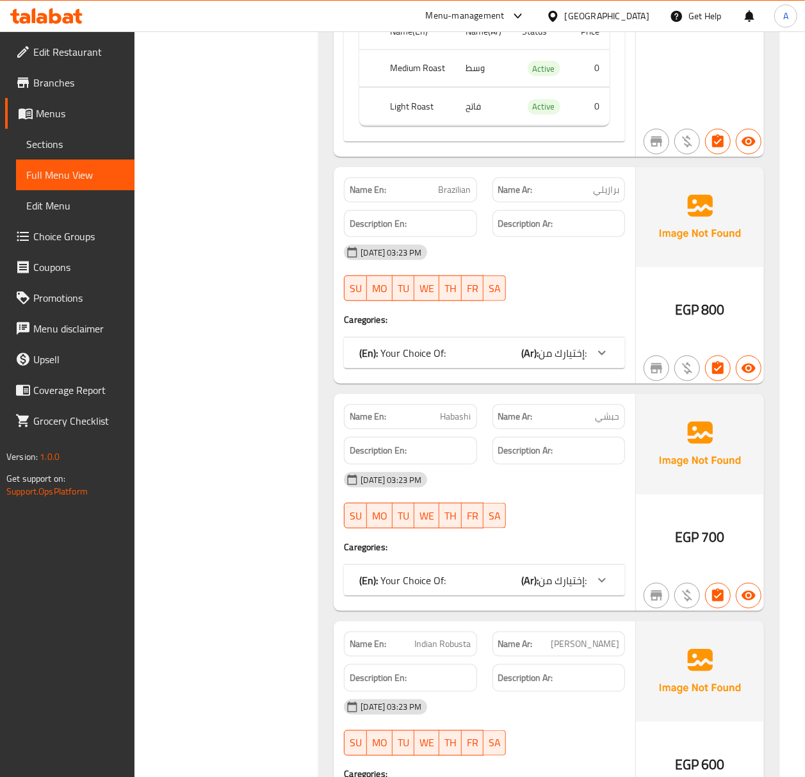
click at [567, 362] on span "إختيارك من:" at bounding box center [563, 352] width 48 height 19
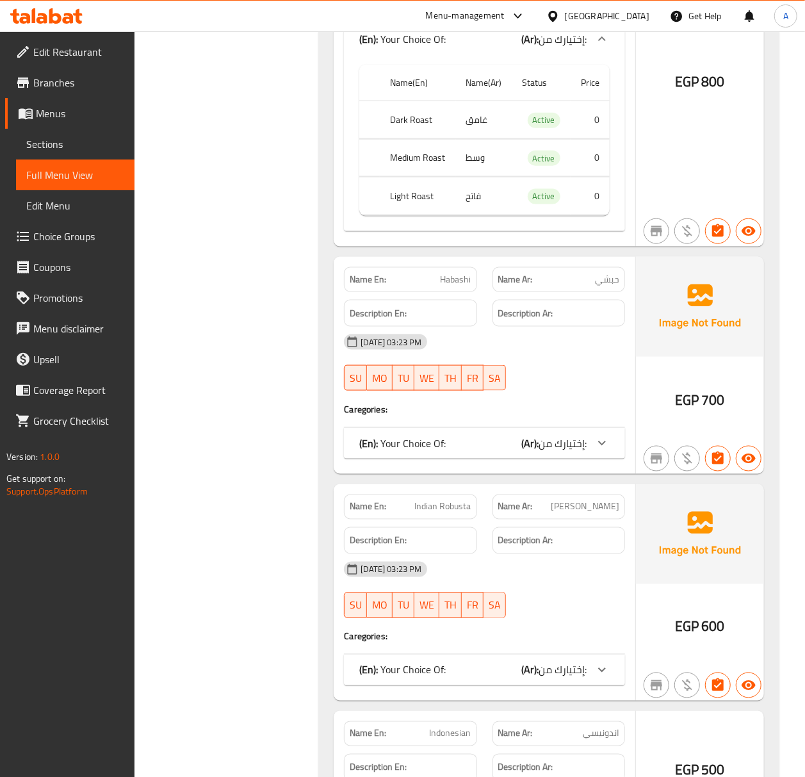
scroll to position [8085, 0]
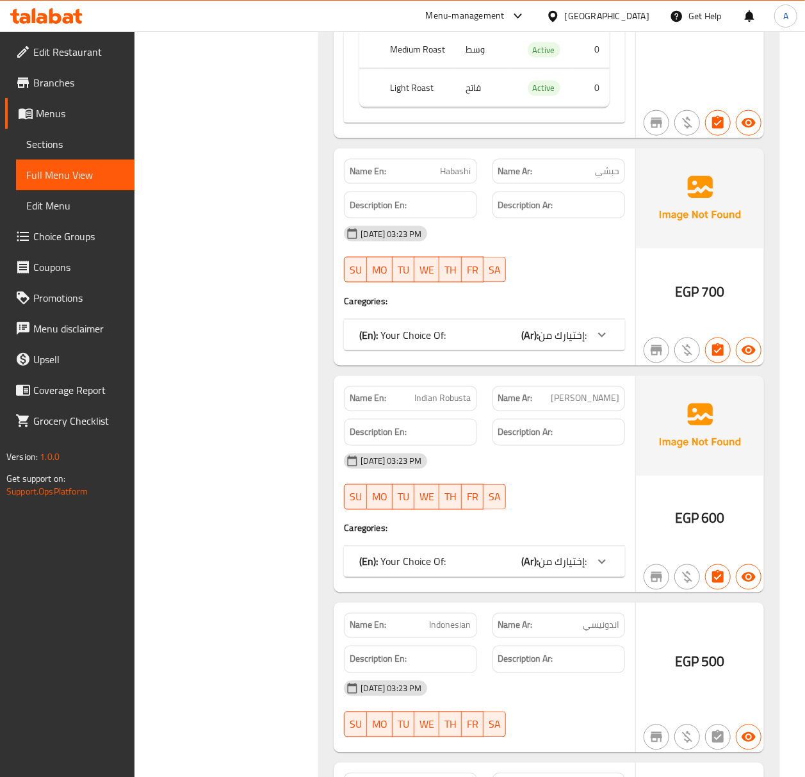
click at [570, 345] on span "إختيارك من:" at bounding box center [563, 334] width 48 height 19
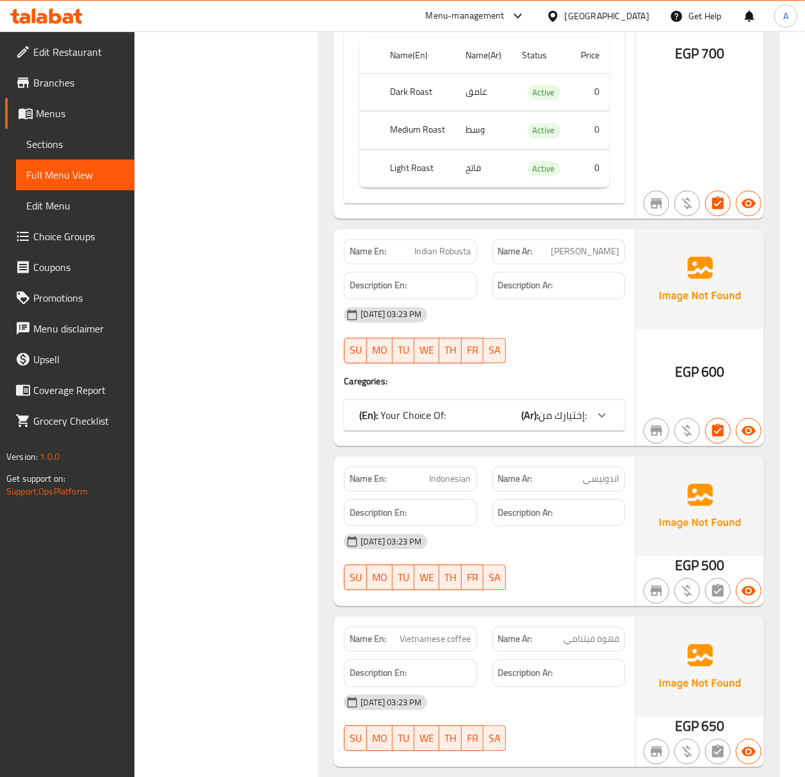
scroll to position [8513, 0]
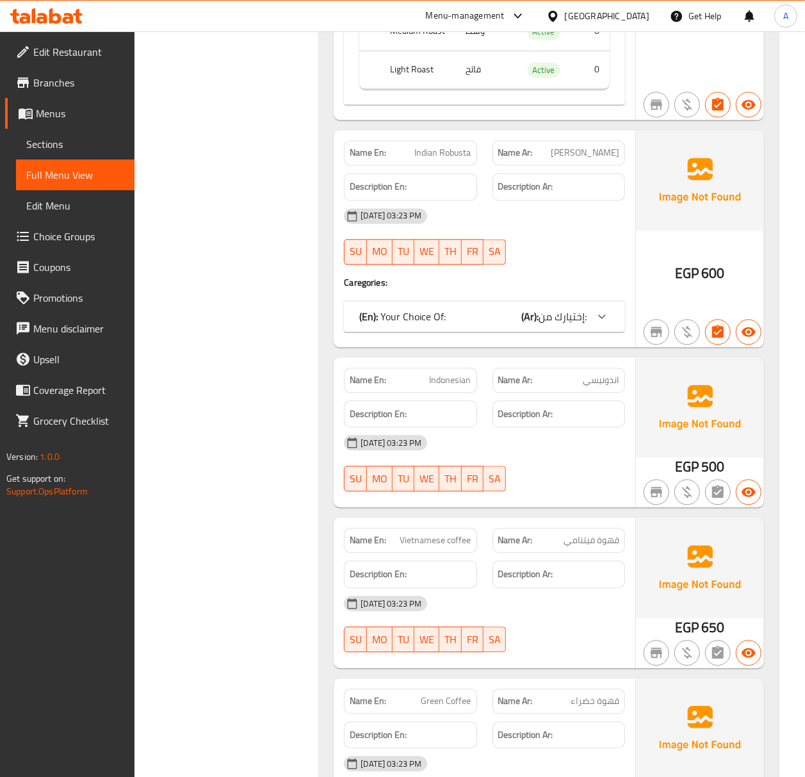
click at [566, 326] on span "إختيارك من:" at bounding box center [563, 316] width 48 height 19
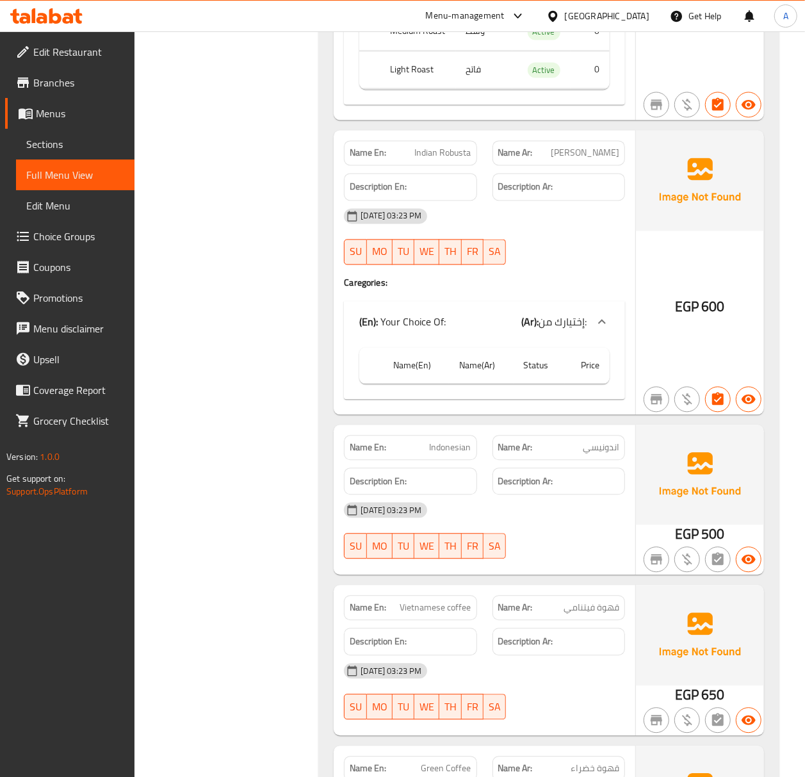
click at [421, 159] on span "Indian Robusta" at bounding box center [443, 152] width 56 height 13
copy span "Indian Robusta"
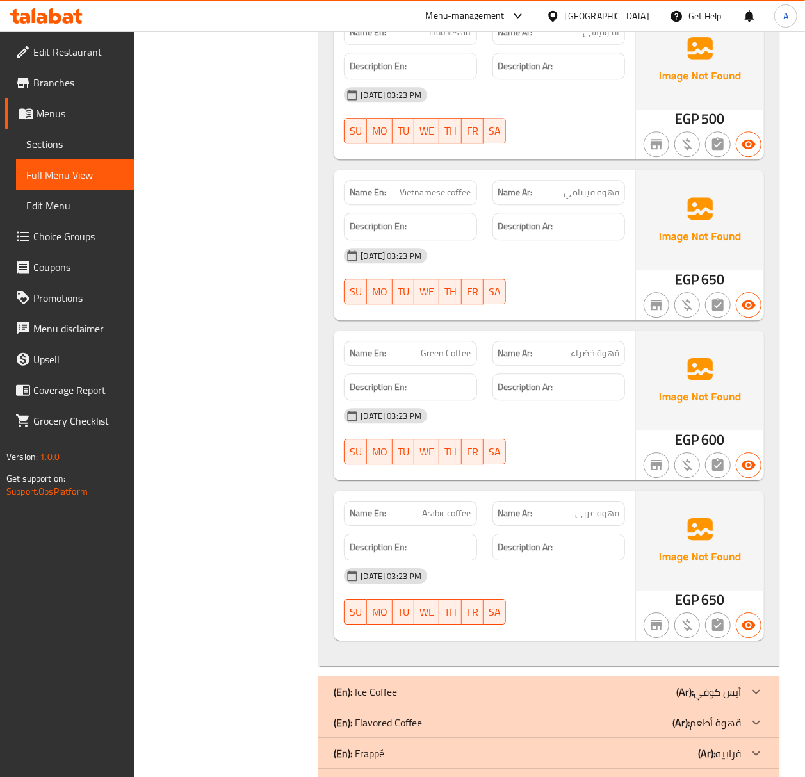
scroll to position [8939, 0]
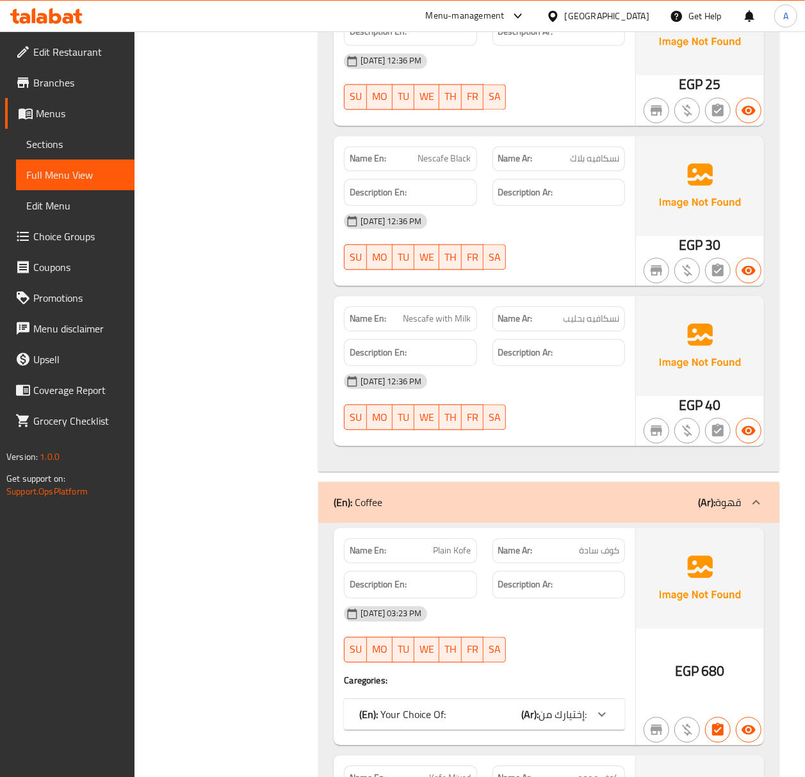
scroll to position [3672, 0]
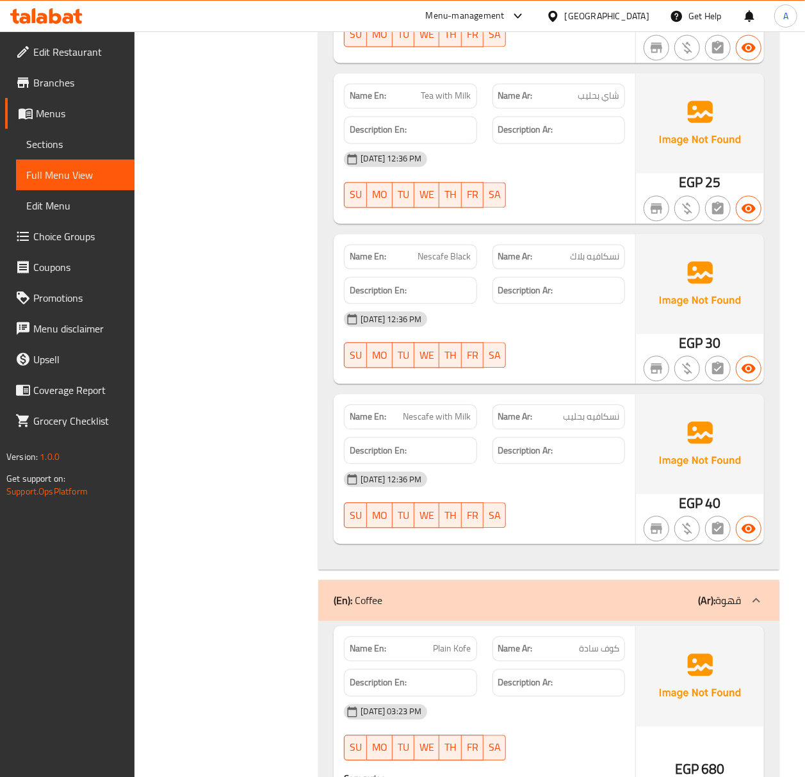
click at [601, 263] on span "نسكافيه بلاك" at bounding box center [594, 256] width 49 height 13
click at [452, 263] on span "Nescafe Black" at bounding box center [444, 256] width 53 height 13
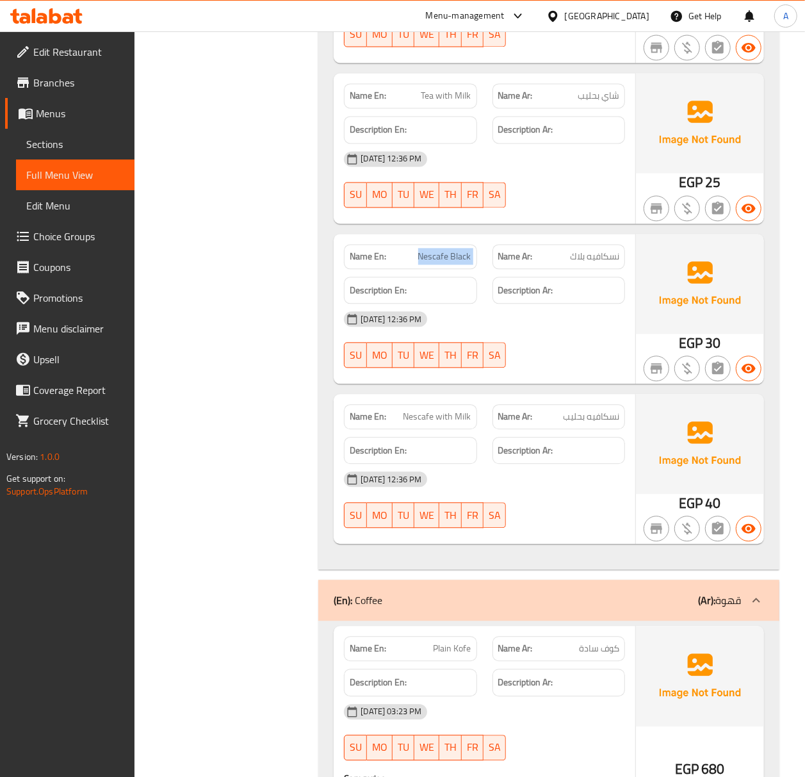
copy span "Nescafe Black"
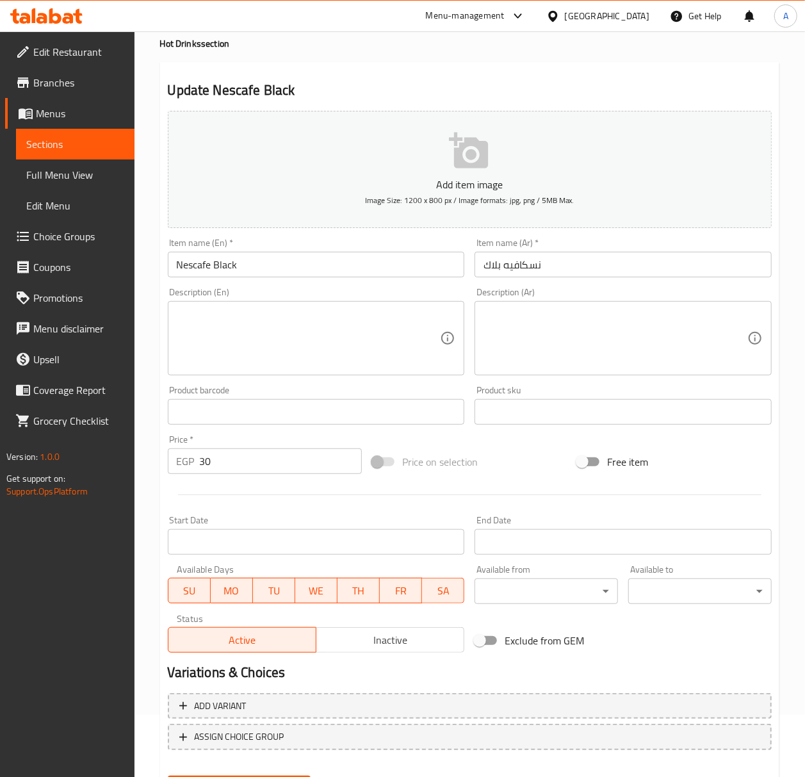
scroll to position [127, 0]
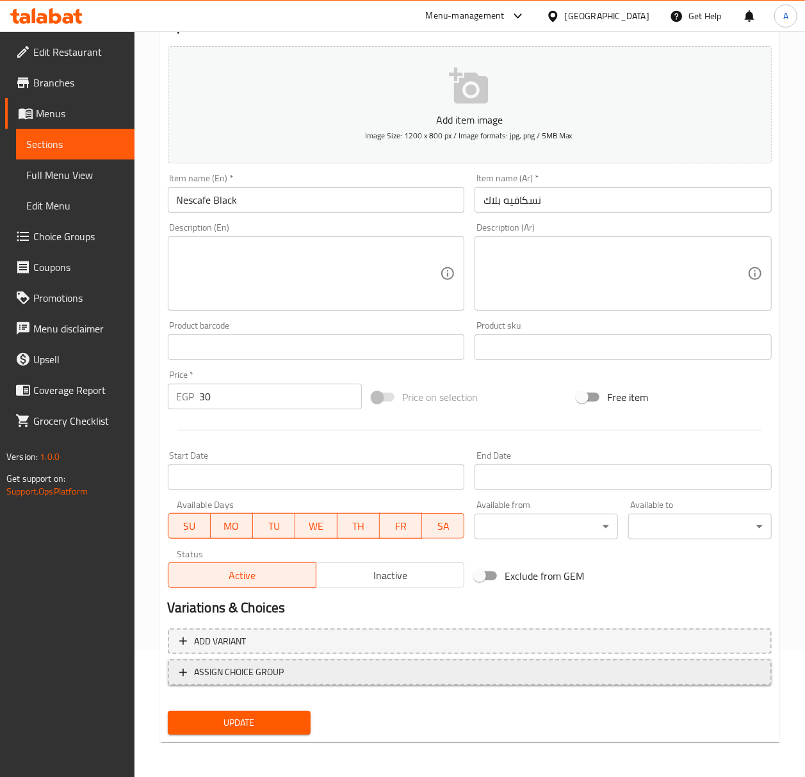
click at [318, 672] on span "ASSIGN CHOICE GROUP" at bounding box center [469, 672] width 581 height 16
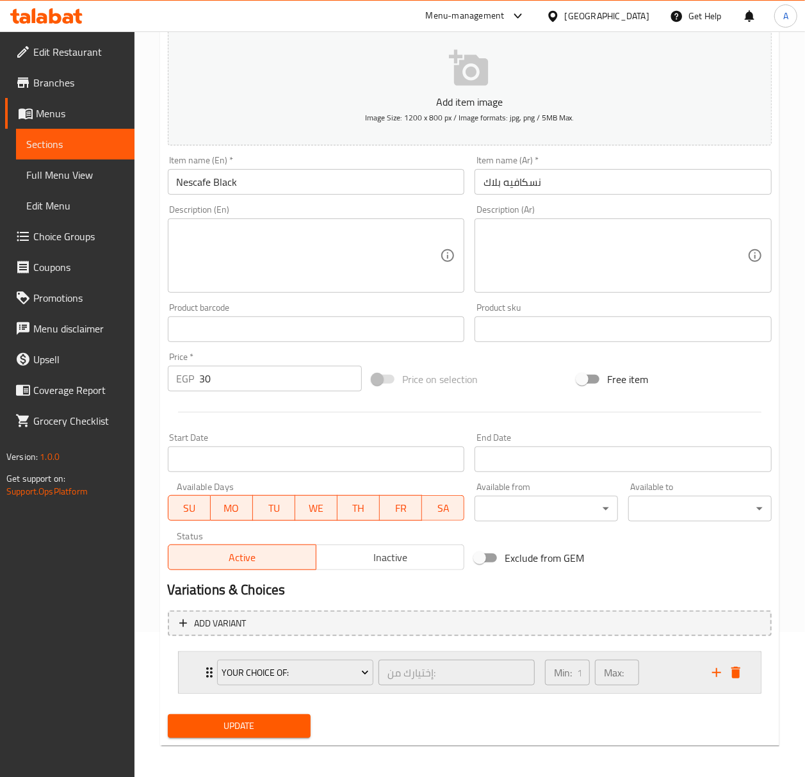
scroll to position [150, 0]
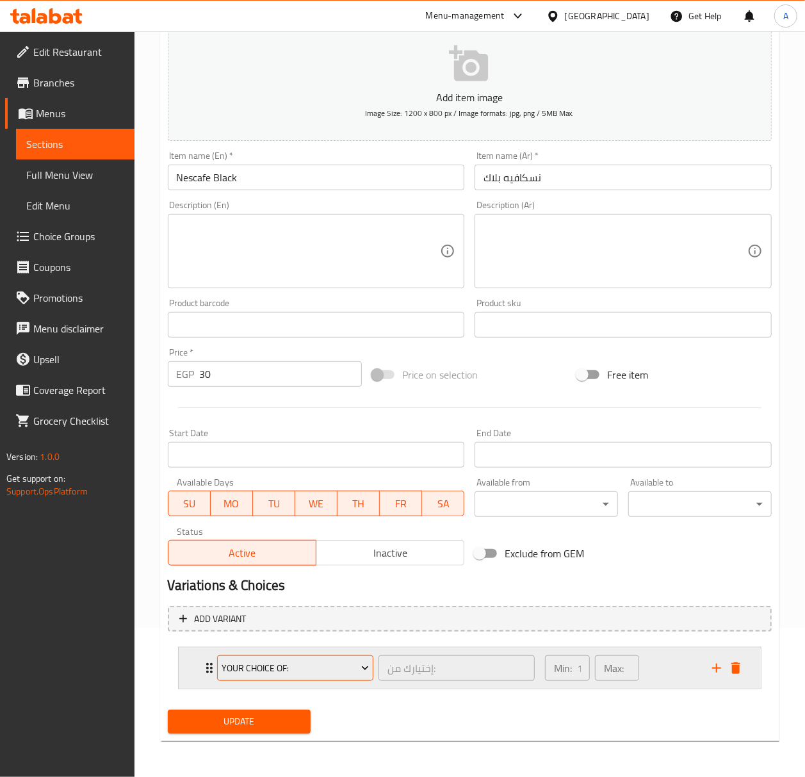
click at [286, 677] on button "Your Choice Of:" at bounding box center [295, 668] width 156 height 26
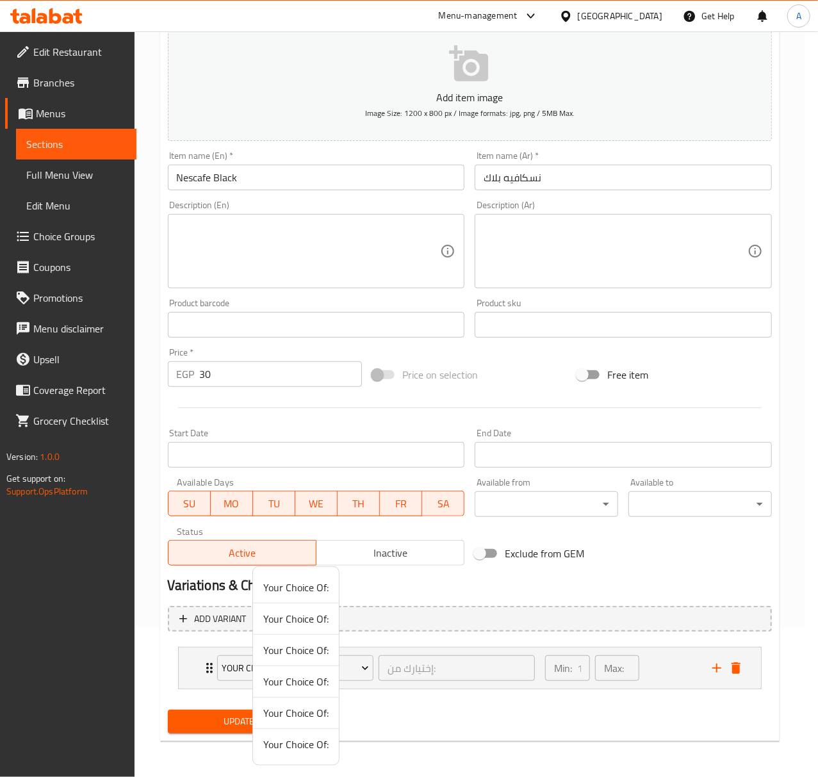
click at [282, 710] on span "Your Choice Of:" at bounding box center [295, 712] width 65 height 15
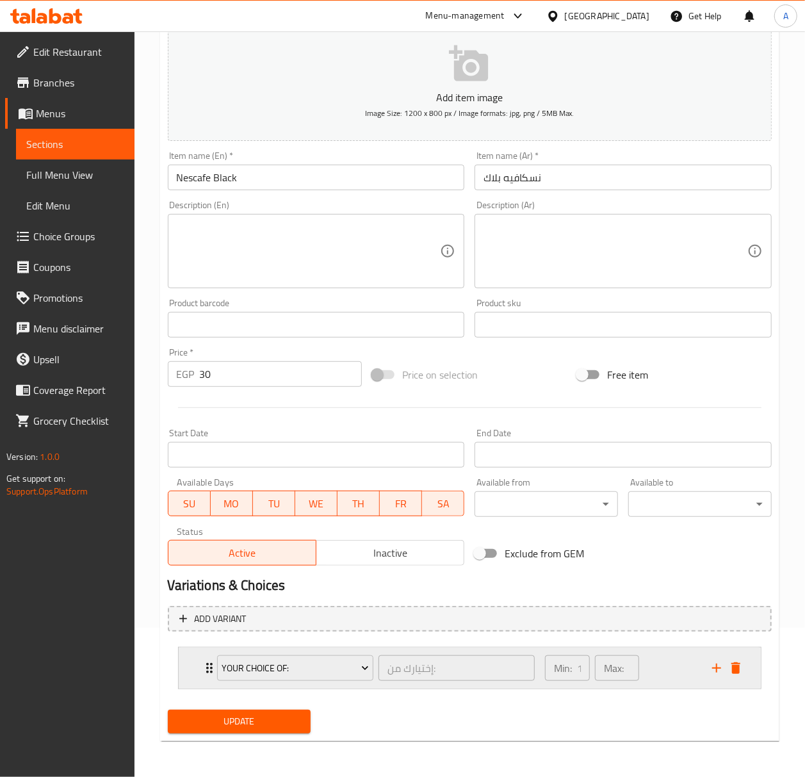
click at [298, 684] on div "Your Choice Of: إختيارك من: ​" at bounding box center [376, 667] width 334 height 41
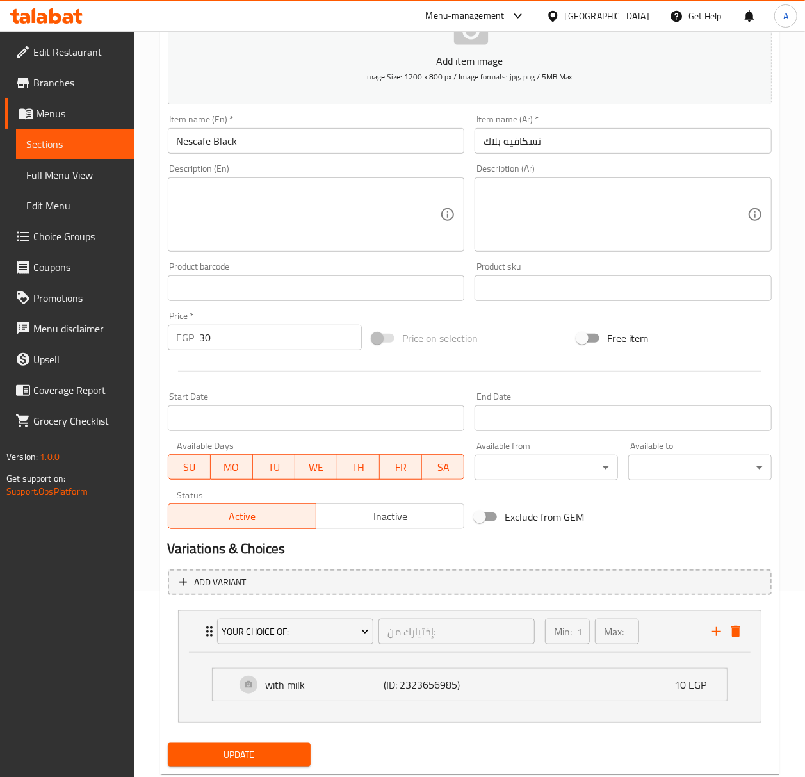
scroll to position [220, 0]
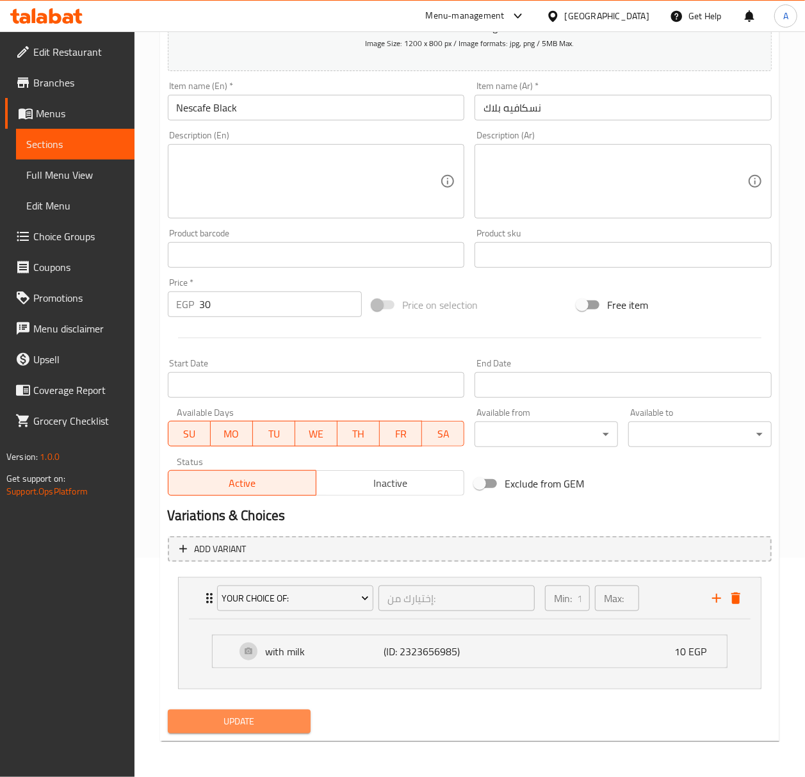
click at [278, 715] on span "Update" at bounding box center [239, 721] width 123 height 16
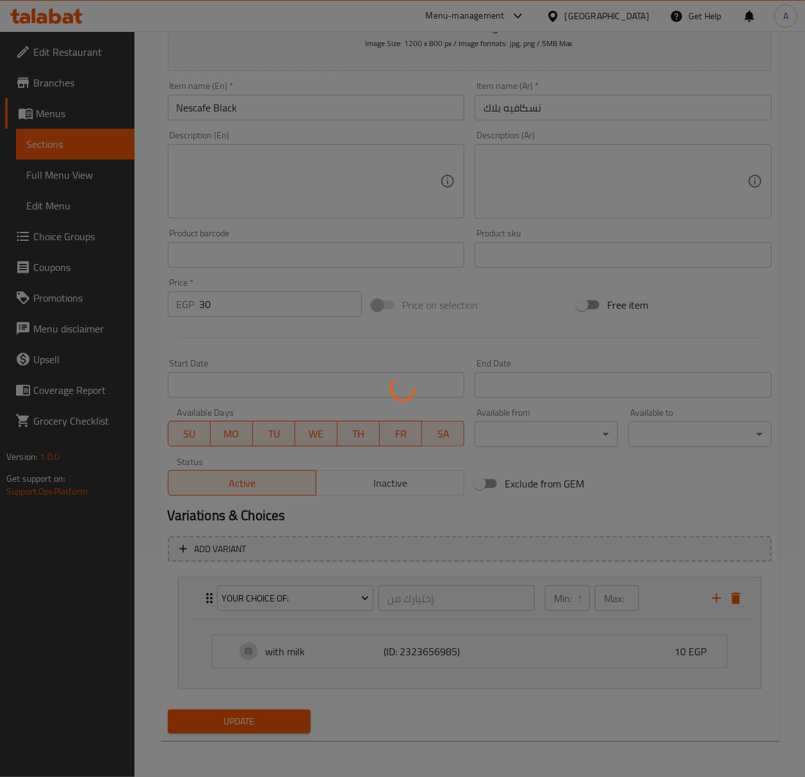
scroll to position [0, 0]
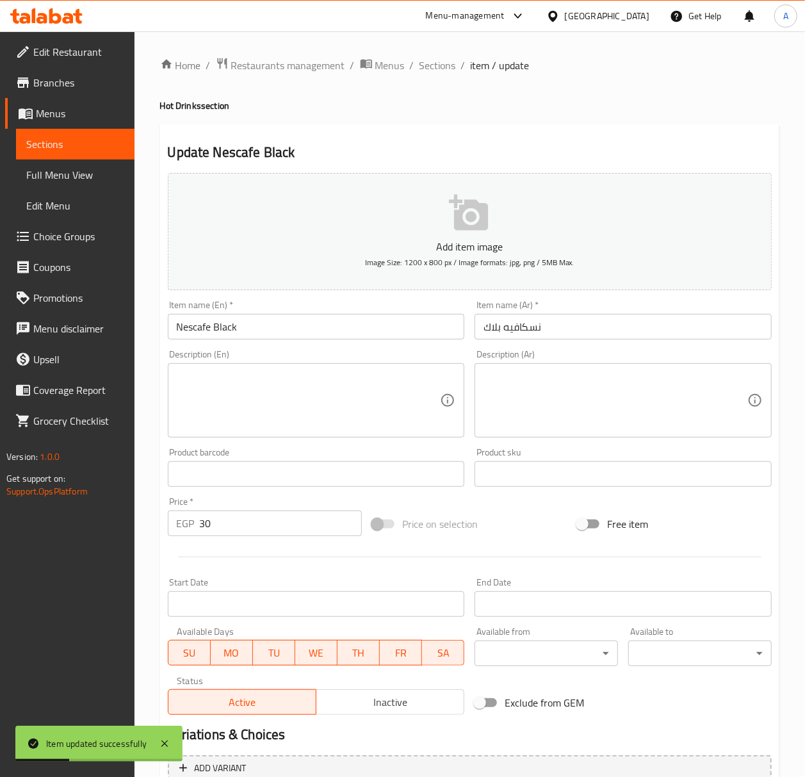
click at [337, 339] on input "Nescafe Black" at bounding box center [316, 327] width 297 height 26
click at [432, 58] on span "Sections" at bounding box center [437, 65] width 37 height 15
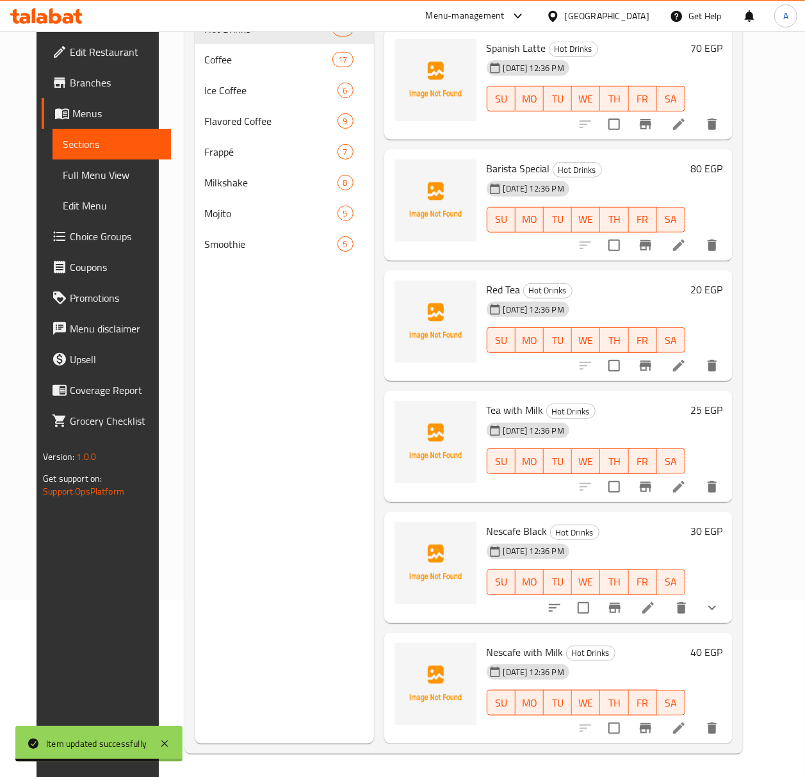
scroll to position [180, 0]
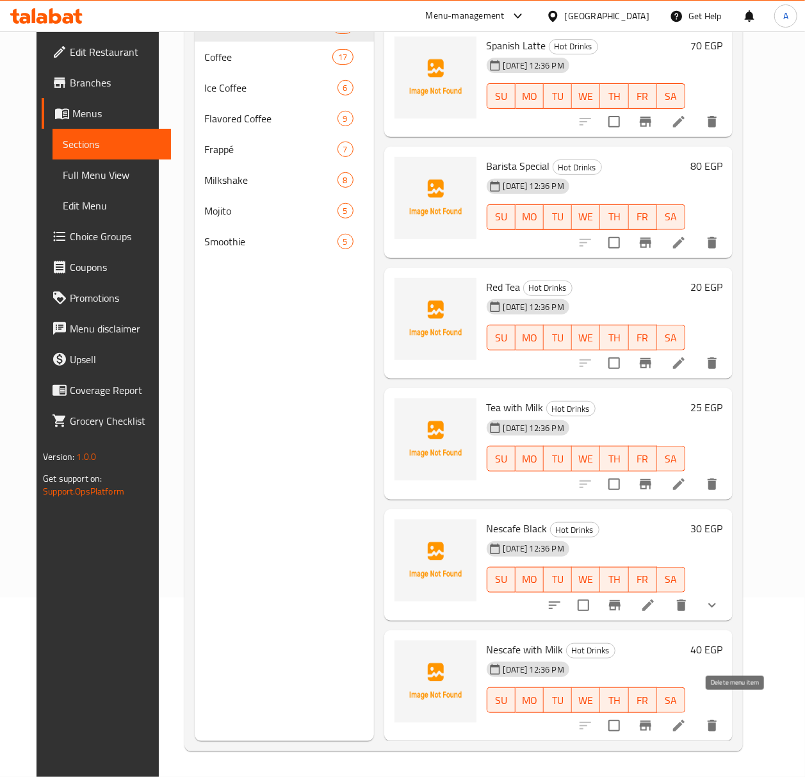
click at [717, 720] on icon "delete" at bounding box center [712, 726] width 9 height 12
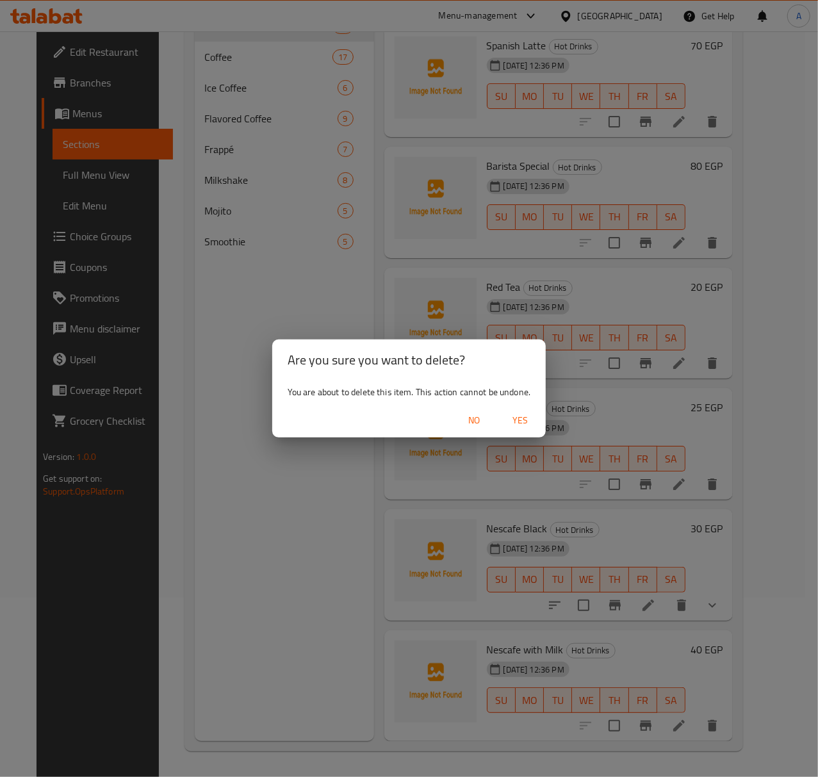
click at [512, 419] on span "Yes" at bounding box center [520, 420] width 31 height 16
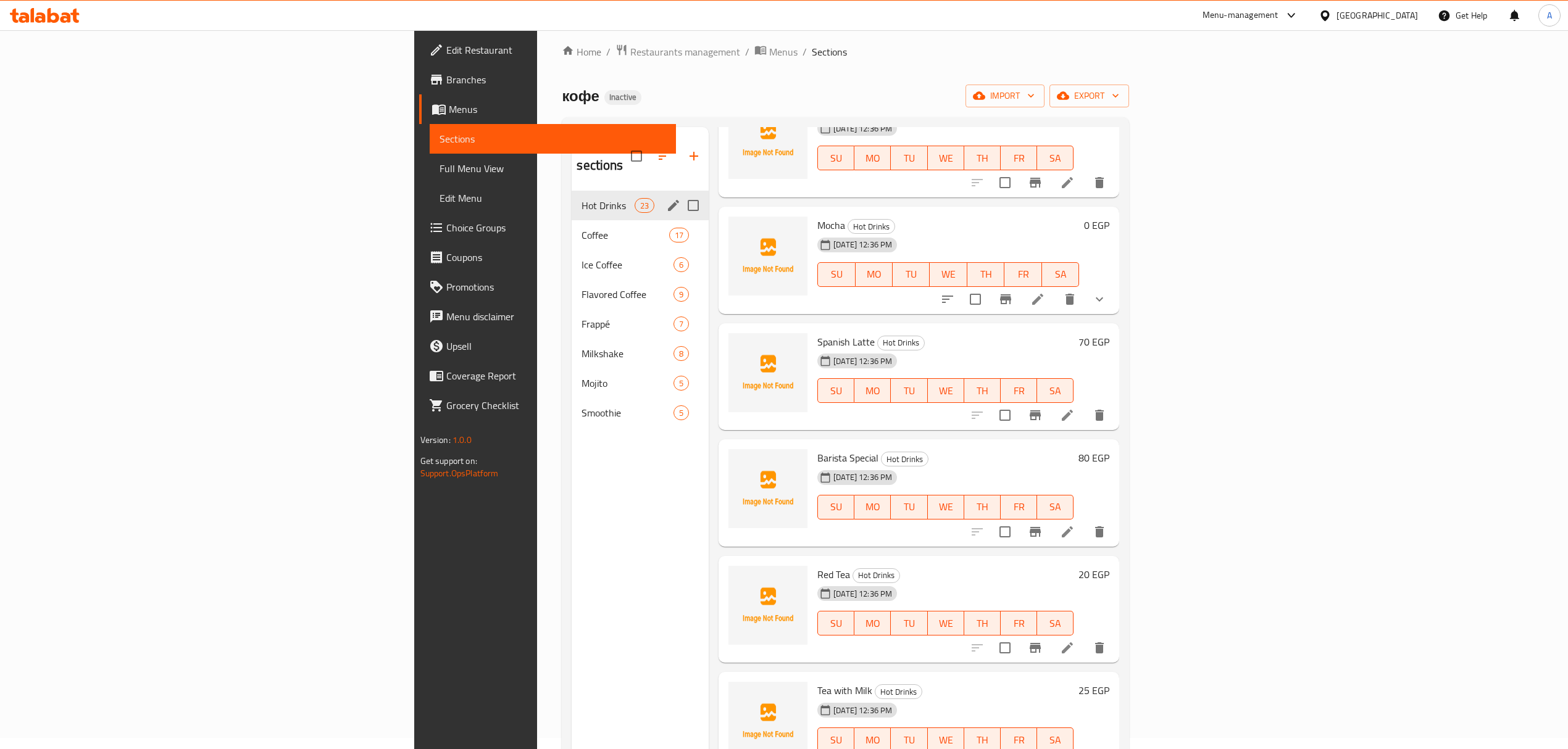
scroll to position [0, 0]
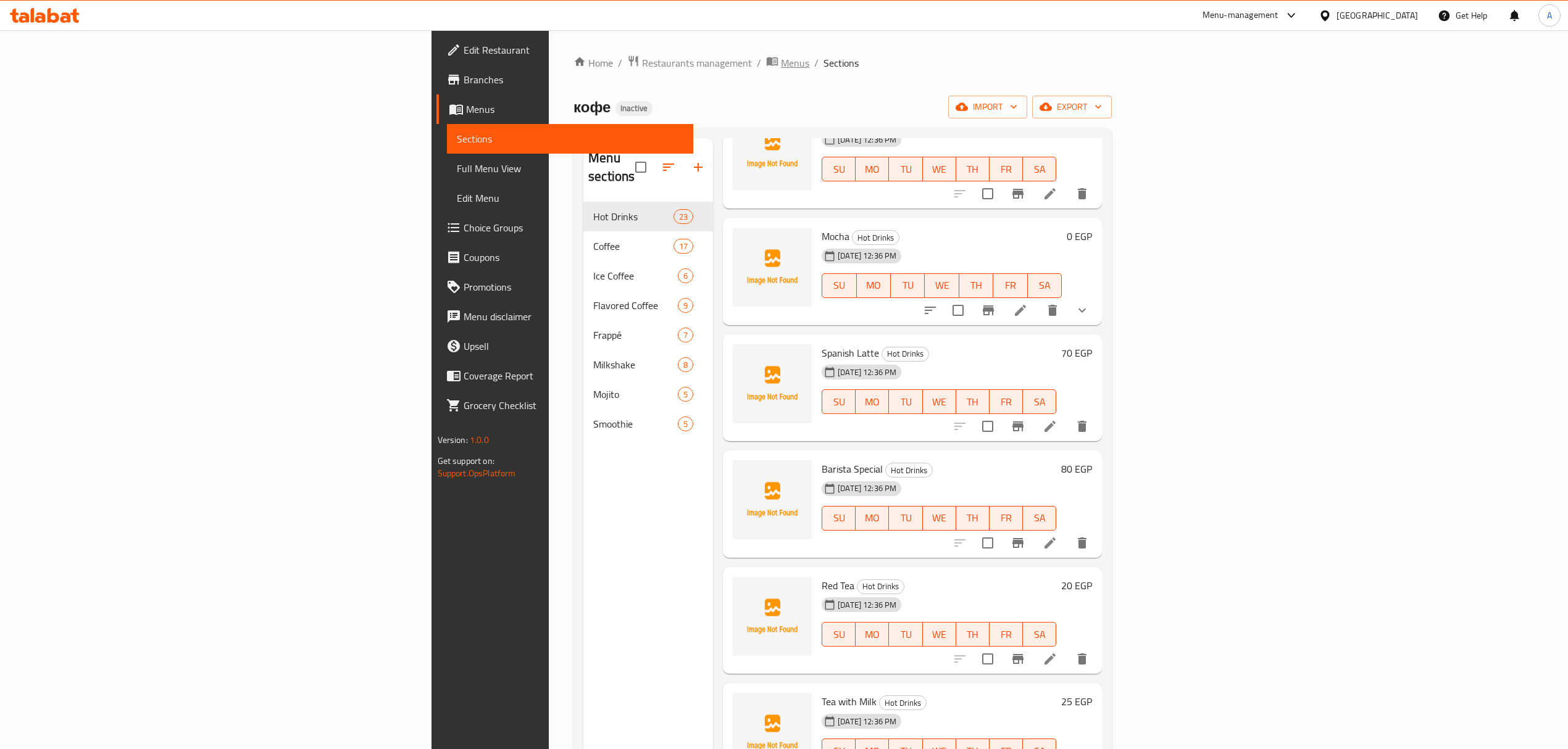
click at [781, 67] on span "Menus" at bounding box center [794, 63] width 28 height 14
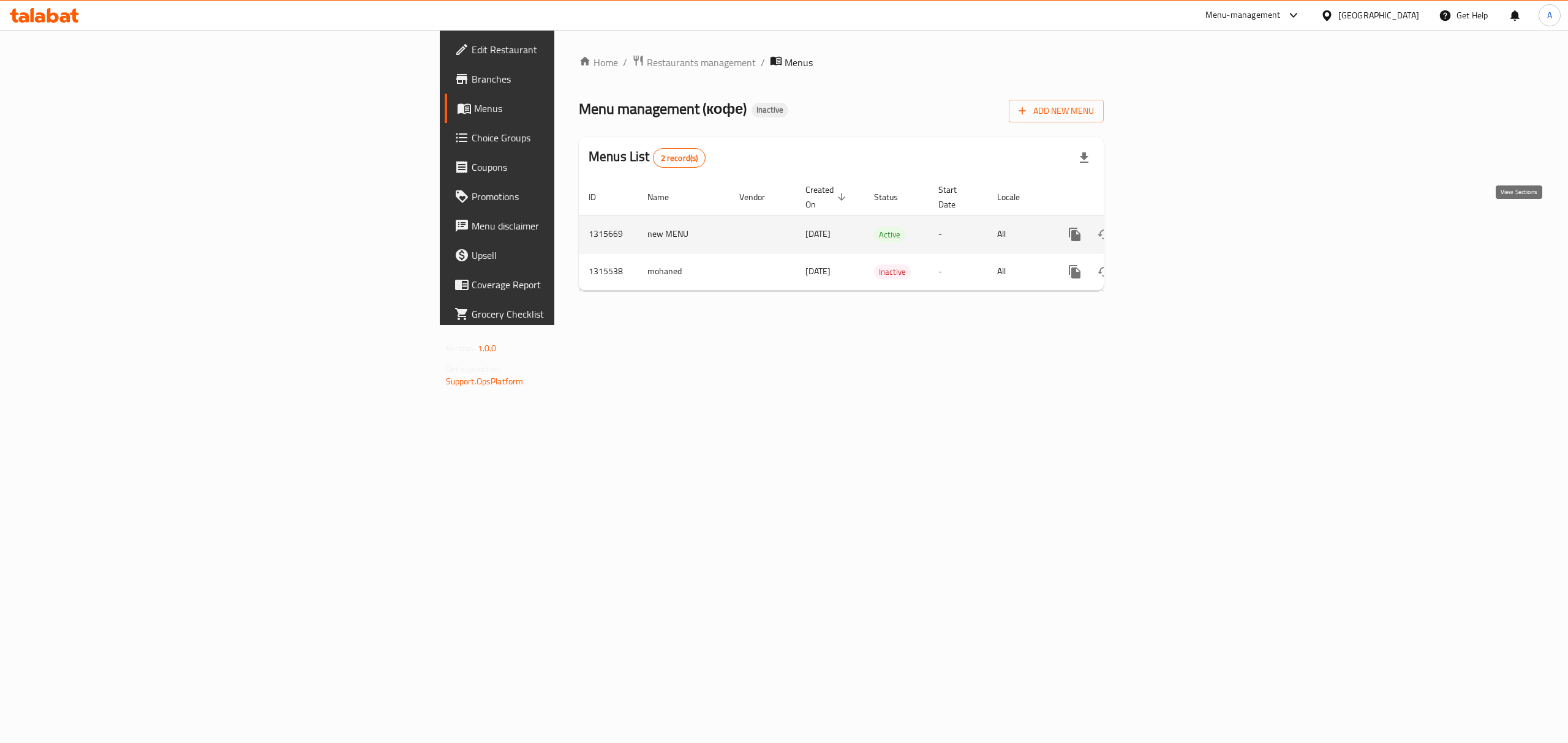
click at [782, 220] on link "enhanced table" at bounding box center [1163, 234] width 30 height 30
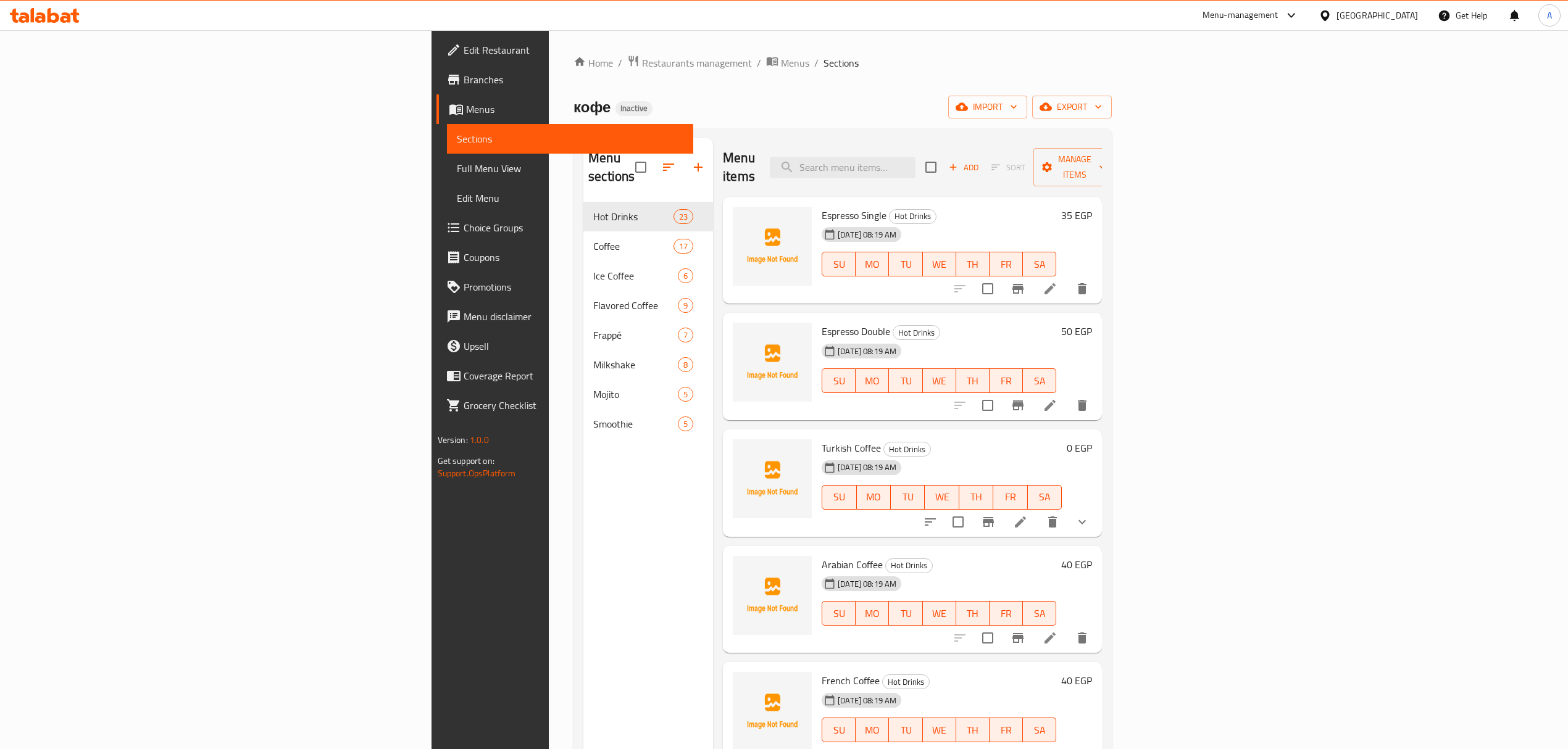
click at [457, 162] on span "Full Menu View" at bounding box center [570, 168] width 226 height 14
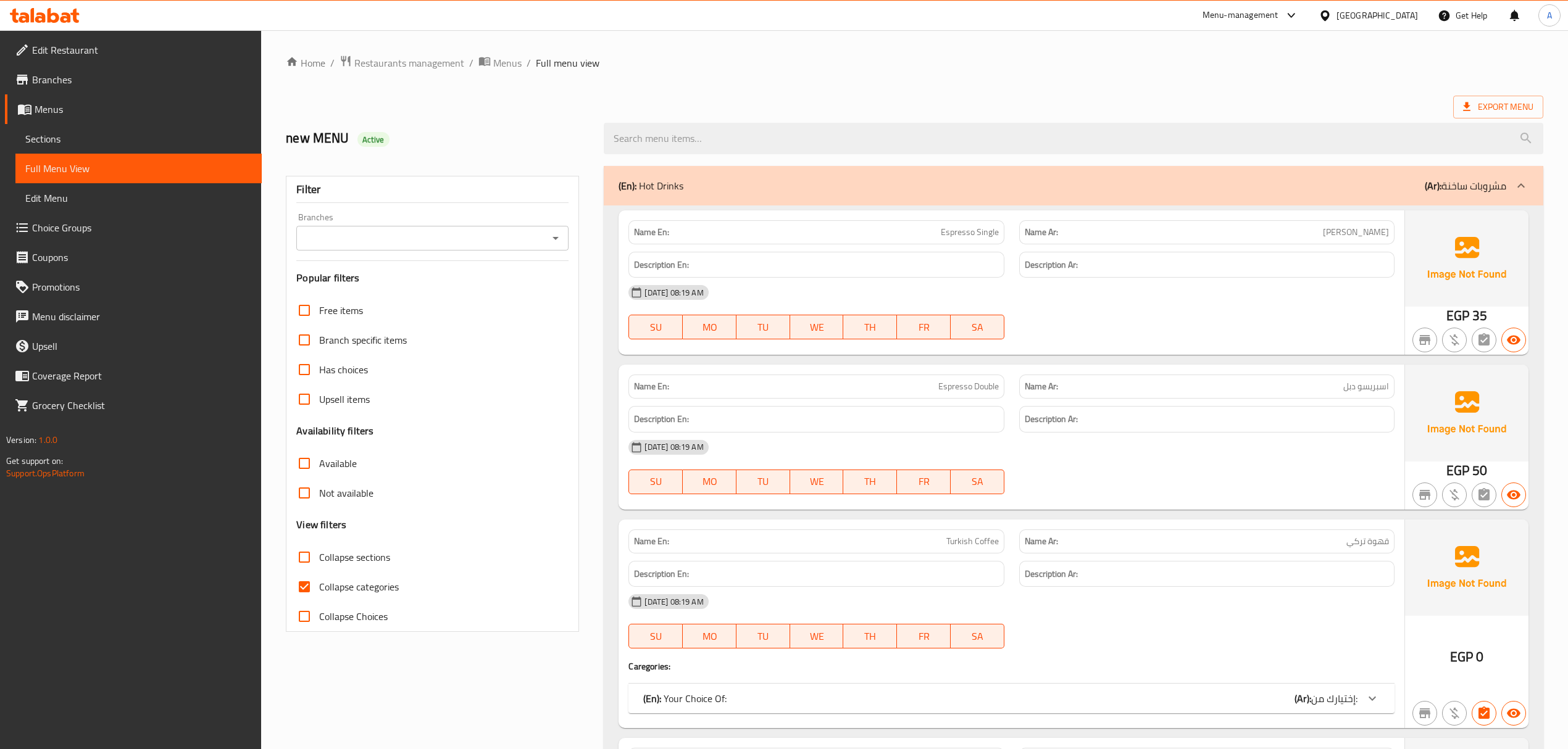
click at [361, 579] on span "Collapse categories" at bounding box center [359, 586] width 80 height 14
click at [319, 579] on input "Collapse categories" at bounding box center [304, 587] width 30 height 30
checkbox input "false"
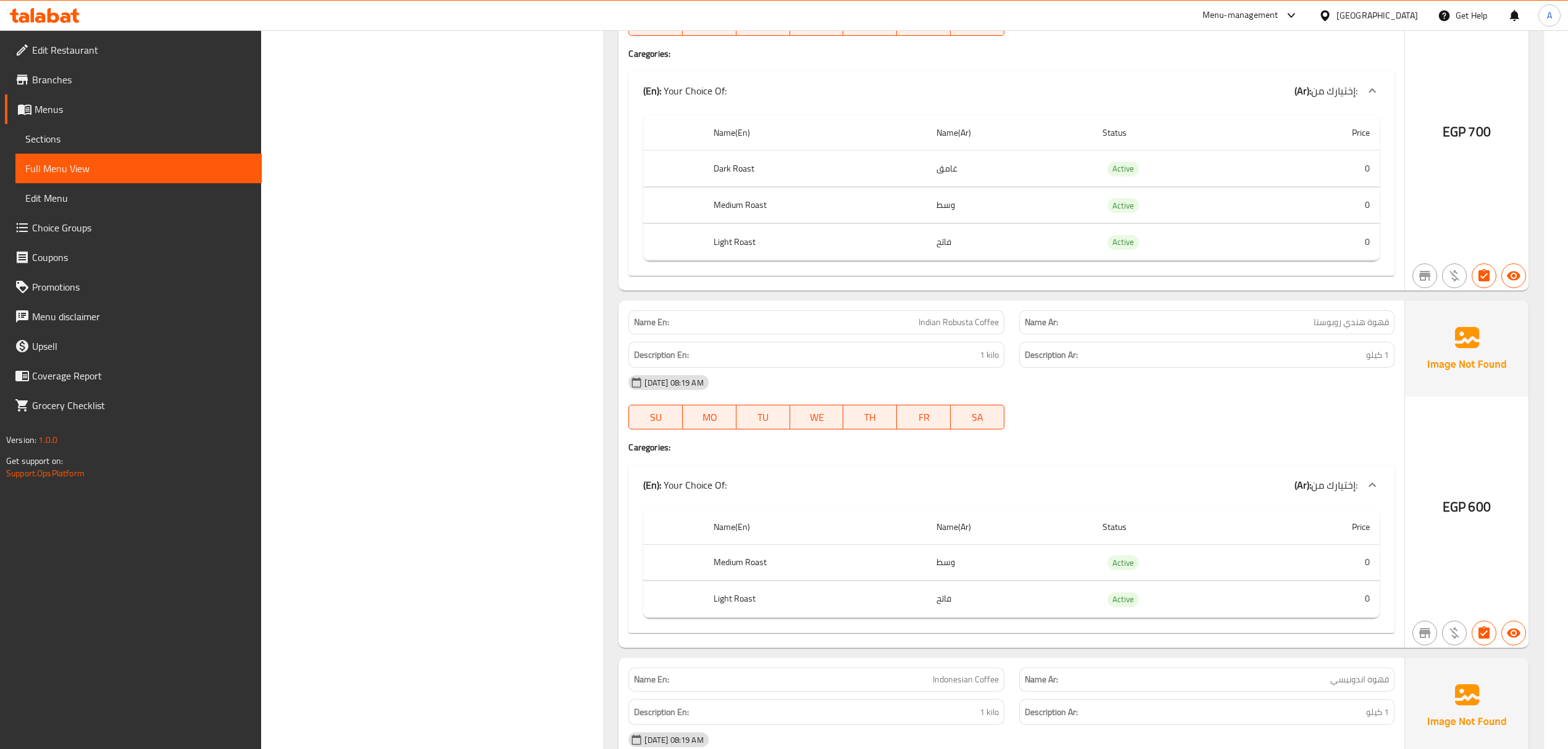
scroll to position [8388, 0]
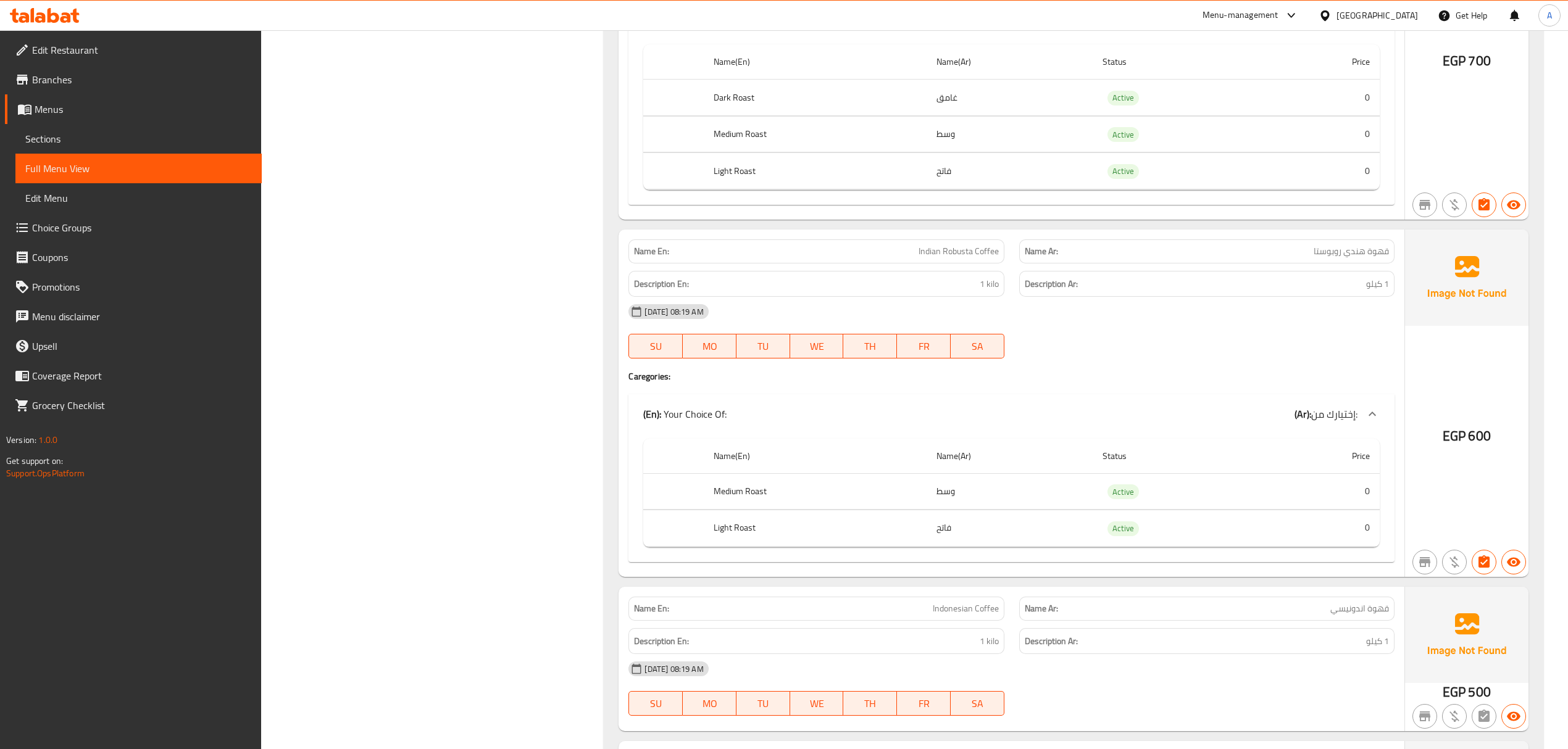
drag, startPoint x: 89, startPoint y: 74, endPoint x: 124, endPoint y: 90, distance: 38.5
click at [89, 74] on span "Branches" at bounding box center [142, 79] width 220 height 14
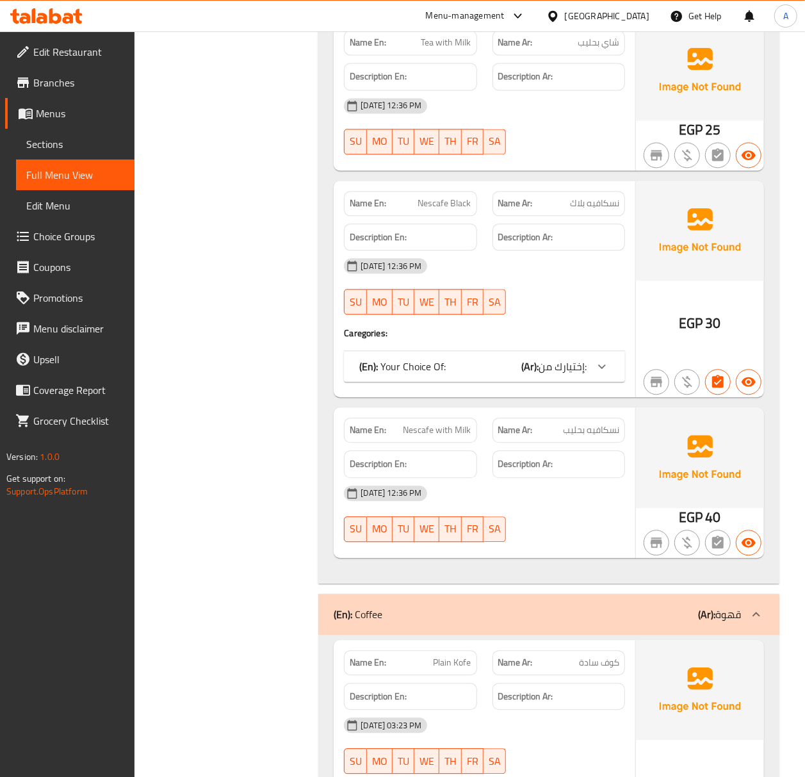
scroll to position [3720, 0]
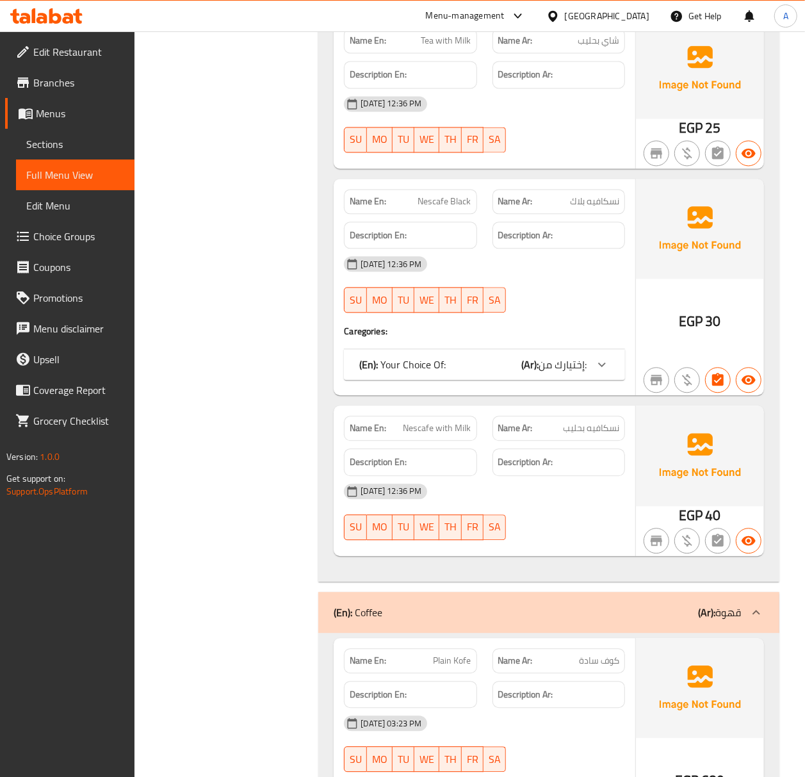
click at [572, 374] on span "إختيارك من:" at bounding box center [563, 364] width 48 height 19
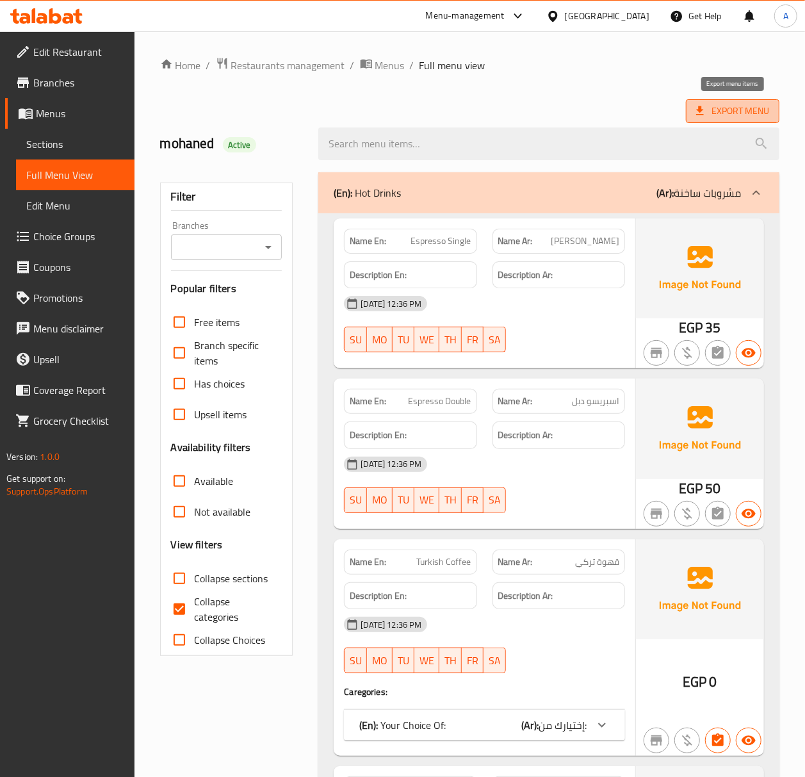
click at [719, 118] on span "Export Menu" at bounding box center [732, 111] width 73 height 16
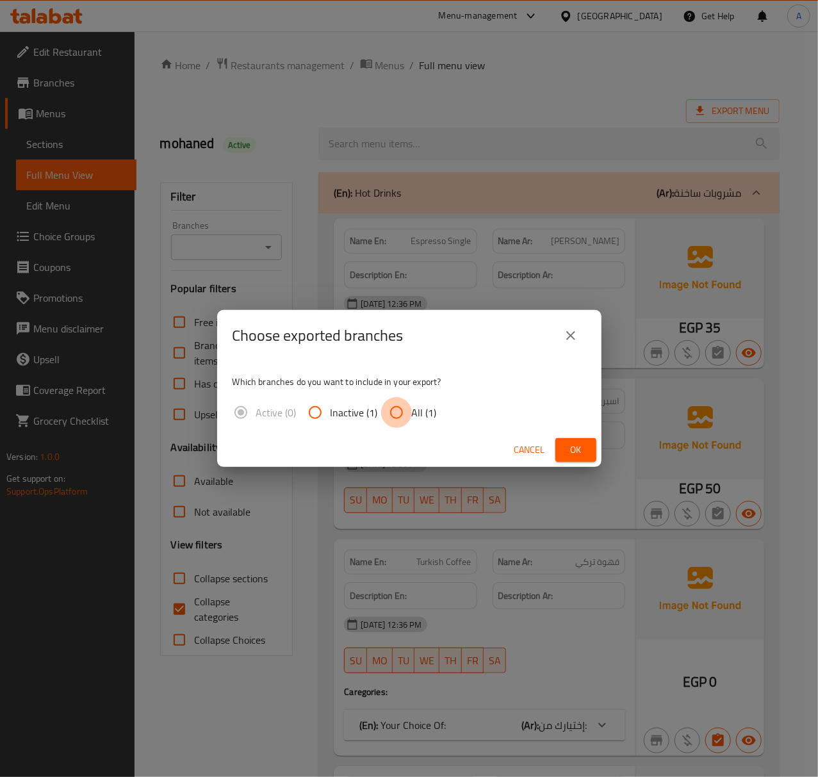
click at [402, 407] on input "All (1)" at bounding box center [396, 412] width 31 height 31
radio input "true"
drag, startPoint x: 569, startPoint y: 448, endPoint x: 743, endPoint y: 360, distance: 195.3
click at [569, 448] on span "Ok" at bounding box center [575, 450] width 20 height 16
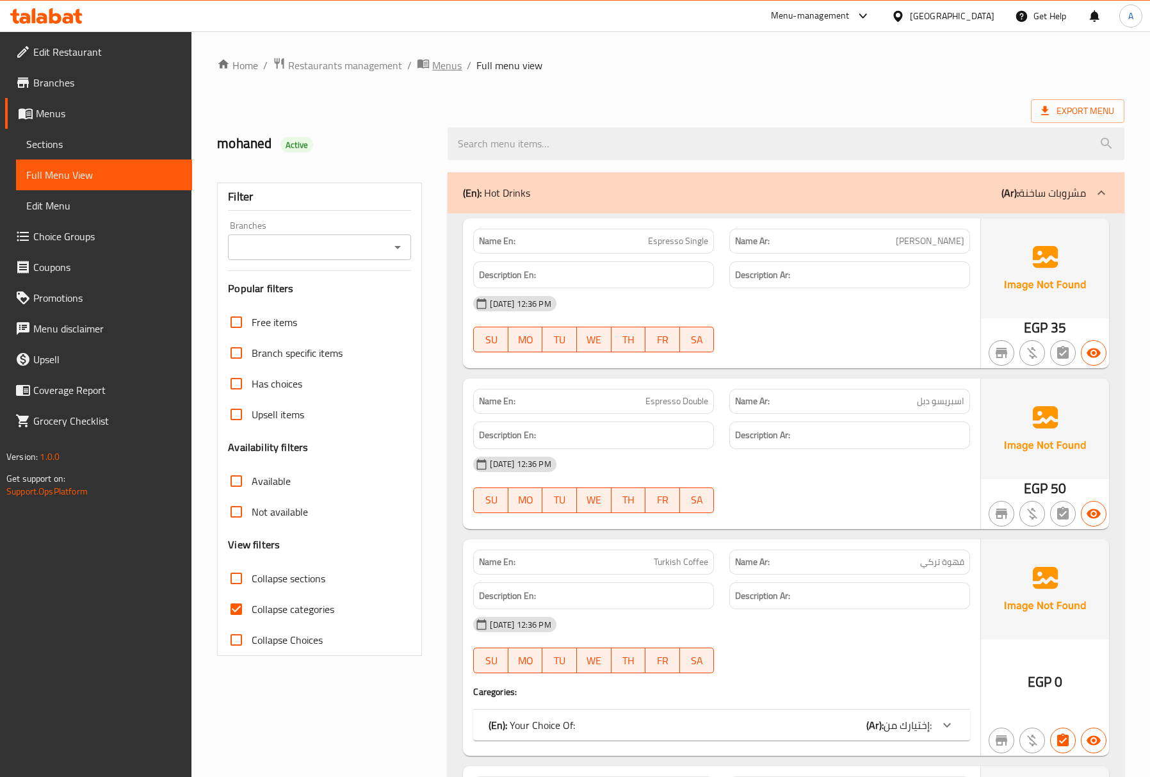
click at [438, 65] on span "Menus" at bounding box center [446, 65] width 29 height 15
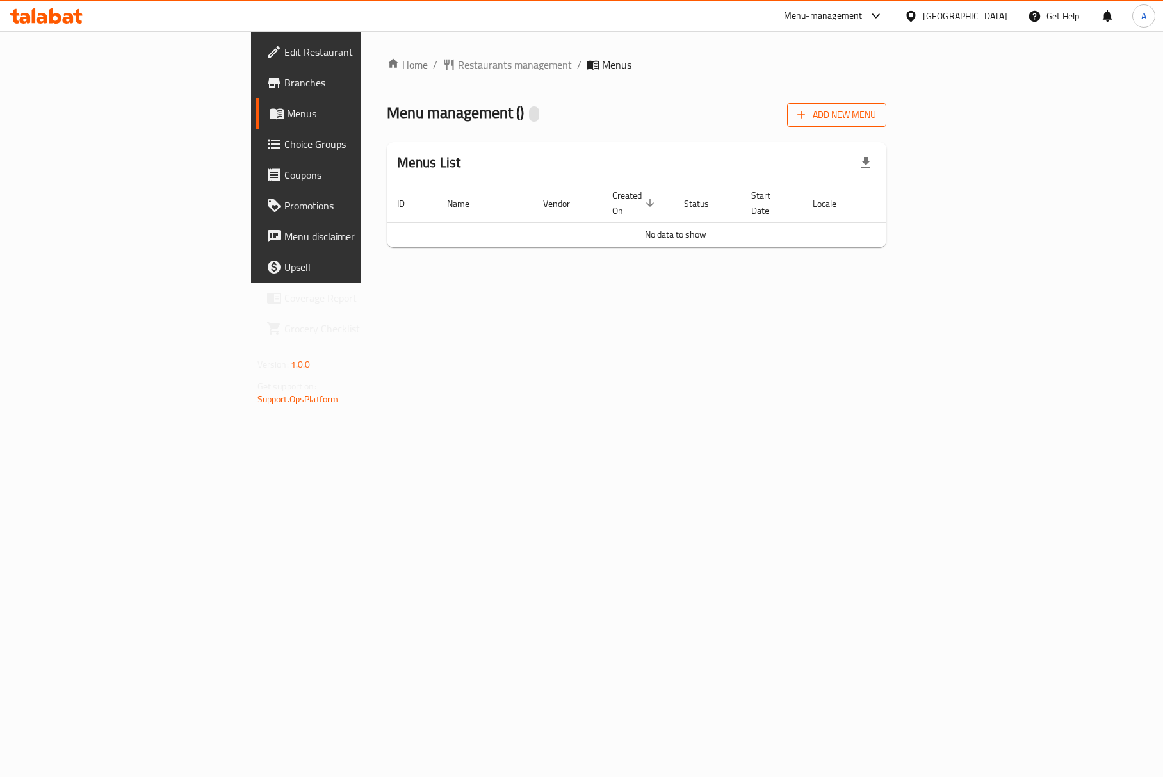
click at [876, 109] on span "Add New Menu" at bounding box center [836, 115] width 79 height 16
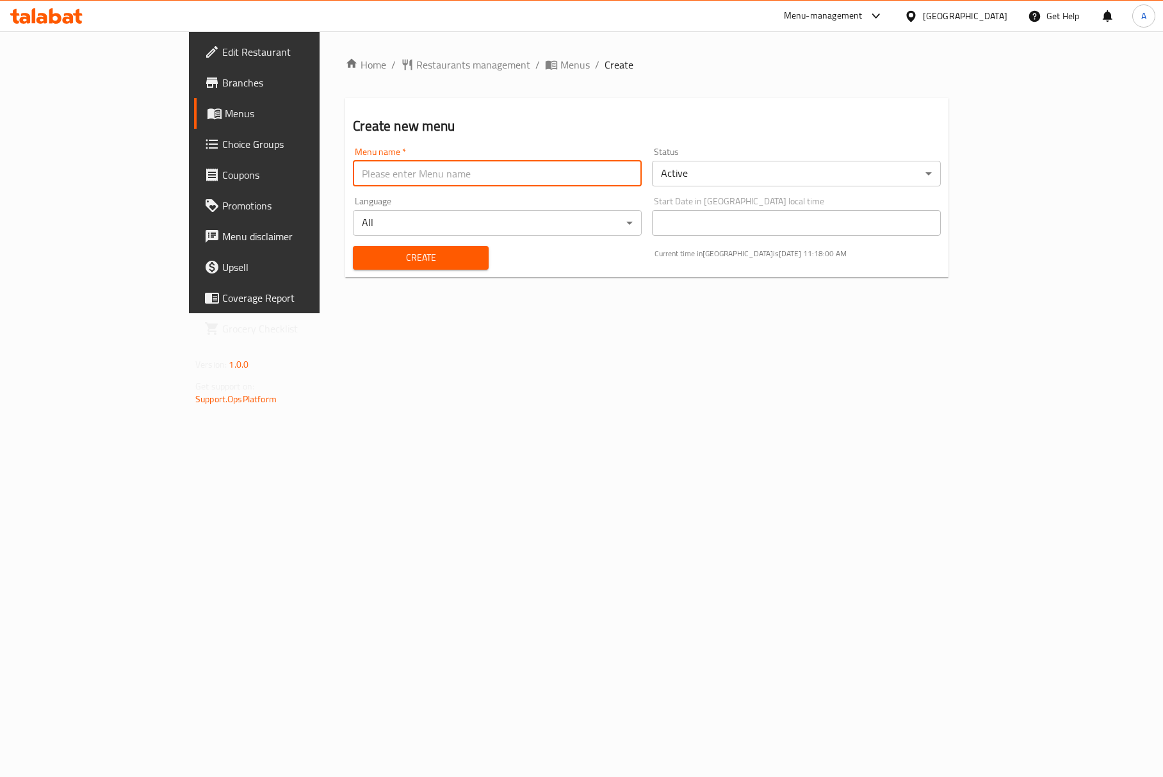
click at [551, 170] on input "text" at bounding box center [497, 174] width 289 height 26
type input "new MENU"
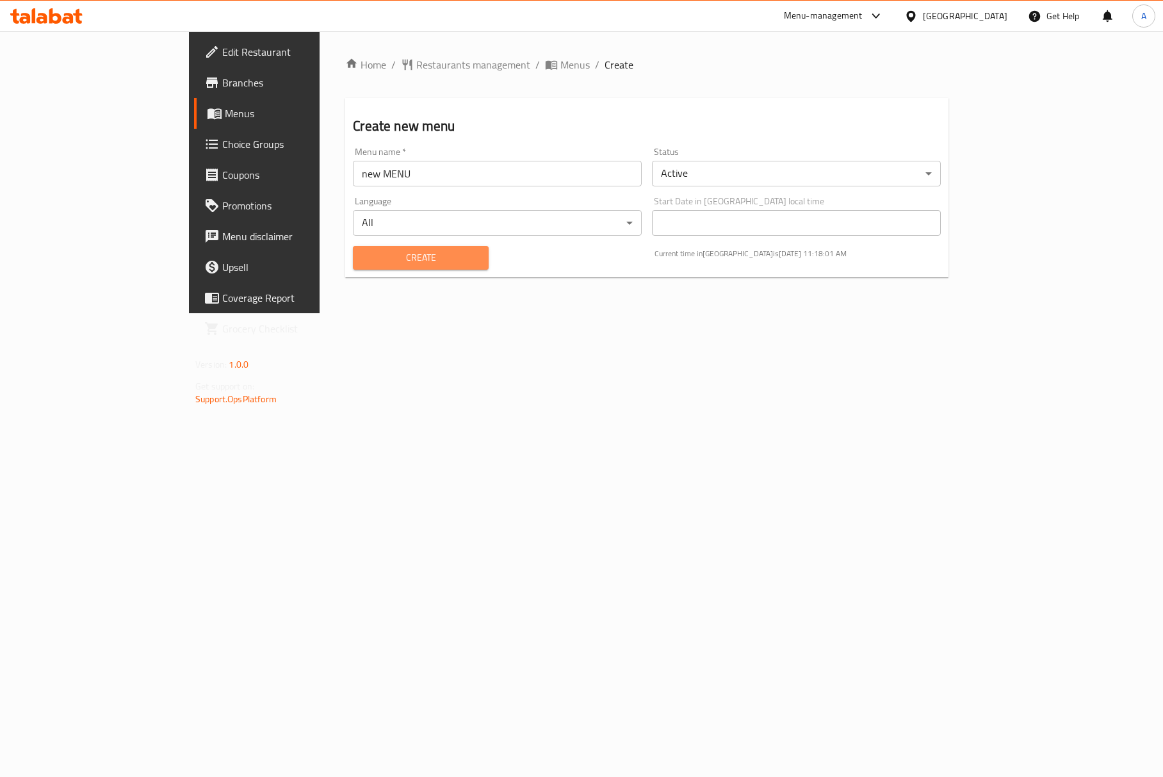
click at [363, 251] on span "Create" at bounding box center [420, 258] width 115 height 16
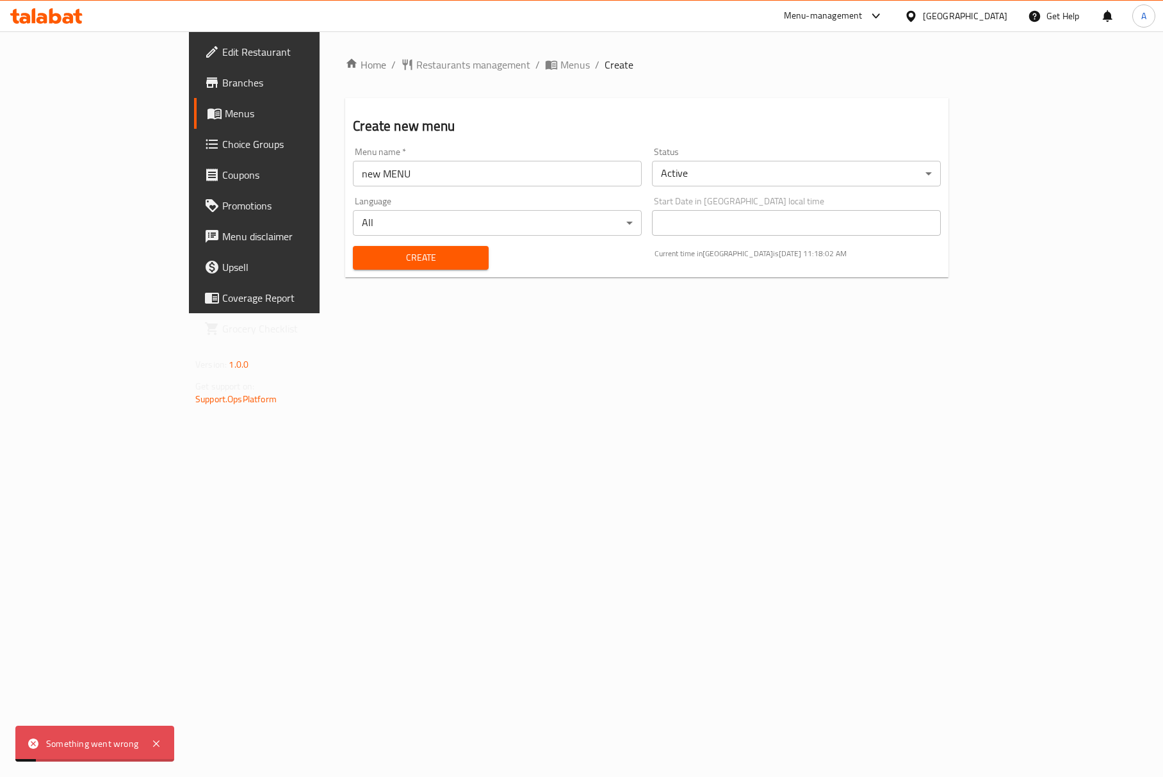
click at [442, 54] on div "Home / Restaurants management / Menus / Create Create new menu Menu name   * ne…" at bounding box center [647, 172] width 655 height 282
click at [560, 61] on span "Menus" at bounding box center [574, 64] width 29 height 15
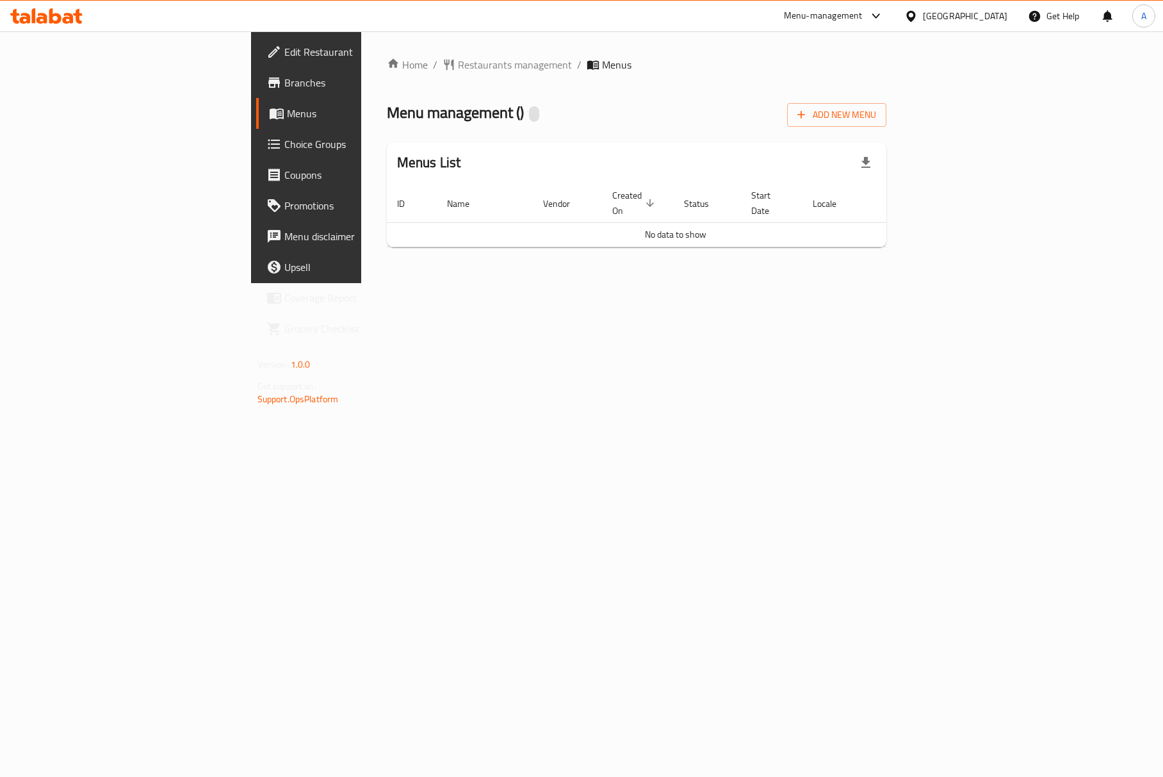
click at [593, 64] on icon "breadcrumb" at bounding box center [595, 65] width 4 height 4
click at [602, 63] on span "Menus" at bounding box center [616, 64] width 29 height 15
click at [886, 117] on button "Add New Menu" at bounding box center [836, 115] width 99 height 24
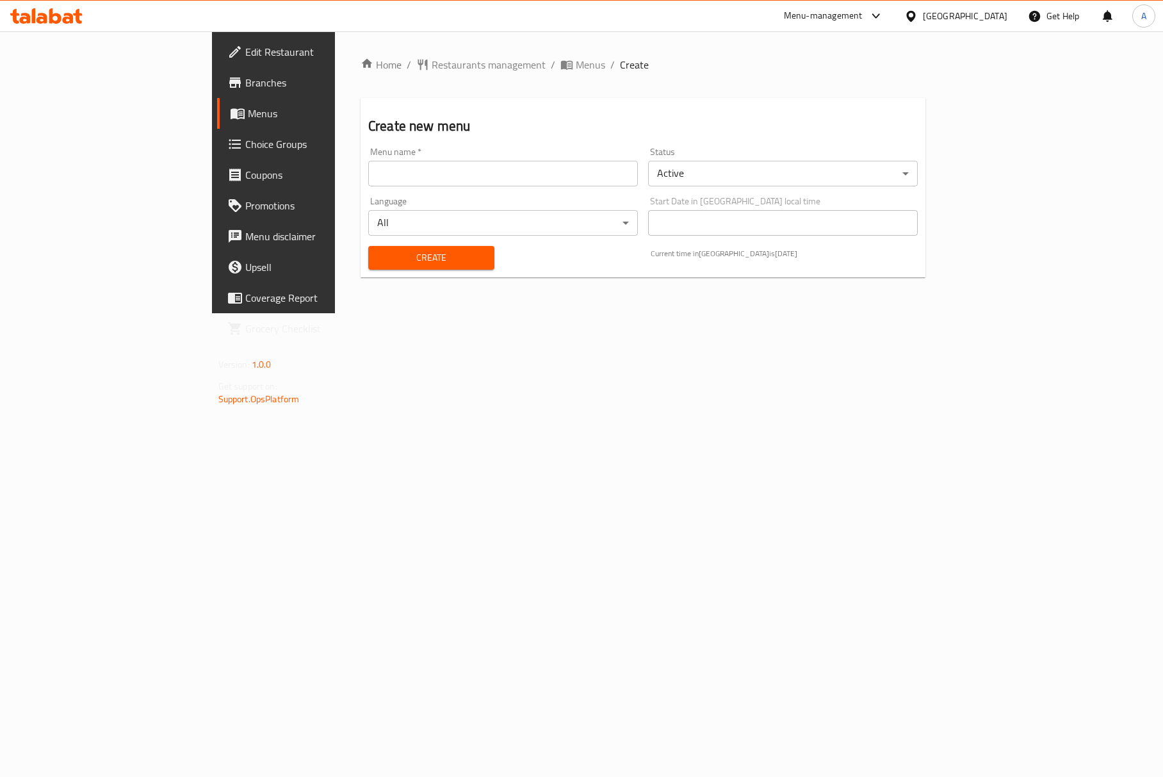
click at [465, 161] on input "text" at bounding box center [503, 174] width 270 height 26
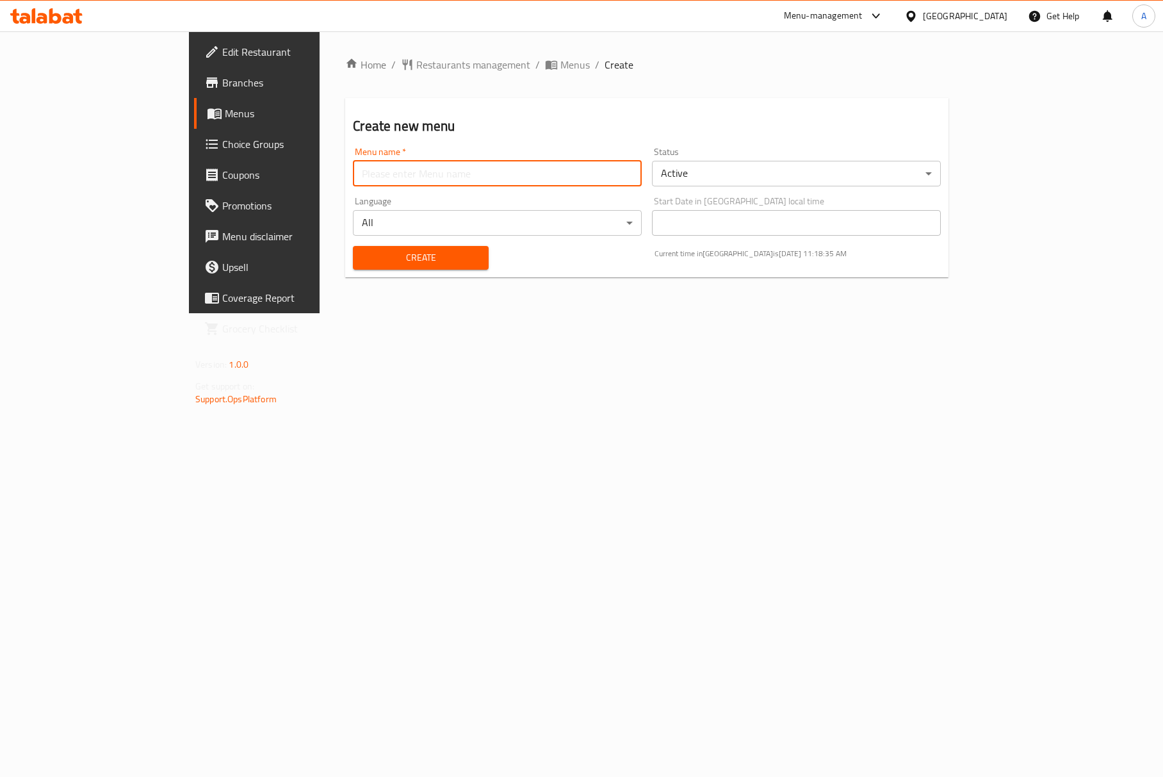
type input "new MENU"
click at [423, 254] on span "Create" at bounding box center [420, 258] width 115 height 16
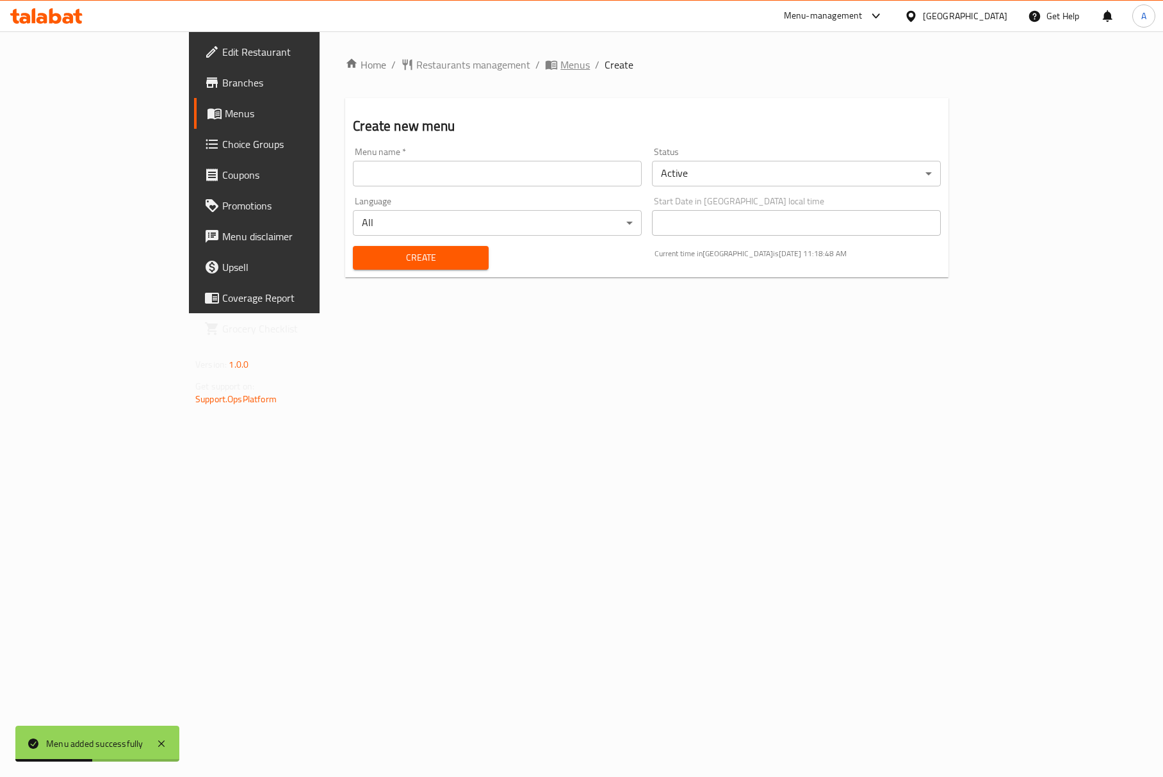
click at [545, 69] on span "breadcrumb" at bounding box center [552, 64] width 15 height 13
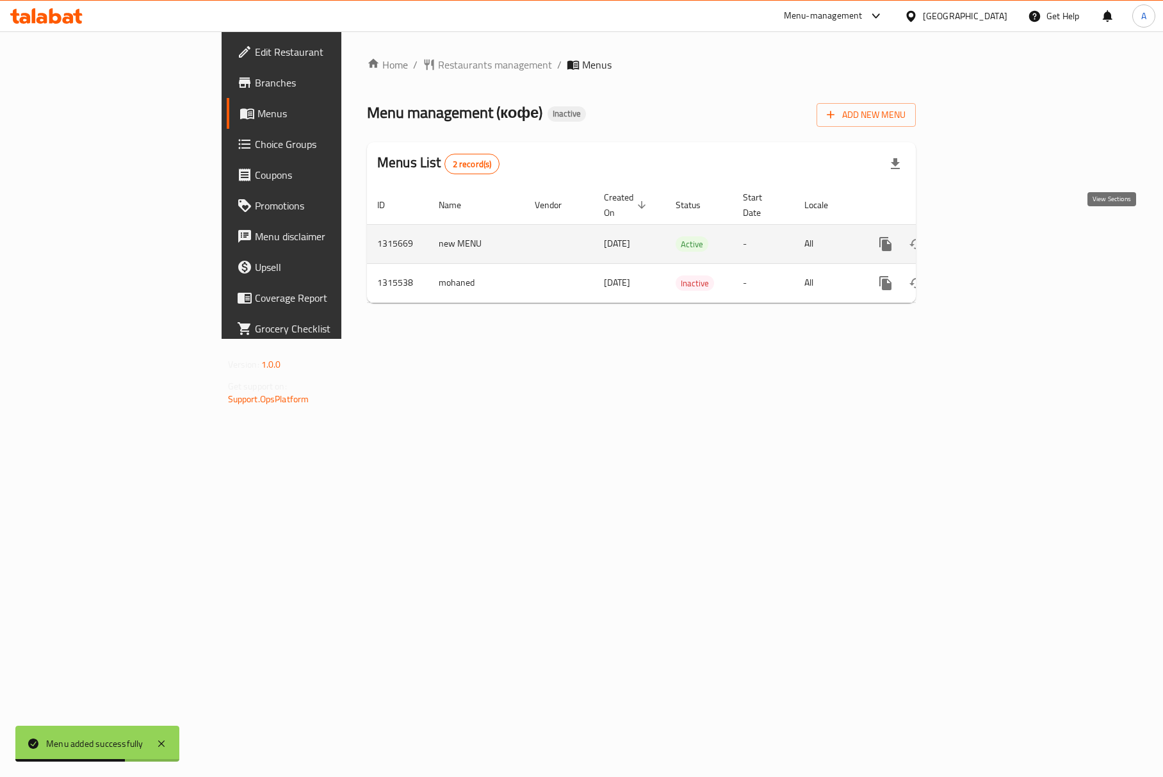
click at [984, 238] on icon "enhanced table" at bounding box center [978, 244] width 12 height 12
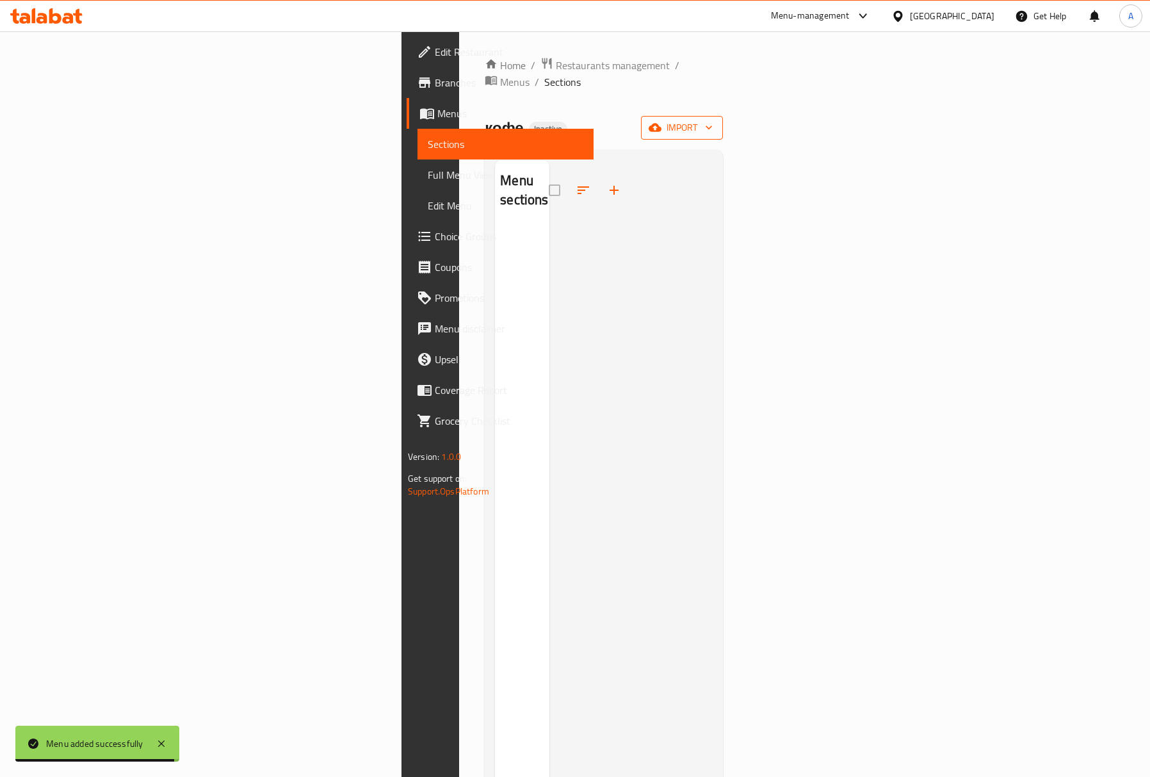
click at [713, 120] on span "import" at bounding box center [681, 128] width 61 height 16
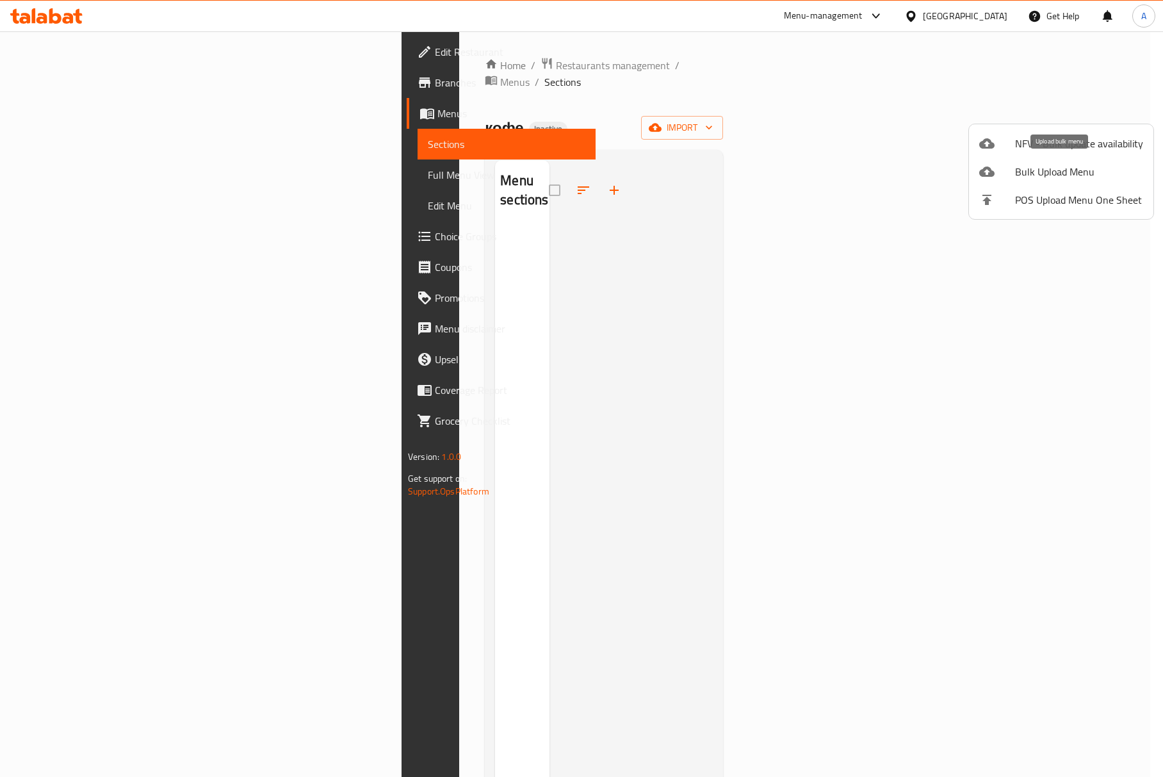
click at [1023, 168] on span "Bulk Upload Menu" at bounding box center [1079, 171] width 128 height 15
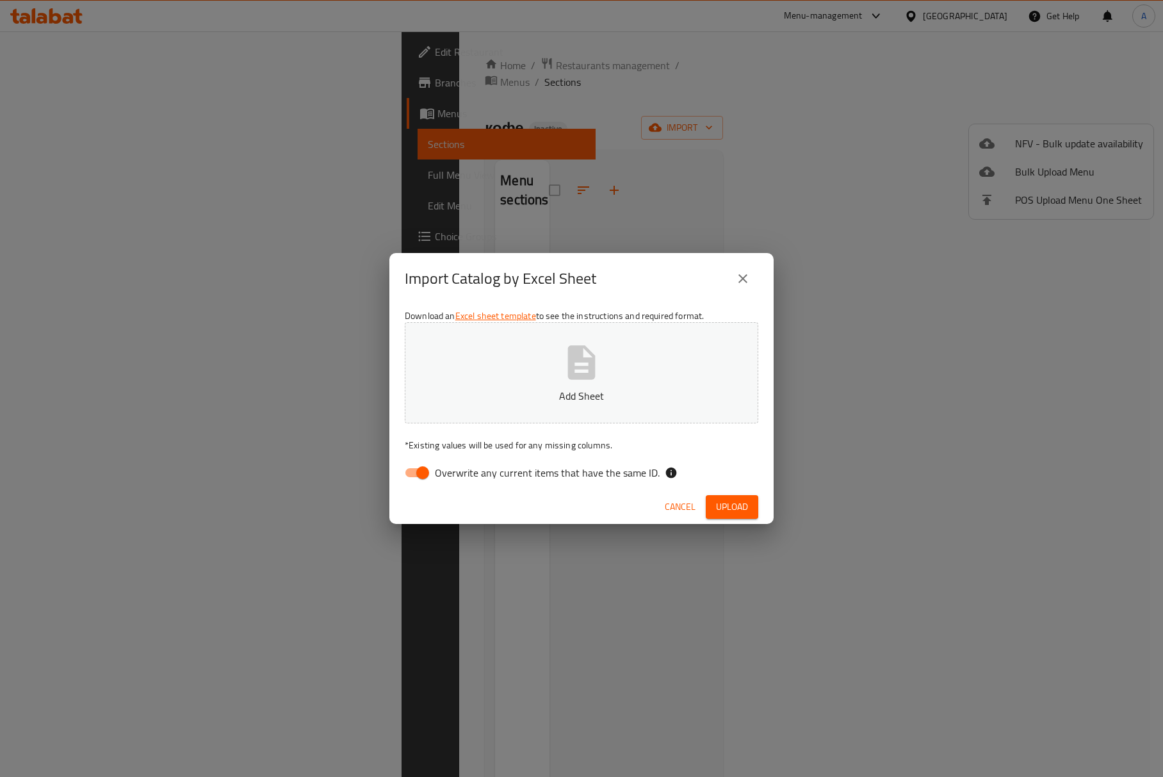
click at [452, 471] on span "Overwrite any current items that have the same ID." at bounding box center [547, 472] width 225 height 15
click at [452, 471] on input "Overwrite any current items that have the same ID." at bounding box center [422, 472] width 73 height 24
checkbox input "false"
click at [492, 392] on p "Add Sheet" at bounding box center [582, 395] width 314 height 15
click at [754, 510] on button "Upload" at bounding box center [732, 507] width 53 height 24
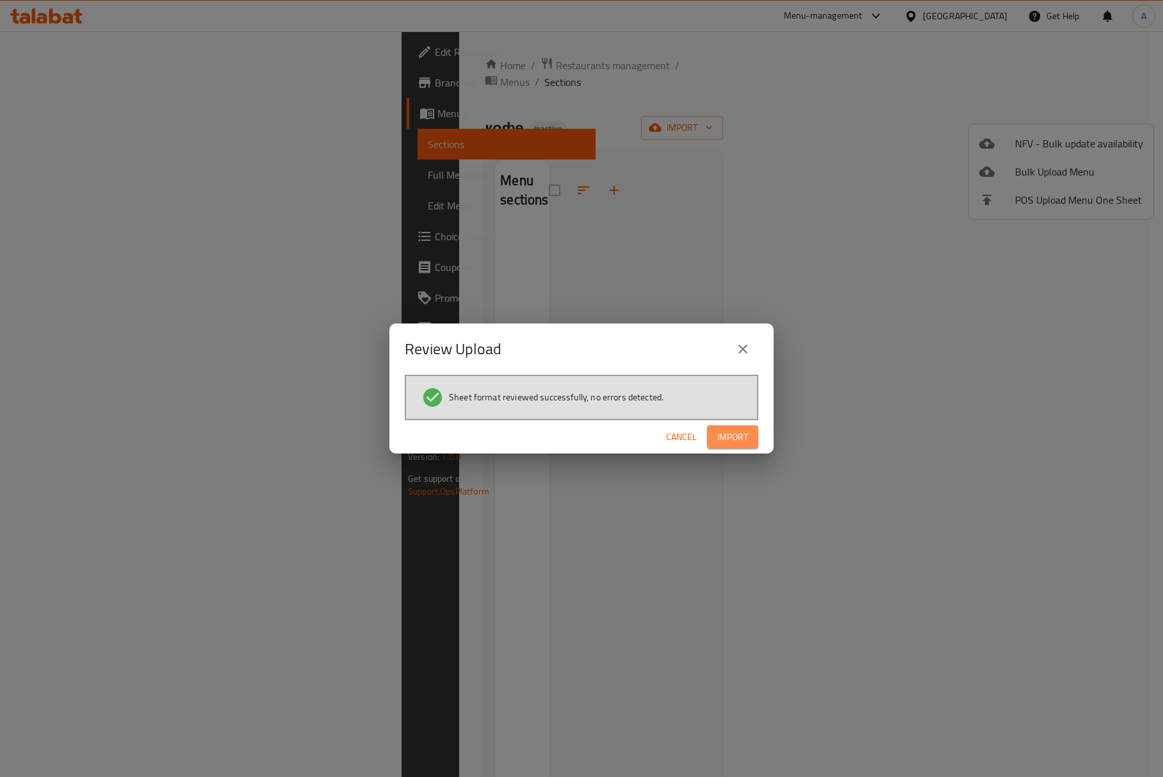
click at [754, 439] on button "Import" at bounding box center [732, 437] width 51 height 24
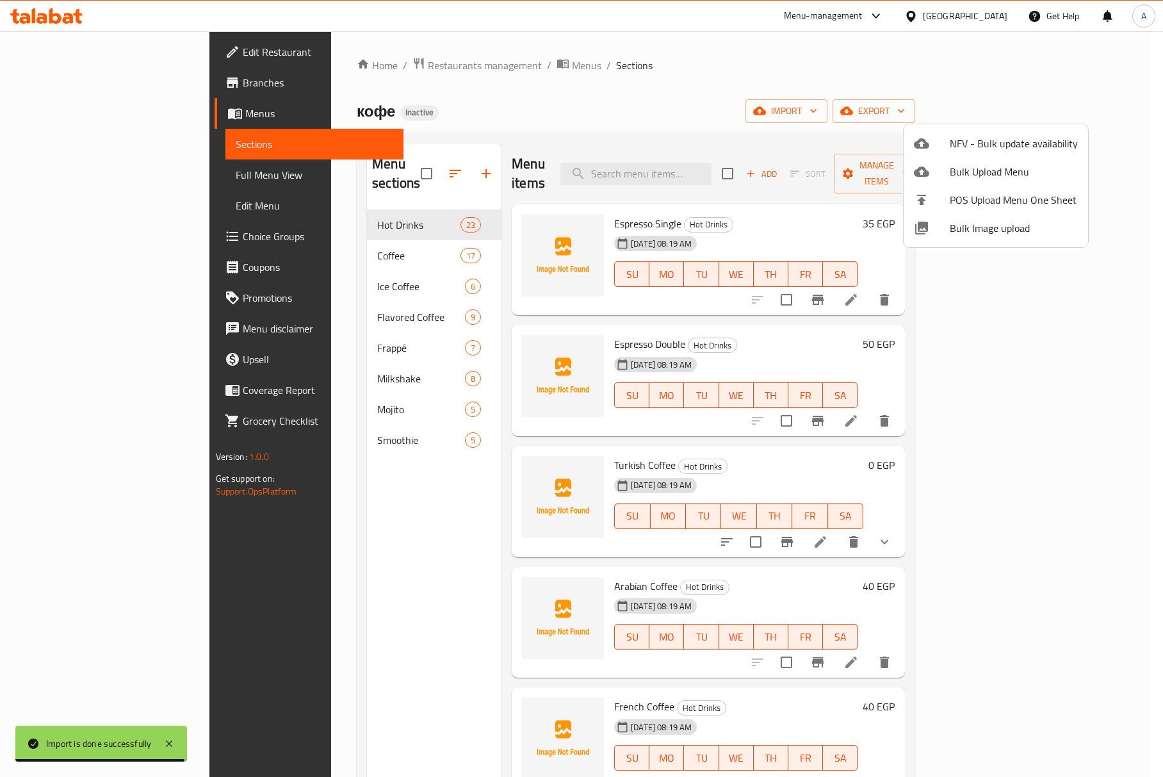
click at [92, 172] on div at bounding box center [581, 388] width 1163 height 777
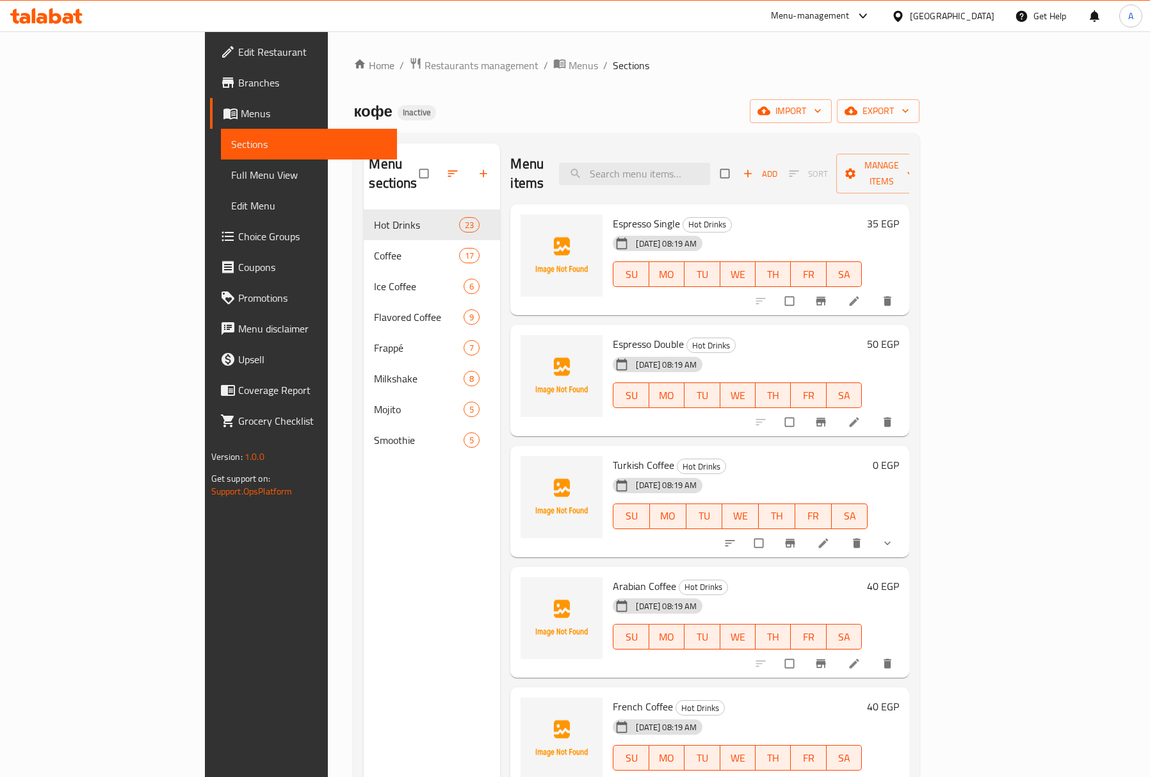
drag, startPoint x: 55, startPoint y: 164, endPoint x: 134, endPoint y: 3, distance: 179.3
click at [221, 164] on link "Full Menu View" at bounding box center [309, 174] width 176 height 31
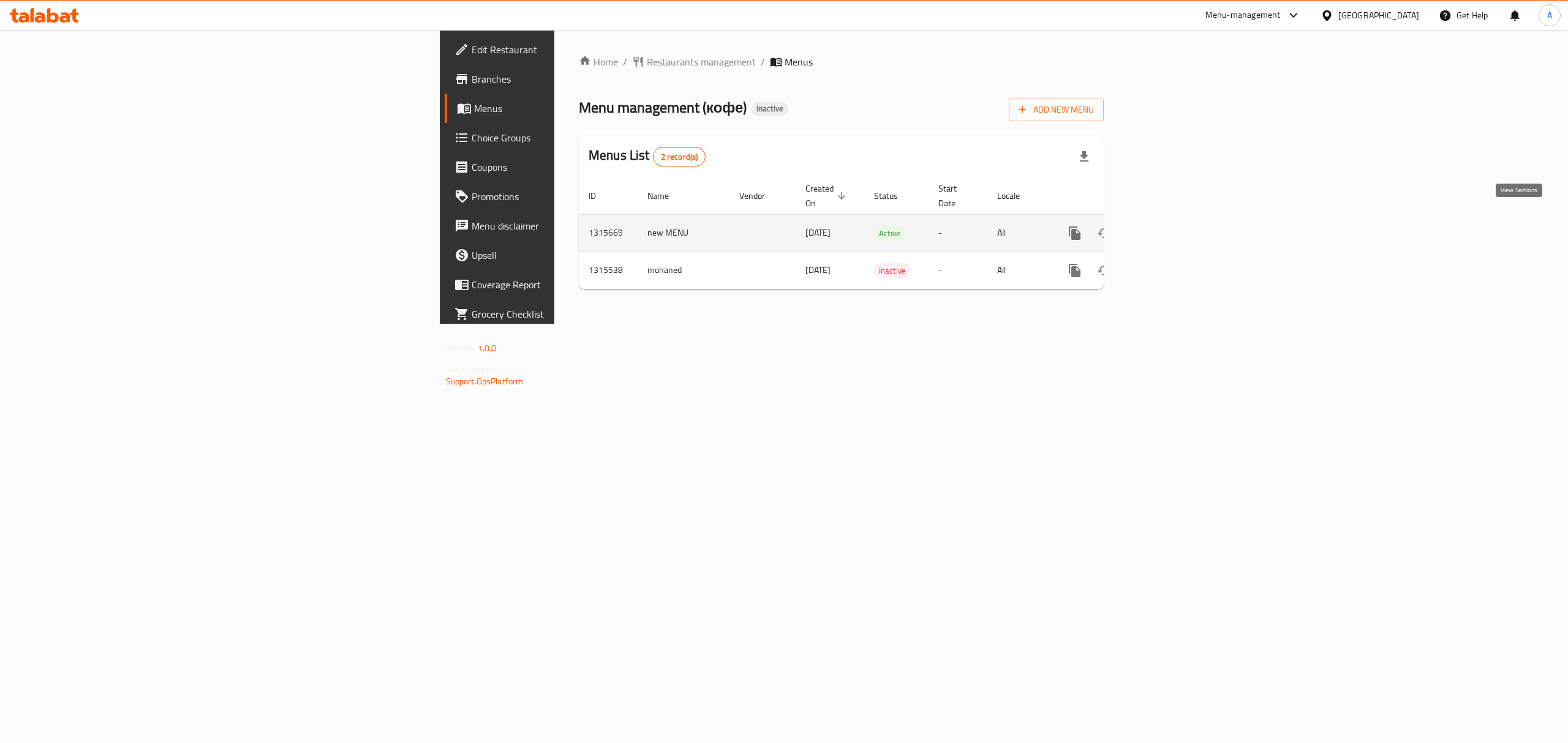
click at [1171, 226] on icon "enhanced table" at bounding box center [1162, 232] width 14 height 14
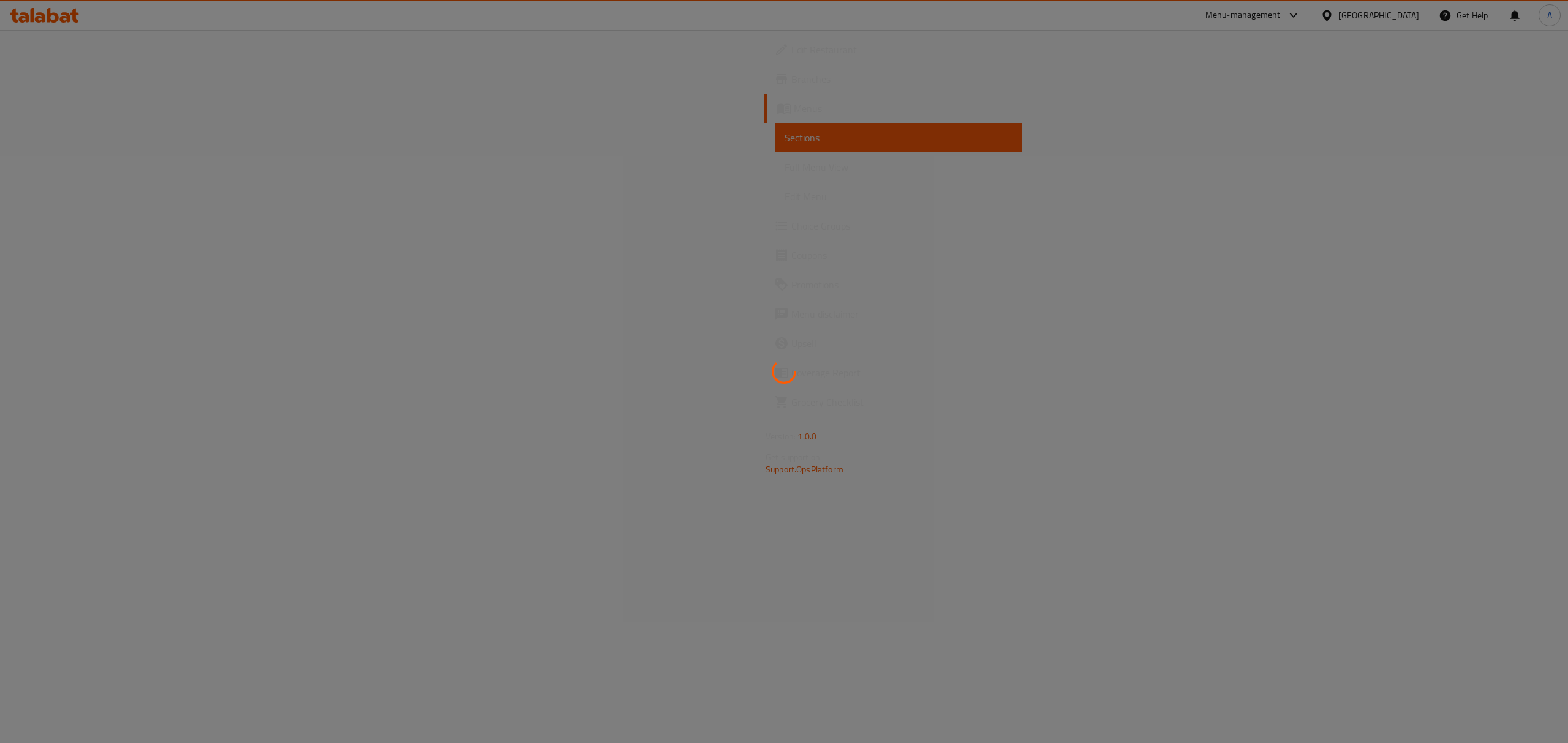
click at [1090, 336] on div at bounding box center [784, 371] width 1568 height 743
click at [163, 165] on div at bounding box center [784, 371] width 1568 height 743
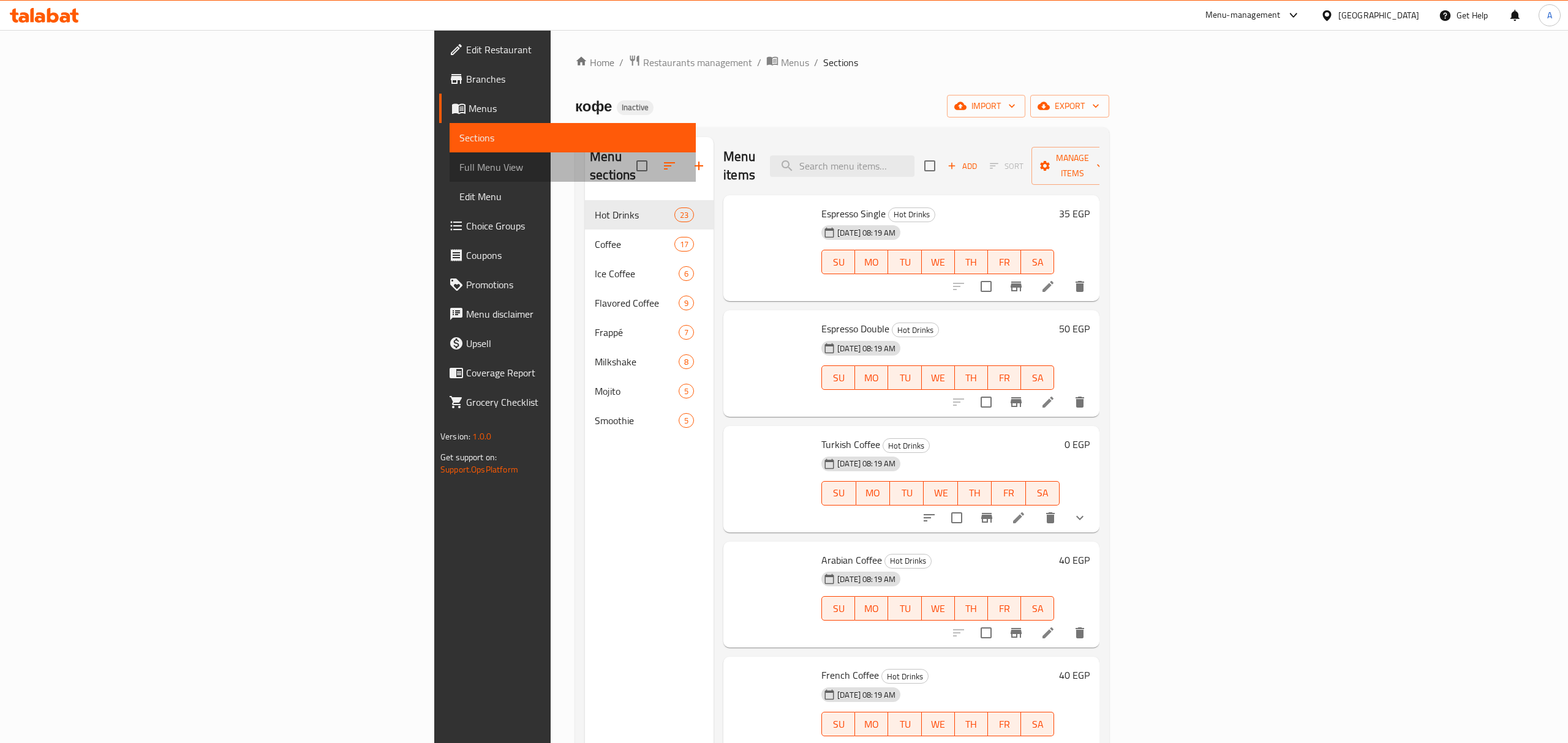
click at [459, 165] on span "Full Menu View" at bounding box center [573, 166] width 228 height 14
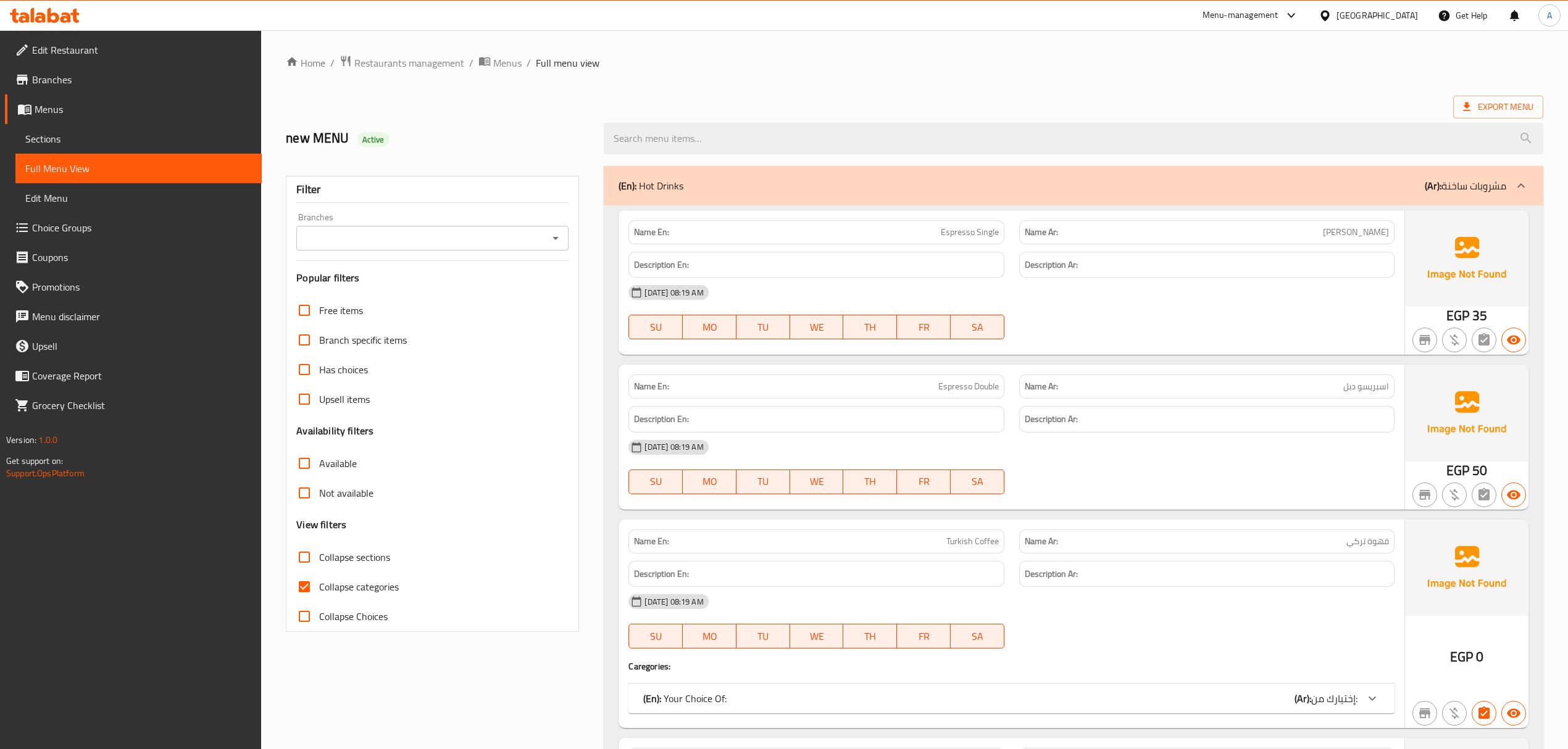
click at [636, 298] on icon at bounding box center [637, 293] width 12 height 12
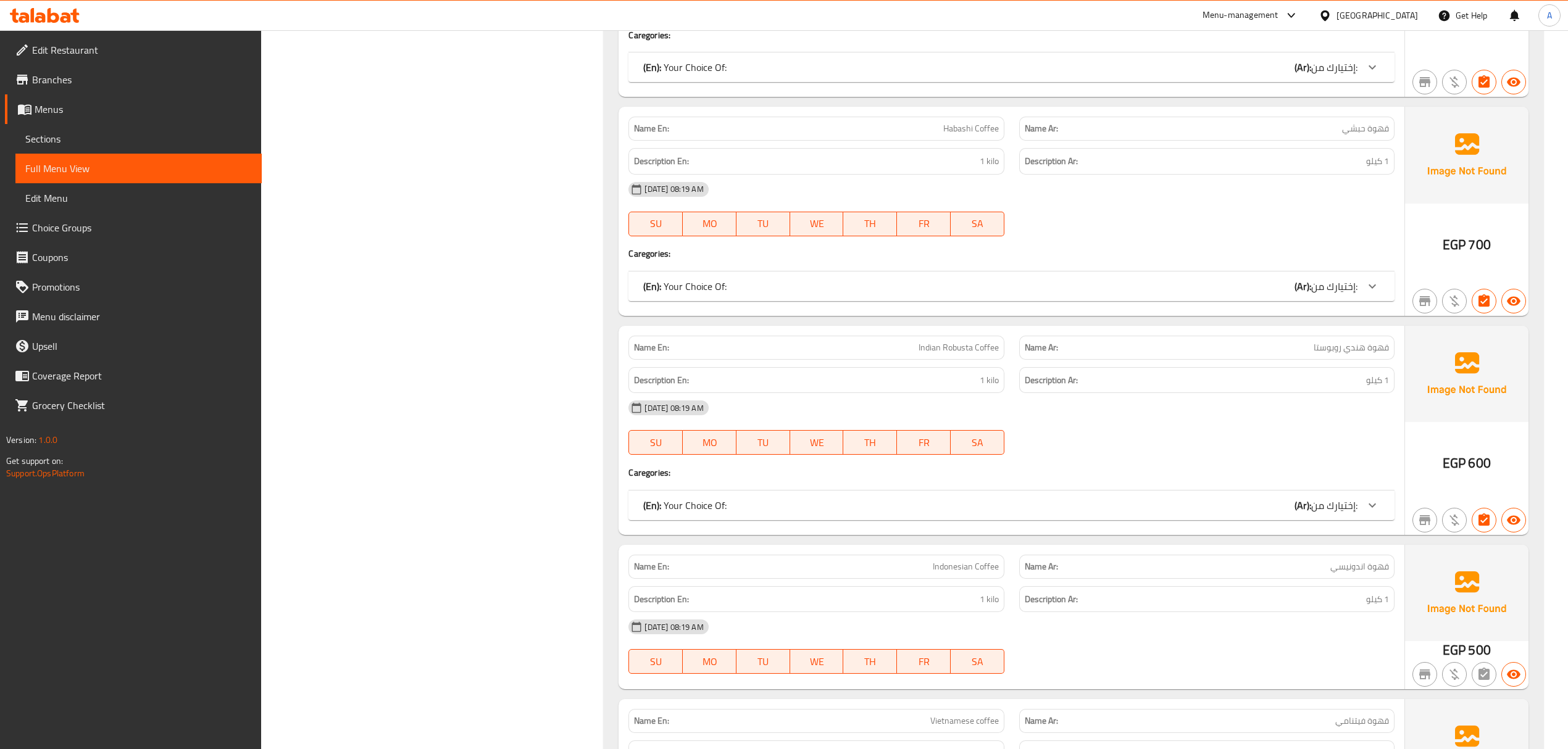
click at [974, 521] on div "(En): Your Choice Of: (Ar): إختيارك من:" at bounding box center [1011, 505] width 765 height 30
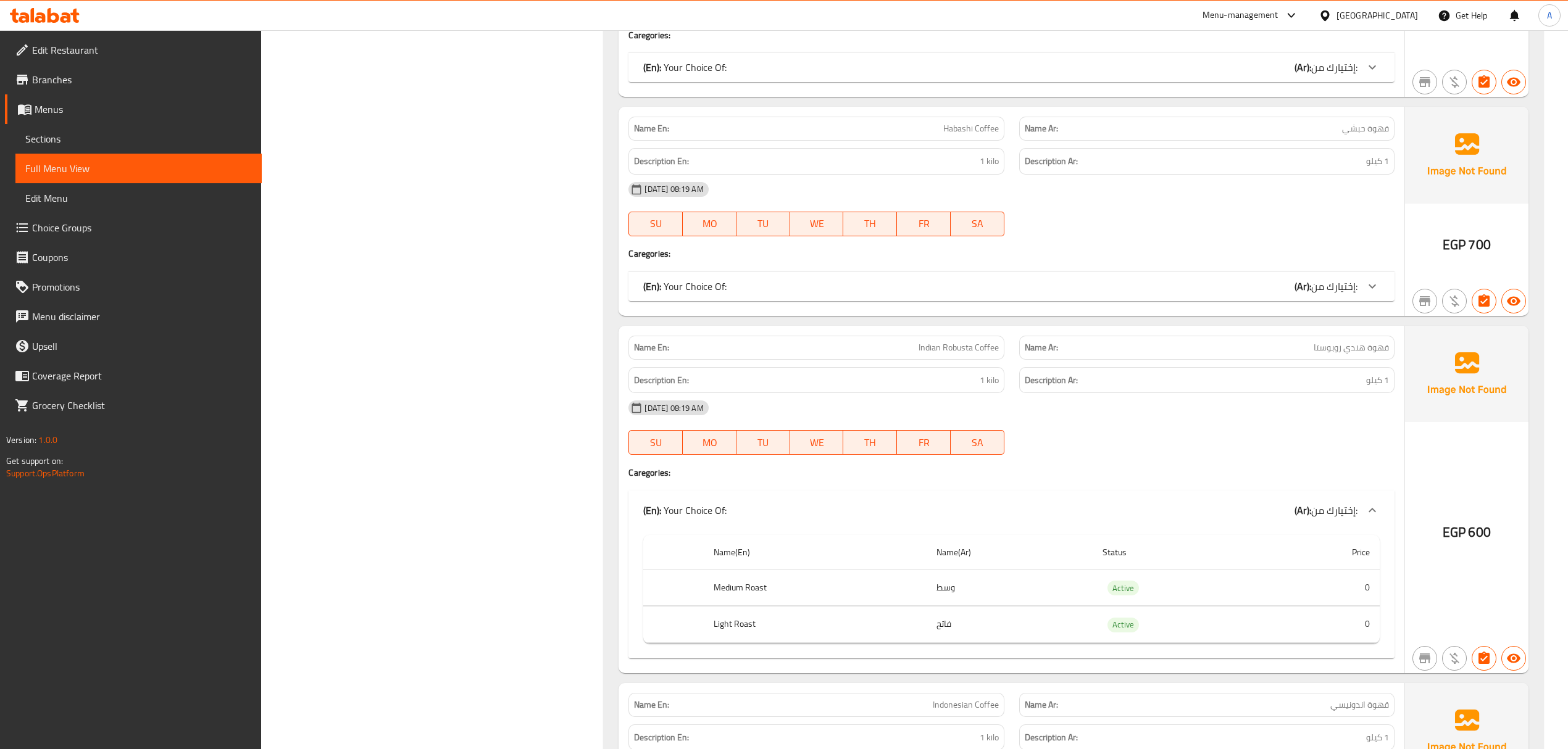
scroll to position [6355, 0]
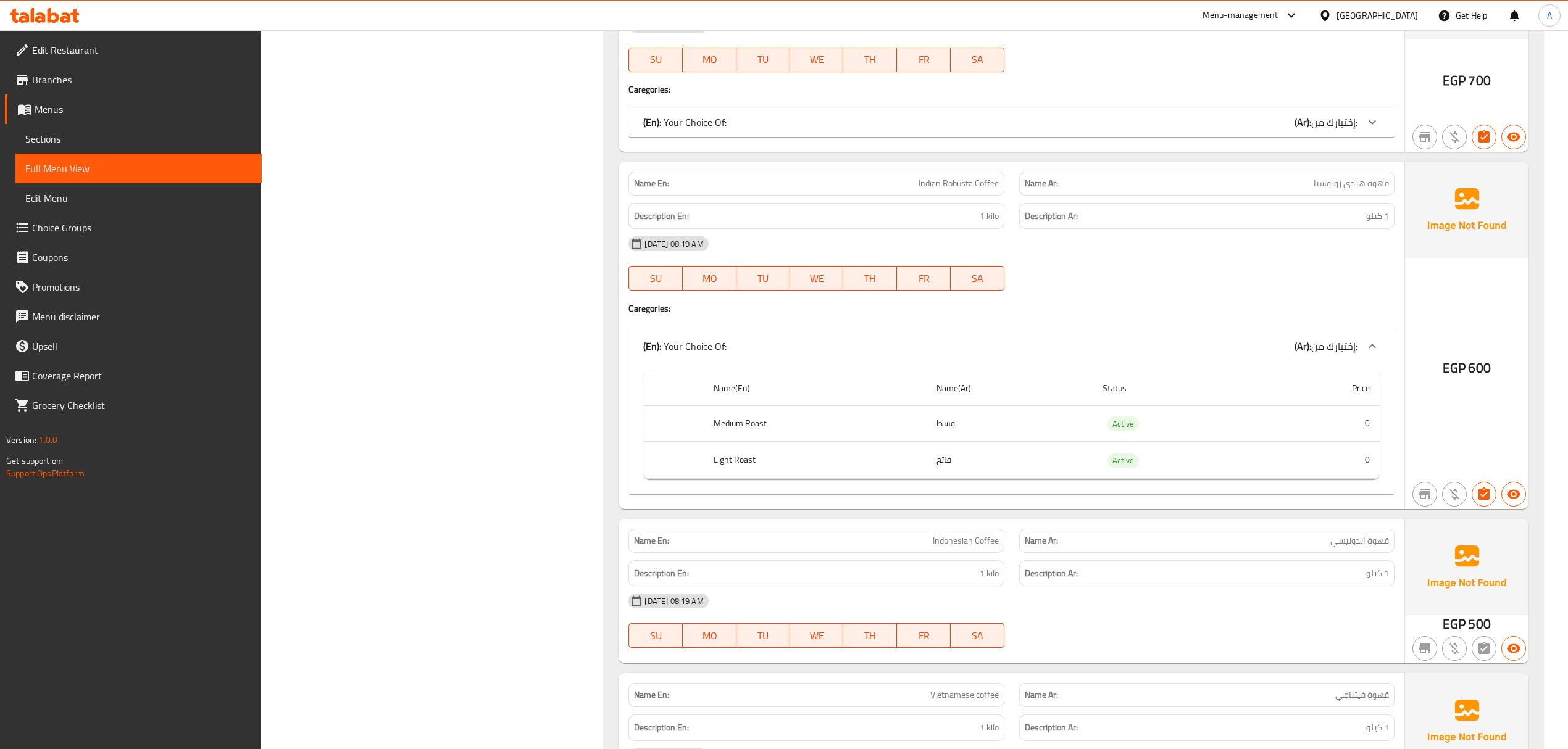
click at [742, 442] on th "Medium Roast" at bounding box center [814, 424] width 223 height 37
copy th "Medium Roast"
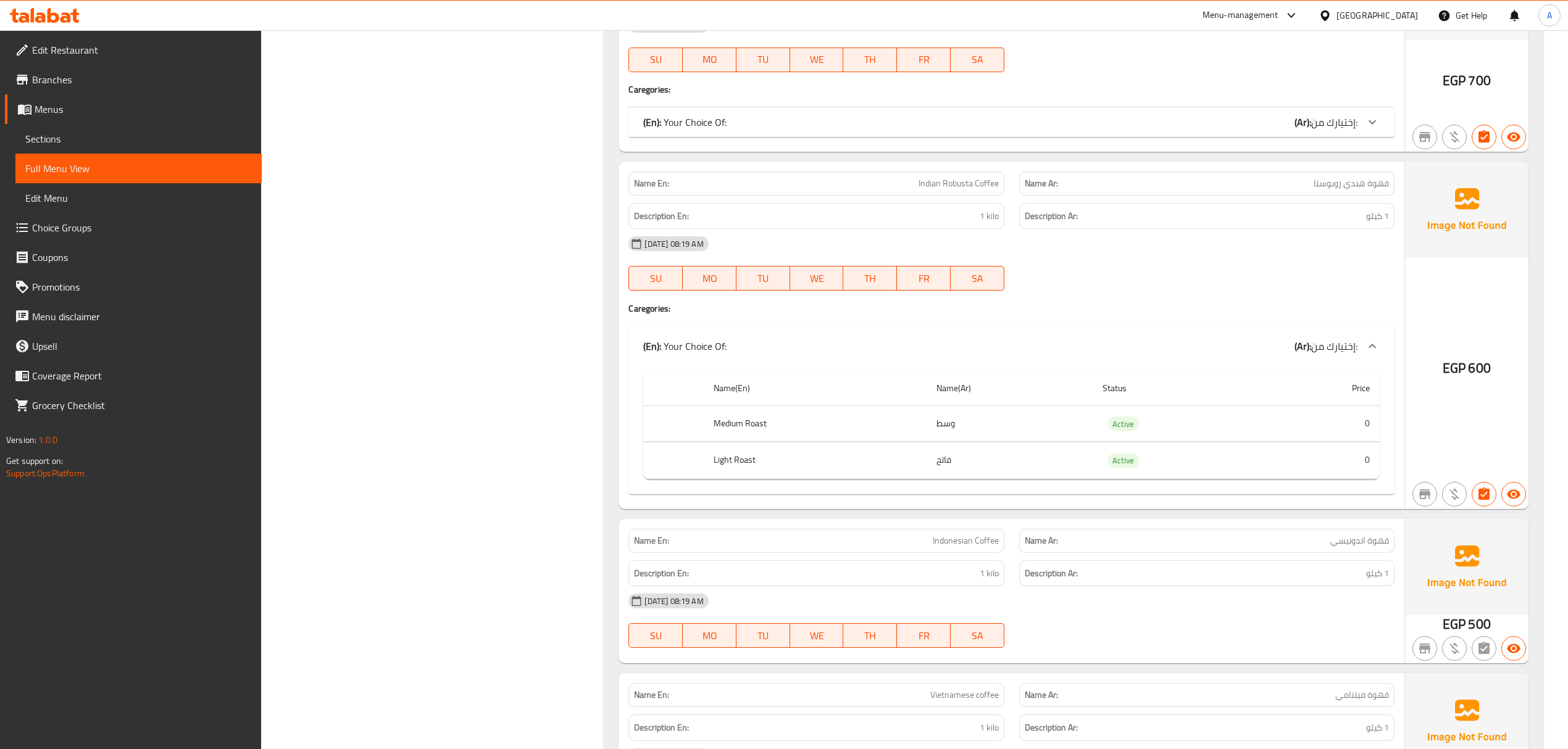
click at [714, 479] on th "Light Roast" at bounding box center [814, 461] width 223 height 37
copy th "Light Roast"
